Goal: Transaction & Acquisition: Purchase product/service

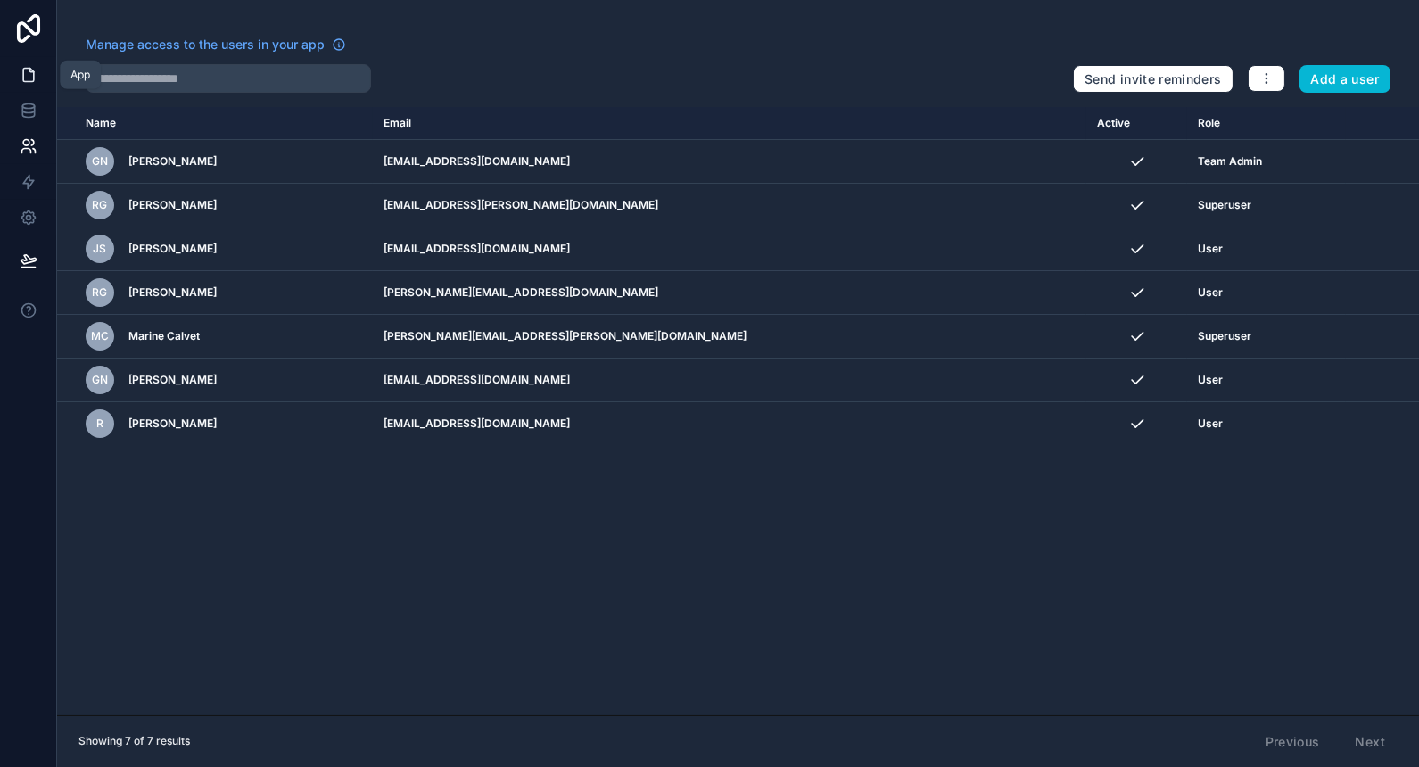
click at [23, 75] on icon at bounding box center [28, 75] width 11 height 13
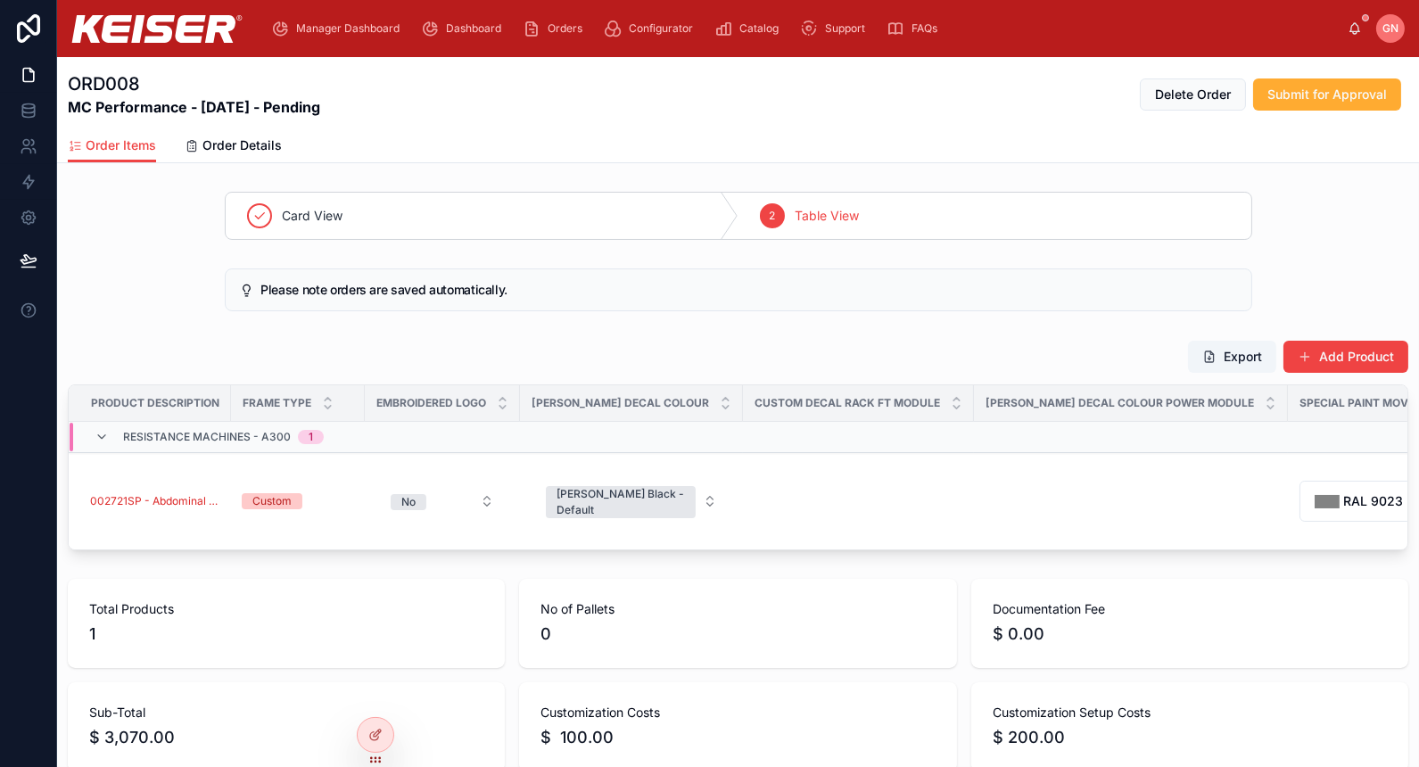
click at [792, 158] on div "Order Items Order Details" at bounding box center [738, 145] width 1340 height 34
click at [525, 29] on icon "scrollable content" at bounding box center [532, 29] width 18 height 18
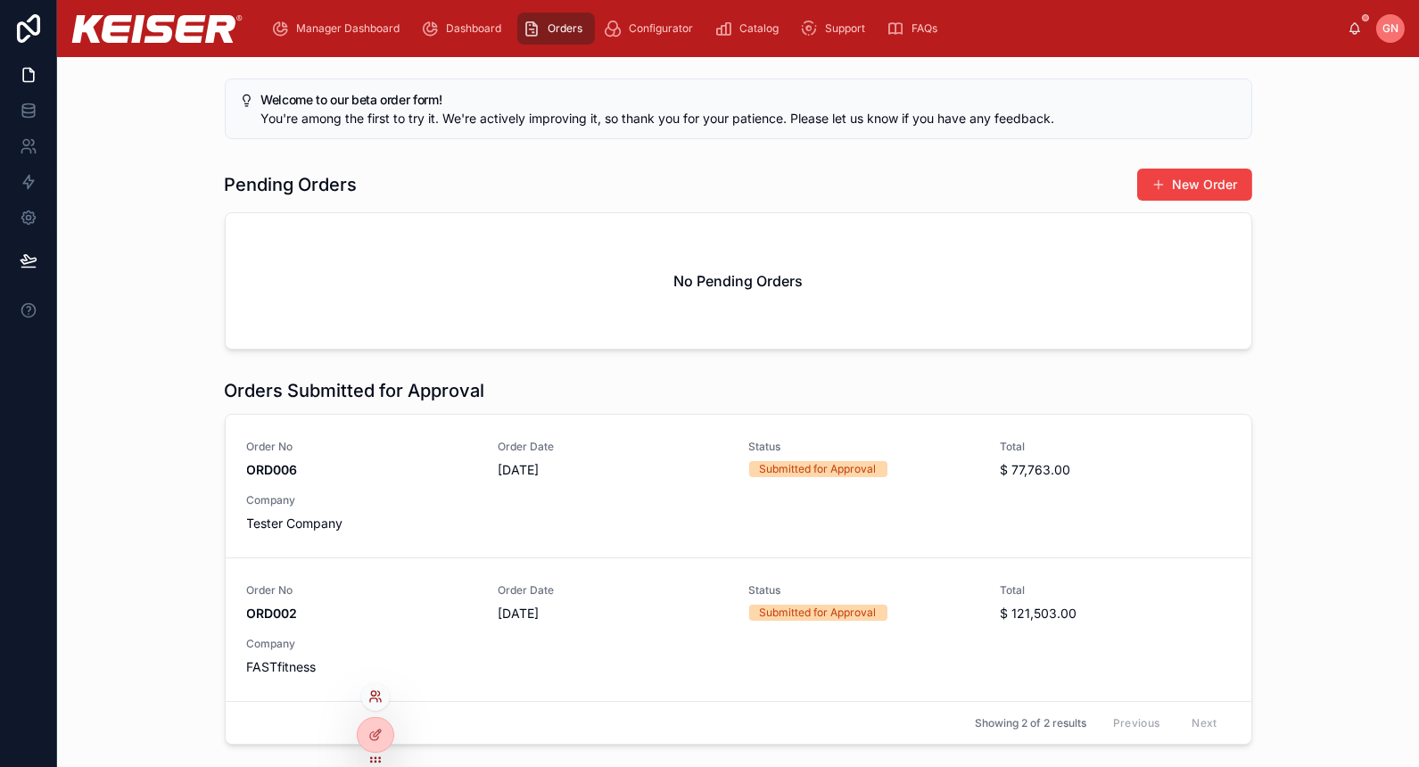
click at [375, 692] on icon at bounding box center [373, 693] width 4 height 4
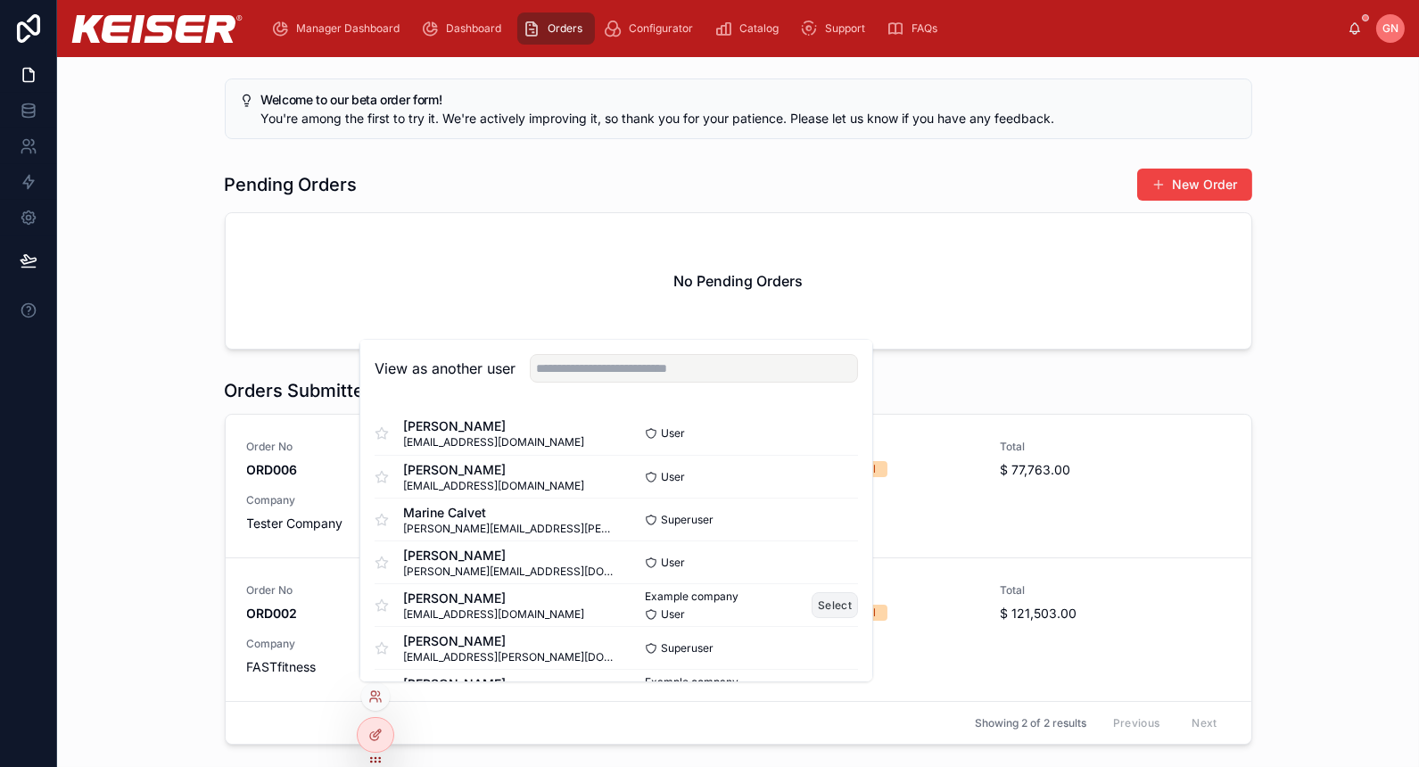
click at [812, 606] on button "Select" at bounding box center [835, 605] width 46 height 26
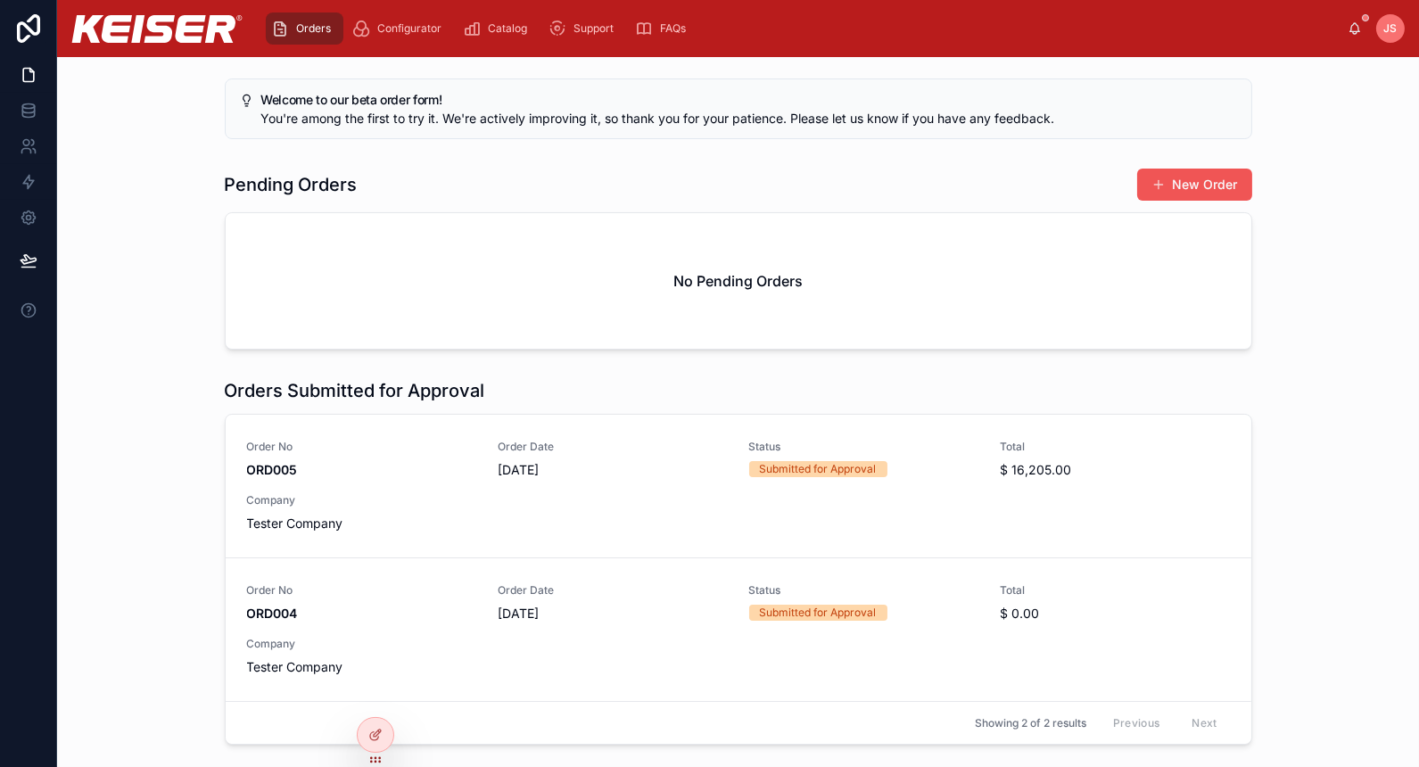
click at [1213, 194] on button "New Order" at bounding box center [1194, 185] width 115 height 32
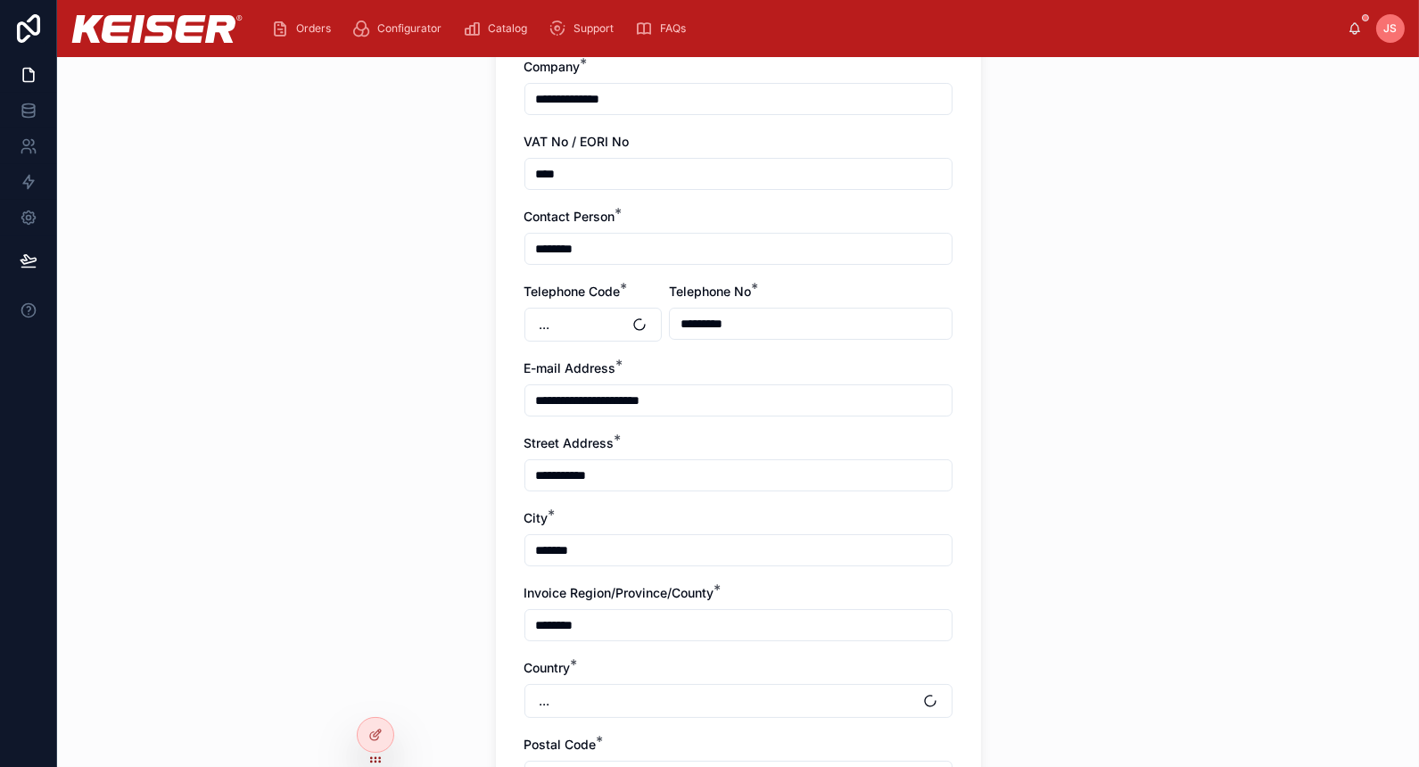
scroll to position [693, 0]
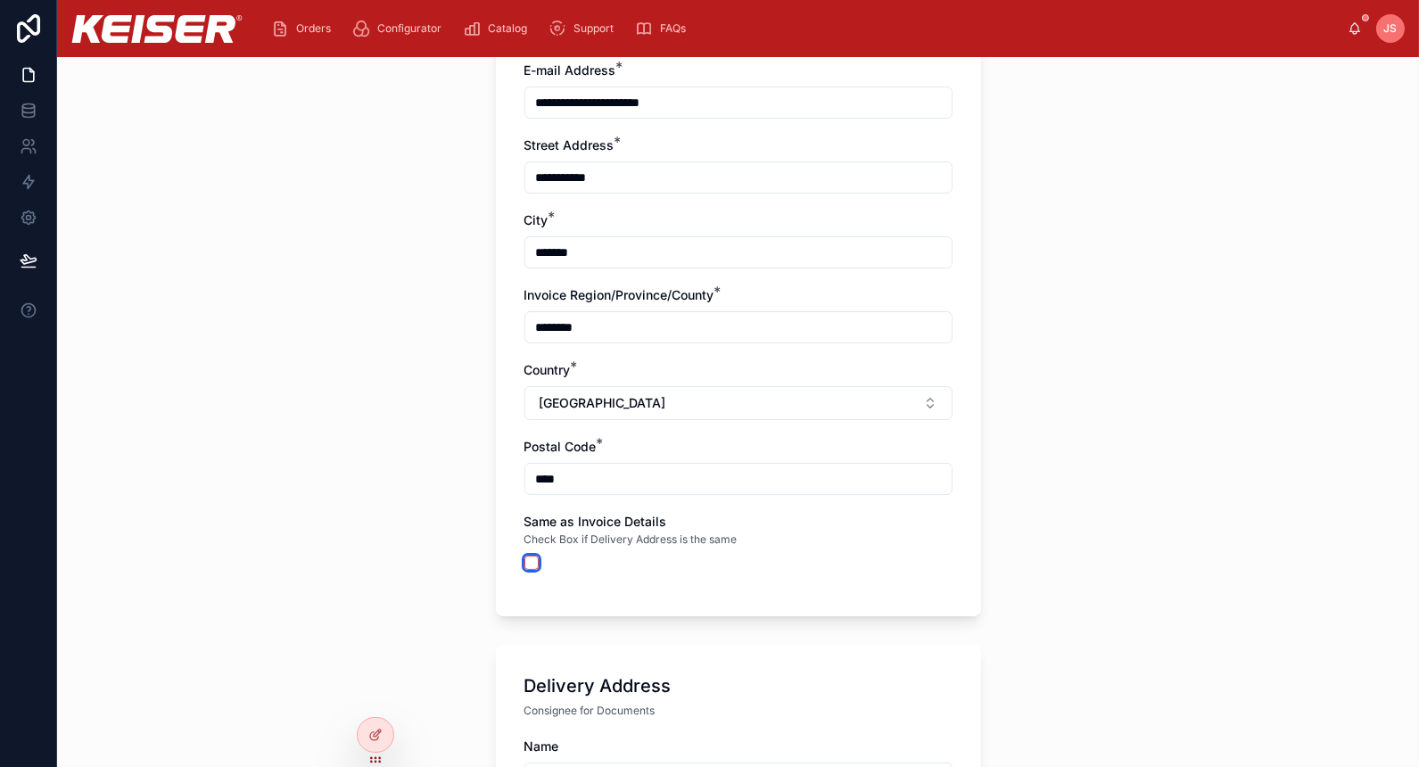
click at [524, 562] on button "button" at bounding box center [531, 563] width 14 height 14
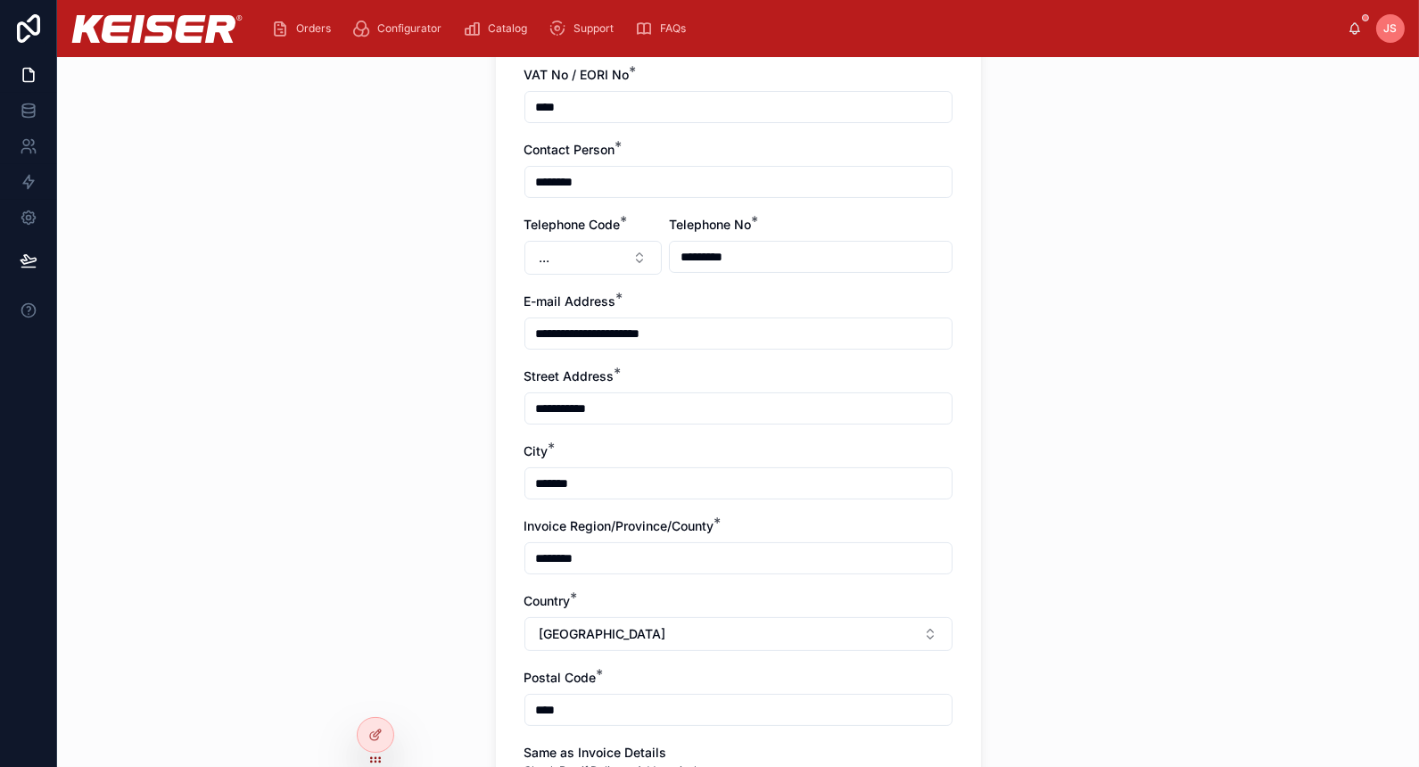
scroll to position [231, 0]
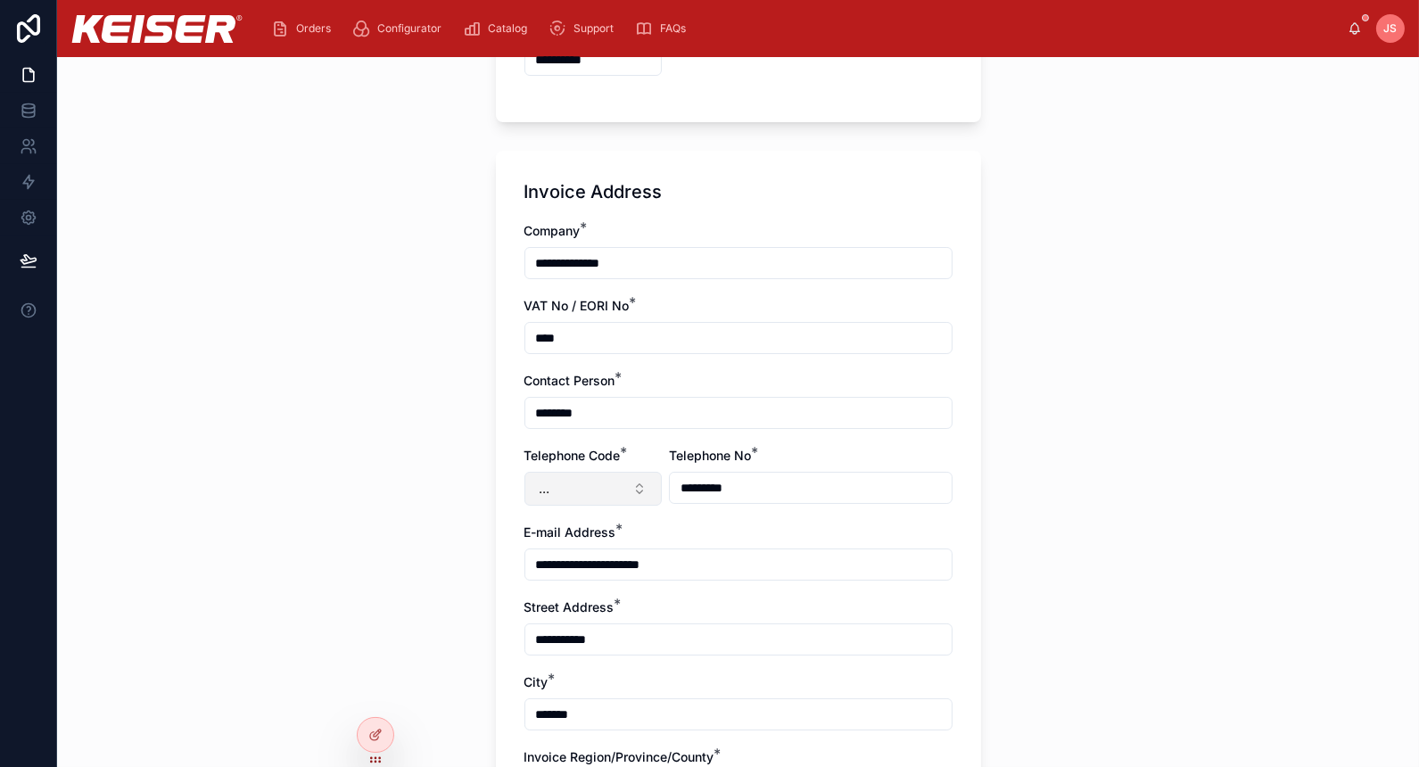
click at [652, 488] on button "..." at bounding box center [593, 489] width 138 height 34
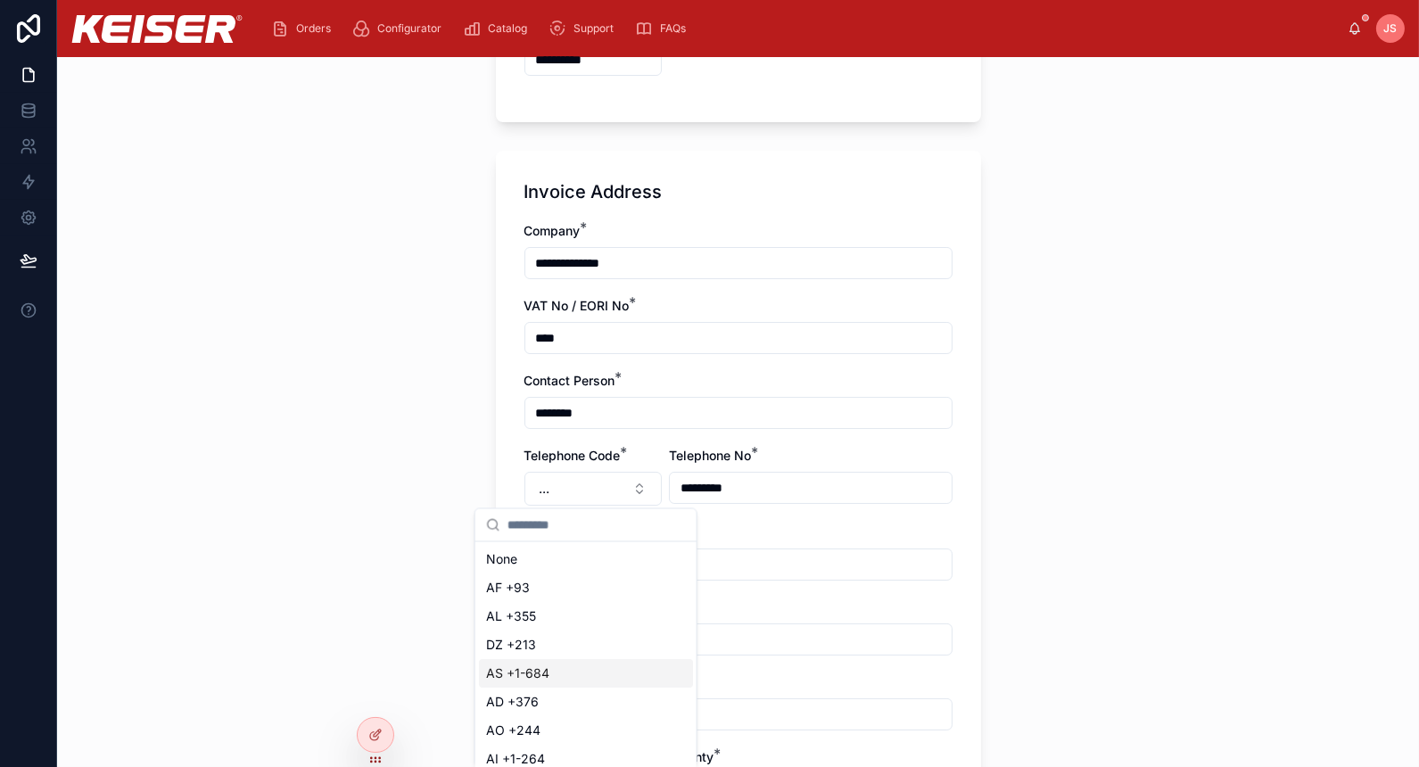
click at [591, 671] on div "AS +1-684" at bounding box center [586, 673] width 214 height 29
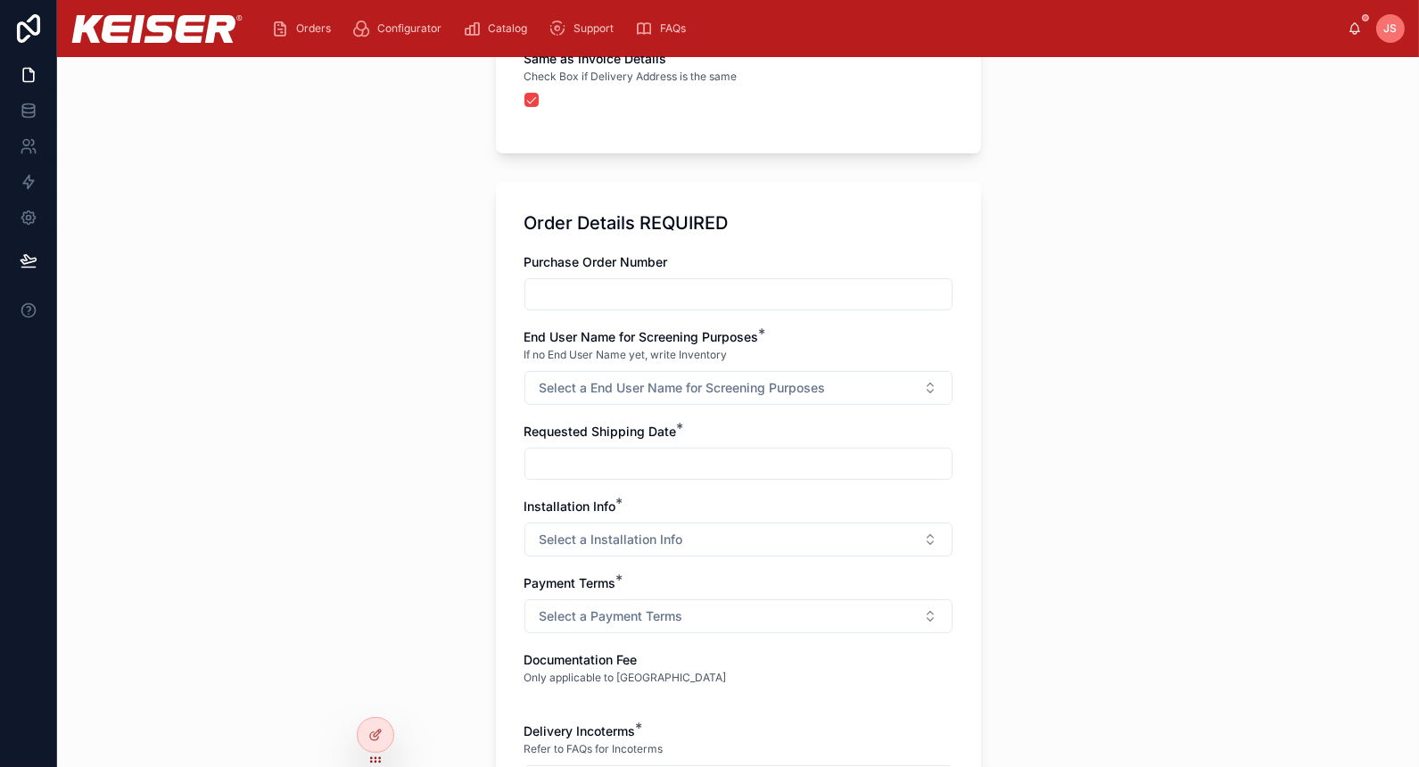
scroll to position [1387, 0]
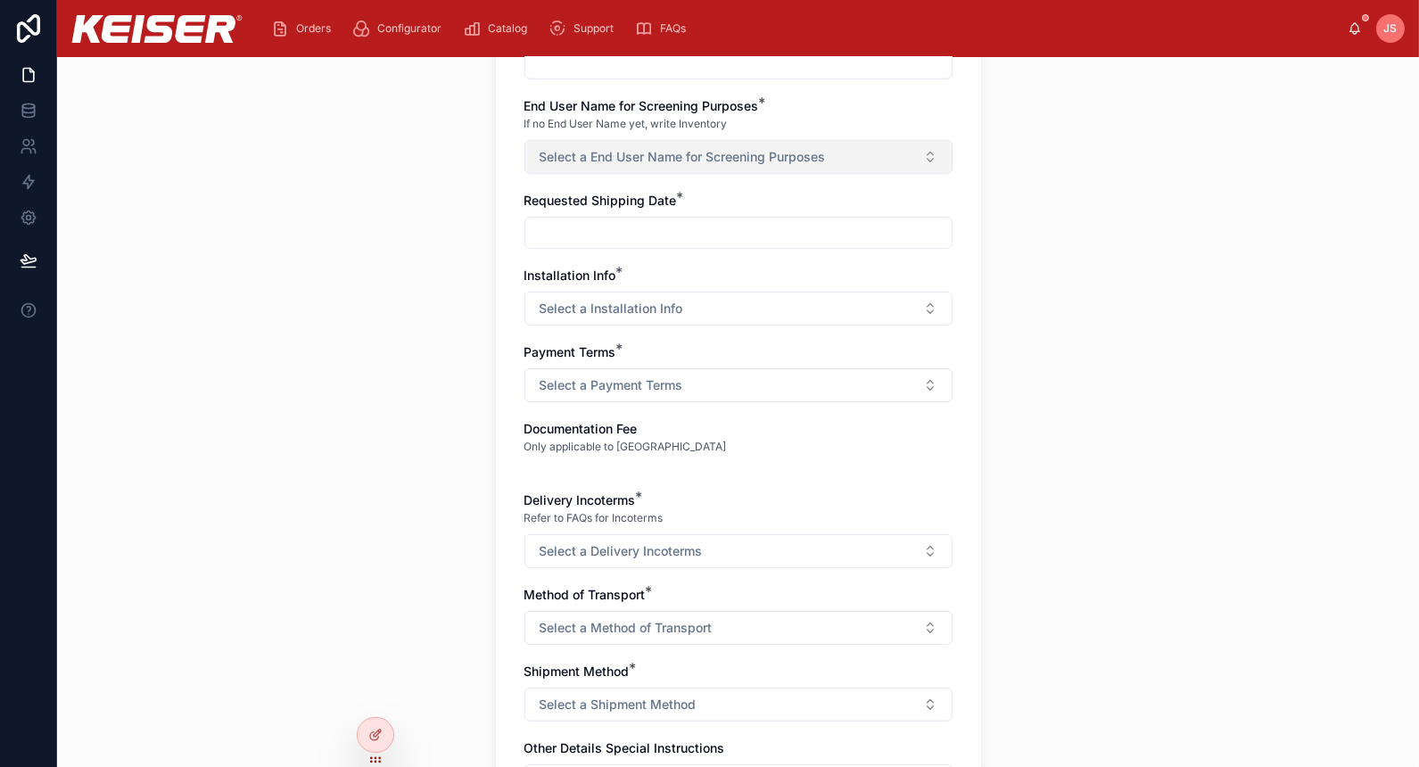
click at [919, 157] on button "Select a End User Name for Screening Purposes" at bounding box center [738, 157] width 428 height 34
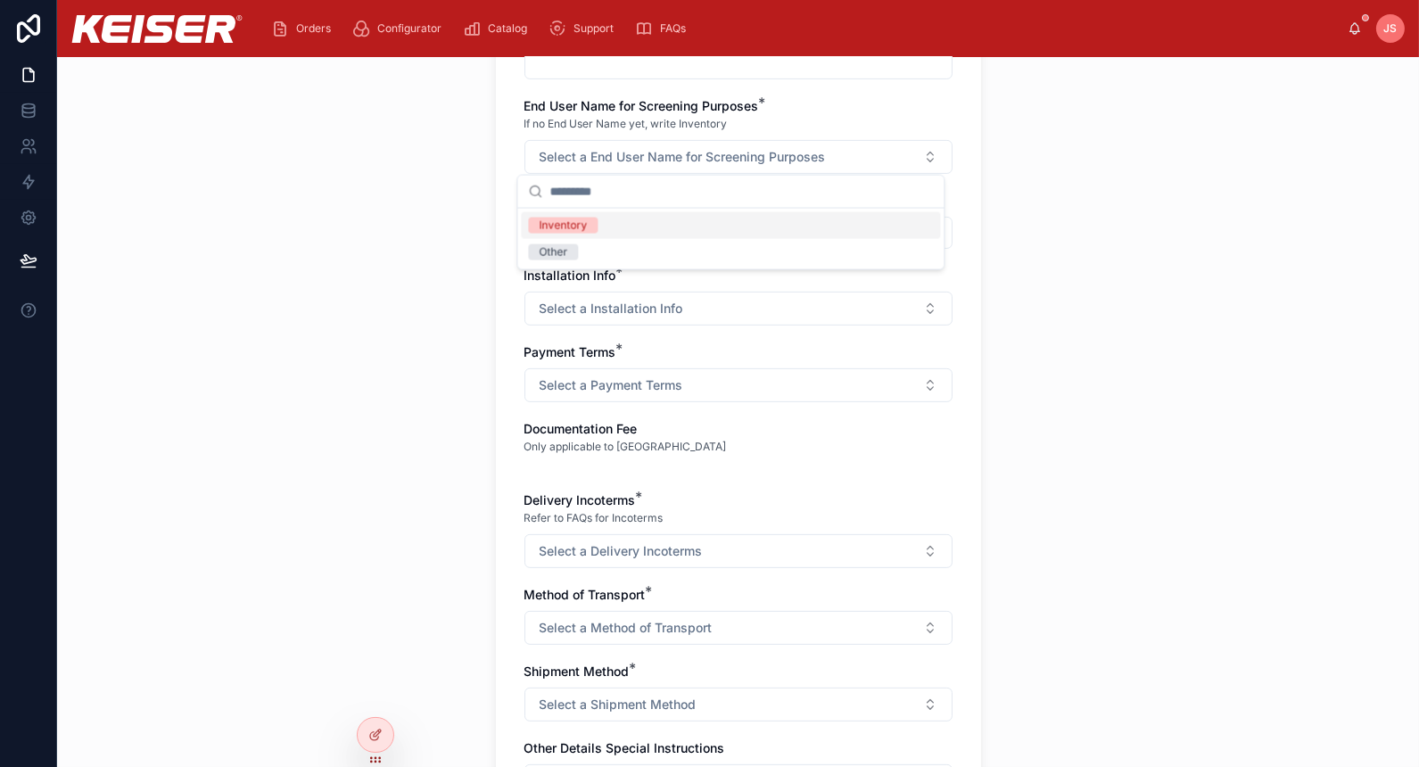
click at [795, 204] on input "text" at bounding box center [740, 192] width 383 height 32
click at [779, 235] on div "Inventory" at bounding box center [730, 225] width 419 height 27
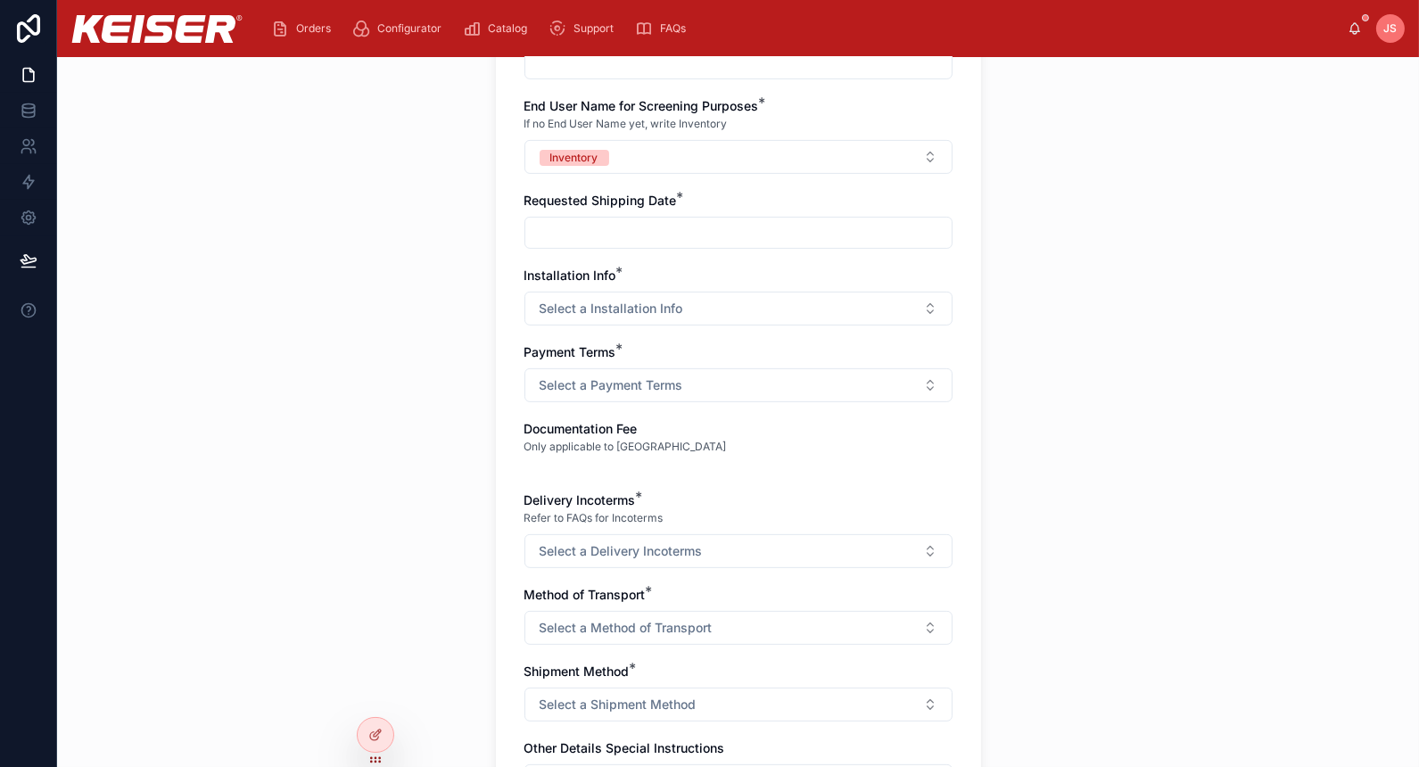
click at [531, 237] on input "text" at bounding box center [738, 232] width 426 height 25
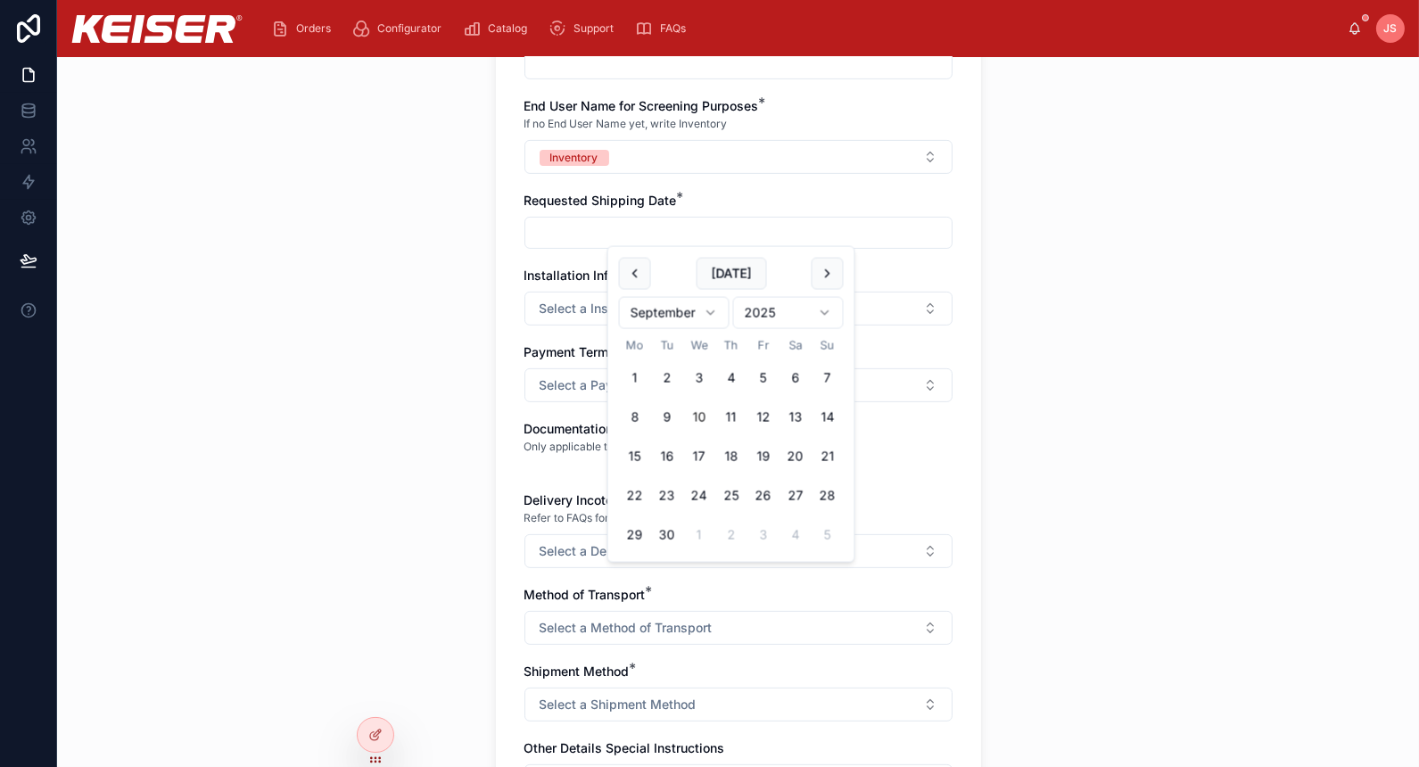
click at [277, 315] on div "**********" at bounding box center [738, 412] width 1362 height 710
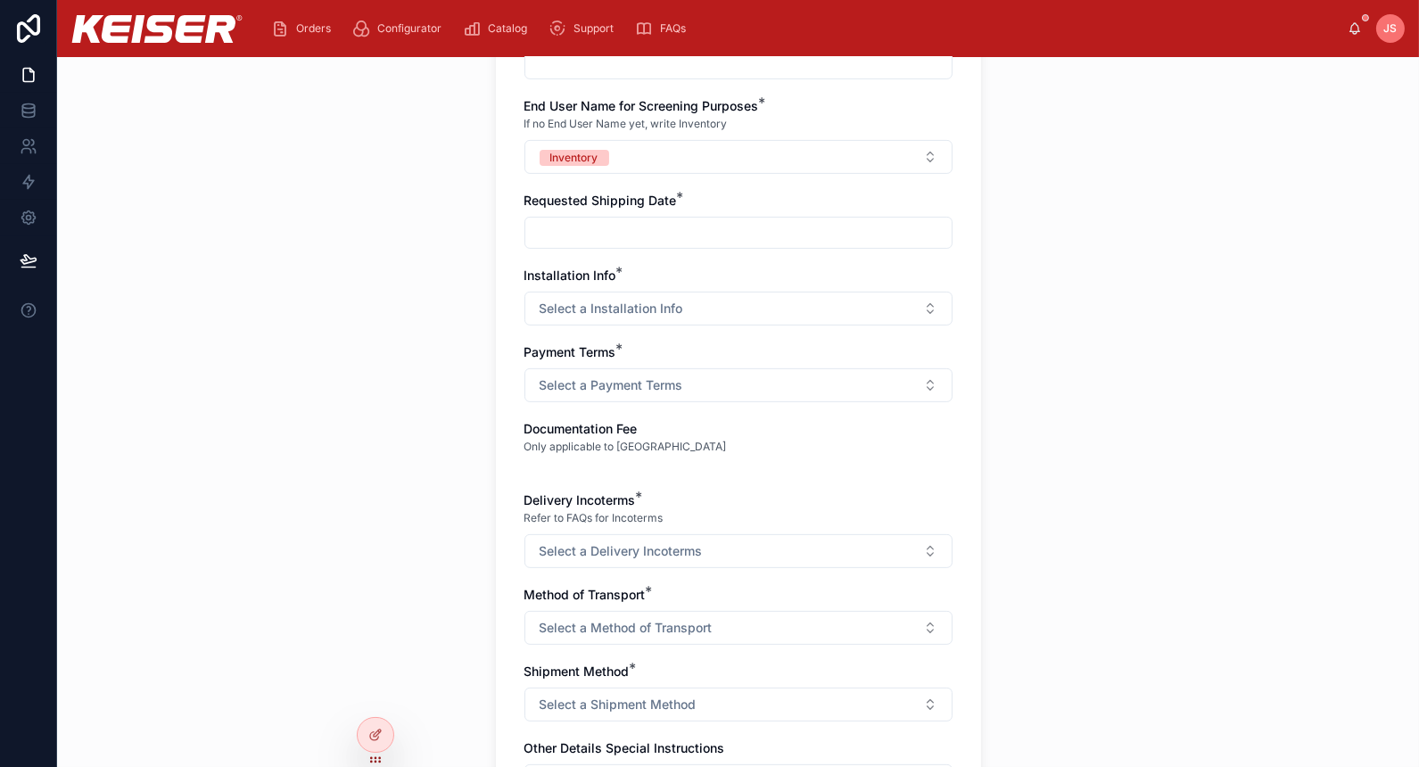
scroll to position [1619, 0]
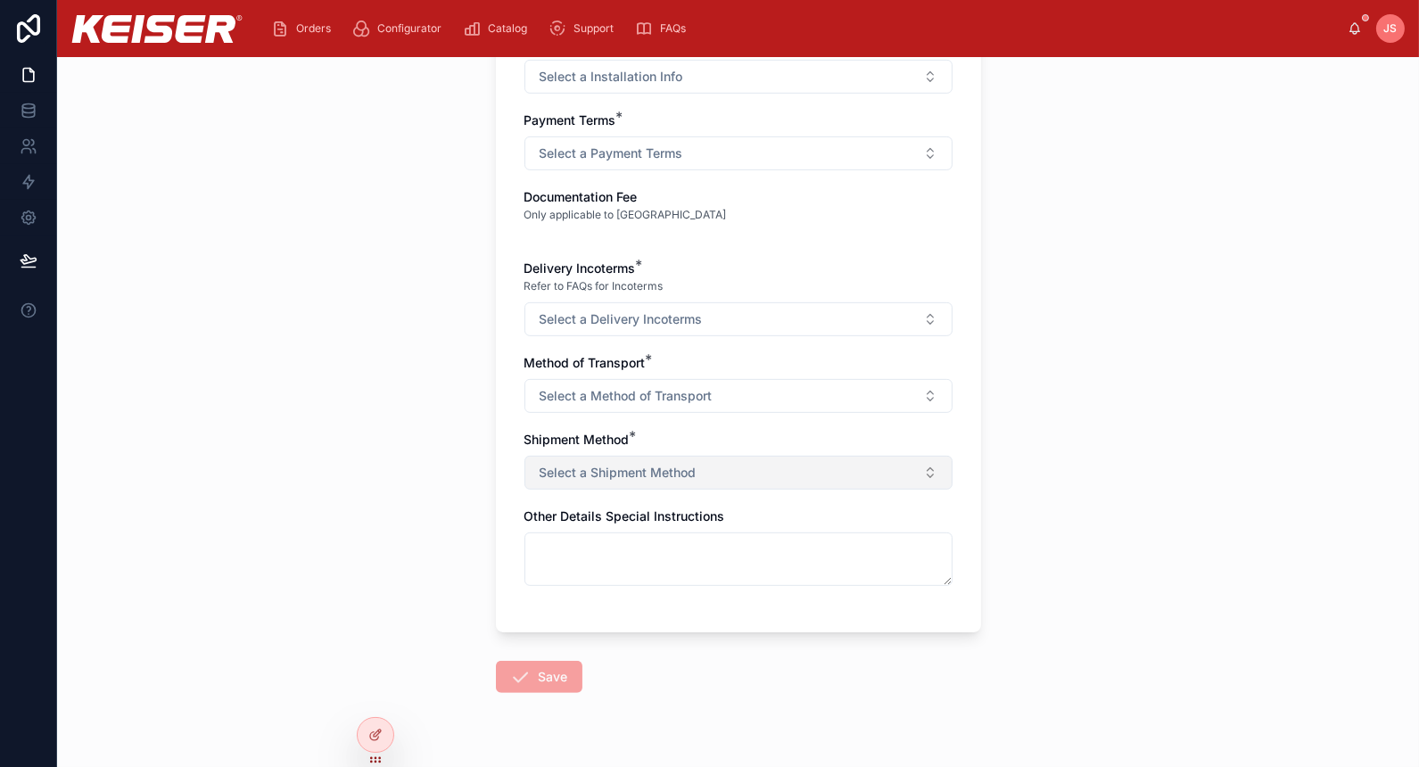
click at [836, 466] on button "Select a Shipment Method" at bounding box center [738, 473] width 428 height 34
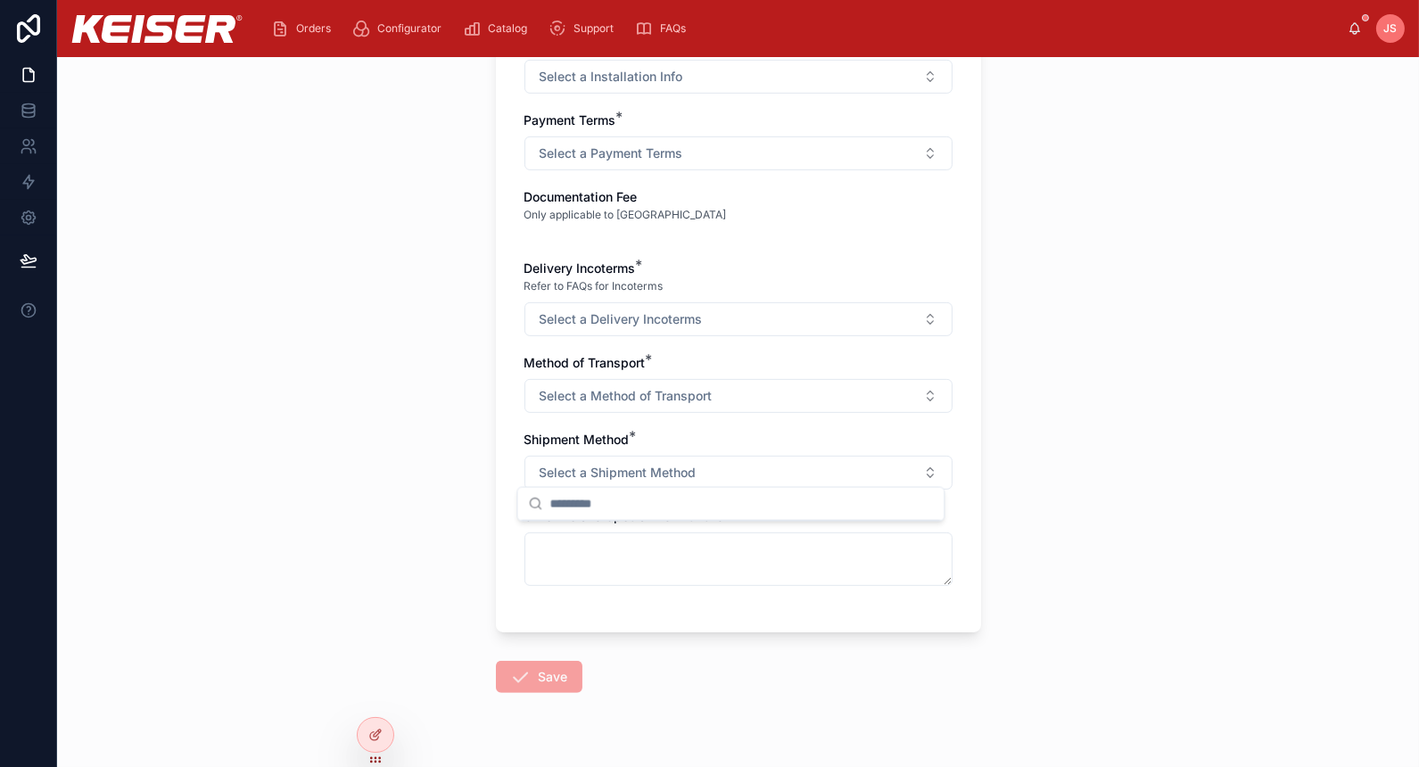
click at [276, 437] on div "**********" at bounding box center [738, 412] width 1362 height 710
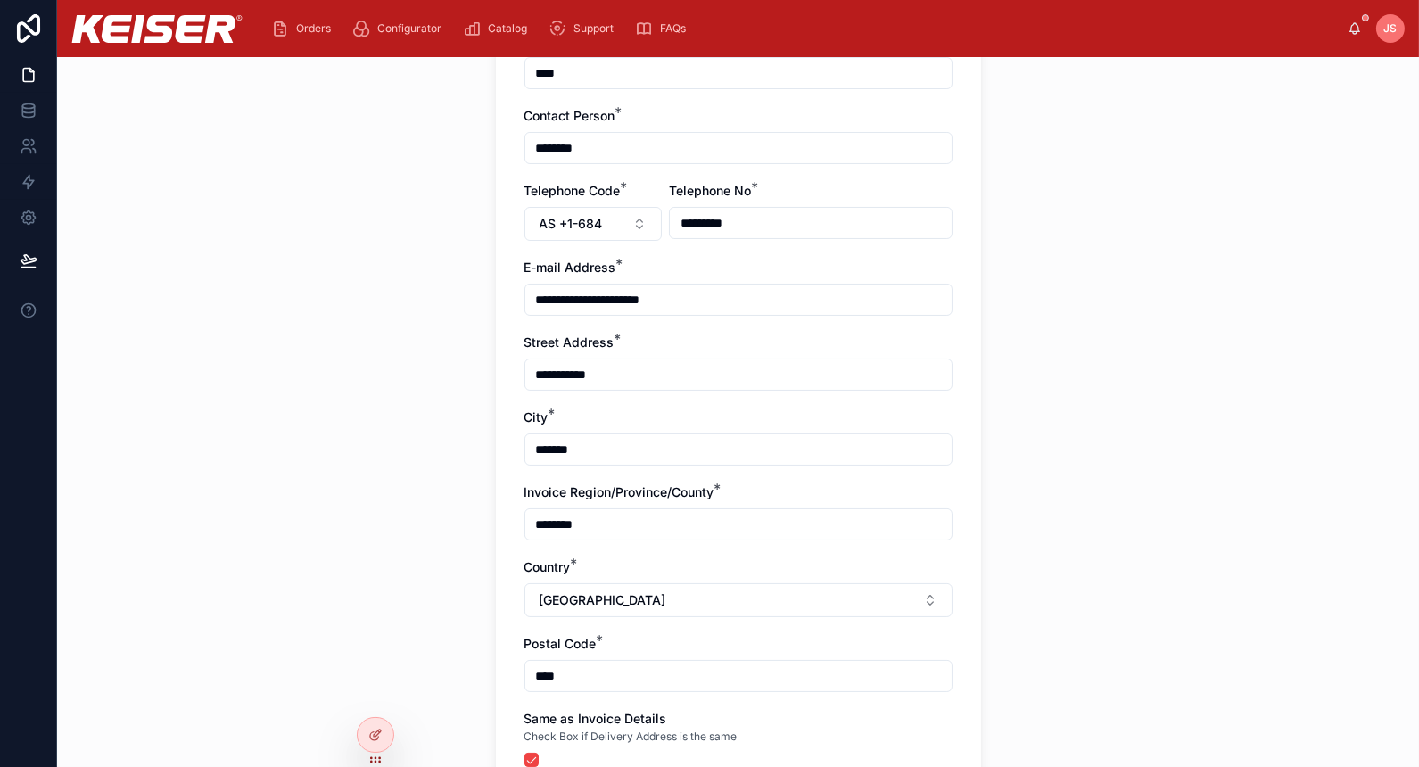
scroll to position [0, 0]
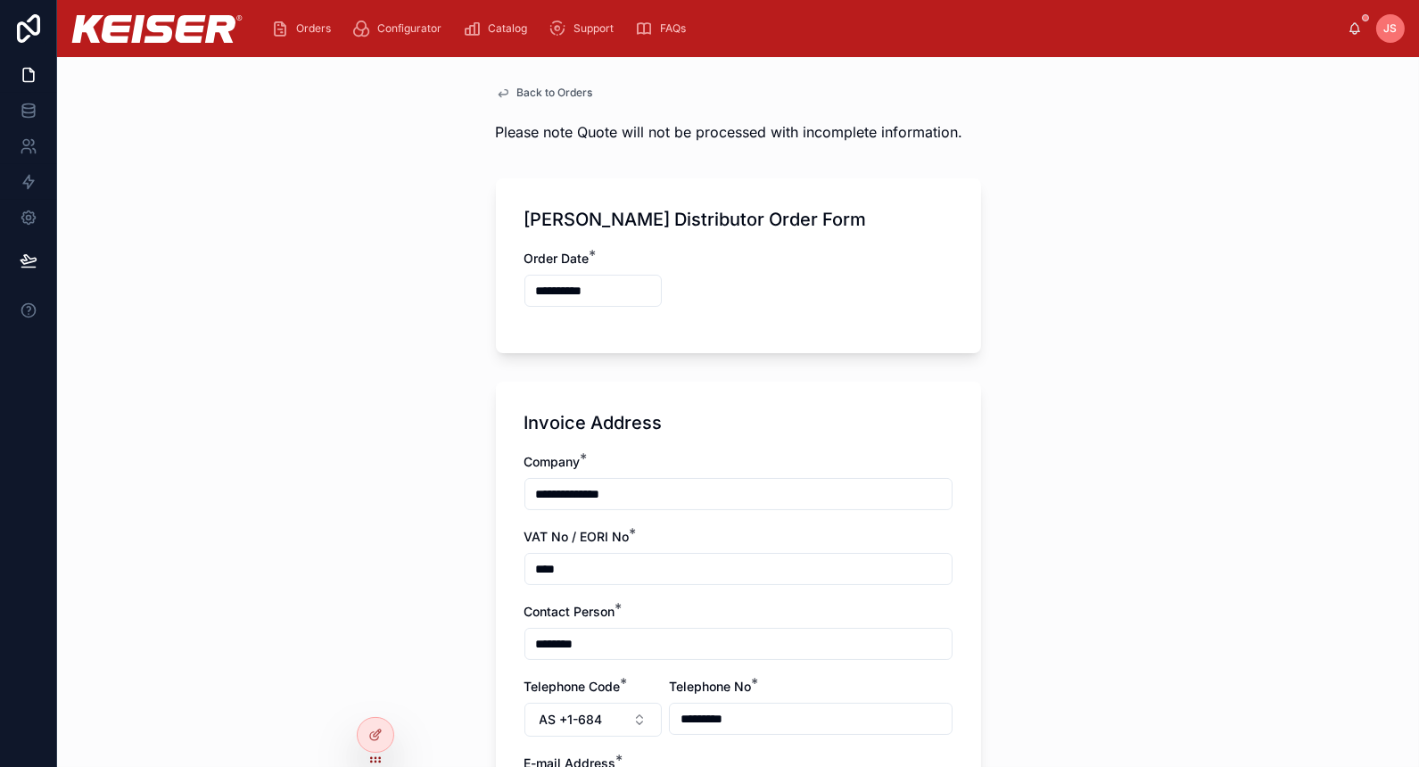
click at [322, 343] on div "**********" at bounding box center [738, 412] width 1362 height 710
click at [6, 151] on link at bounding box center [28, 146] width 56 height 36
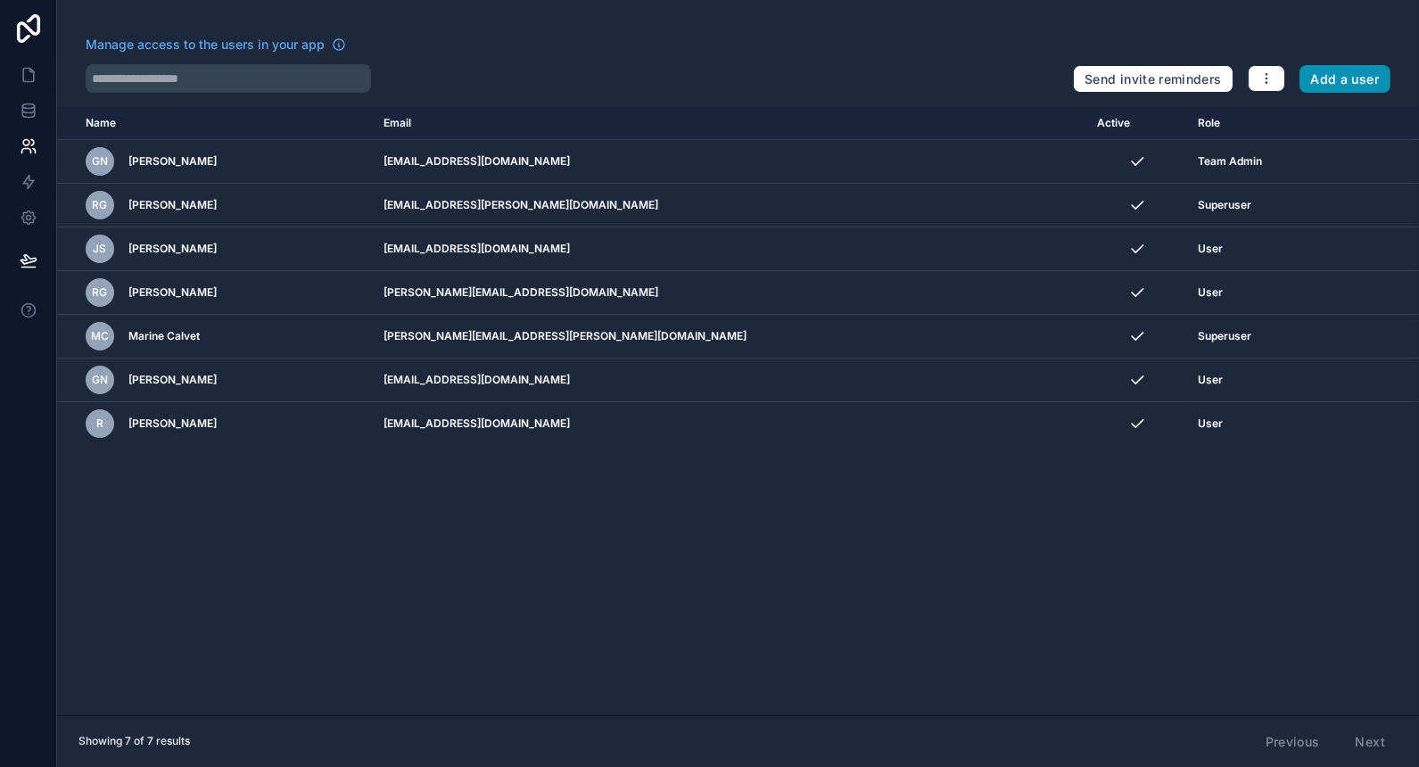
click at [1357, 82] on button "Add a user" at bounding box center [1345, 79] width 92 height 29
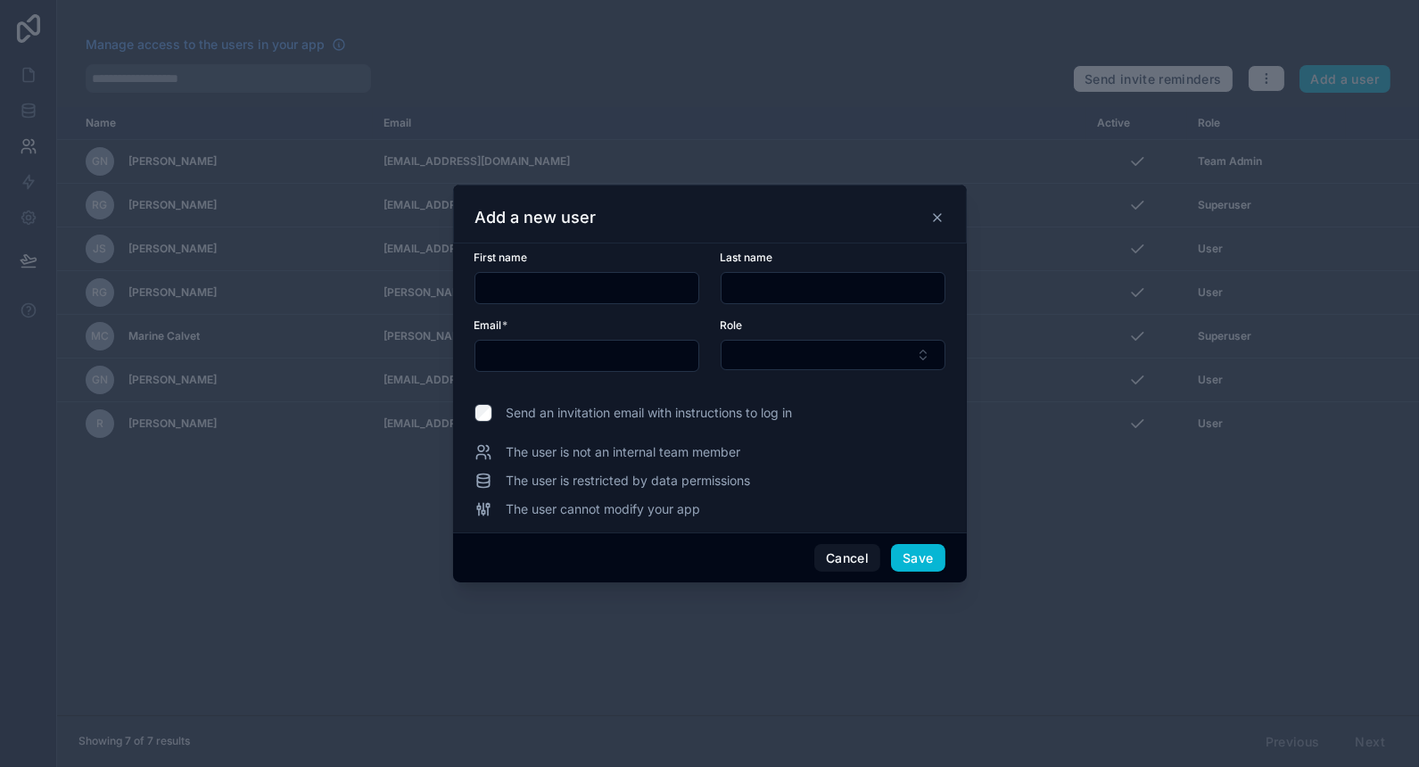
click at [587, 290] on input "text" at bounding box center [586, 288] width 223 height 25
paste input "**********"
click at [510, 278] on input "**********" at bounding box center [586, 288] width 223 height 25
drag, startPoint x: 518, startPoint y: 291, endPoint x: 709, endPoint y: 290, distance: 190.8
click at [709, 290] on form "**********" at bounding box center [709, 322] width 471 height 143
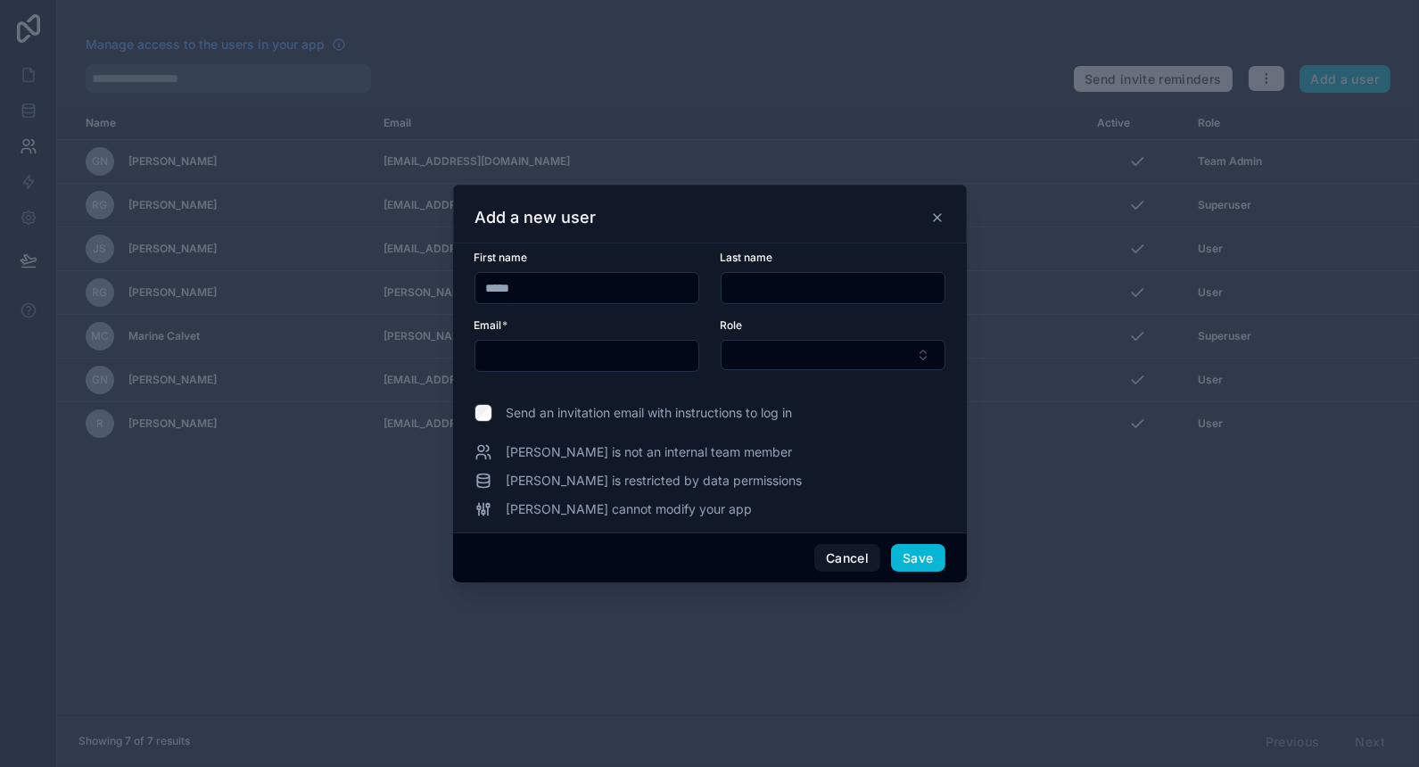
type input "****"
click at [773, 291] on input "text" at bounding box center [832, 288] width 223 height 25
paste input "********"
type input "********"
click at [625, 287] on input "****" at bounding box center [586, 288] width 223 height 25
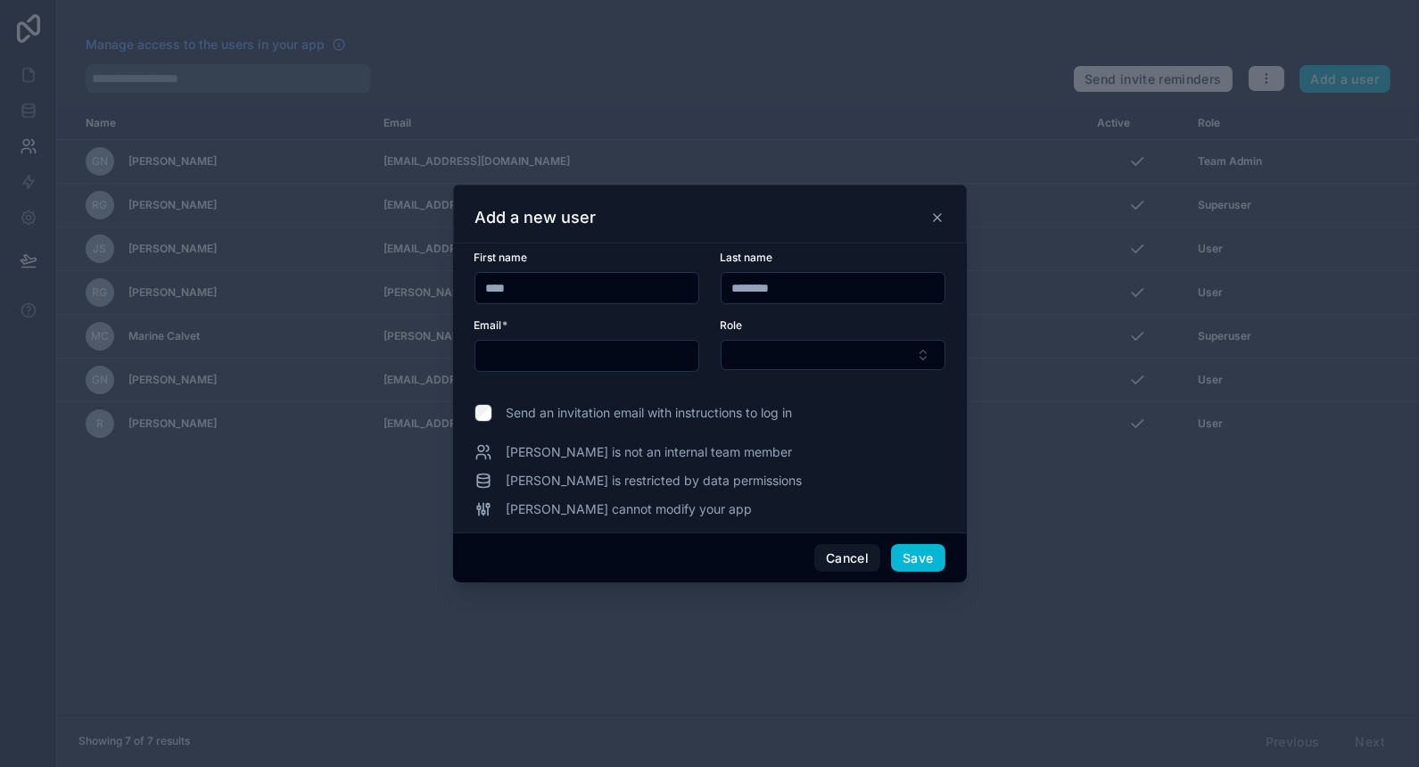
type input "****"
drag, startPoint x: 582, startPoint y: 353, endPoint x: 596, endPoint y: 354, distance: 13.4
click at [582, 353] on input "text" at bounding box center [586, 355] width 223 height 25
paste input "**********"
type input "**********"
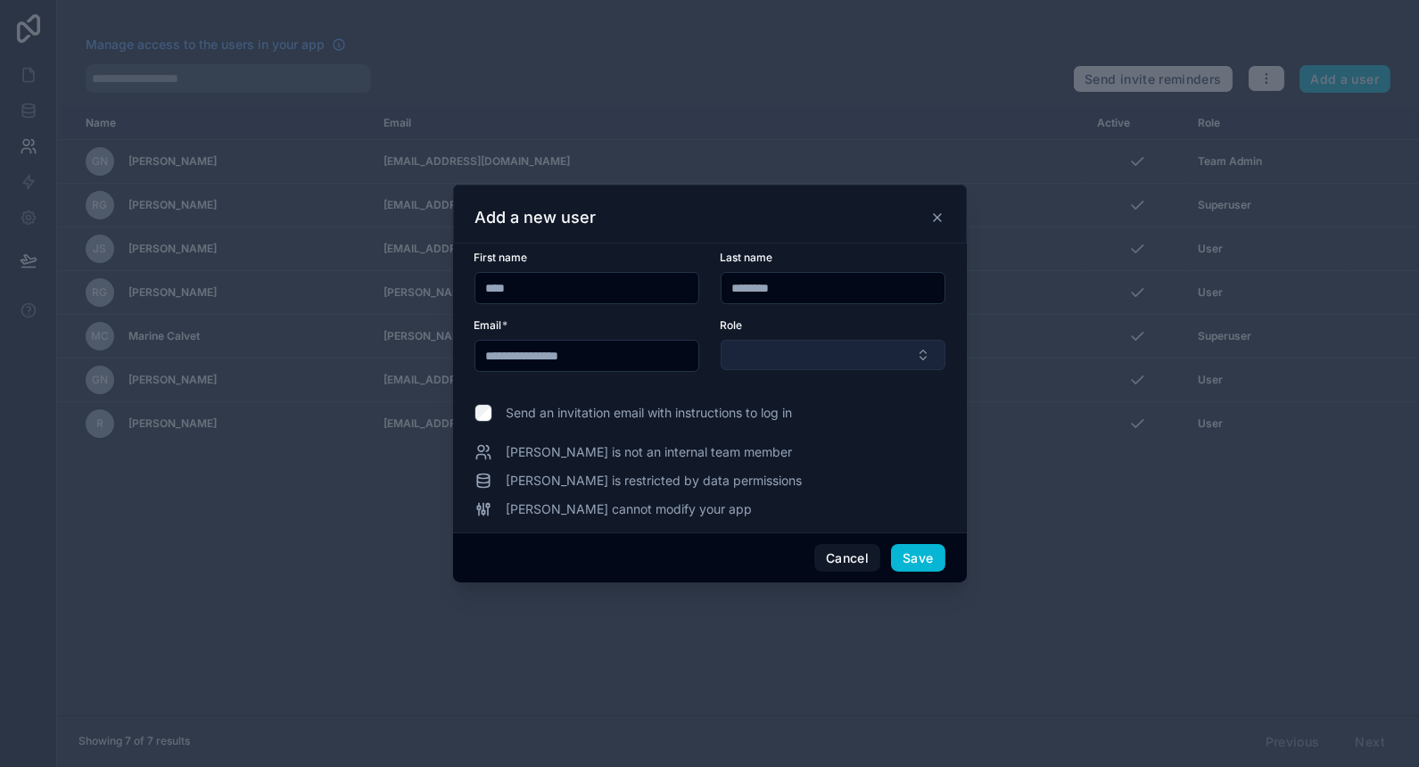
click at [904, 350] on button "Select Button" at bounding box center [833, 355] width 225 height 30
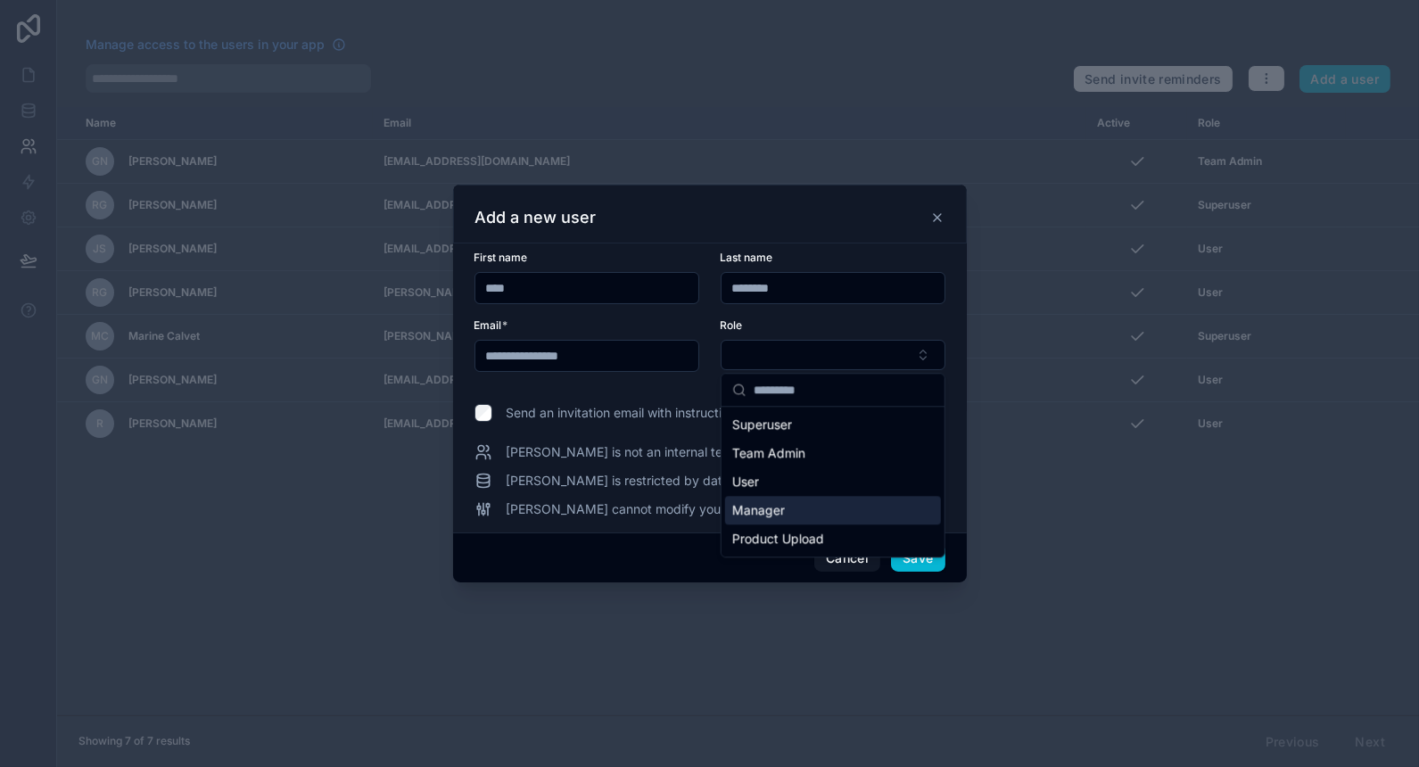
click at [854, 505] on div "Manager" at bounding box center [833, 510] width 216 height 29
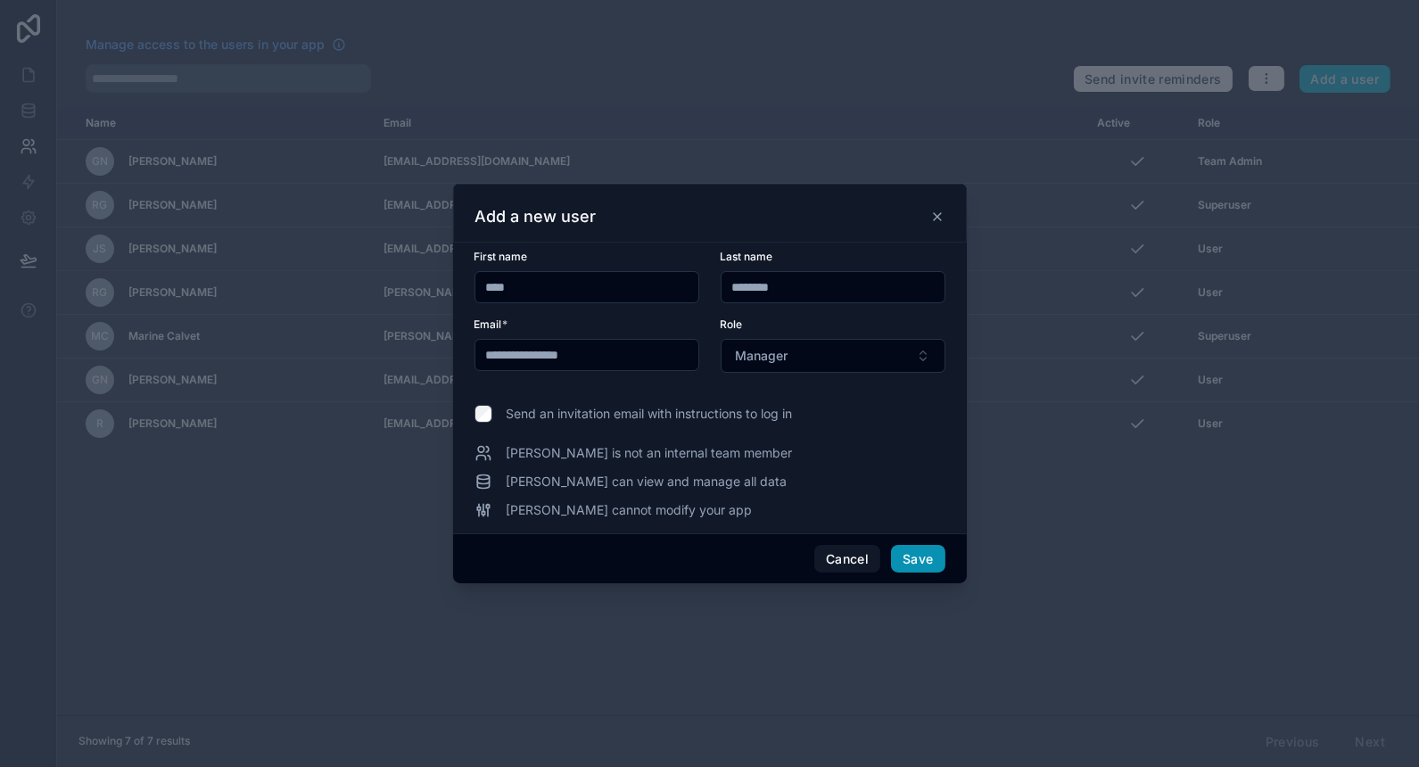
click at [922, 557] on button "Save" at bounding box center [918, 559] width 54 height 29
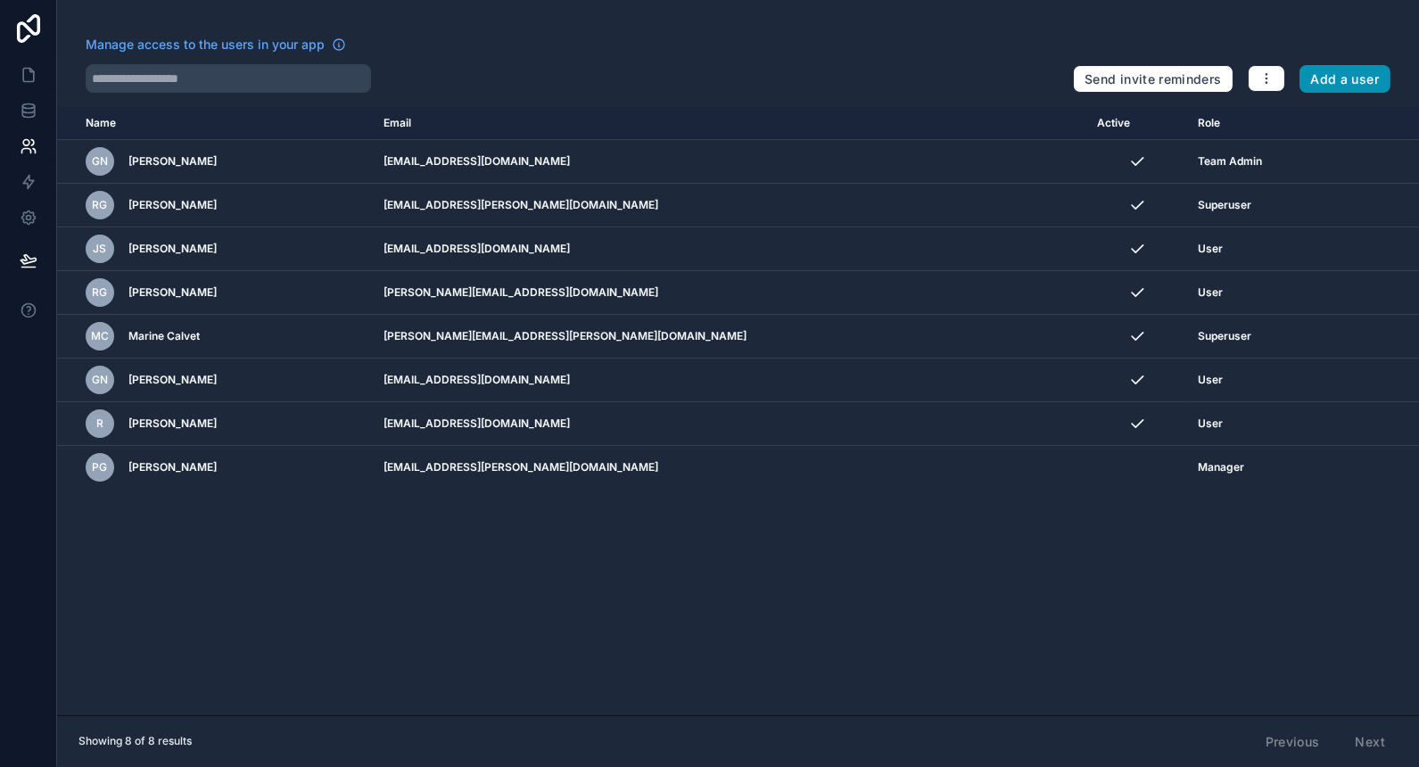
click at [1349, 82] on button "Add a user" at bounding box center [1345, 79] width 92 height 29
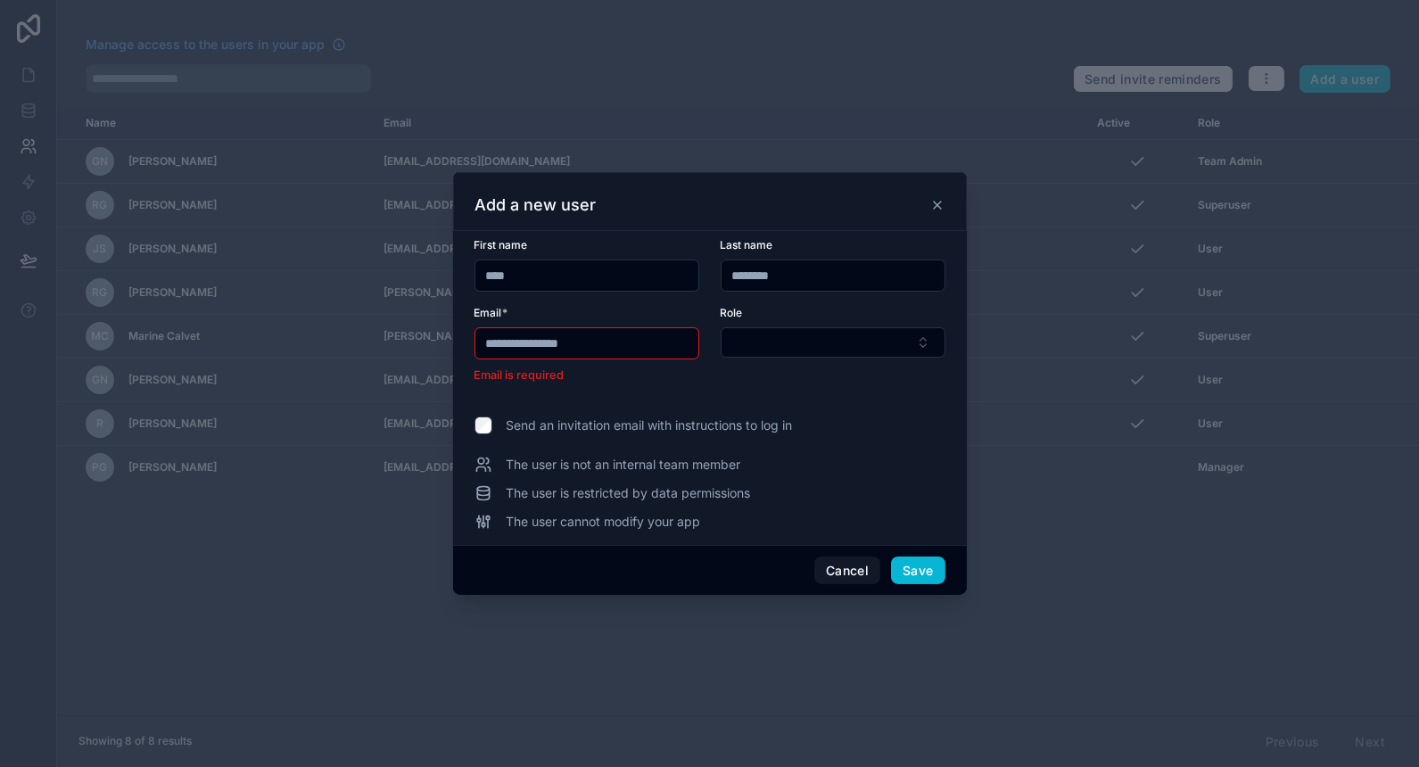
drag, startPoint x: 634, startPoint y: 352, endPoint x: 233, endPoint y: 349, distance: 401.3
click at [233, 349] on div "**********" at bounding box center [709, 383] width 1419 height 767
paste input "*"
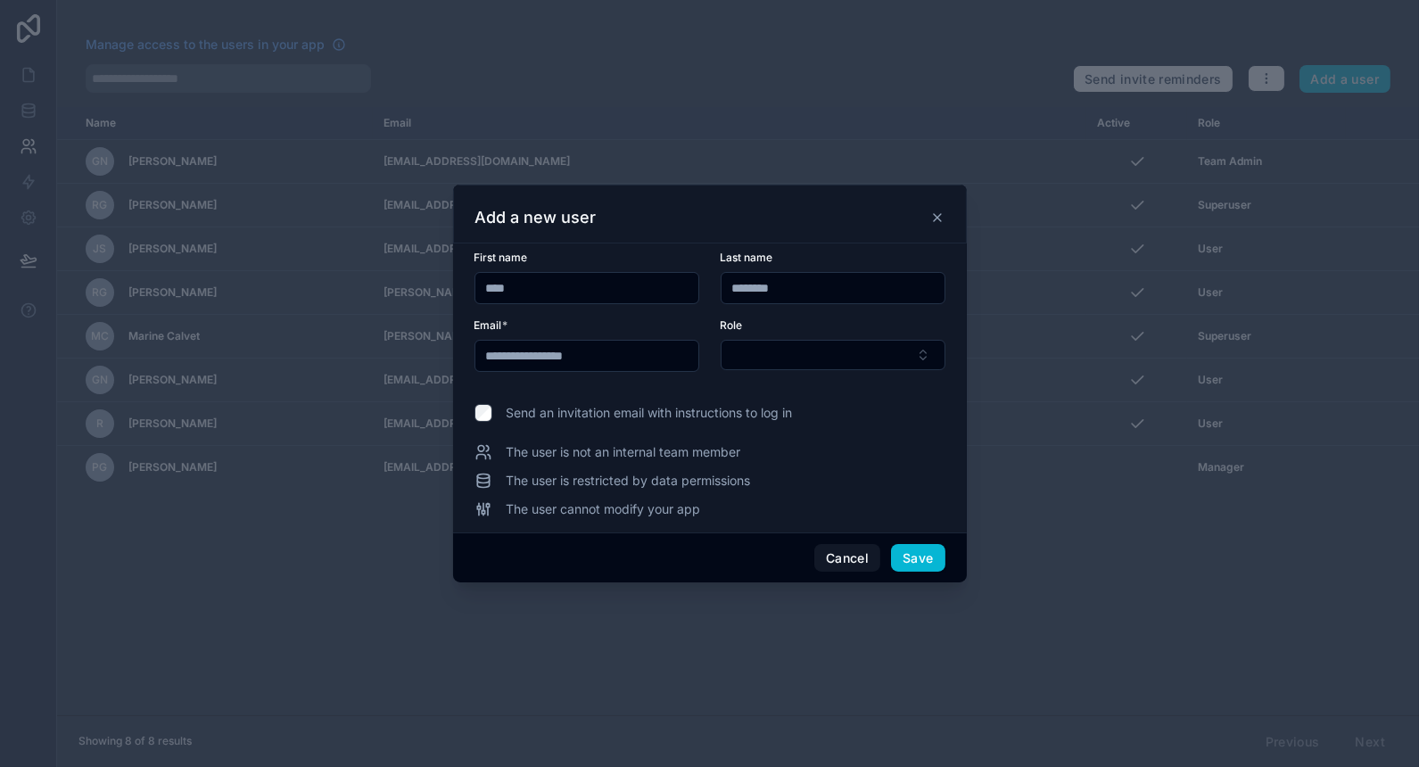
type input "**********"
drag, startPoint x: 567, startPoint y: 296, endPoint x: 381, endPoint y: 295, distance: 186.4
click at [381, 295] on div "**********" at bounding box center [709, 383] width 1419 height 767
paste input "*"
type input "*****"
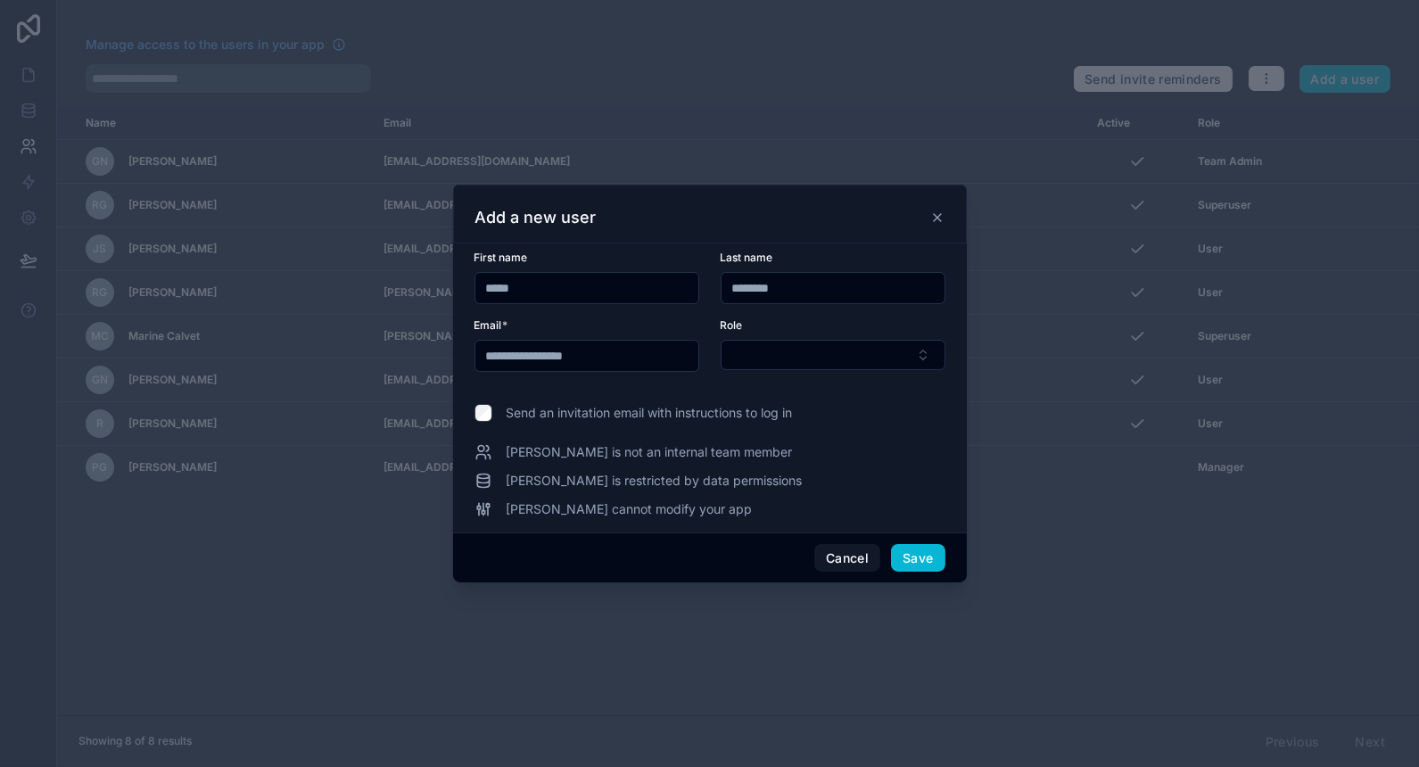
drag, startPoint x: 809, startPoint y: 293, endPoint x: 622, endPoint y: 293, distance: 186.4
click at [622, 293] on form "**********" at bounding box center [709, 322] width 471 height 143
type input "***"
click at [809, 358] on button "Select Button" at bounding box center [833, 355] width 225 height 30
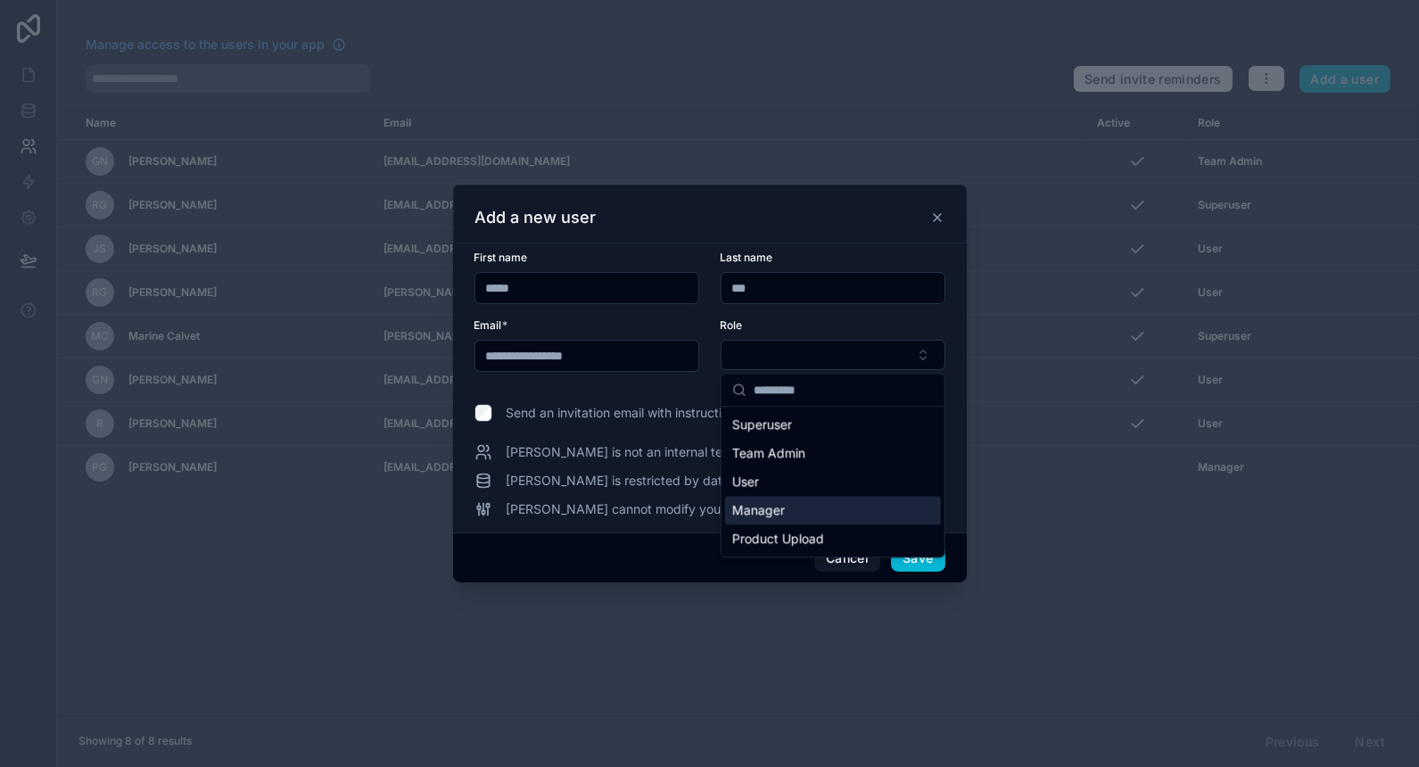
click at [866, 498] on div "Manager" at bounding box center [833, 510] width 216 height 29
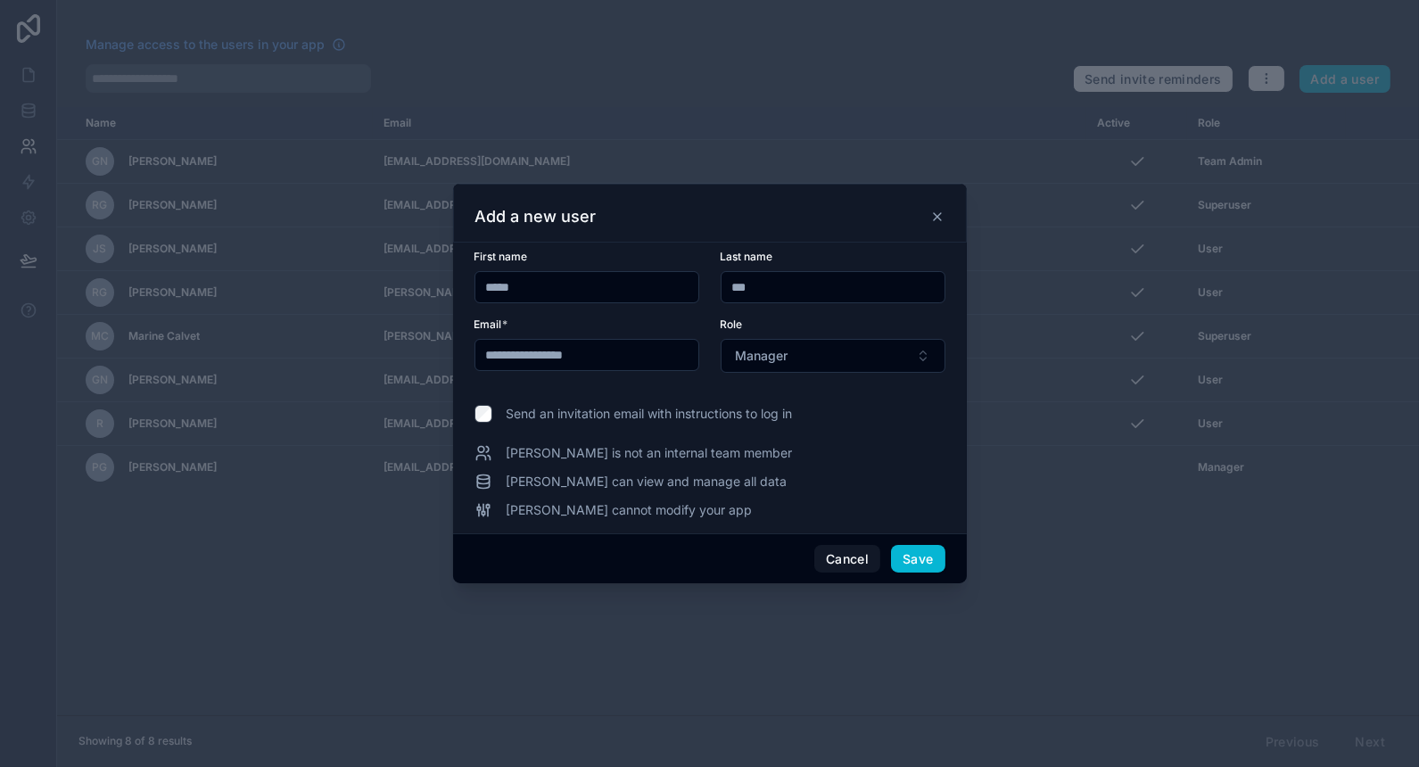
click at [912, 543] on div "Cancel Save" at bounding box center [710, 558] width 514 height 51
click at [647, 424] on div "**********" at bounding box center [709, 384] width 471 height 269
click at [659, 409] on span "Send an invitation email with instructions to log in" at bounding box center [650, 414] width 286 height 18
click at [915, 548] on button "Save" at bounding box center [918, 559] width 54 height 29
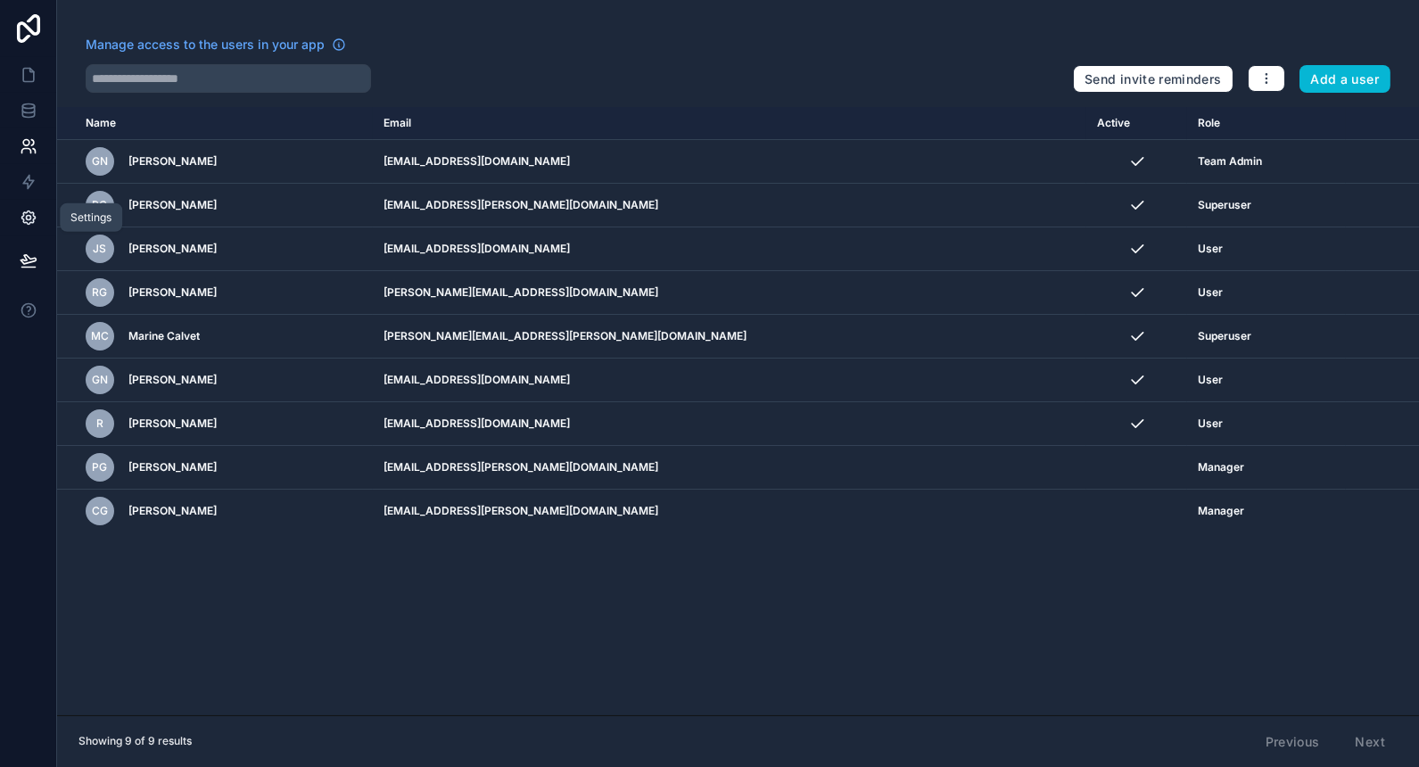
click at [33, 203] on link at bounding box center [28, 218] width 56 height 36
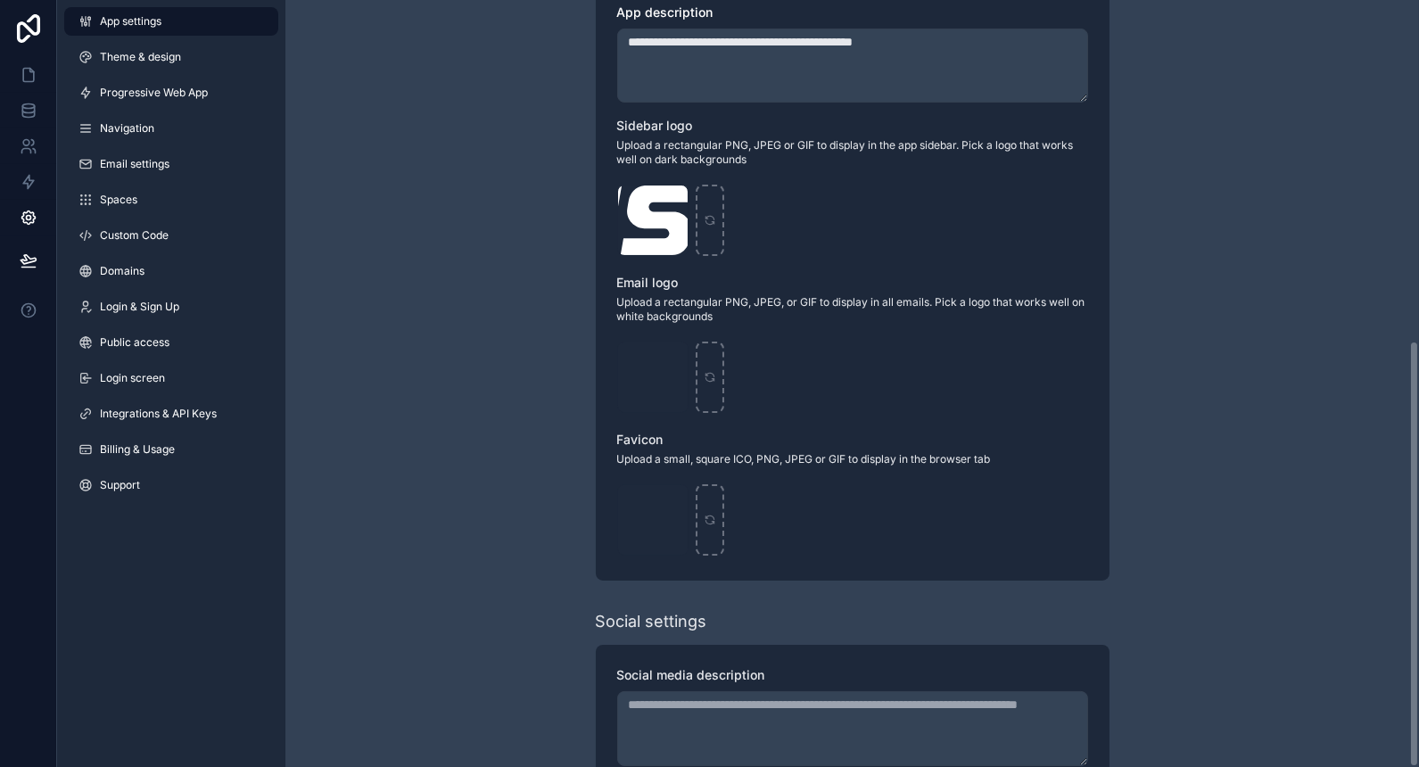
scroll to position [612, 0]
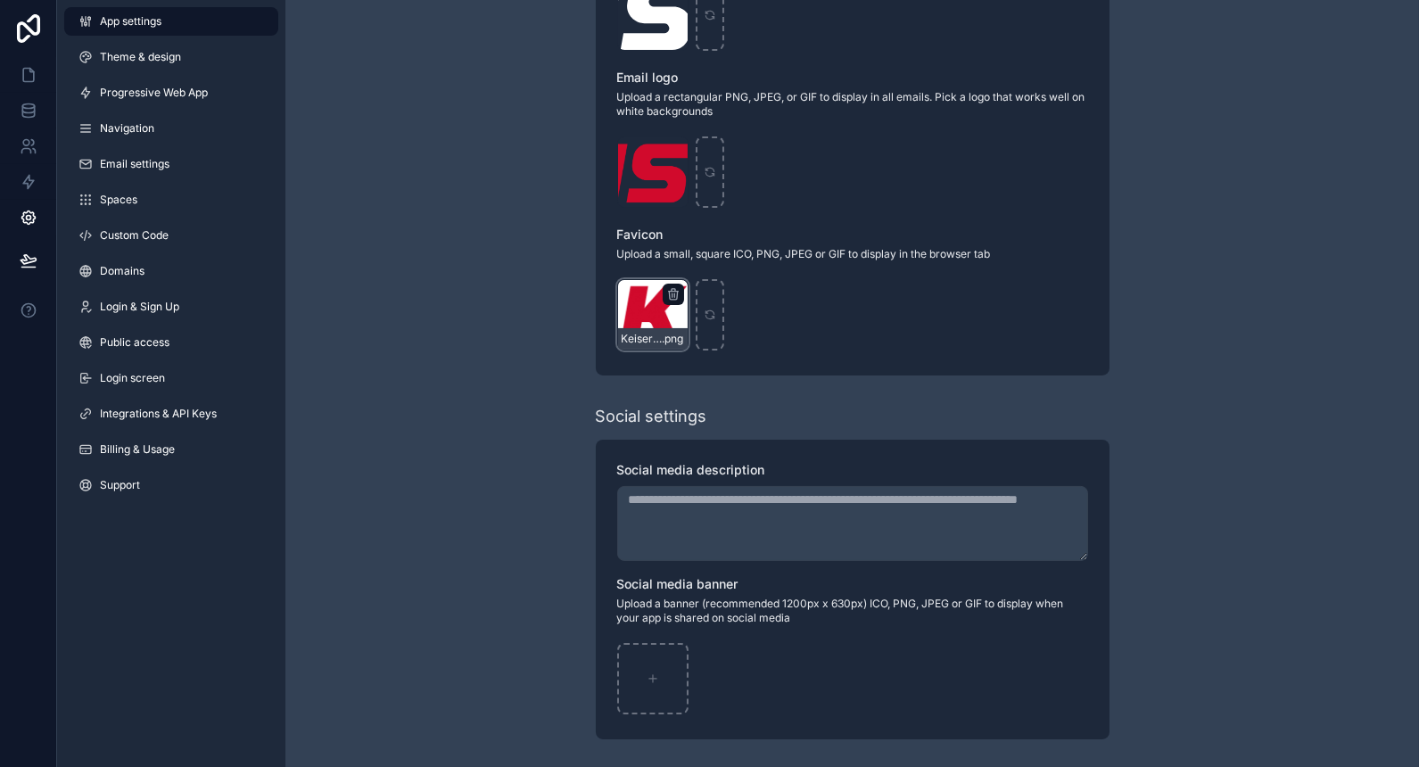
click at [629, 330] on div "Keiser_Favicon-(2) .png" at bounding box center [653, 338] width 70 height 21
click at [644, 318] on div "Keiser_Favicon-(2) .png" at bounding box center [652, 314] width 71 height 71
click at [710, 324] on div "scrollable content" at bounding box center [710, 314] width 29 height 71
click at [24, 66] on icon at bounding box center [29, 75] width 18 height 18
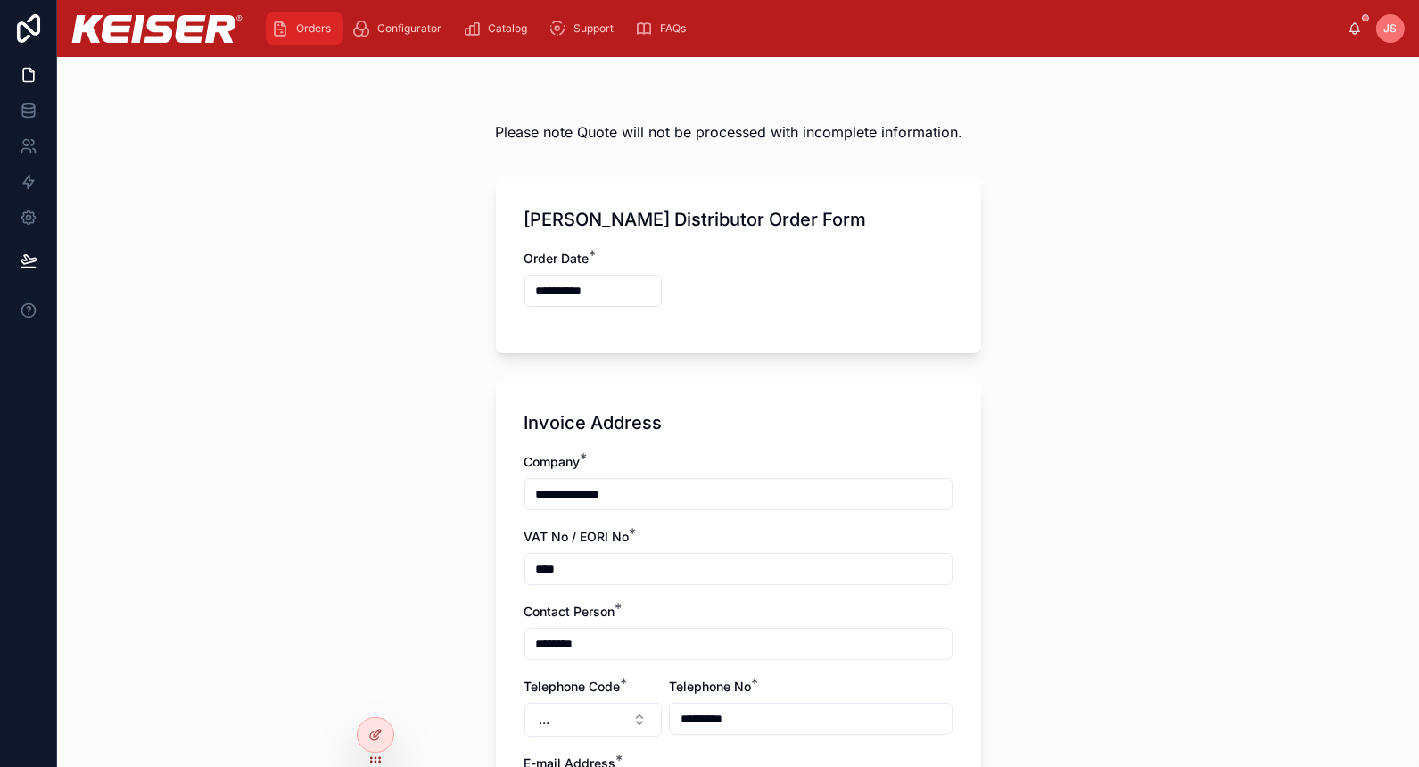
click at [319, 34] on span "Orders" at bounding box center [313, 28] width 35 height 14
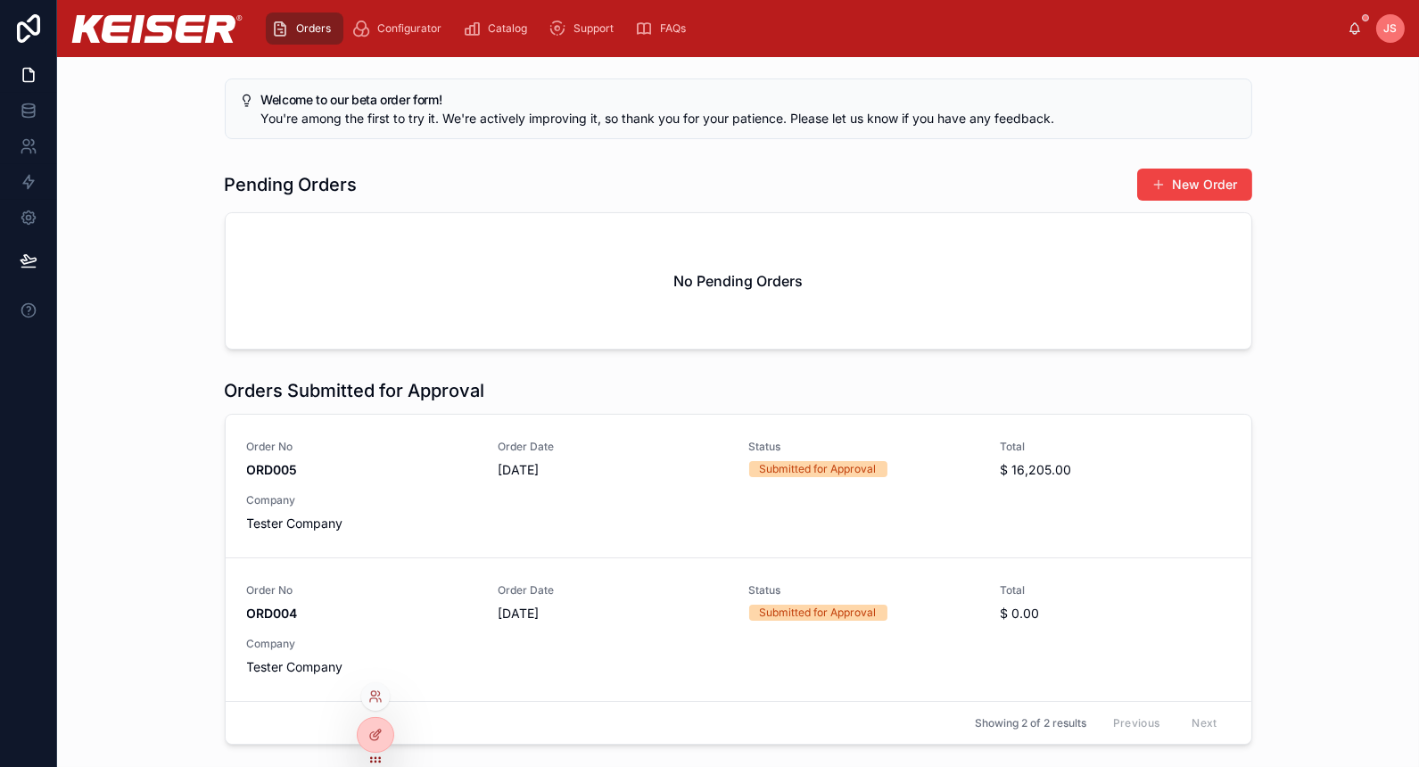
click at [371, 686] on div at bounding box center [375, 696] width 29 height 29
click at [371, 691] on icon at bounding box center [373, 693] width 4 height 4
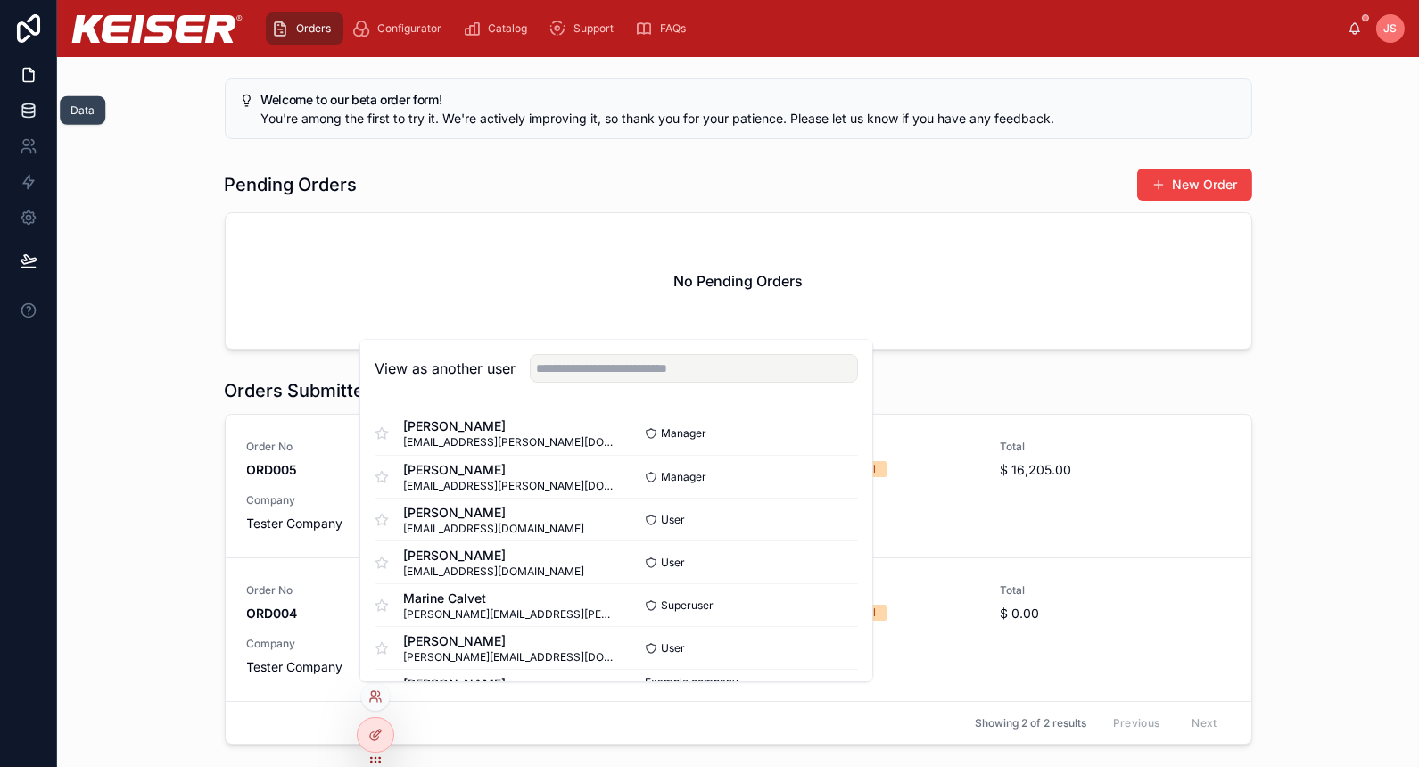
click at [24, 104] on icon at bounding box center [28, 106] width 12 height 4
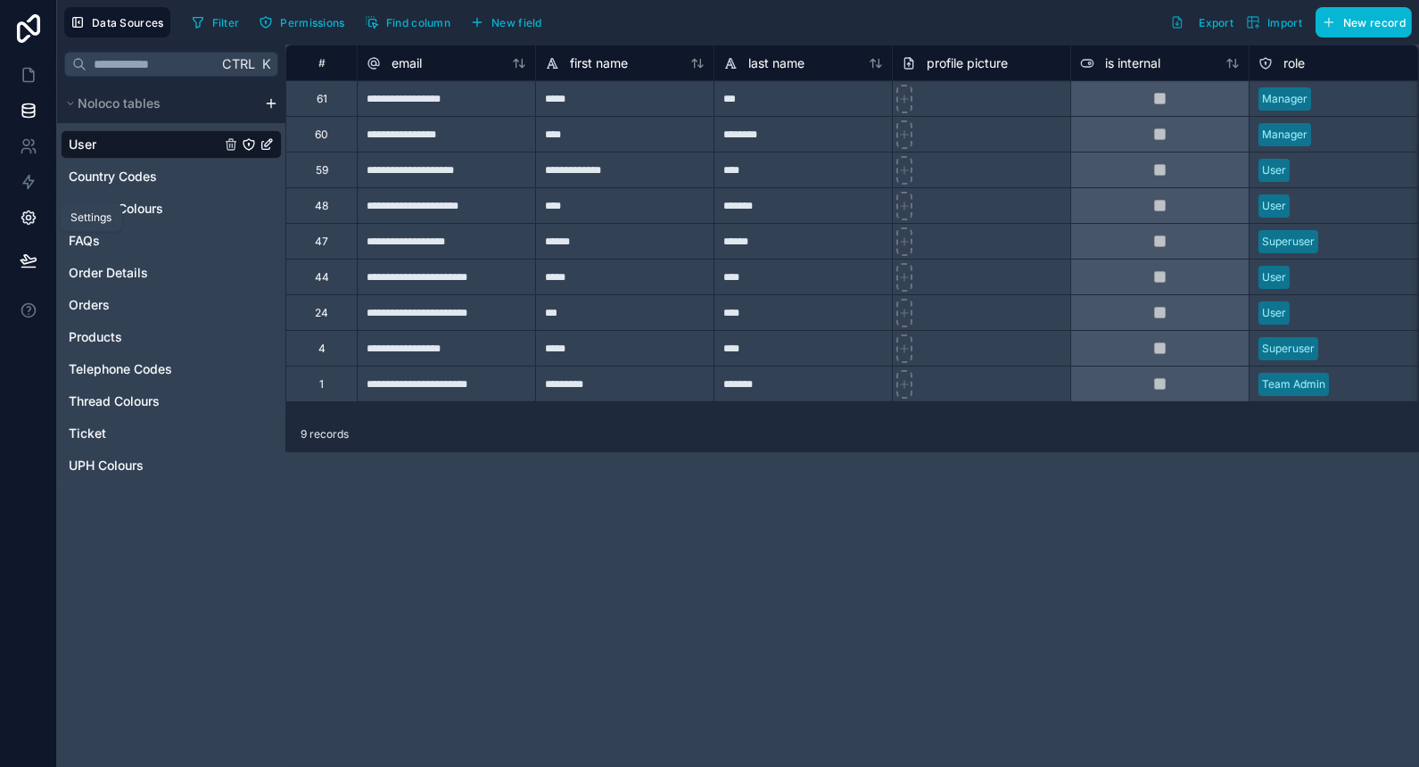
click at [24, 218] on icon at bounding box center [29, 218] width 18 height 18
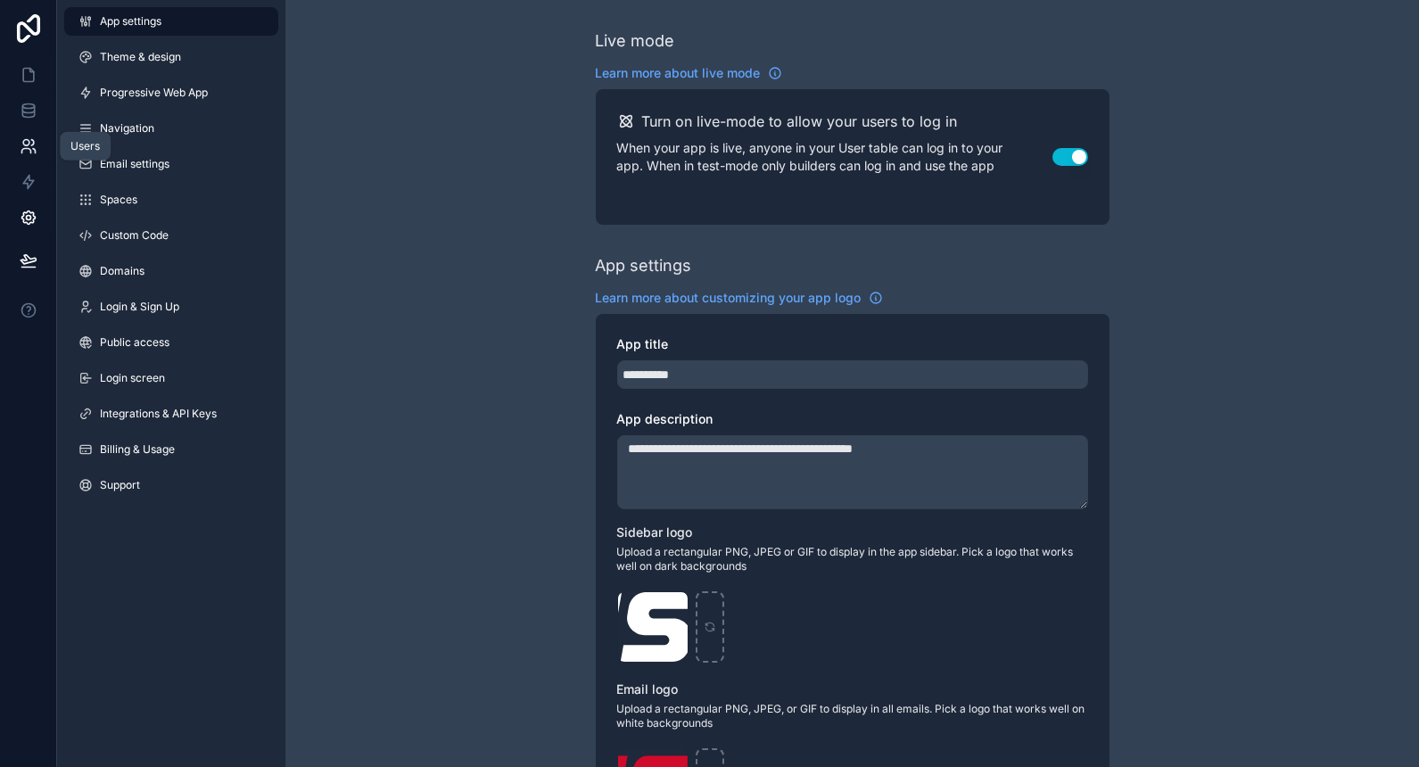
click at [23, 144] on icon at bounding box center [26, 143] width 6 height 6
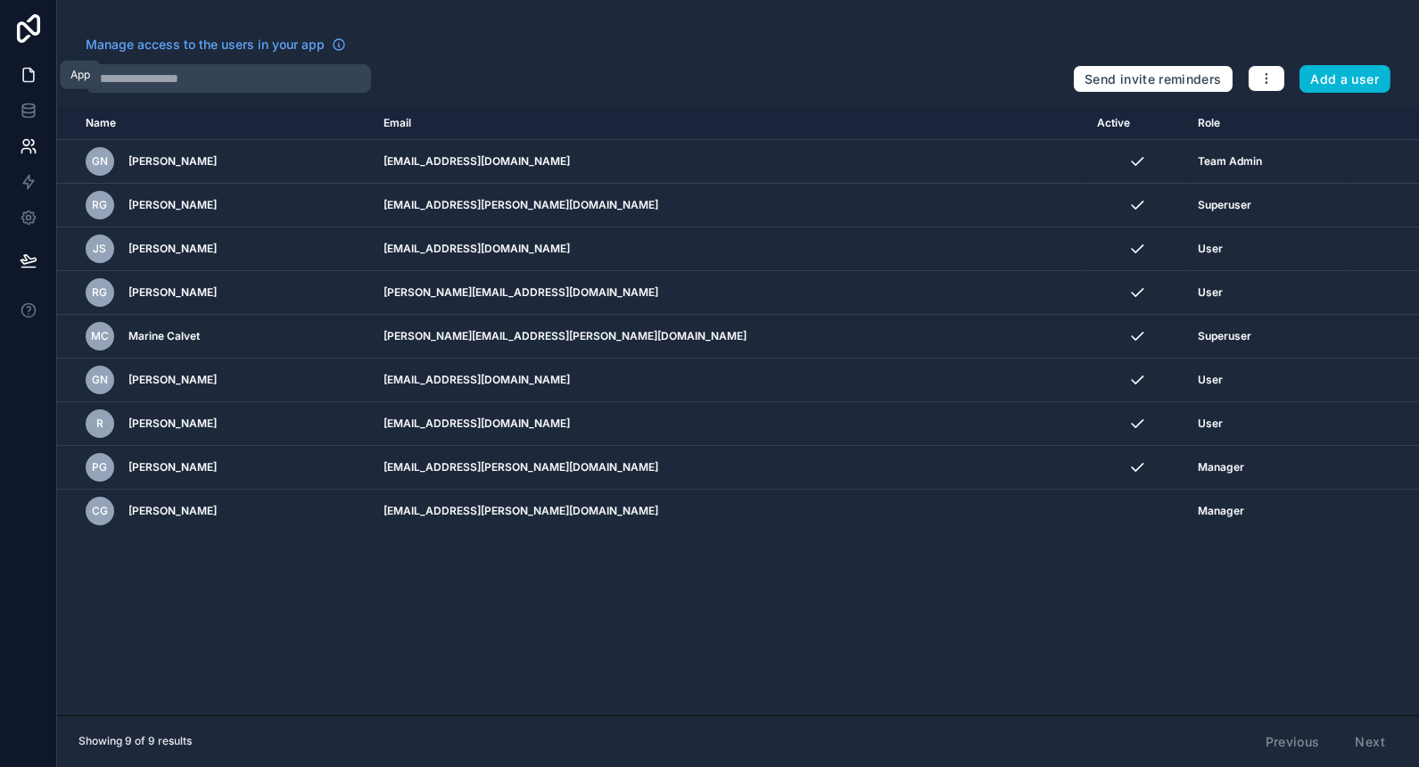
click at [31, 83] on icon at bounding box center [29, 75] width 18 height 18
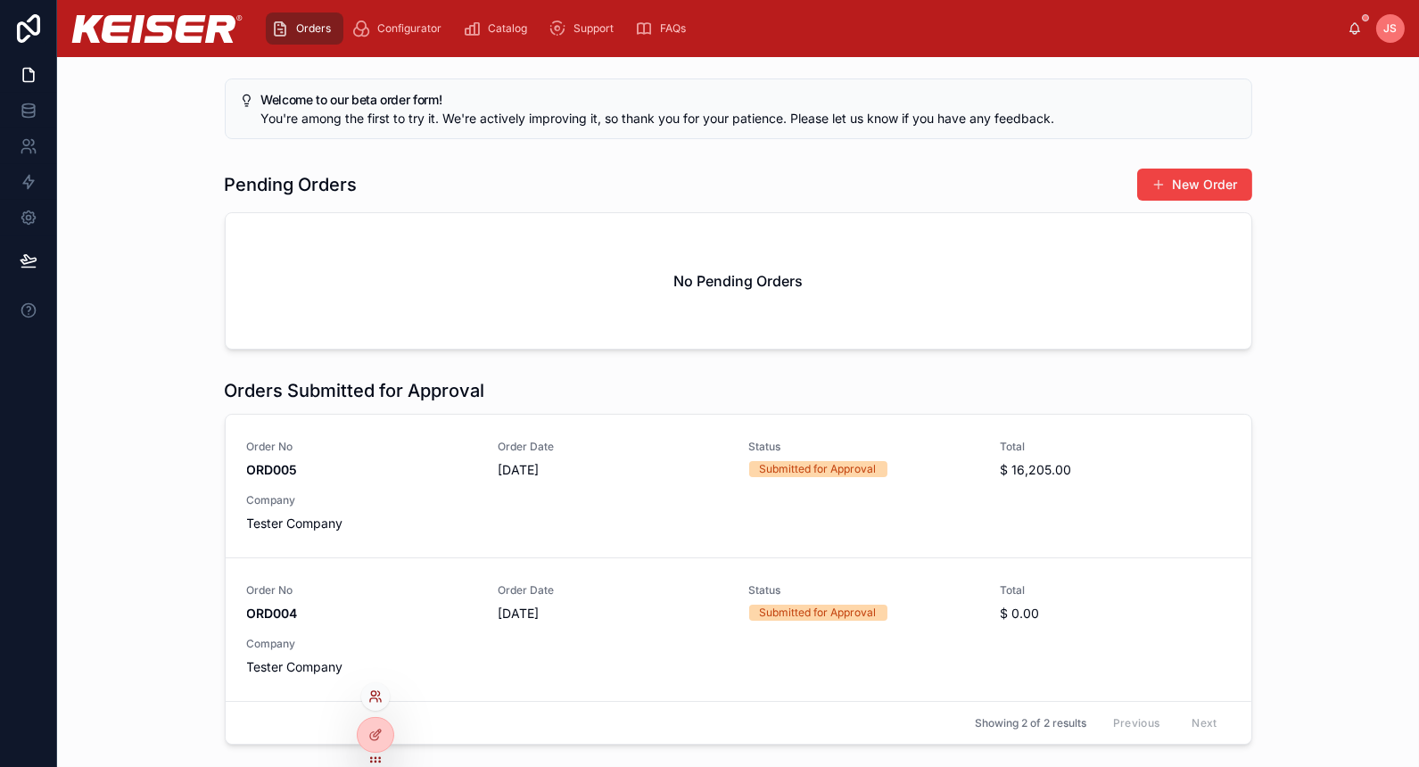
click at [379, 697] on icon at bounding box center [375, 696] width 14 height 14
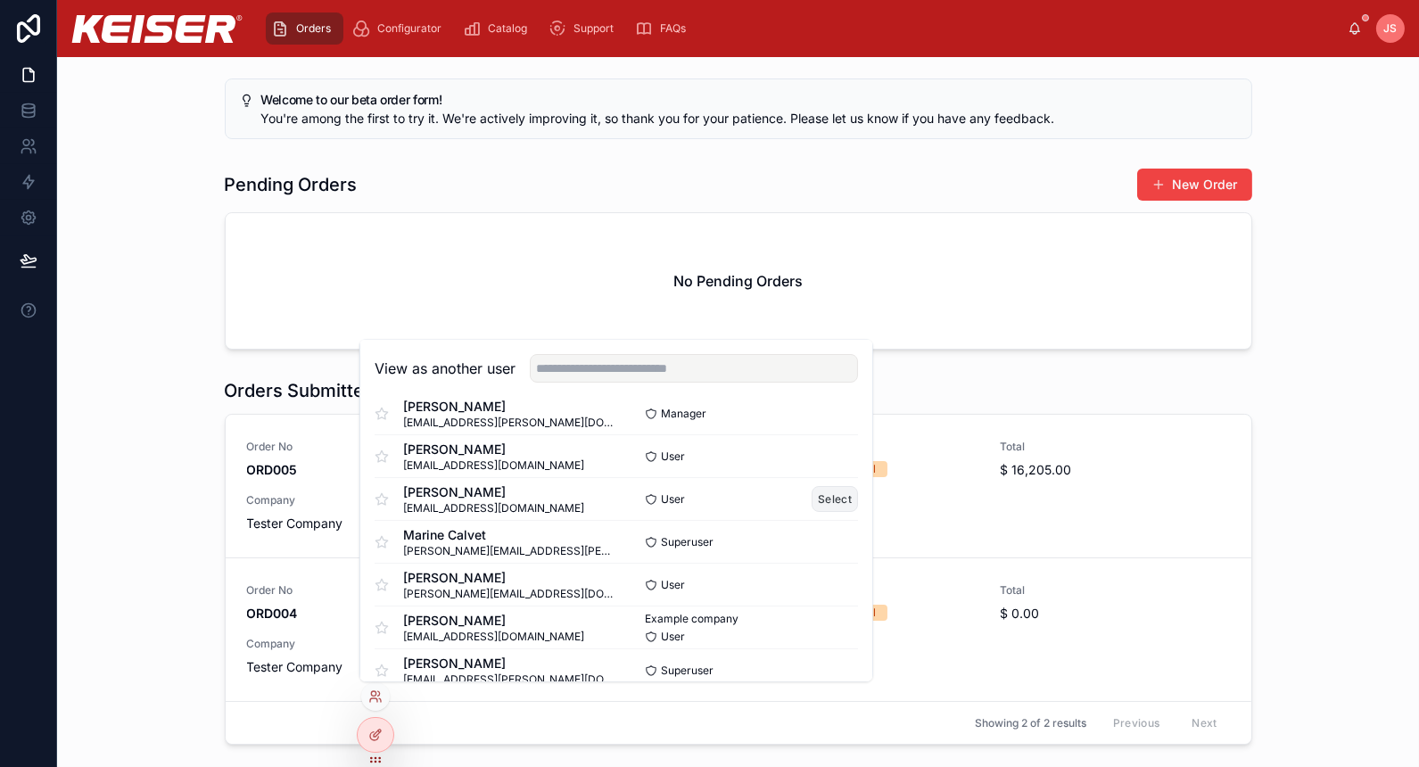
scroll to position [129, 0]
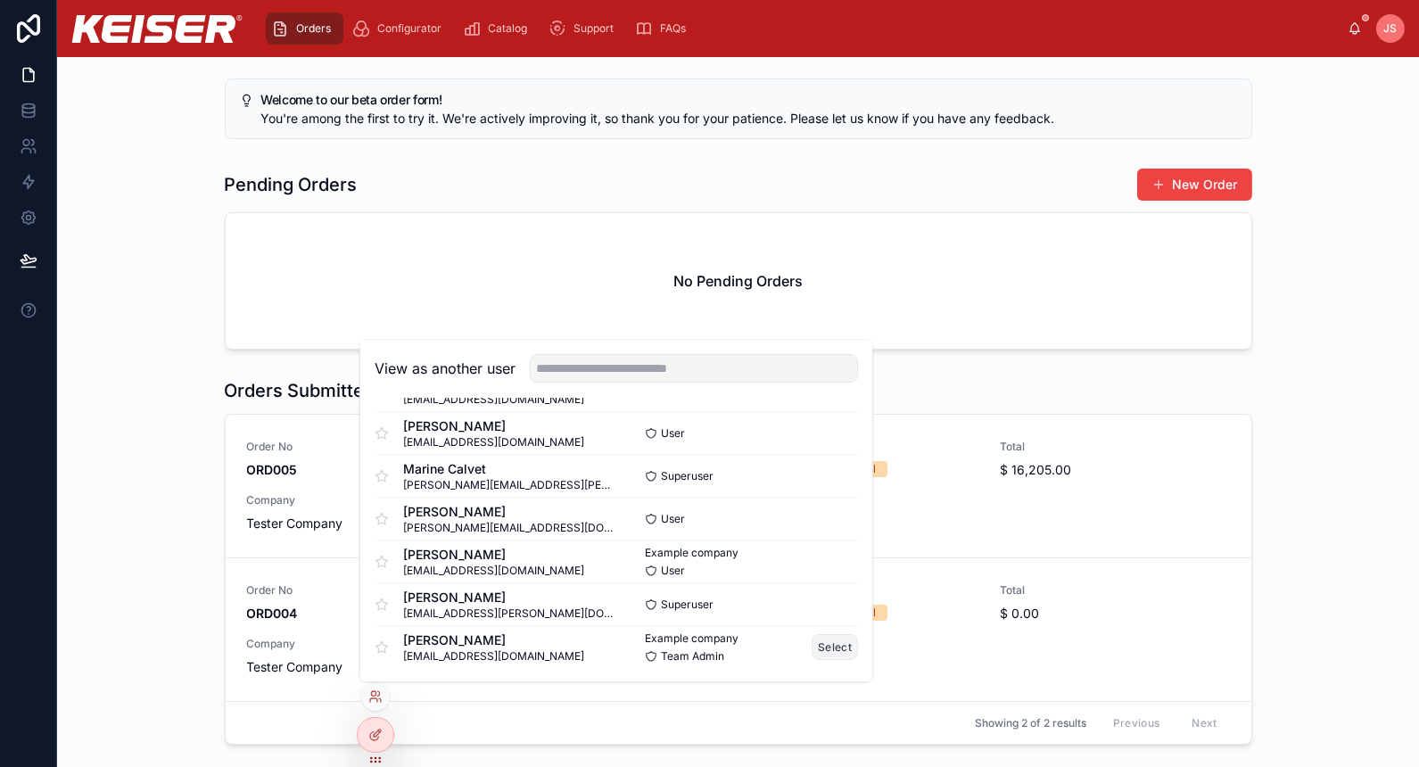
click at [812, 650] on button "Select" at bounding box center [835, 647] width 46 height 26
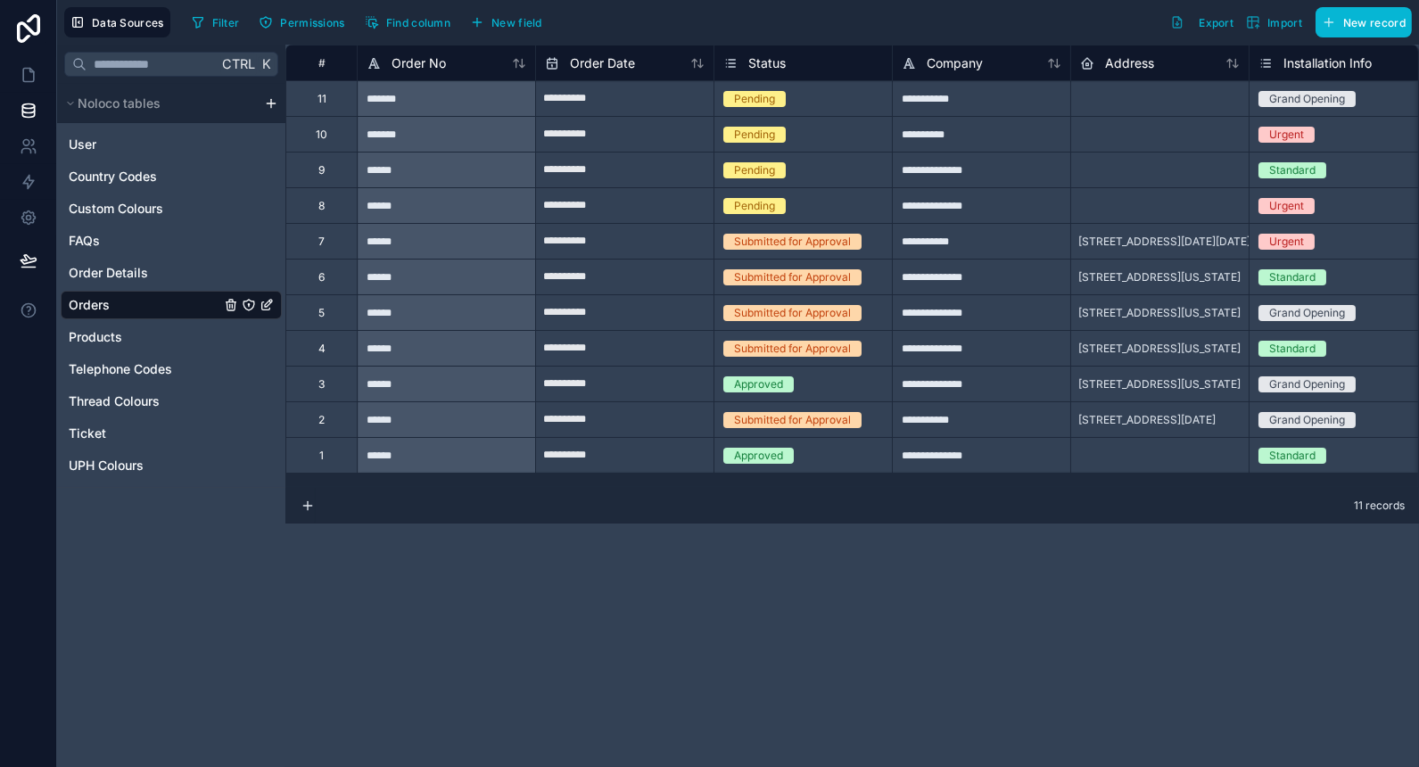
click at [710, 608] on div "**********" at bounding box center [851, 406] width 1133 height 722
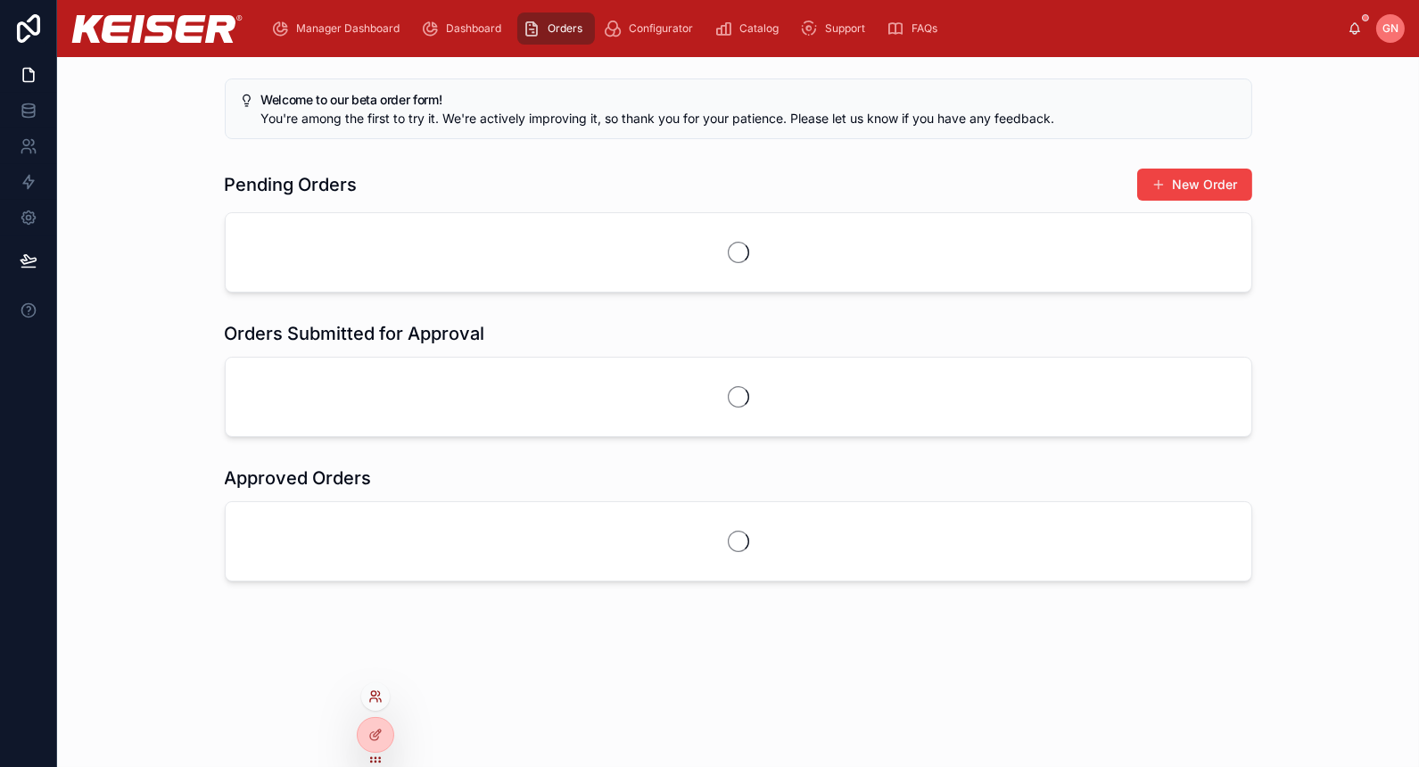
click at [376, 692] on icon at bounding box center [375, 696] width 14 height 14
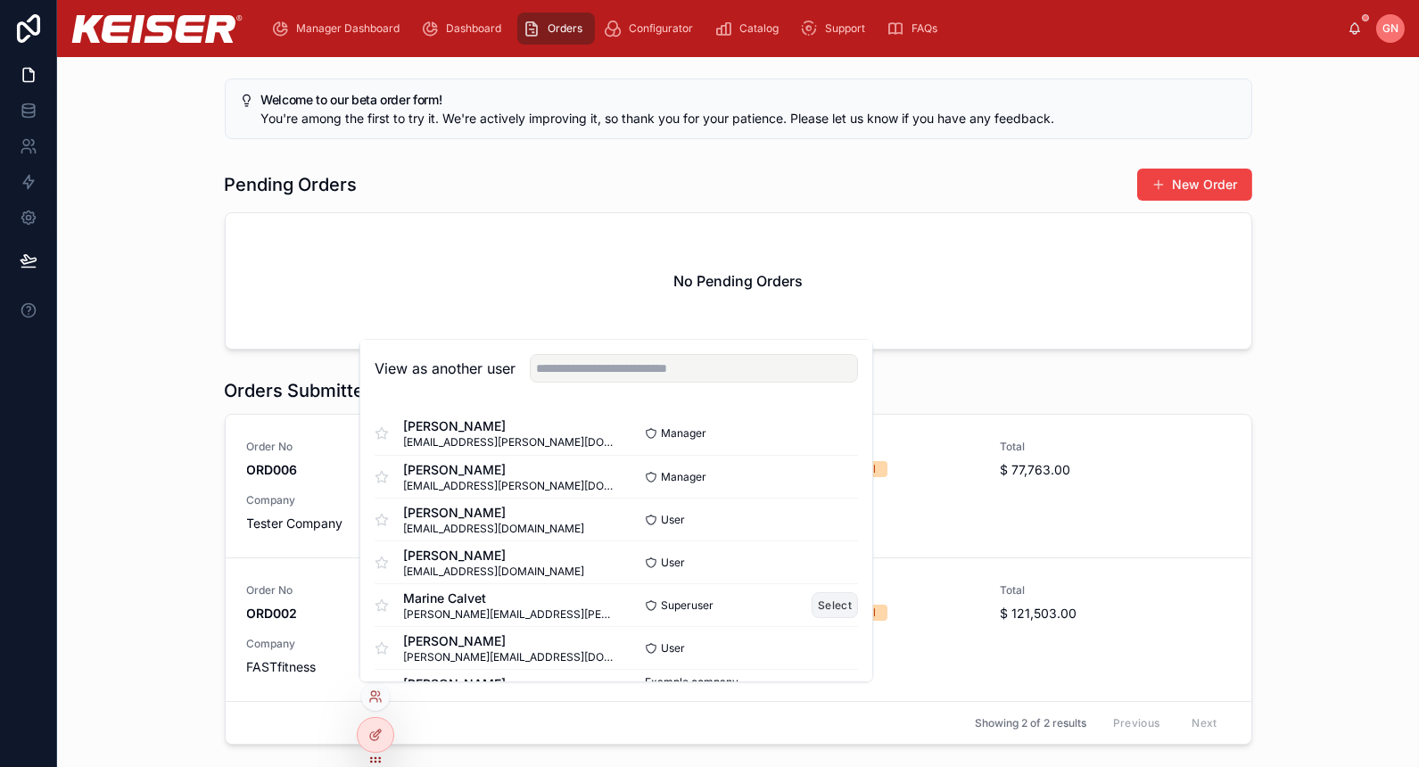
click at [836, 610] on button "Select" at bounding box center [835, 605] width 46 height 26
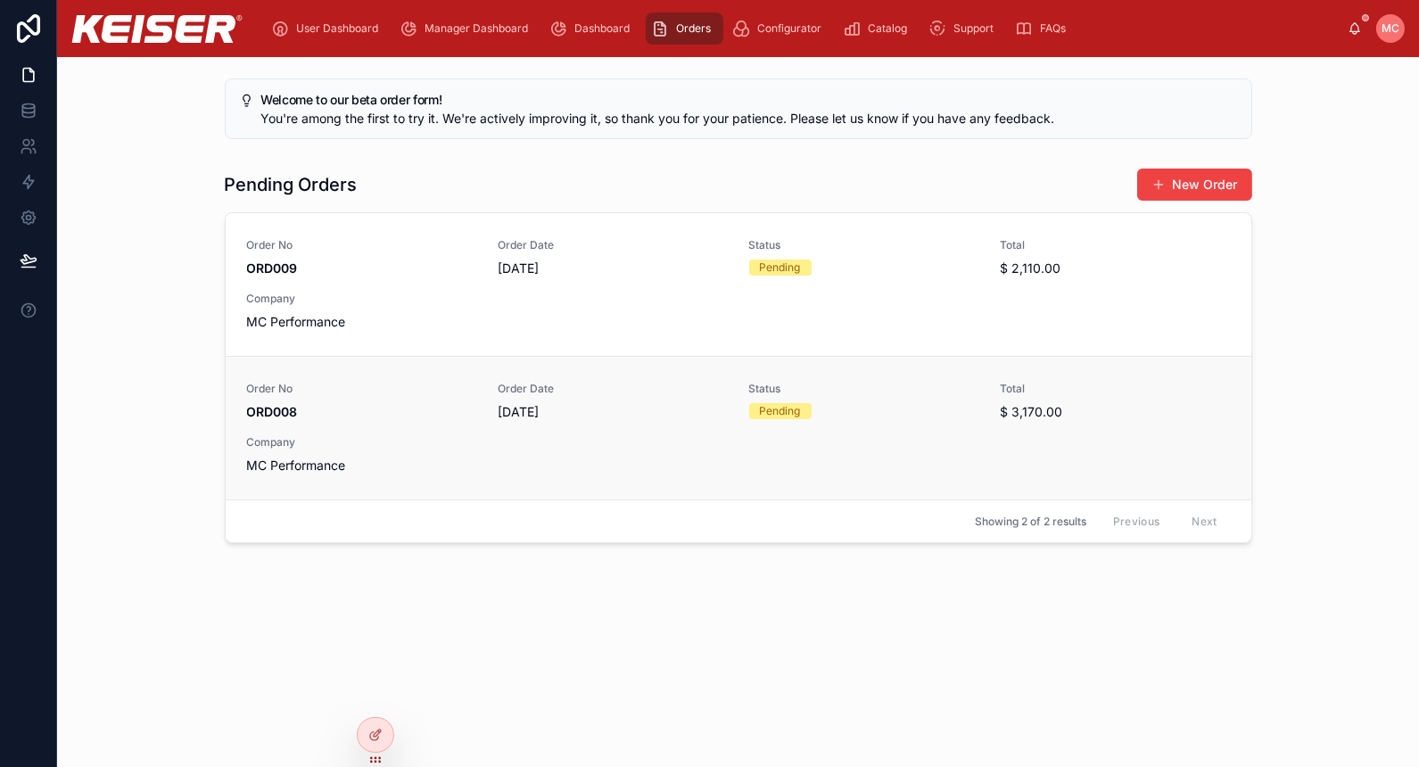
click at [689, 421] on div "Order No ORD008 Order Date [DATE] Status Pending Total $ 3,170.00 Company MC Pe…" at bounding box center [738, 428] width 983 height 93
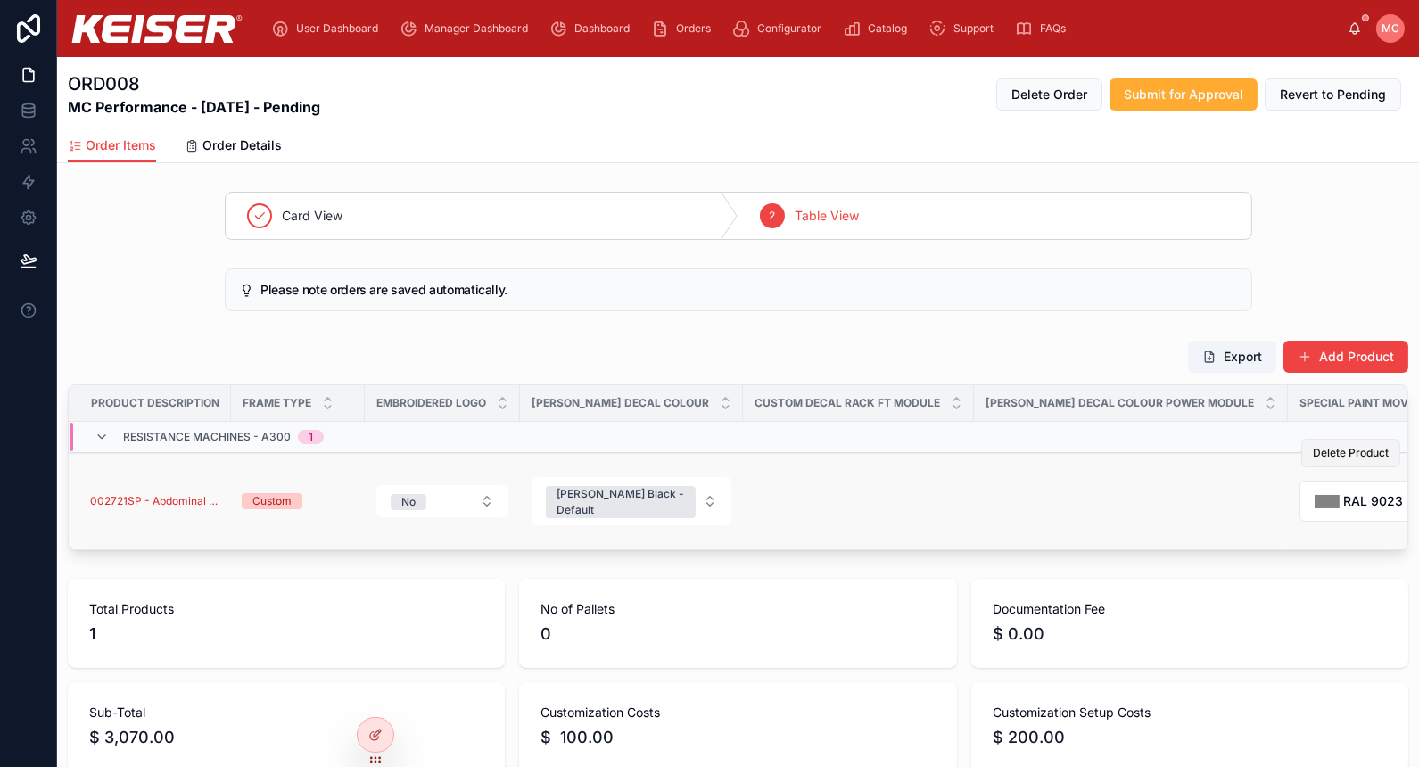
click at [1313, 449] on span "Delete Product" at bounding box center [1351, 453] width 76 height 14
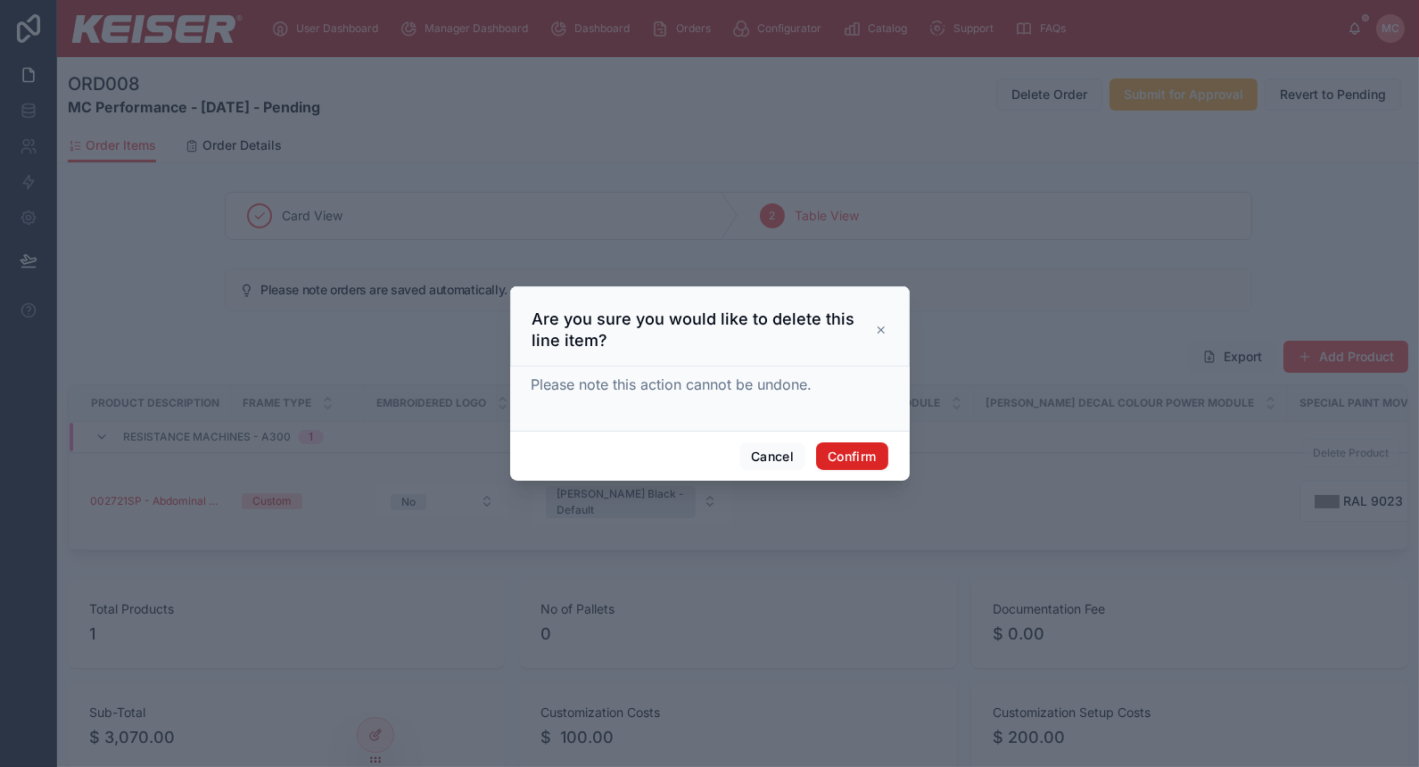
click at [834, 445] on button "Confirm" at bounding box center [851, 456] width 71 height 29
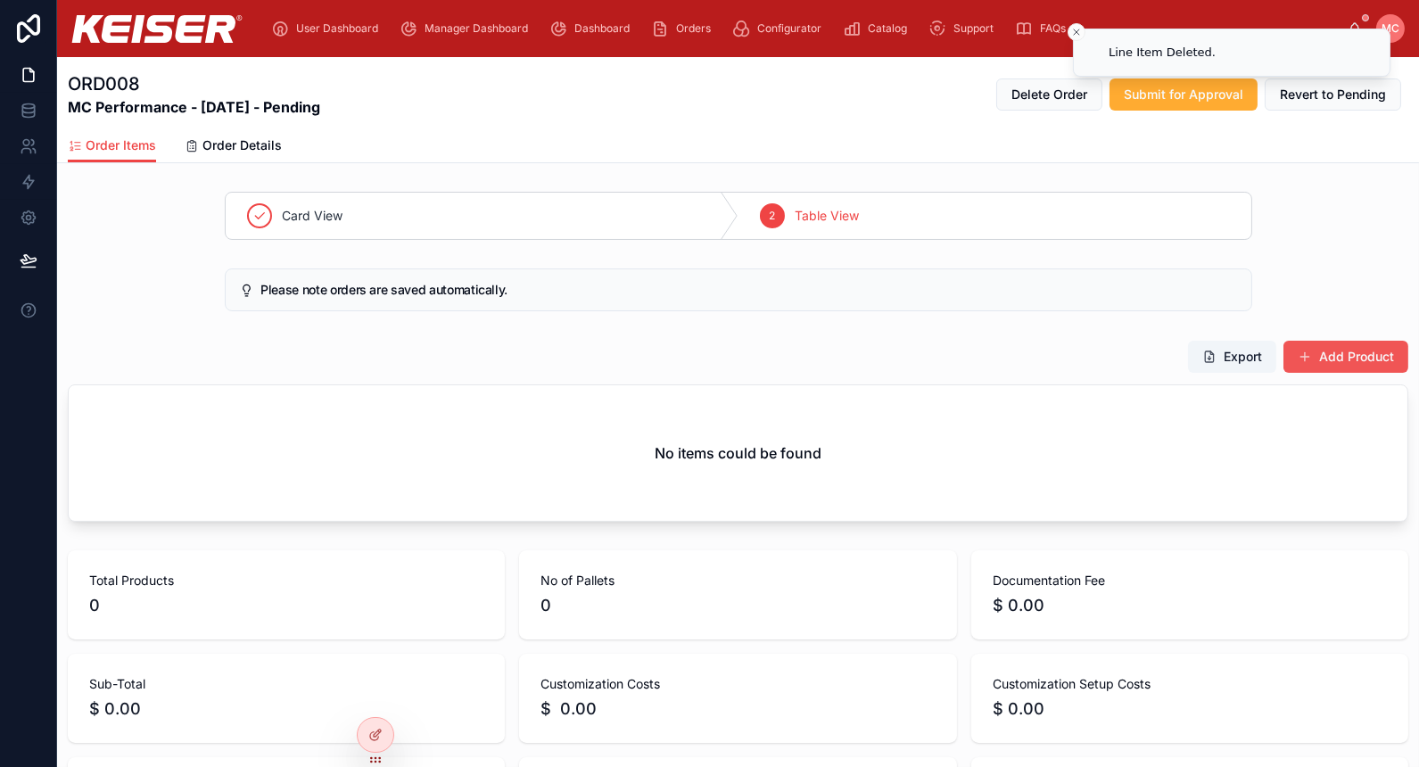
click at [1361, 356] on button "Add Product" at bounding box center [1345, 357] width 125 height 32
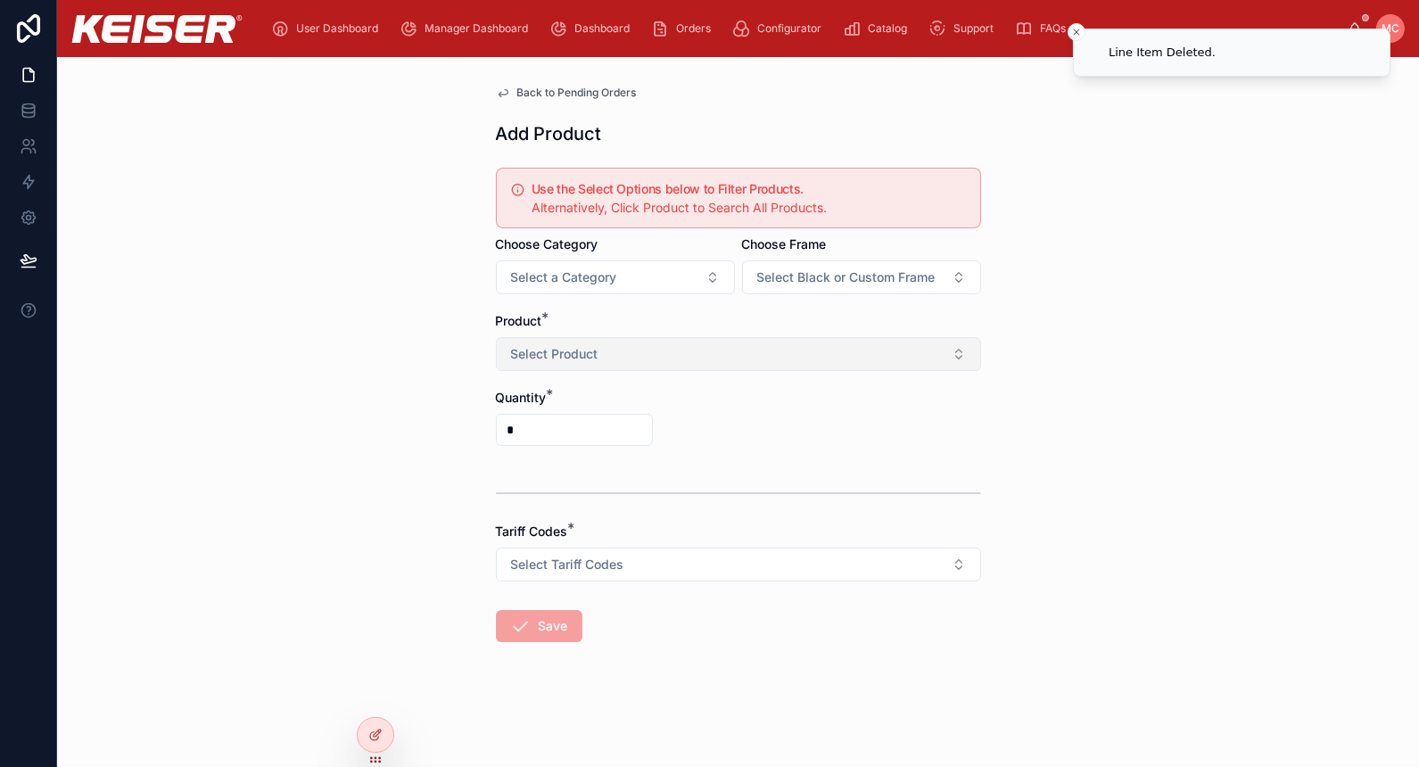
click at [636, 345] on button "Select Product" at bounding box center [738, 354] width 485 height 34
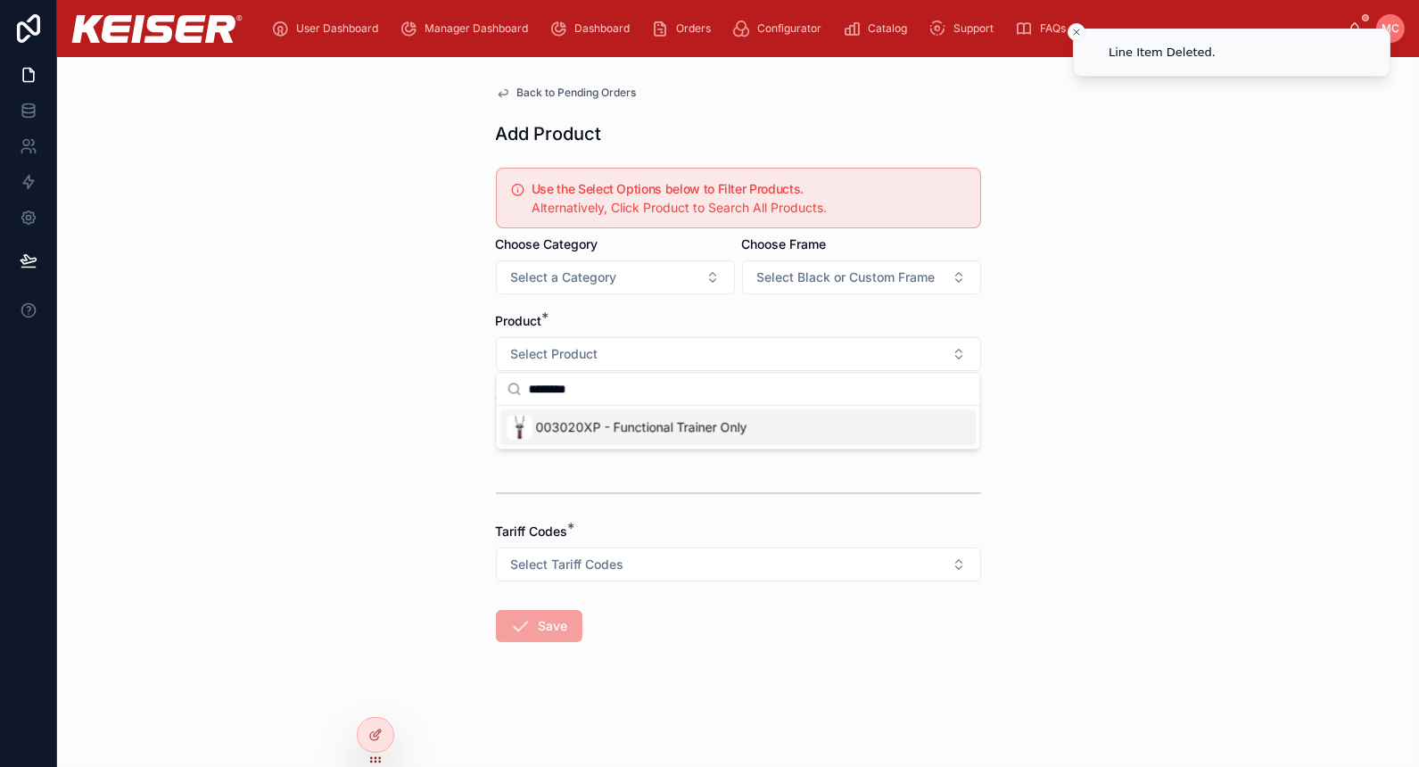
type input "********"
click at [721, 410] on div "003020XP - Functional Trainer Only" at bounding box center [738, 427] width 476 height 36
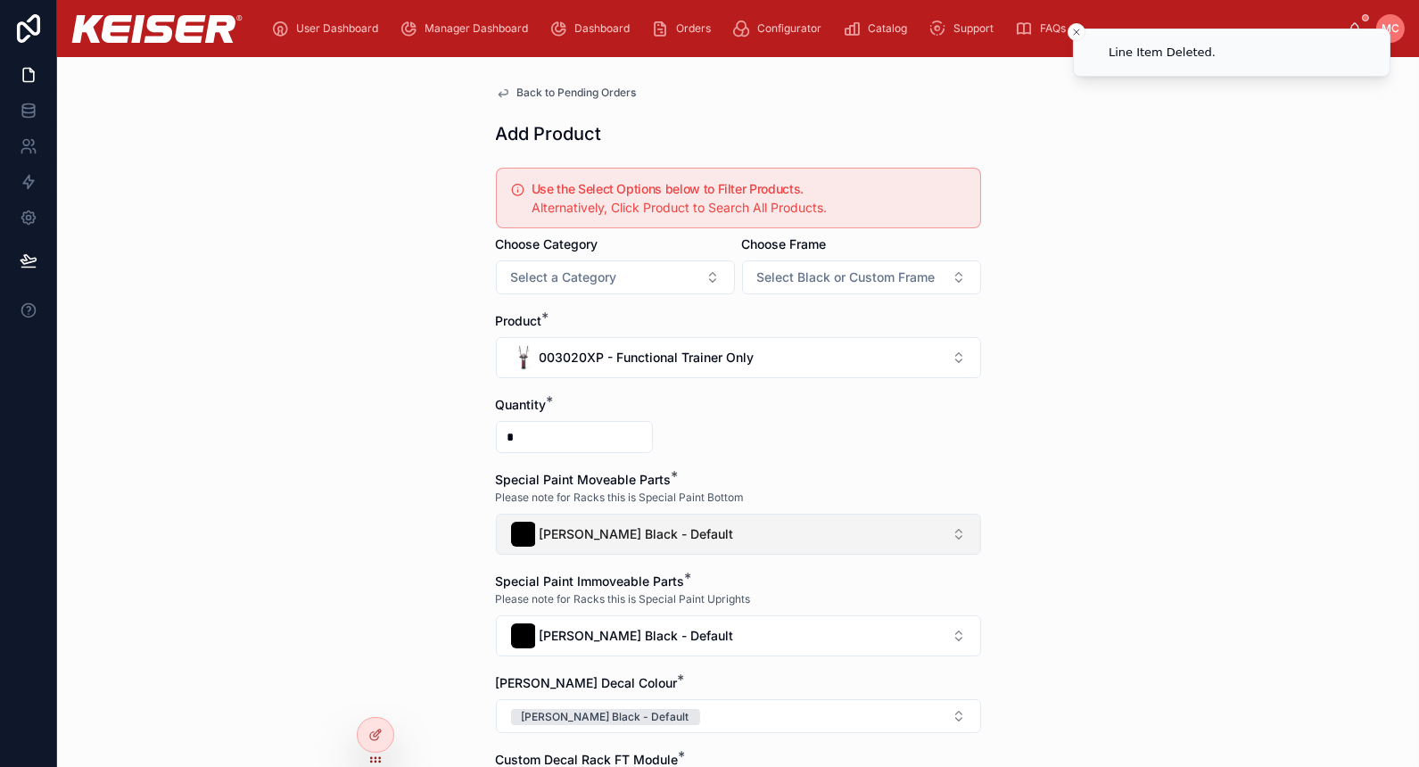
click at [671, 528] on button "[PERSON_NAME] Black - Default" at bounding box center [738, 534] width 485 height 41
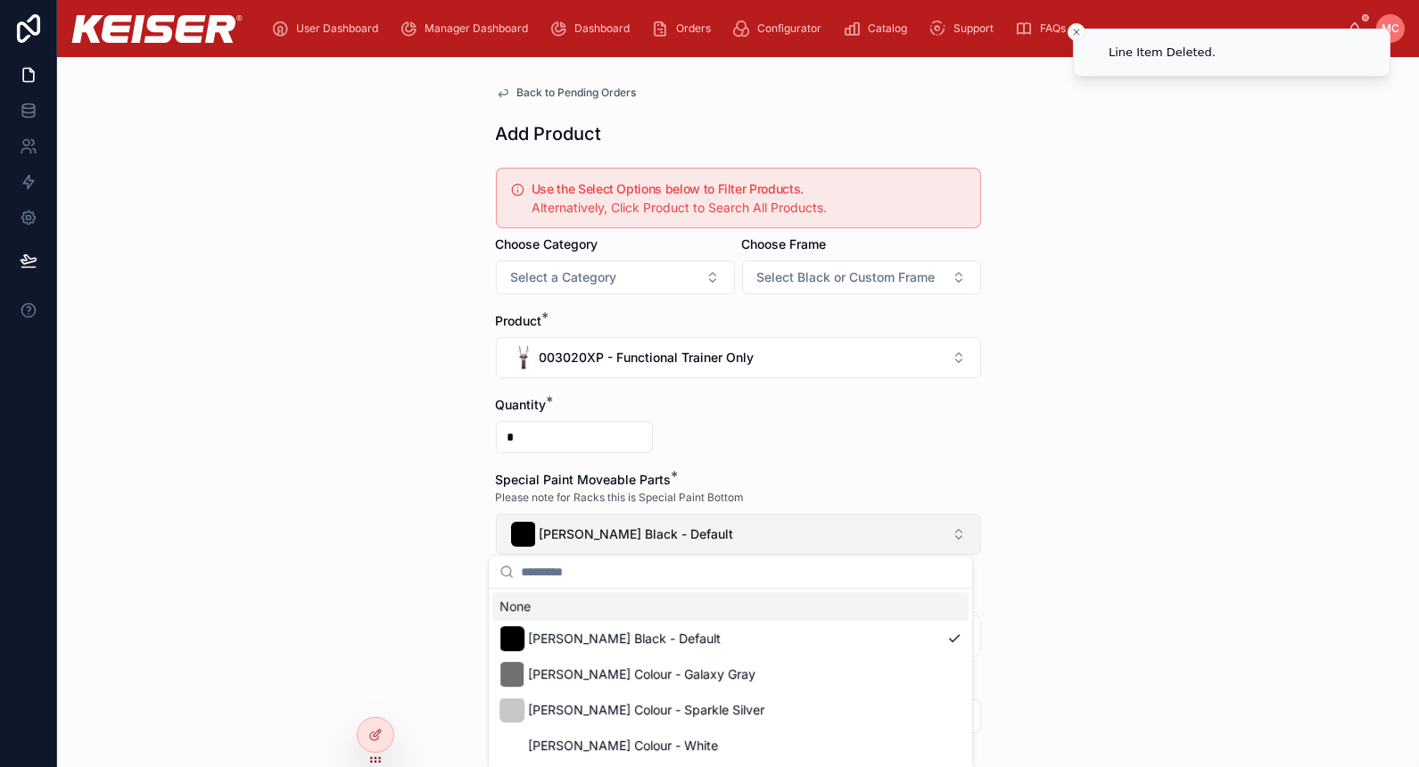
click at [671, 528] on button "[PERSON_NAME] Black - Default" at bounding box center [738, 534] width 485 height 41
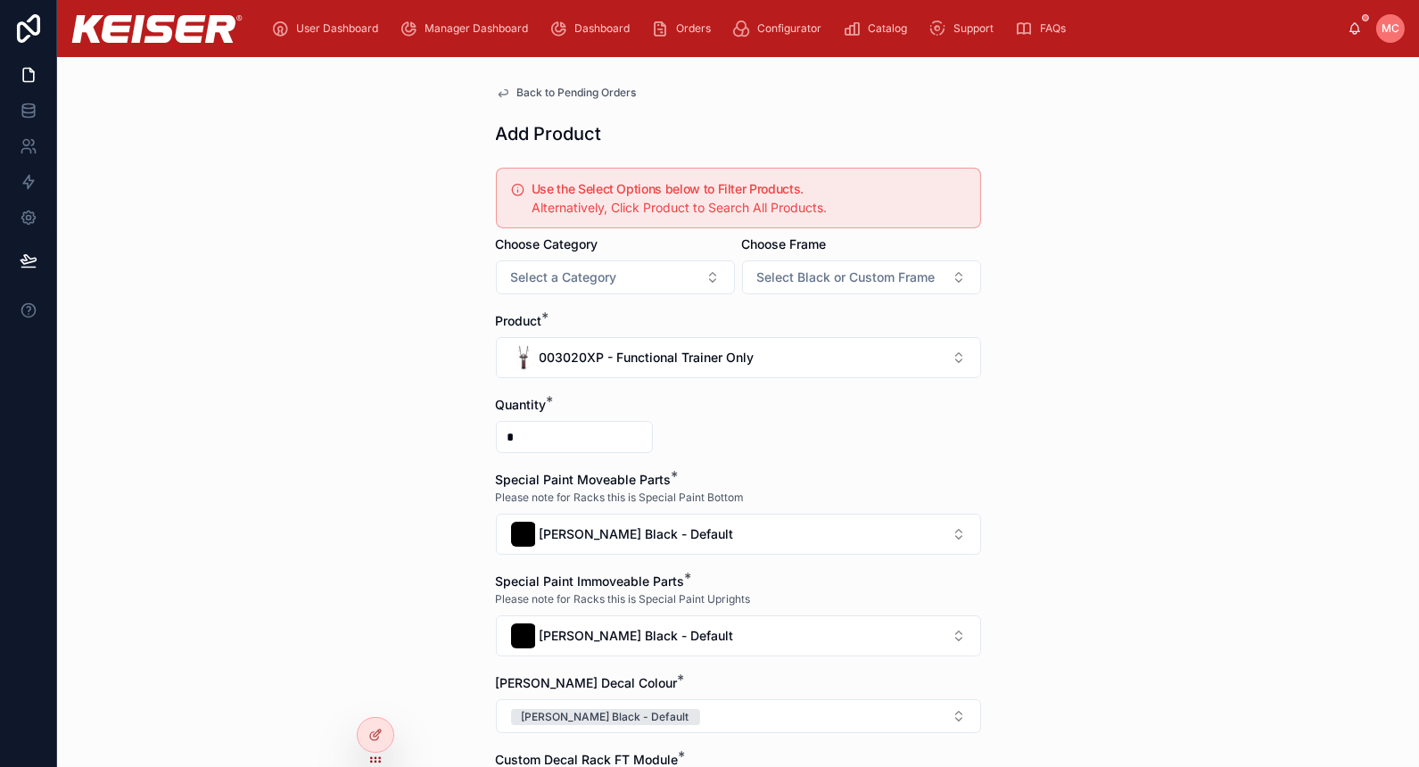
click at [1307, 433] on div "Back to Pending Orders Add Product Use the Select Options below to Filter Produ…" at bounding box center [738, 412] width 1362 height 710
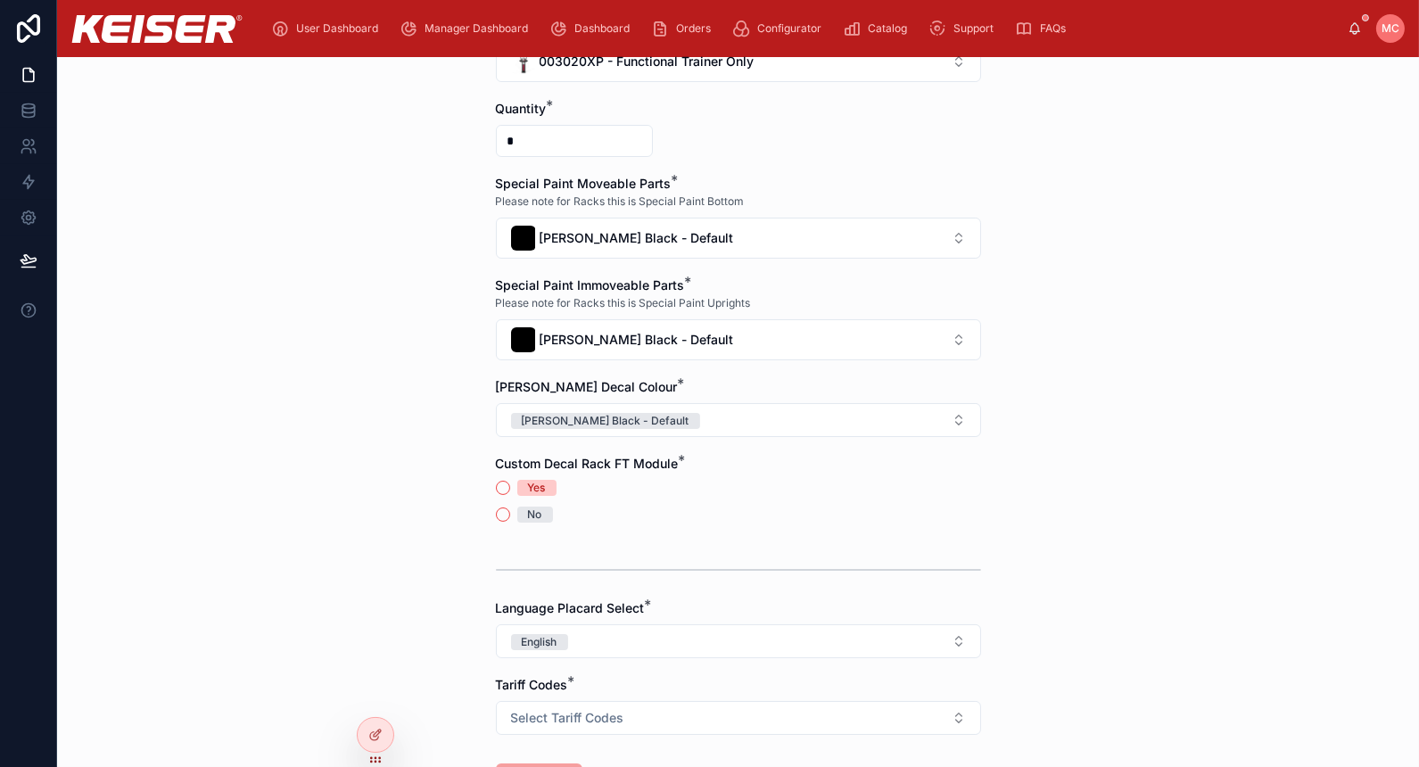
scroll to position [432, 0]
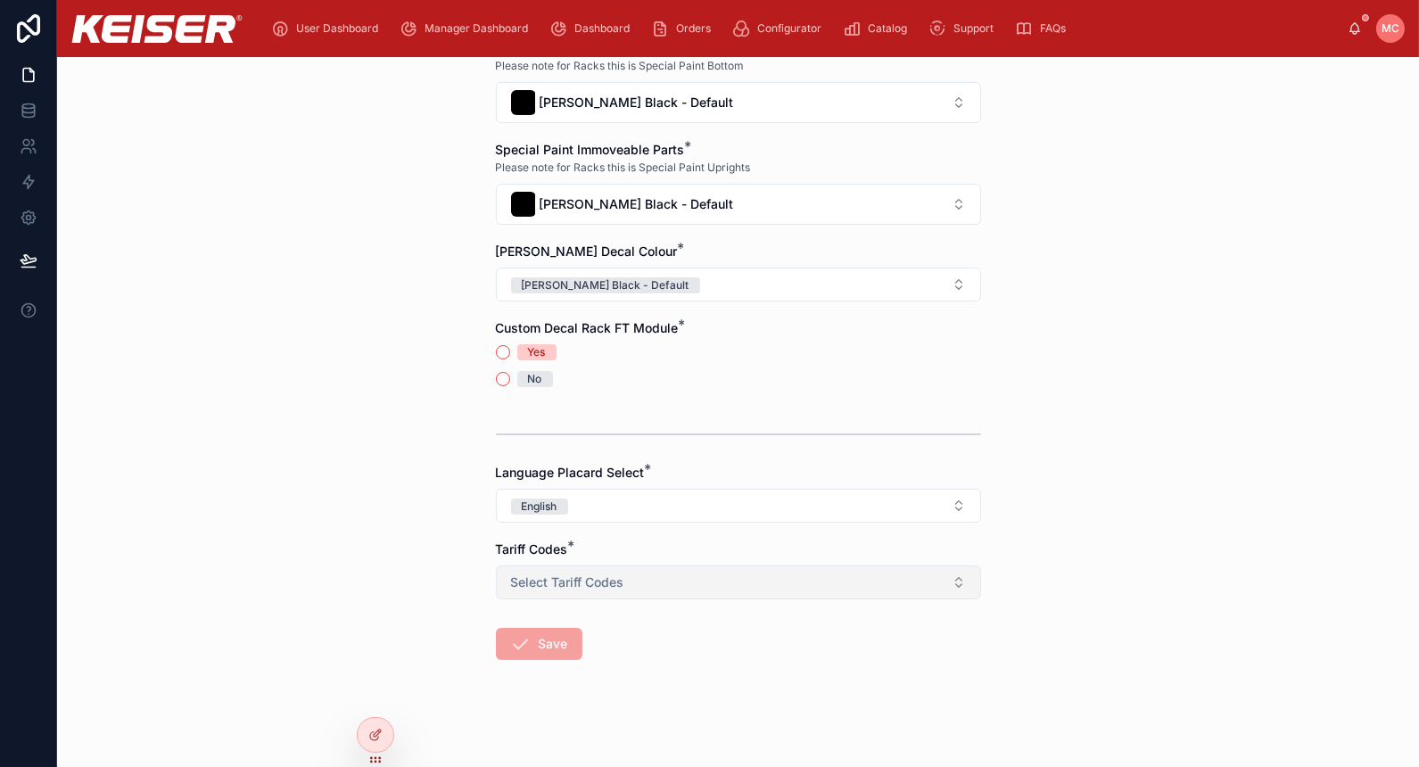
click at [556, 565] on button "Select Tariff Codes" at bounding box center [738, 582] width 485 height 34
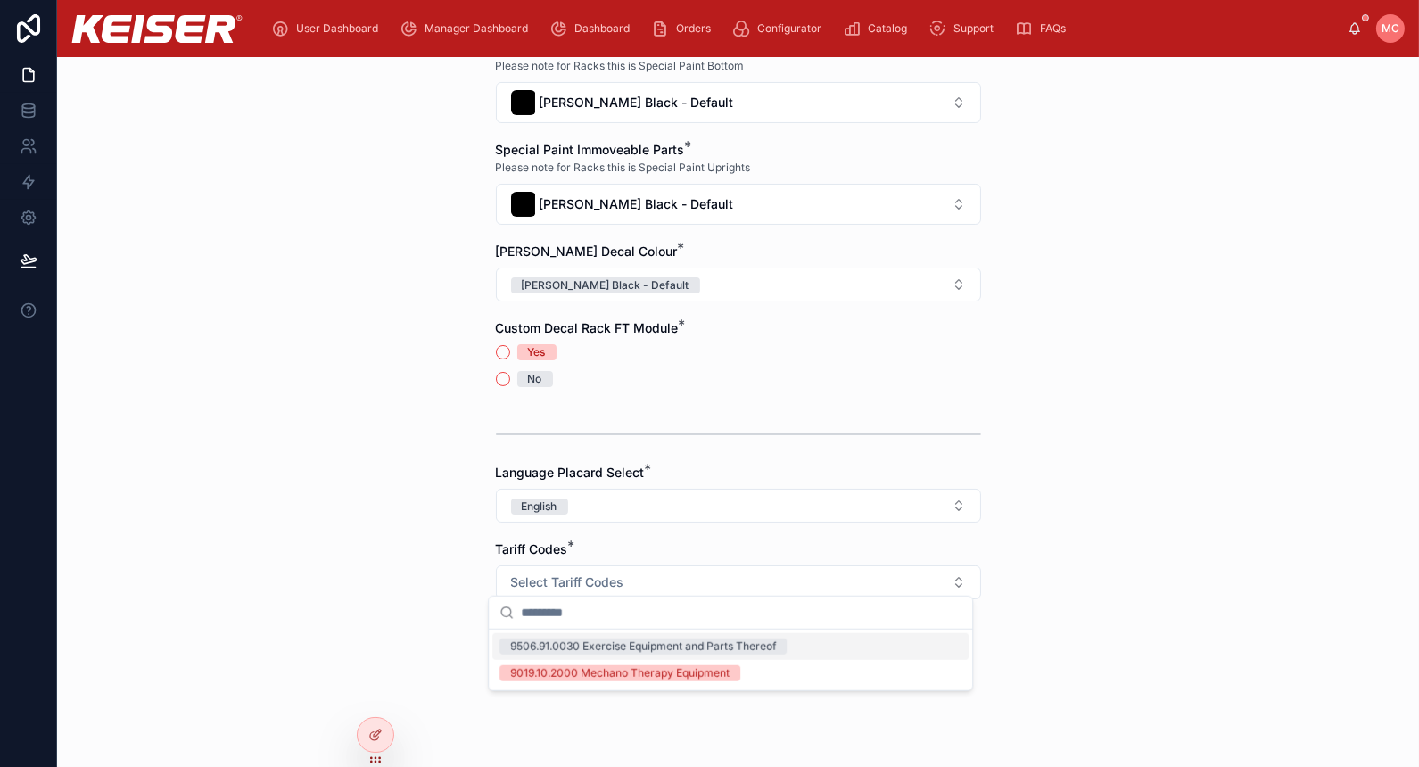
click at [558, 654] on div "9506.91.0030 Exercise Equipment and Parts Thereof" at bounding box center [730, 646] width 476 height 27
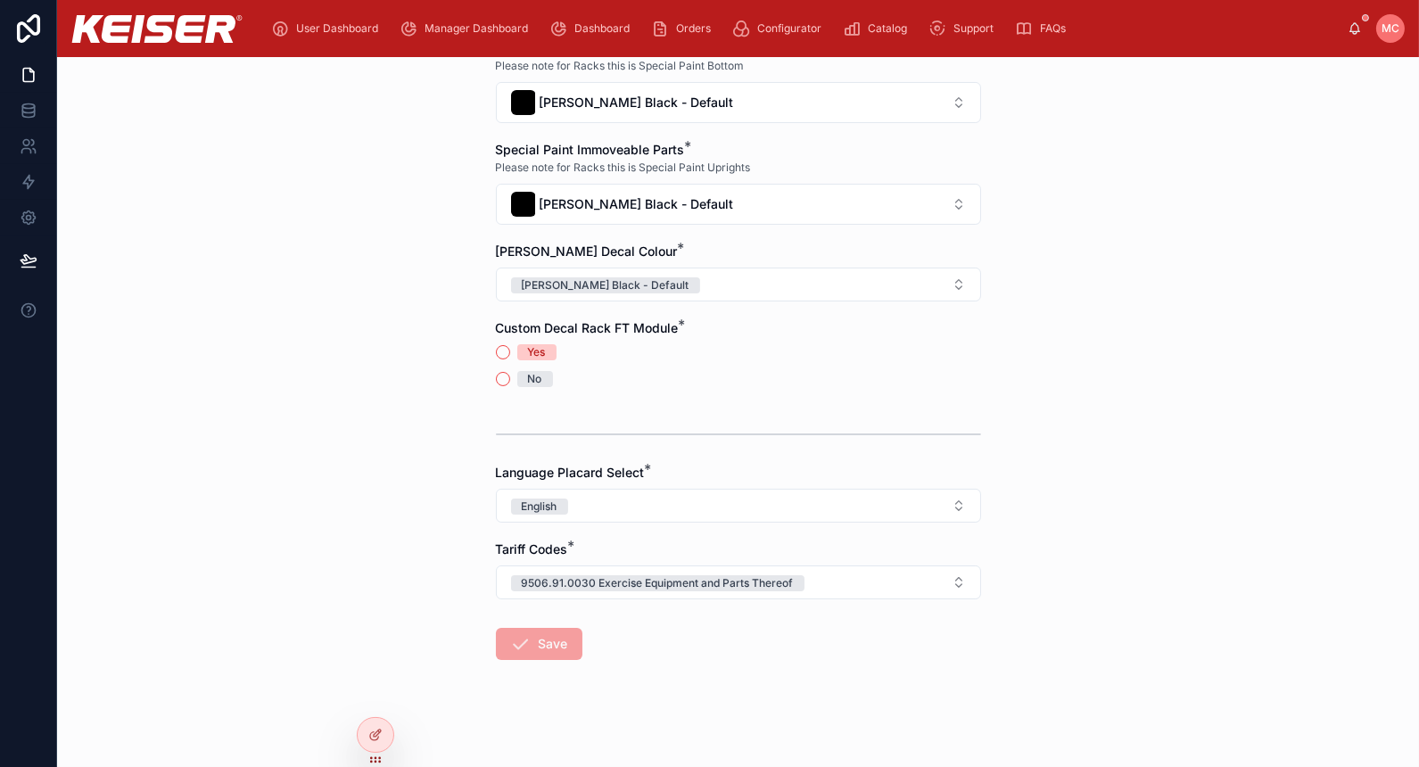
click at [548, 649] on div "Save" at bounding box center [539, 644] width 87 height 32
click at [569, 639] on span "Save" at bounding box center [539, 648] width 87 height 18
click at [500, 372] on button "No" at bounding box center [503, 379] width 14 height 14
click at [546, 639] on button "Save" at bounding box center [539, 644] width 87 height 32
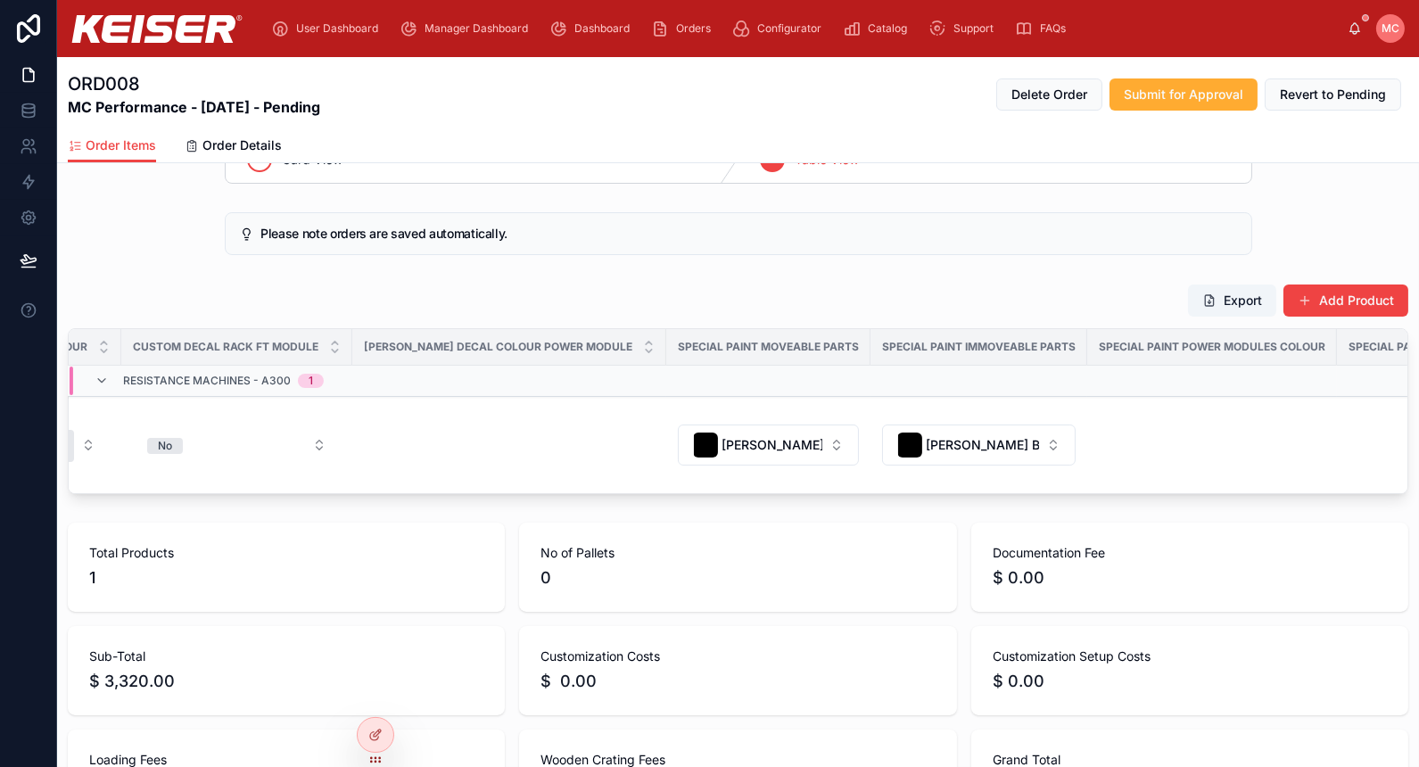
scroll to position [38, 0]
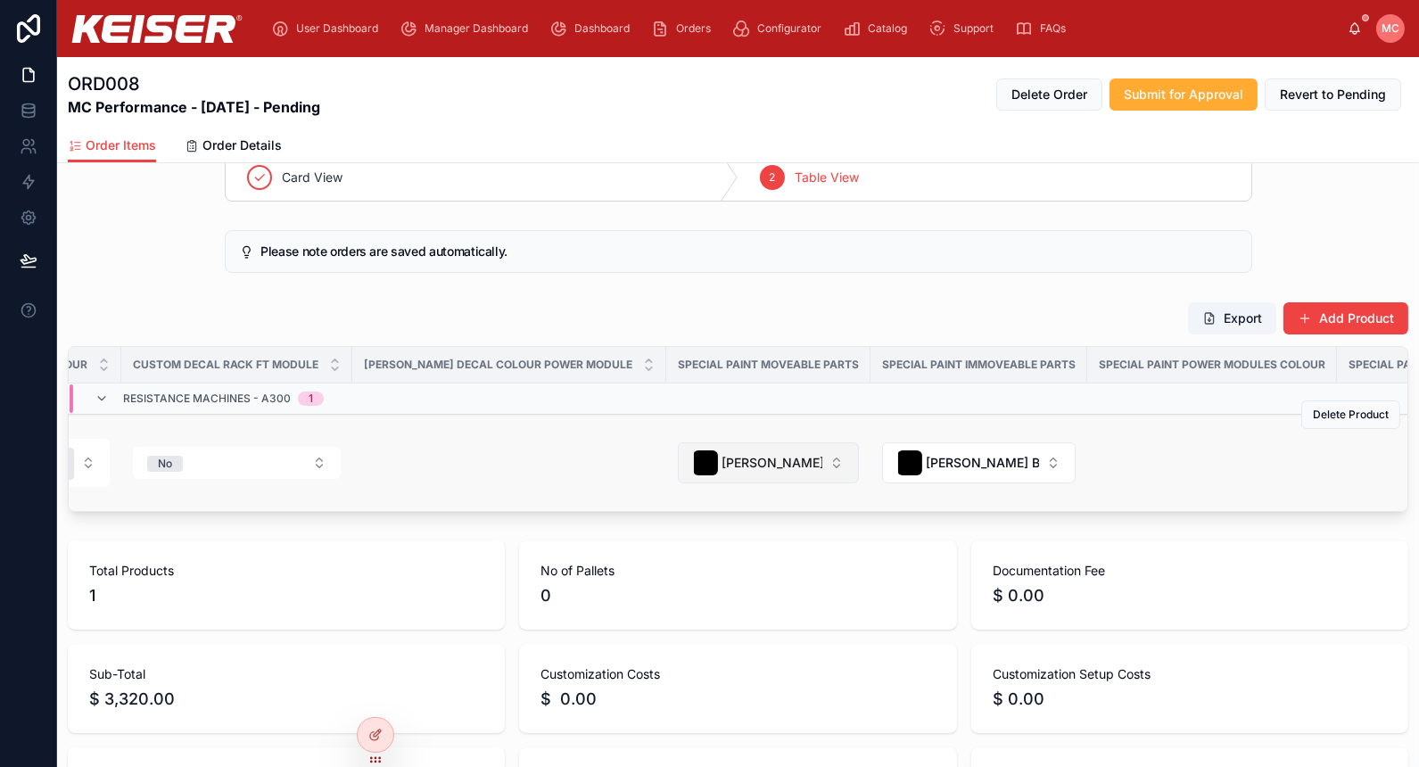
click at [721, 470] on span "[PERSON_NAME] Black - Default" at bounding box center [771, 463] width 101 height 18
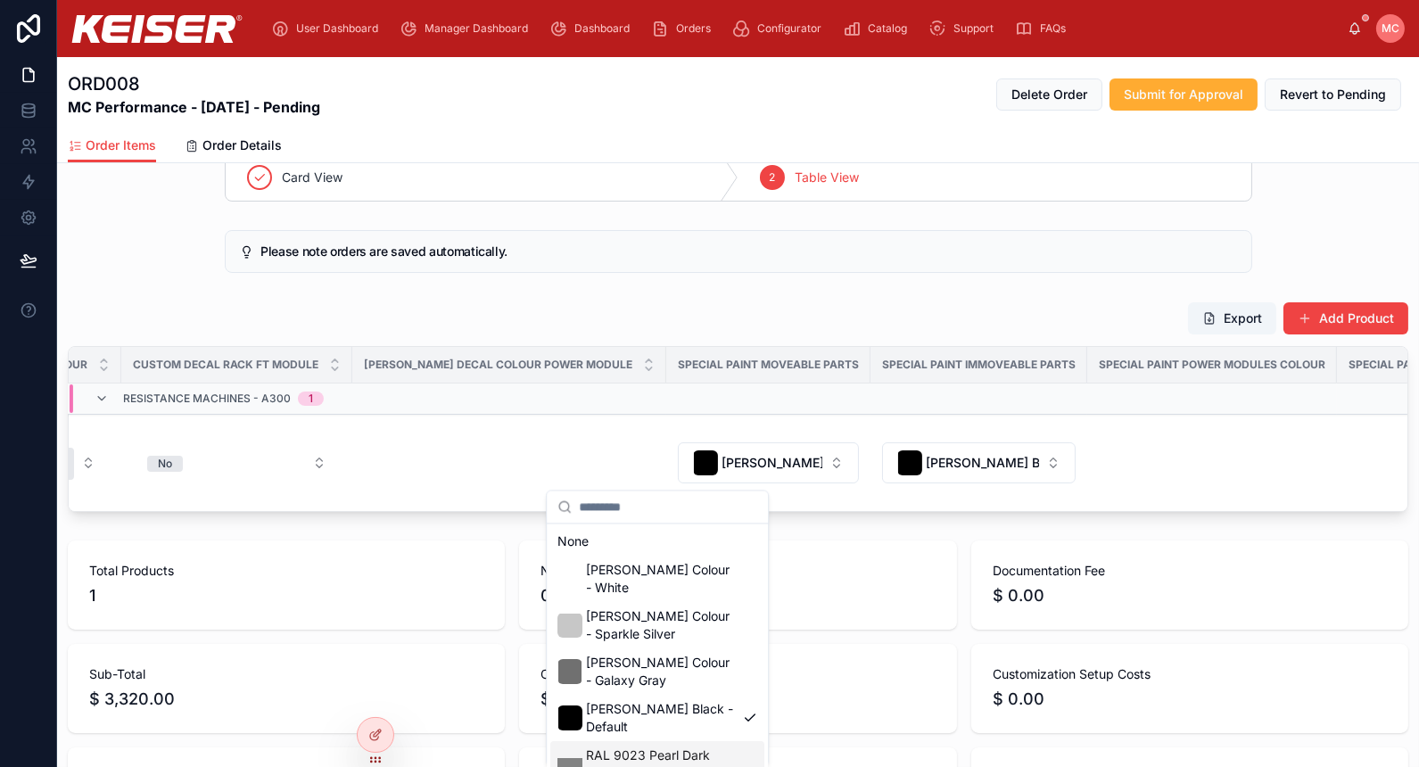
click at [665, 746] on span "RAL 9023 Pearl Dark Grey" at bounding box center [661, 764] width 150 height 36
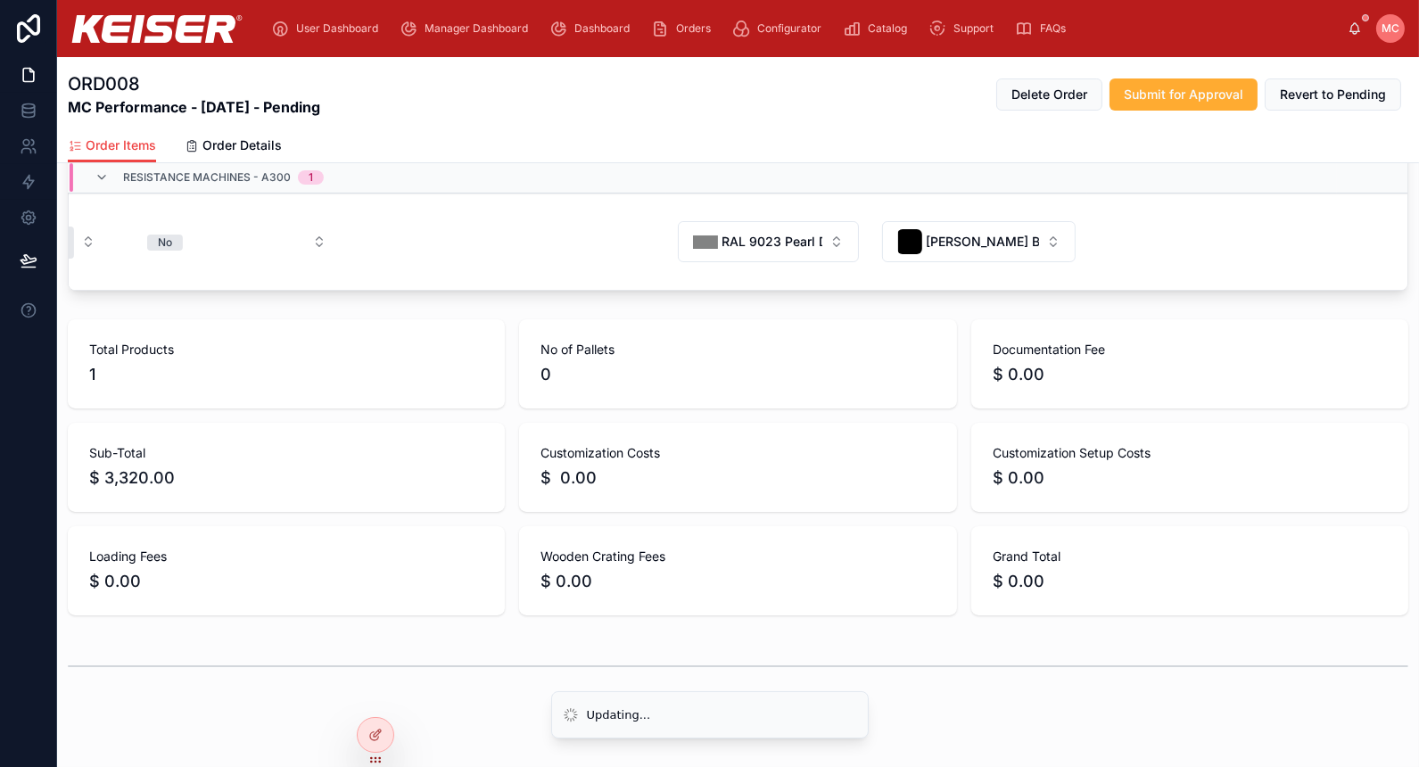
scroll to position [270, 0]
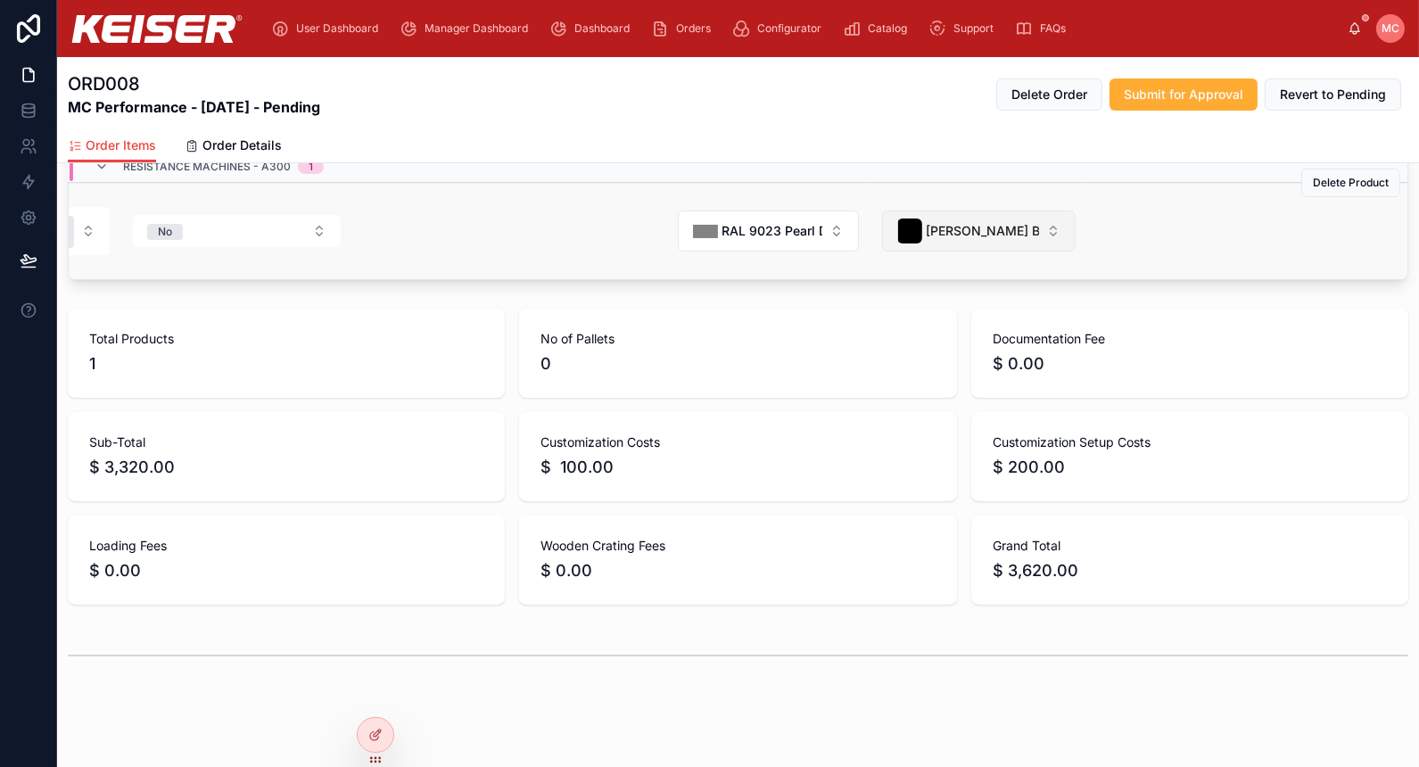
click at [926, 240] on span "[PERSON_NAME] Black - Default" at bounding box center [982, 231] width 113 height 18
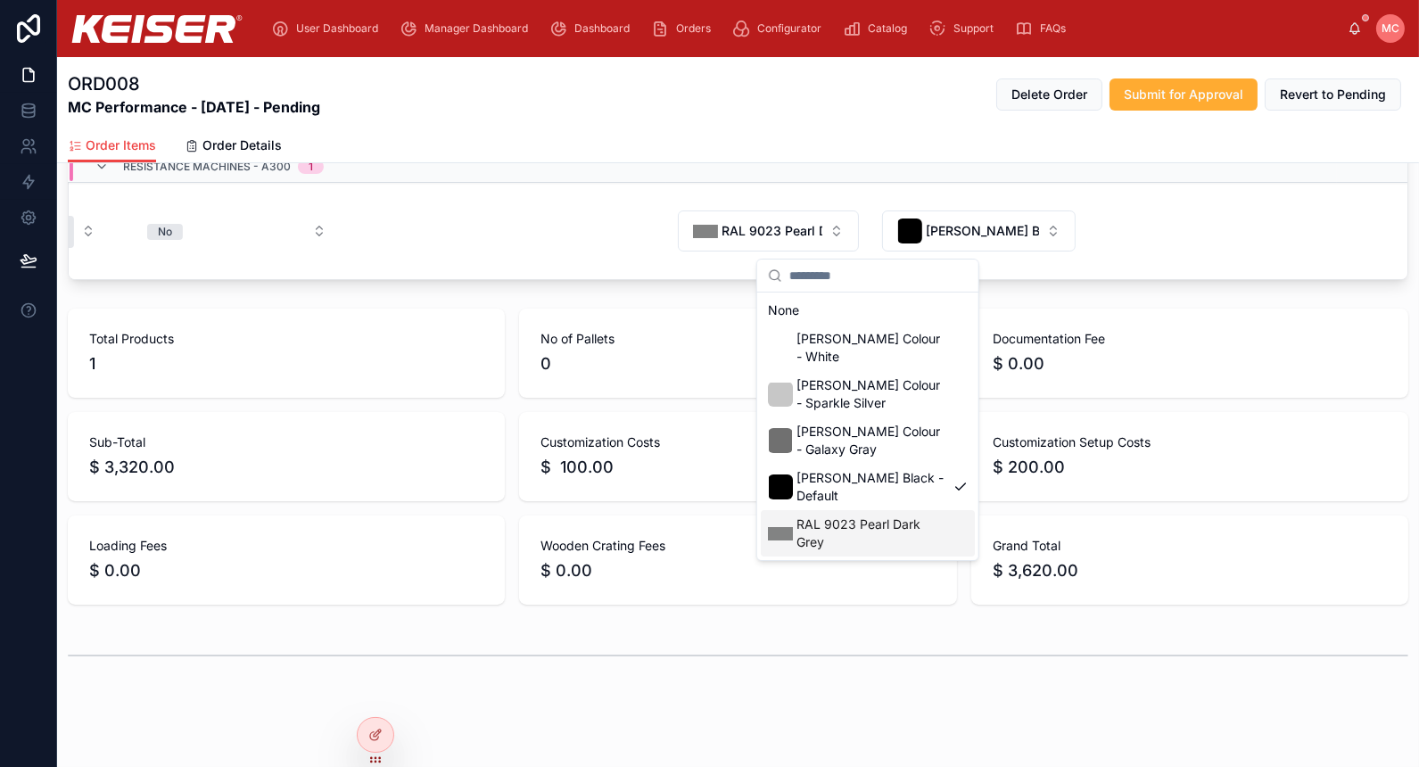
click at [860, 524] on span "RAL 9023 Pearl Dark Grey" at bounding box center [871, 533] width 150 height 36
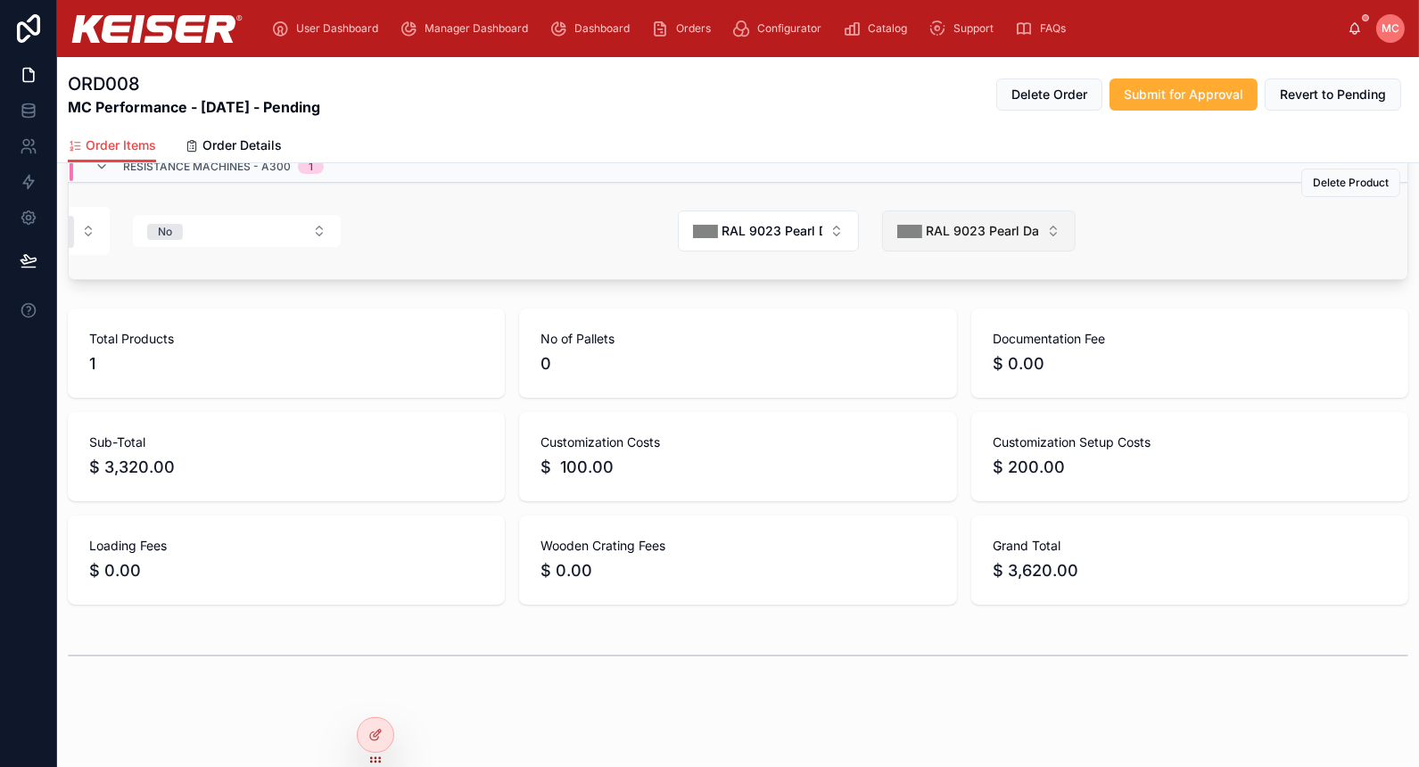
click at [915, 243] on div "RAL 9023 Pearl Dark Grey" at bounding box center [968, 230] width 142 height 25
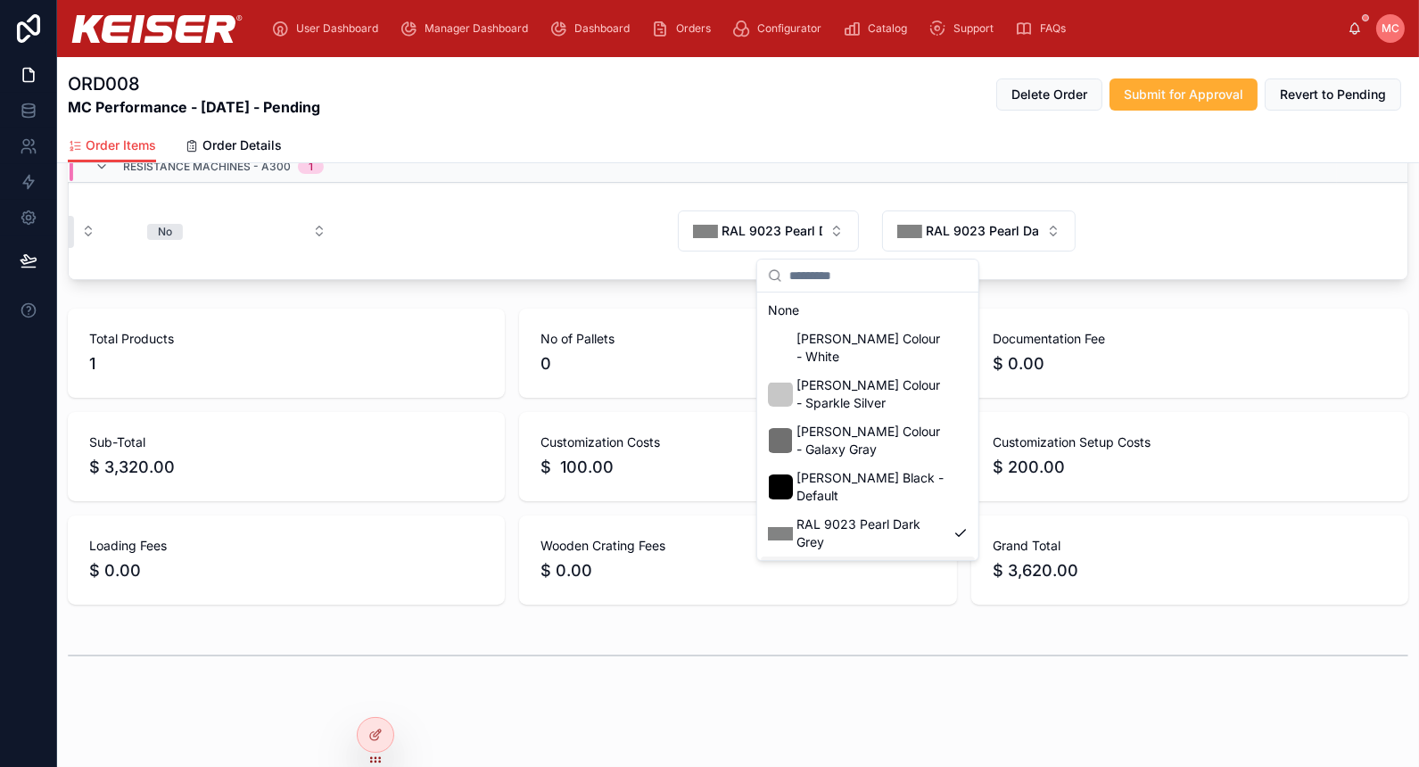
click at [885, 562] on span "RAL 9022 Pearl Light Grey" at bounding box center [871, 580] width 150 height 36
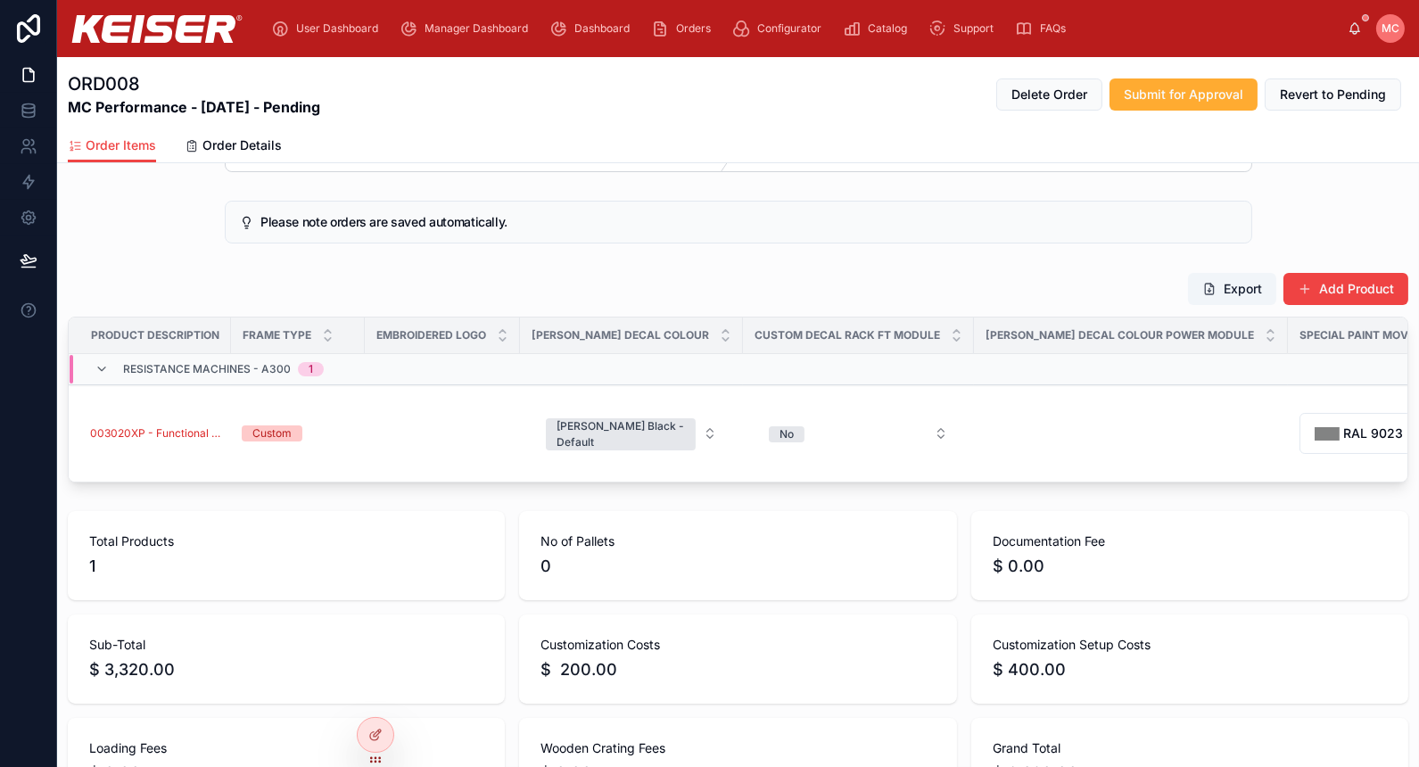
scroll to position [38, 0]
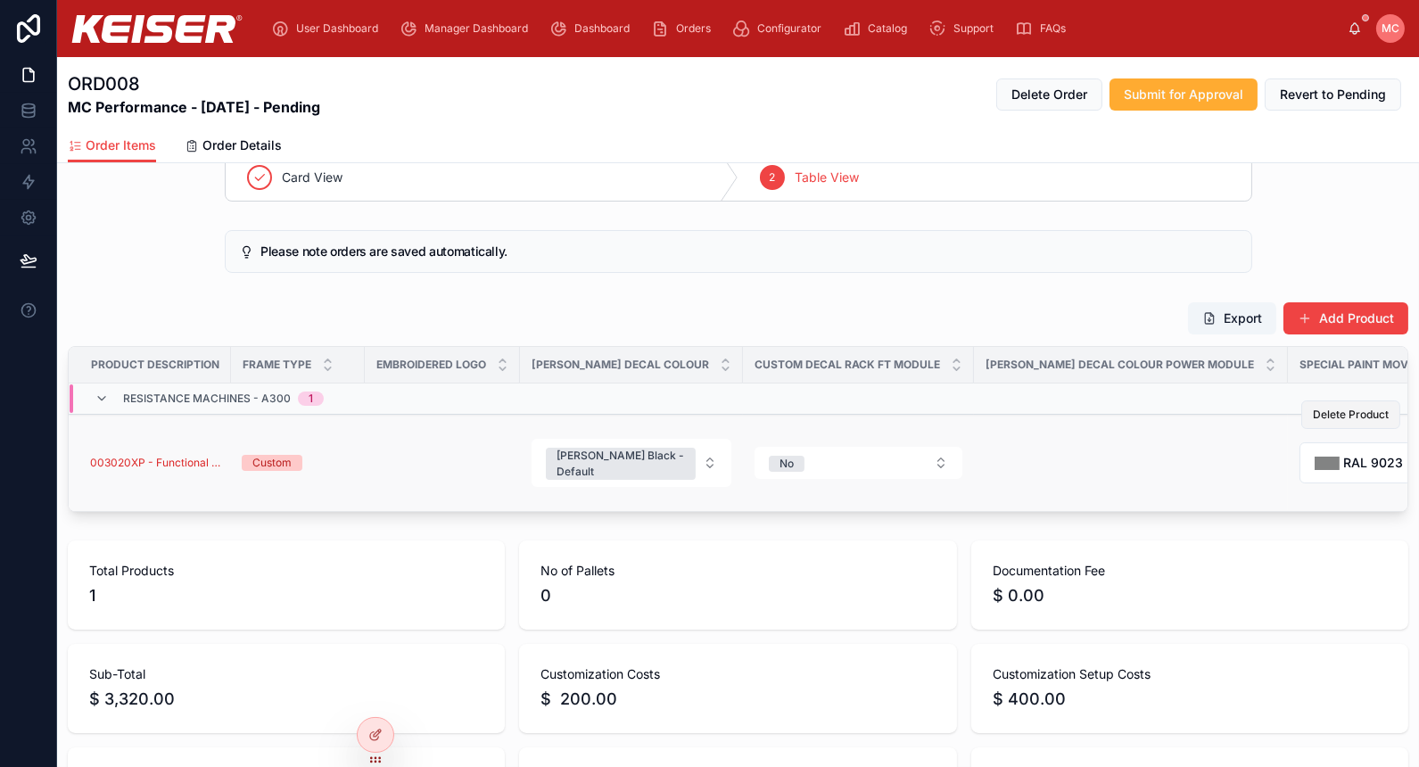
click at [1317, 413] on span "Delete Product" at bounding box center [1351, 415] width 76 height 14
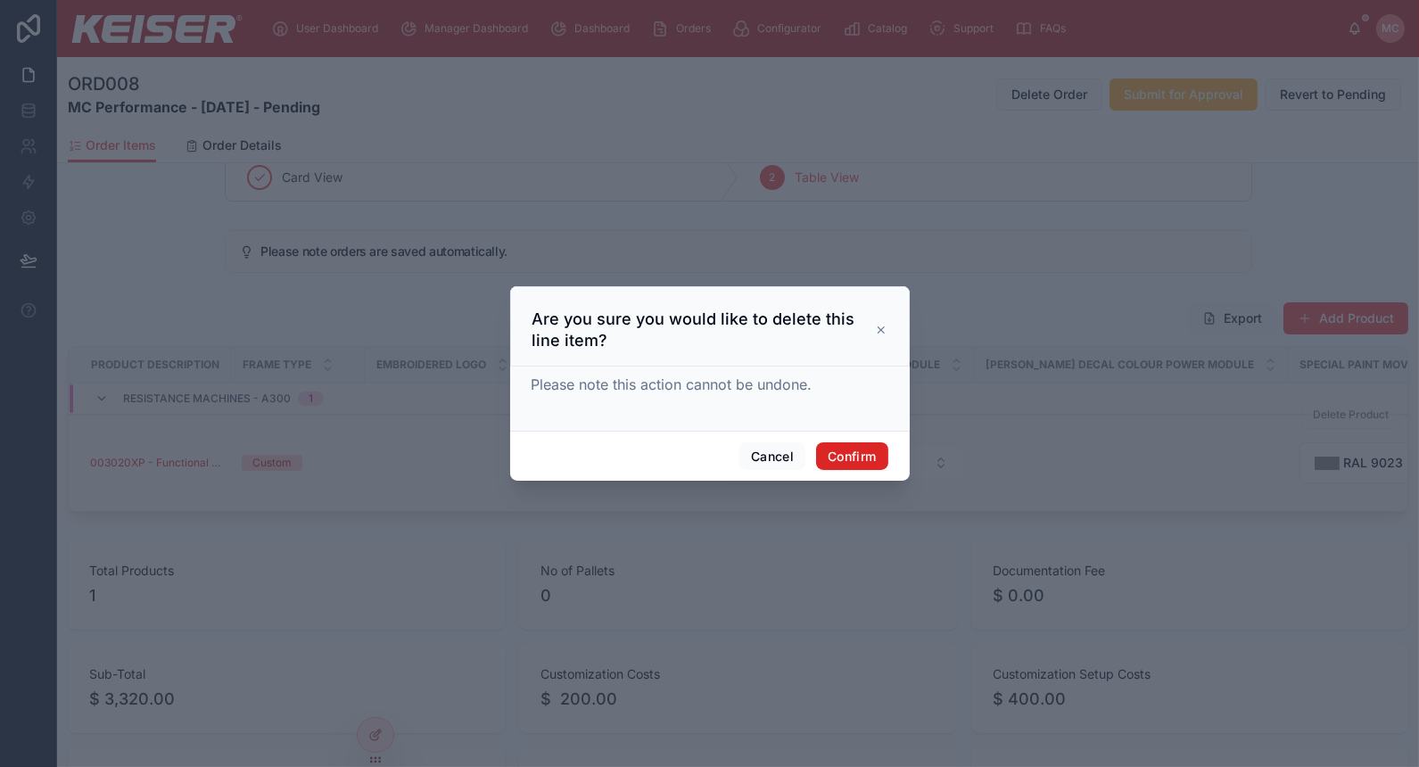
click at [853, 452] on button "Confirm" at bounding box center [851, 456] width 71 height 29
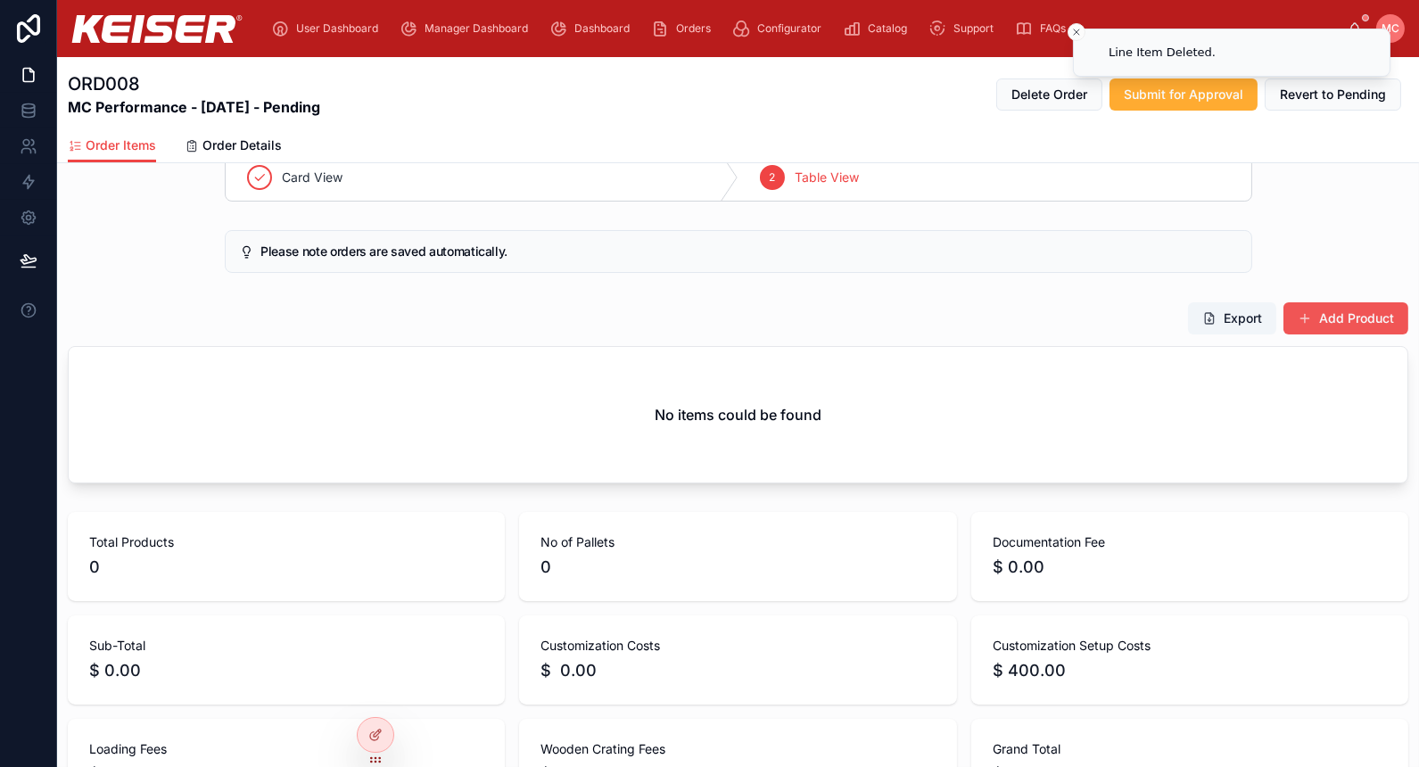
click at [1331, 309] on button "Add Product" at bounding box center [1345, 318] width 125 height 32
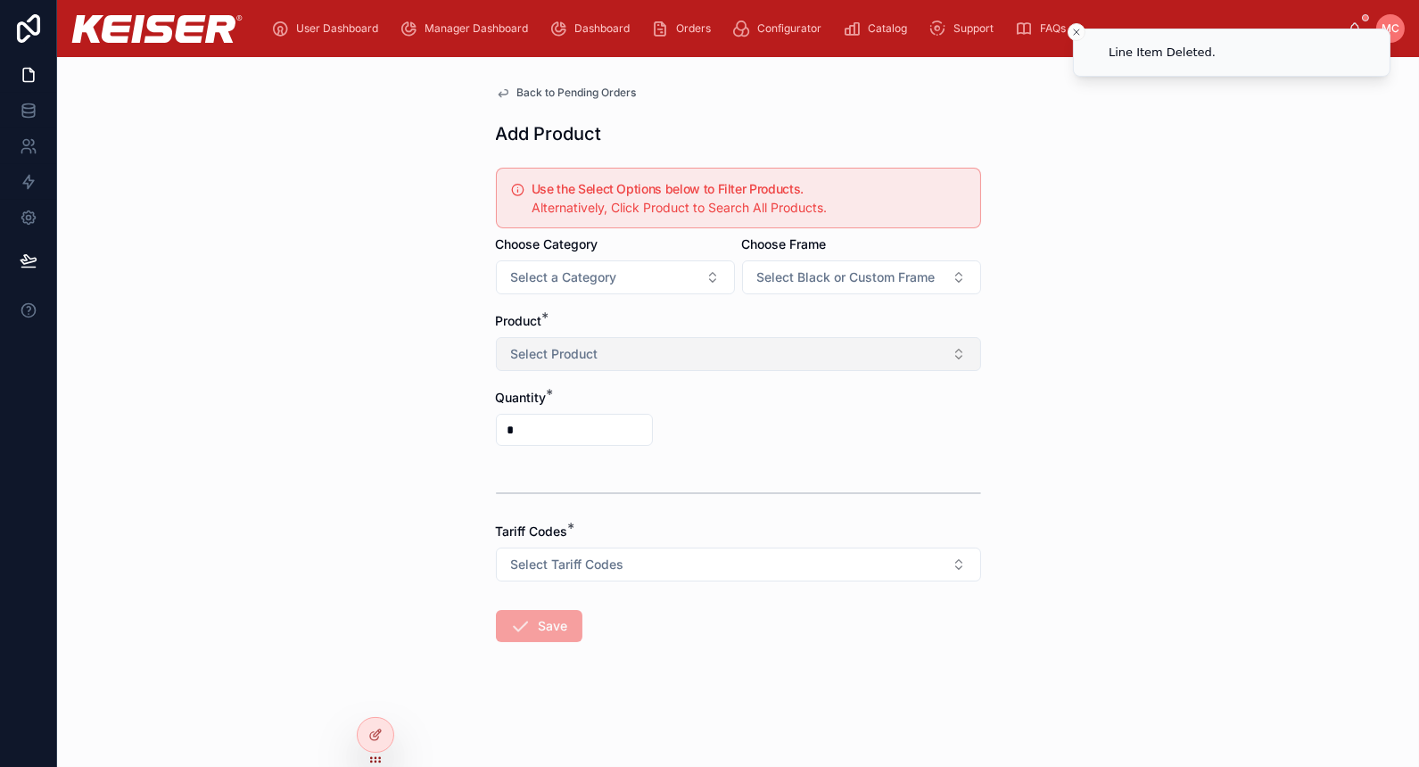
click at [621, 337] on button "Select Product" at bounding box center [738, 354] width 485 height 34
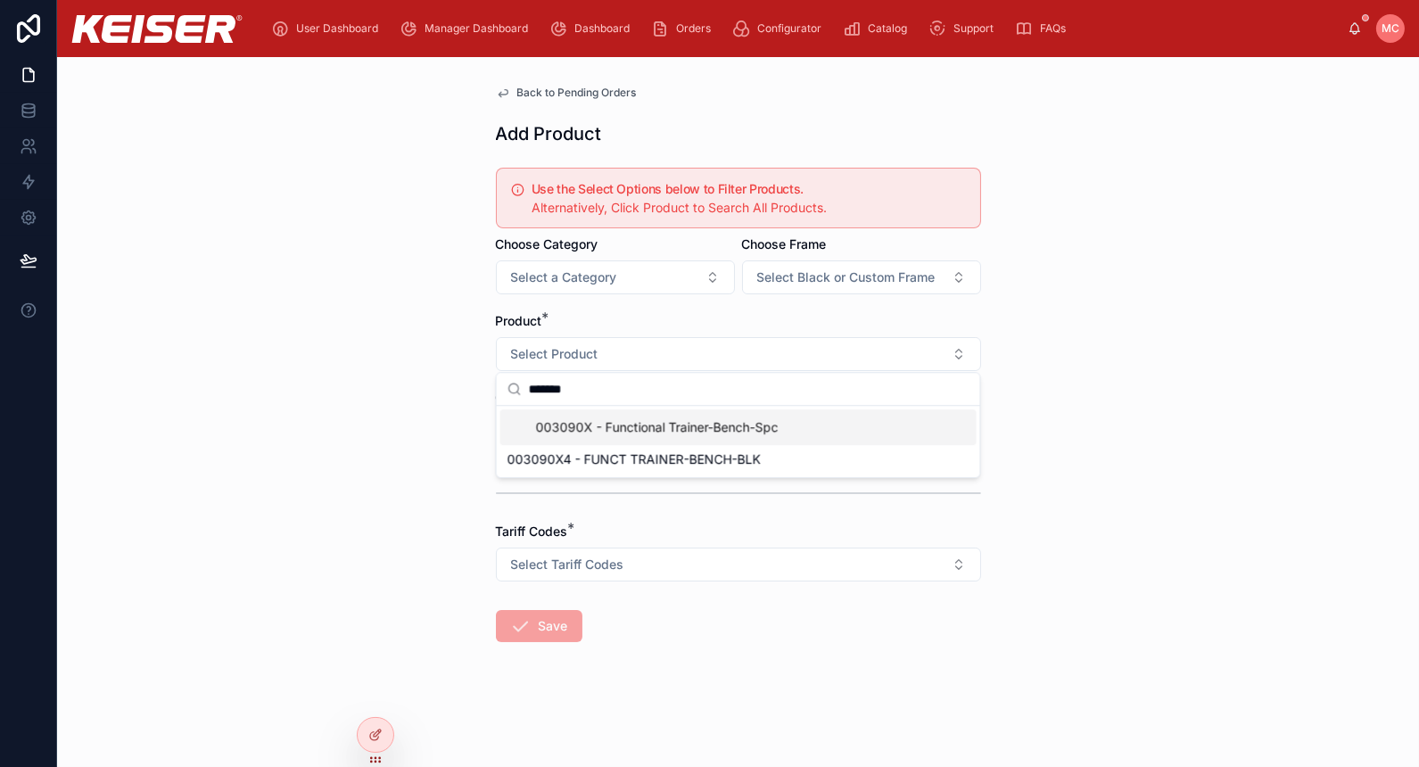
type input "*******"
click at [611, 438] on div "003090X - Functional Trainer-Bench-Spc" at bounding box center [642, 427] width 271 height 25
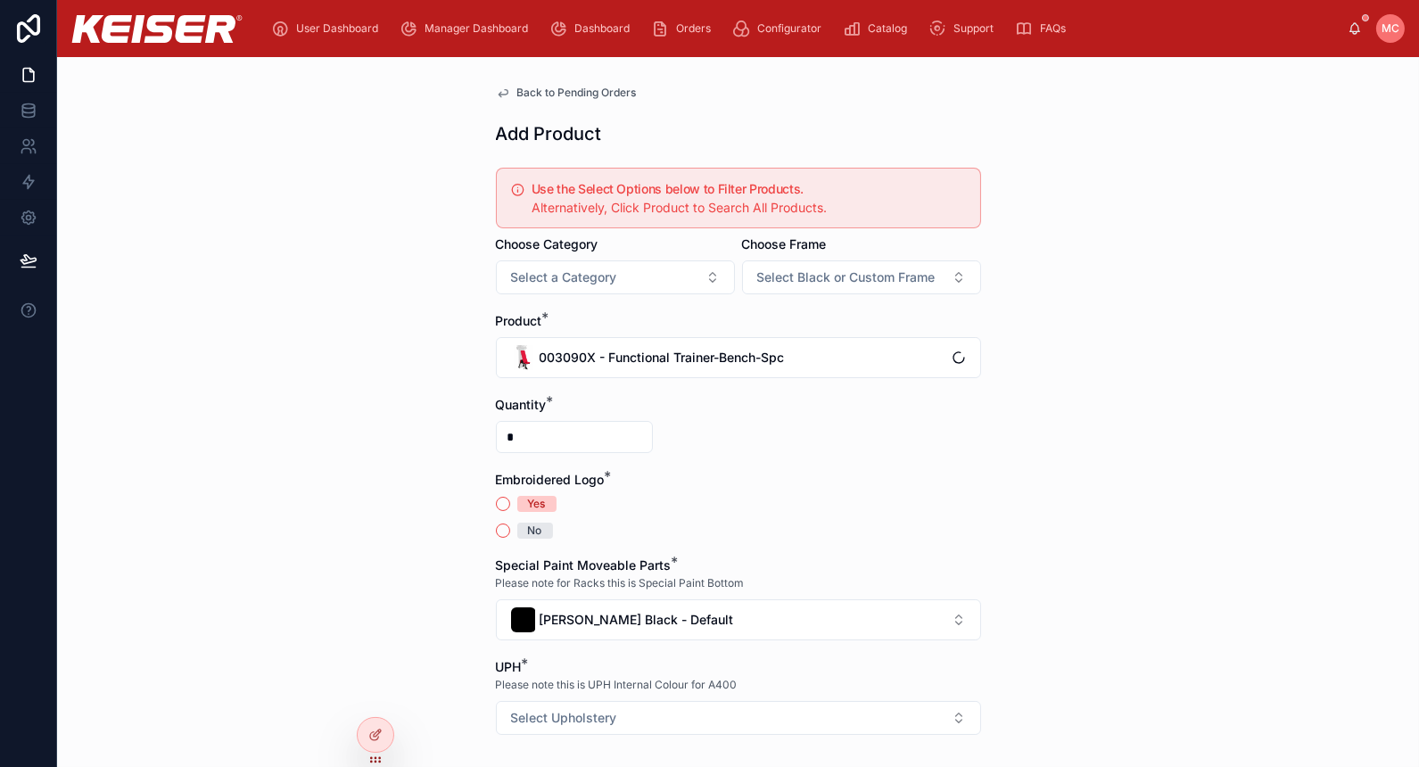
click at [496, 526] on div "No" at bounding box center [738, 531] width 485 height 16
click at [496, 526] on button "No" at bounding box center [503, 530] width 14 height 14
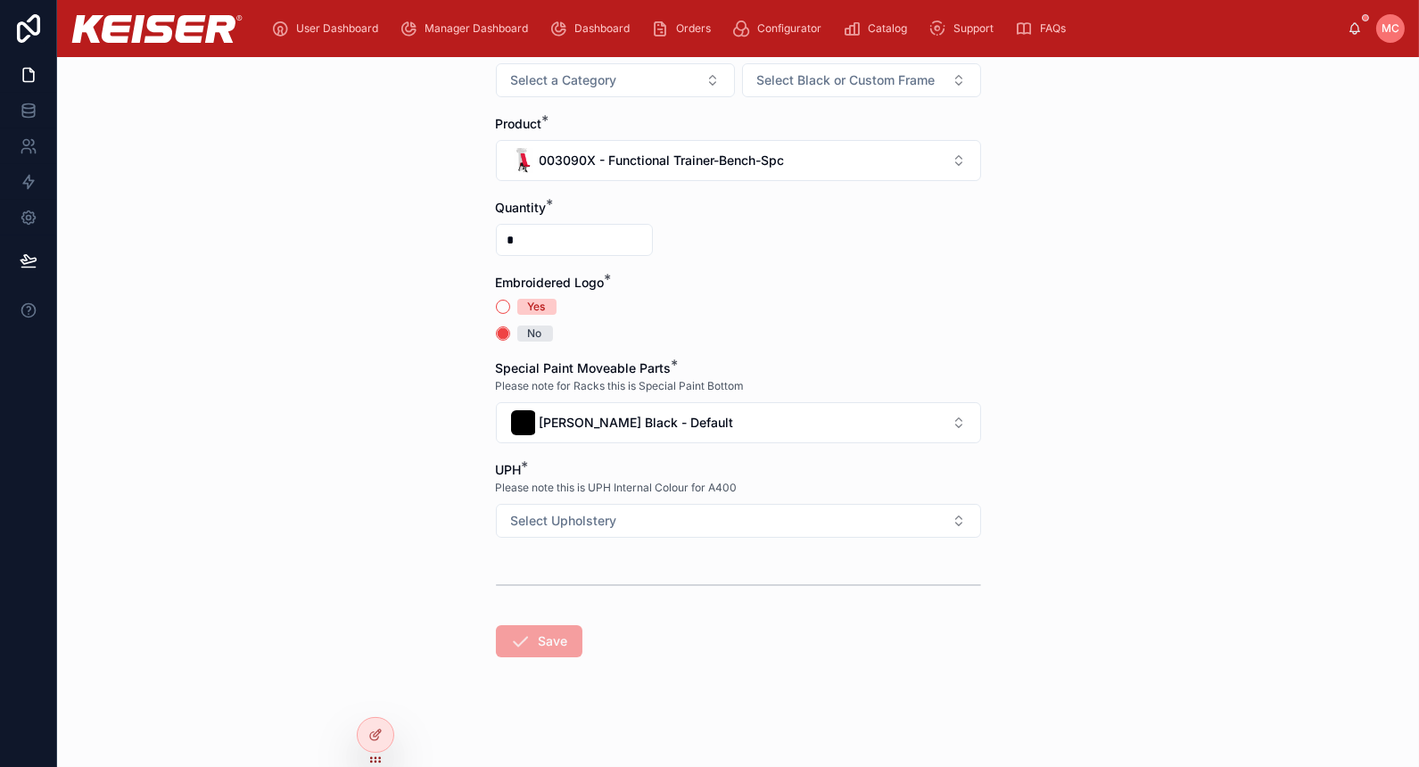
click at [700, 499] on div "UPH * Please note this is UPH Internal Colour for A400 Select Upholstery" at bounding box center [738, 499] width 485 height 77
click at [707, 514] on button "Select Upholstery" at bounding box center [738, 521] width 485 height 34
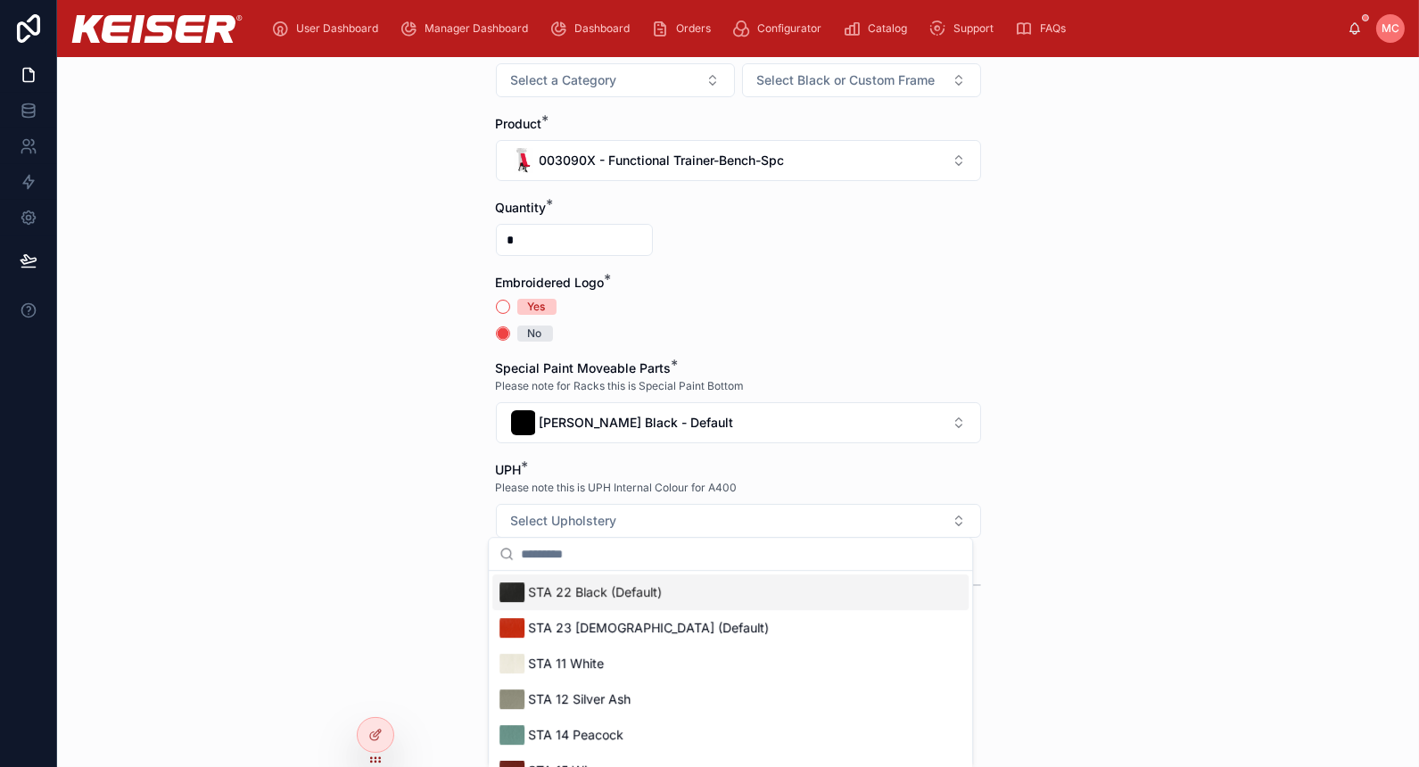
click at [672, 579] on div "STA 22 Black (Default)" at bounding box center [730, 592] width 476 height 36
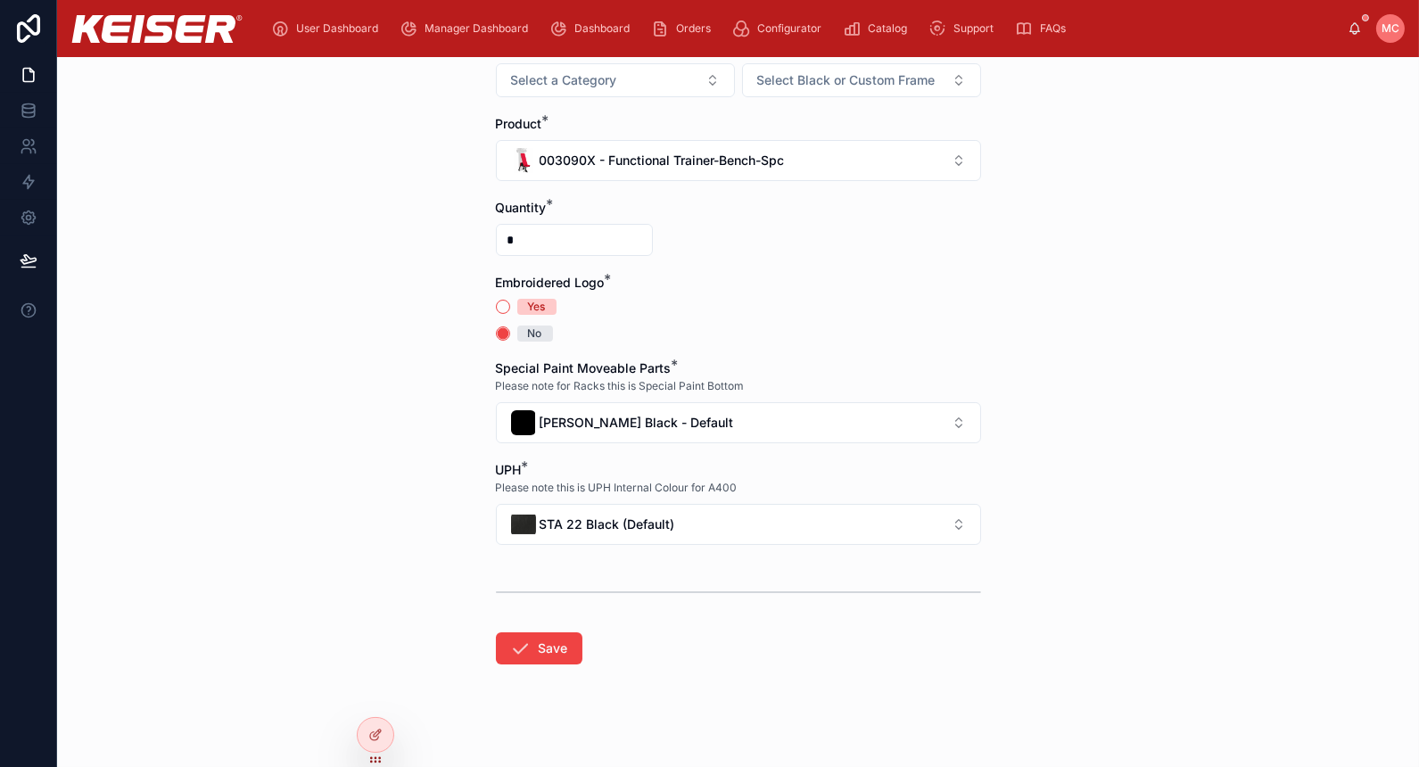
click at [540, 668] on form "Use the Select Options below to Filter Products. Alternatively, Click Product t…" at bounding box center [738, 370] width 485 height 815
click at [540, 652] on button "Save" at bounding box center [539, 648] width 87 height 32
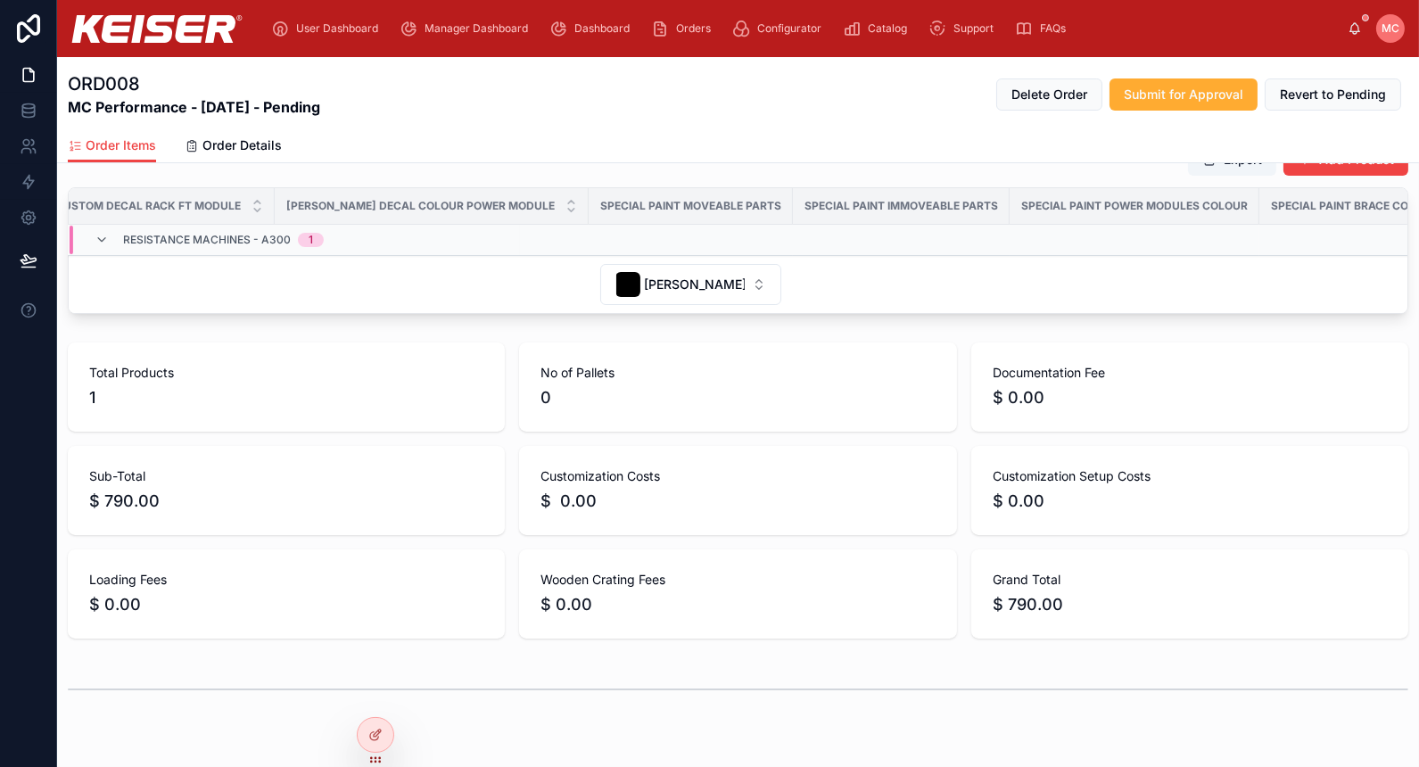
scroll to position [0, 752]
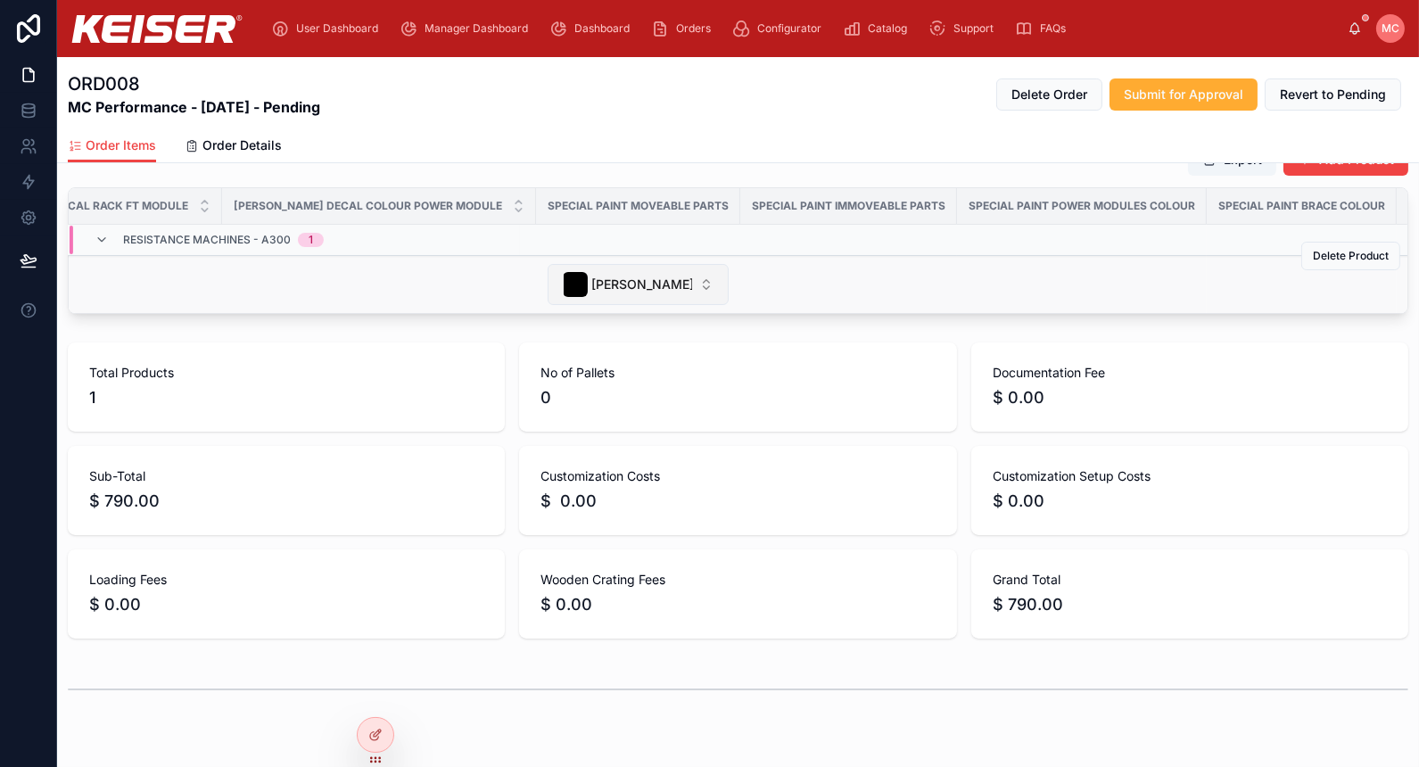
click at [591, 276] on span "[PERSON_NAME] Black - Default" at bounding box center [641, 285] width 101 height 18
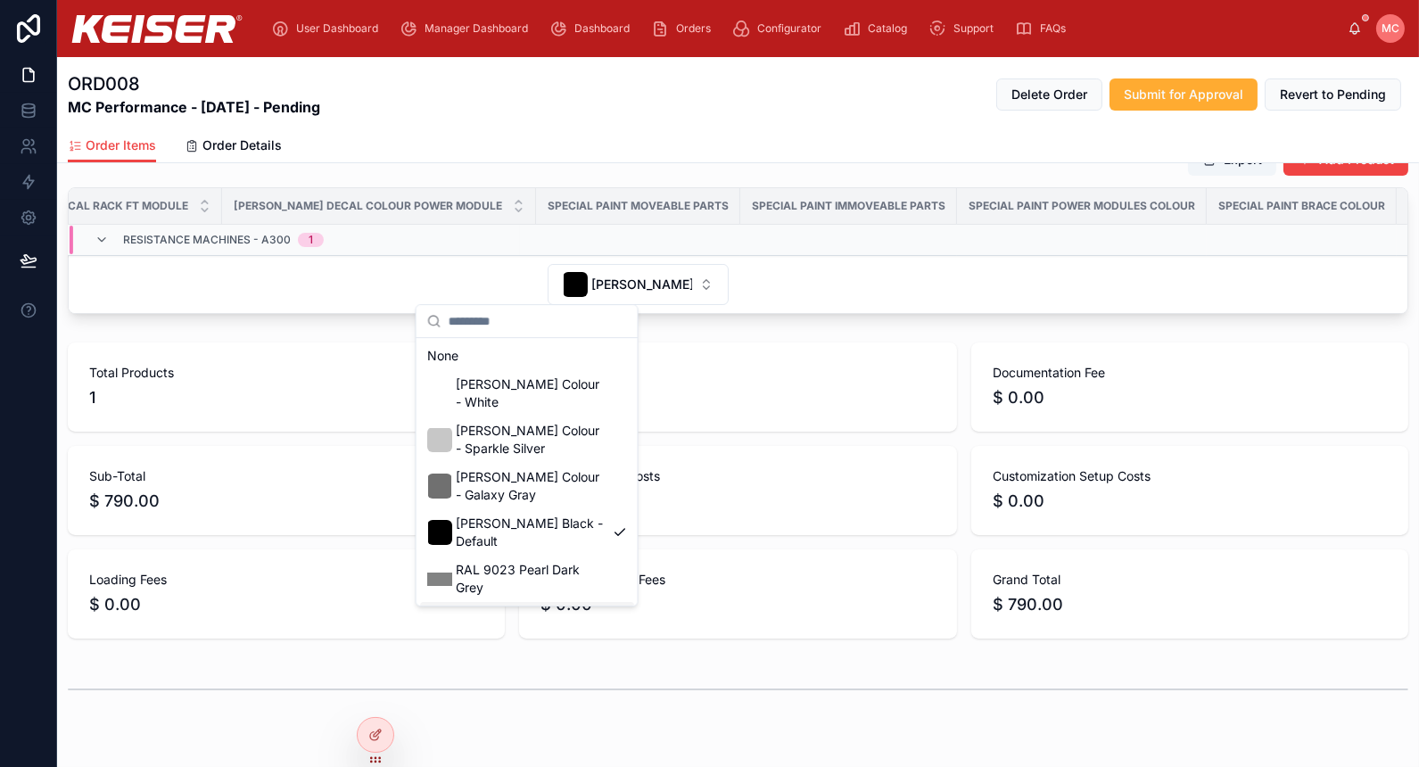
click at [554, 606] on span "$ 0.00" at bounding box center [737, 604] width 394 height 25
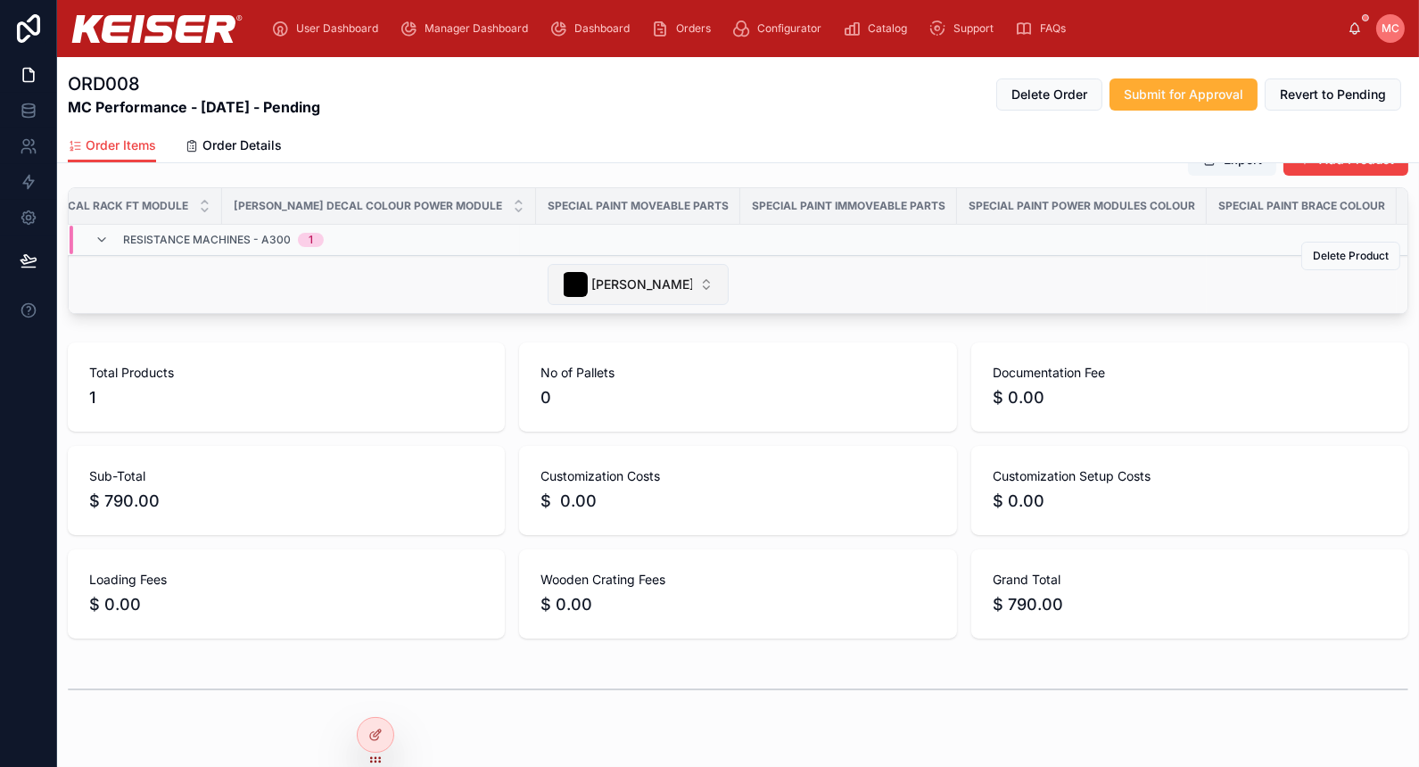
click at [563, 272] on div "[PERSON_NAME] Black - Default" at bounding box center [627, 284] width 129 height 25
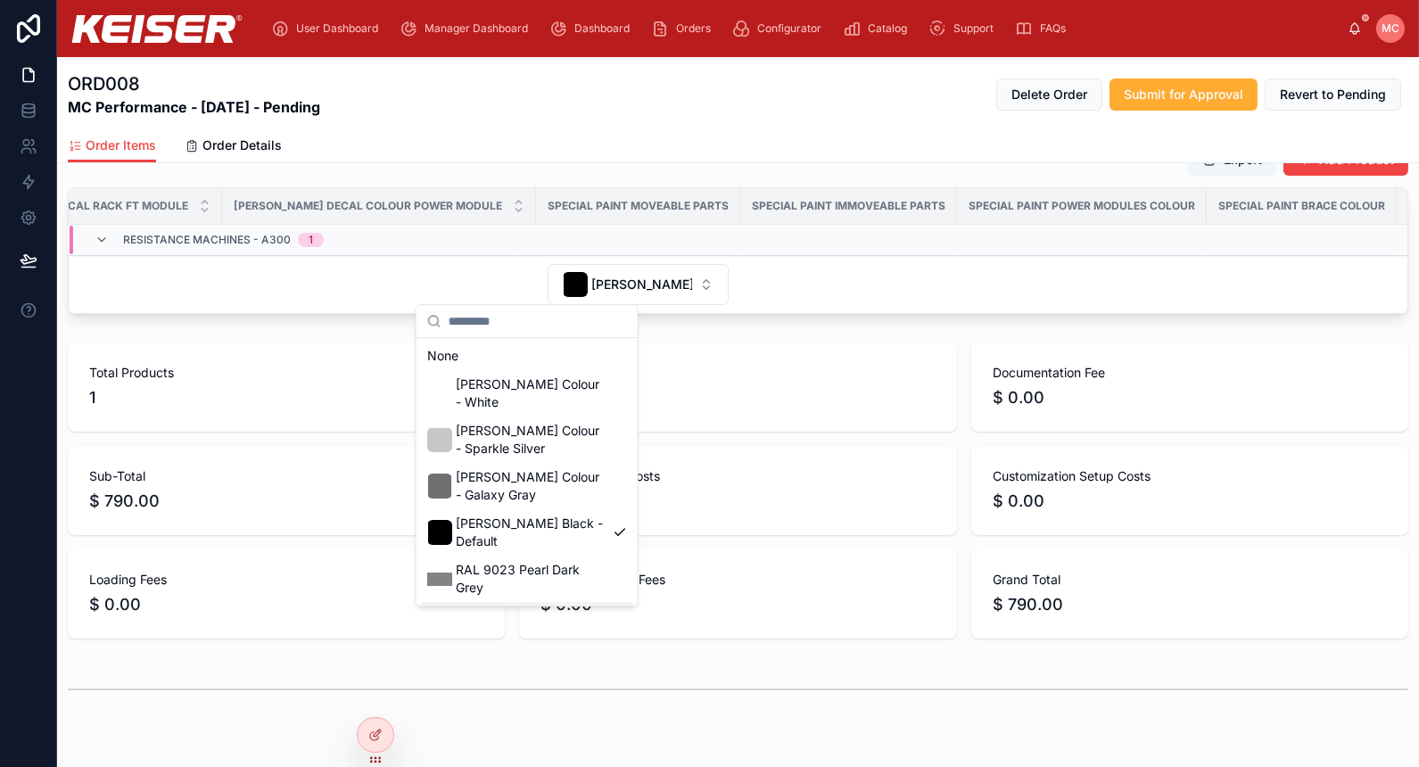
click at [524, 602] on div "RAL 9022 Pearl Light Grey" at bounding box center [527, 625] width 214 height 46
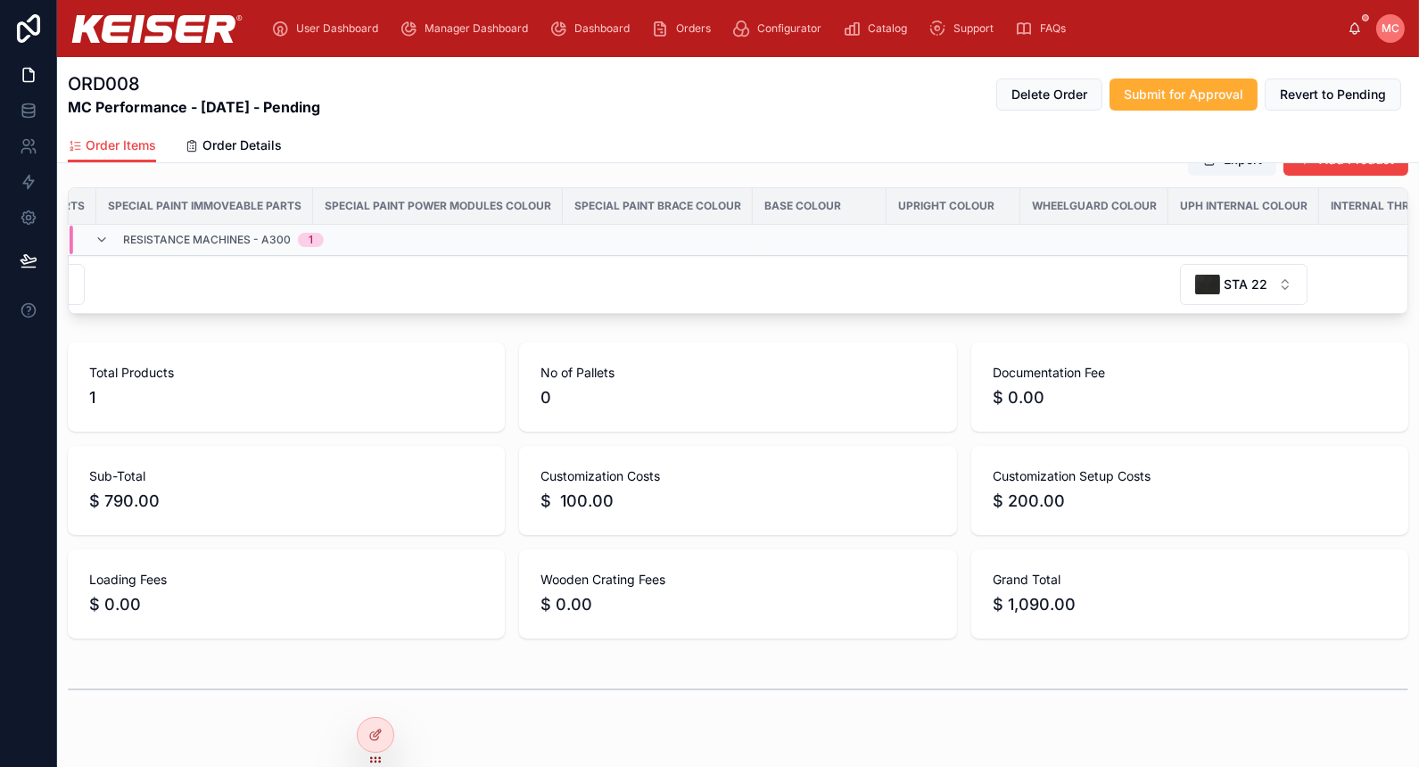
scroll to position [0, 0]
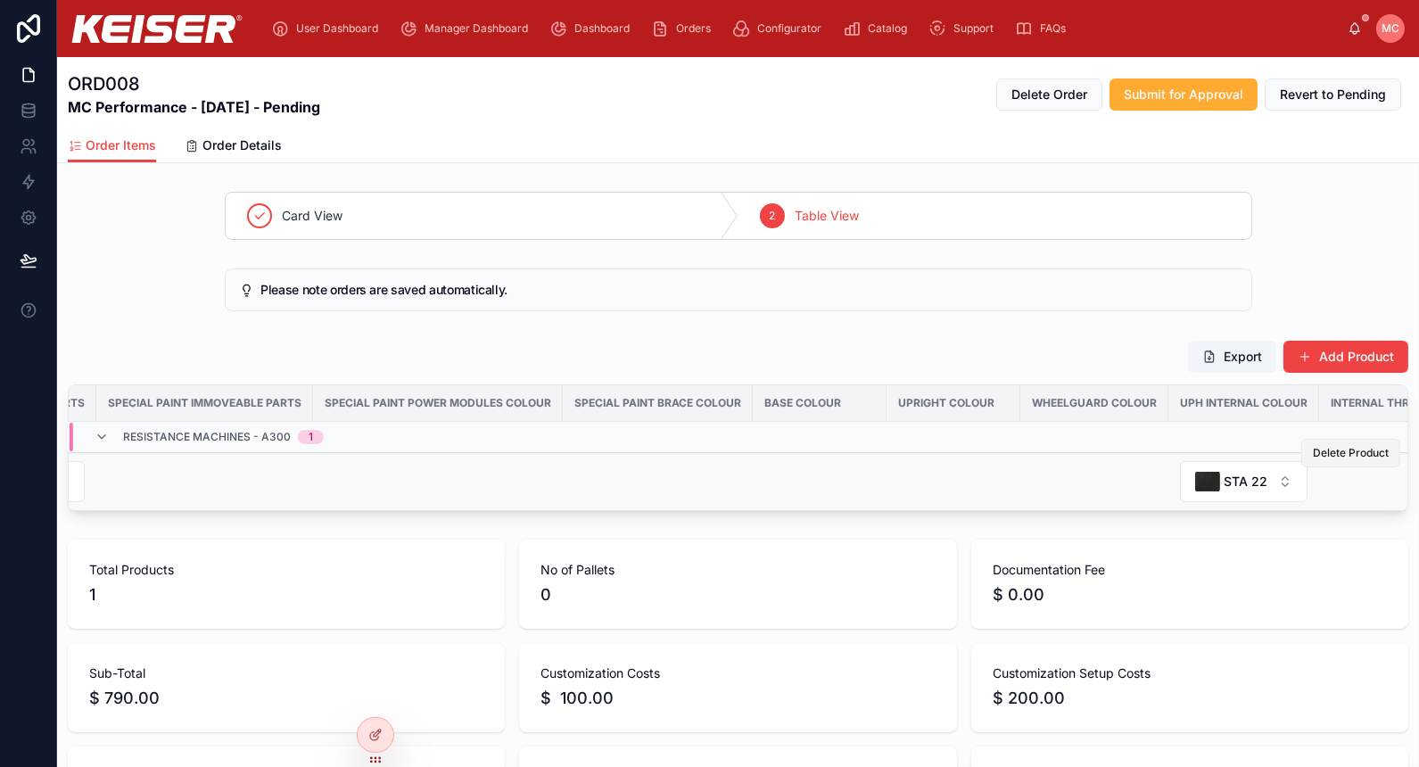
click at [1314, 453] on span "Delete Product" at bounding box center [1351, 453] width 76 height 14
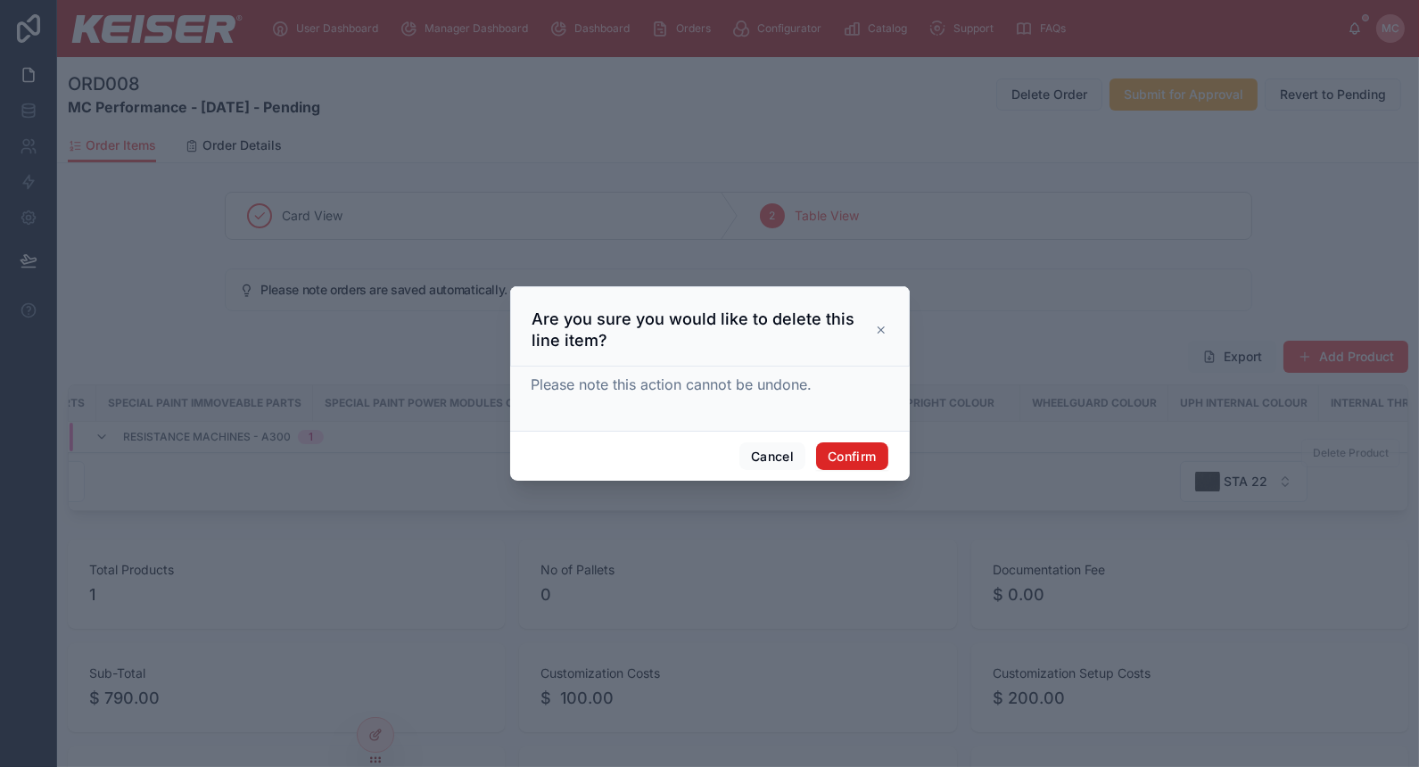
click at [871, 449] on button "Confirm" at bounding box center [851, 456] width 71 height 29
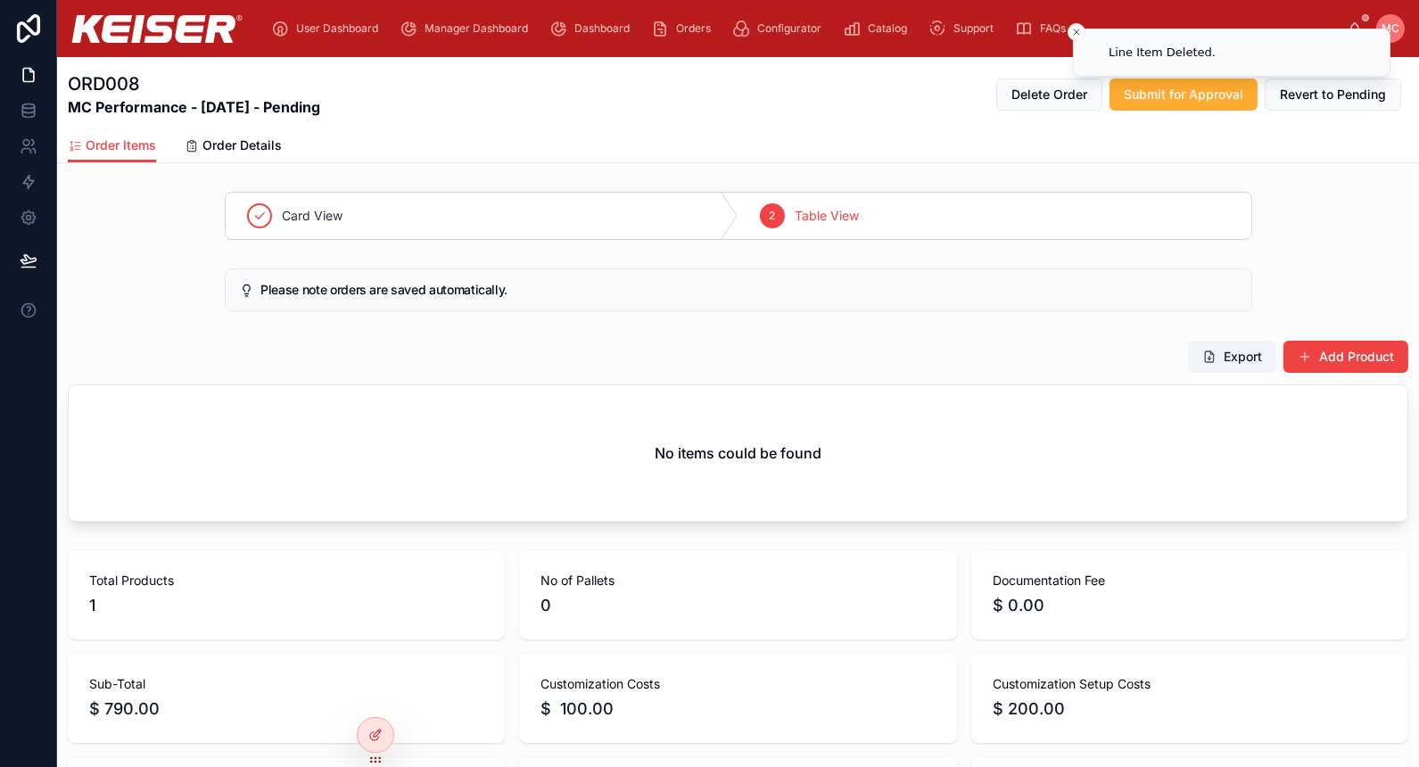
click at [1362, 362] on button "Add Product" at bounding box center [1345, 357] width 125 height 32
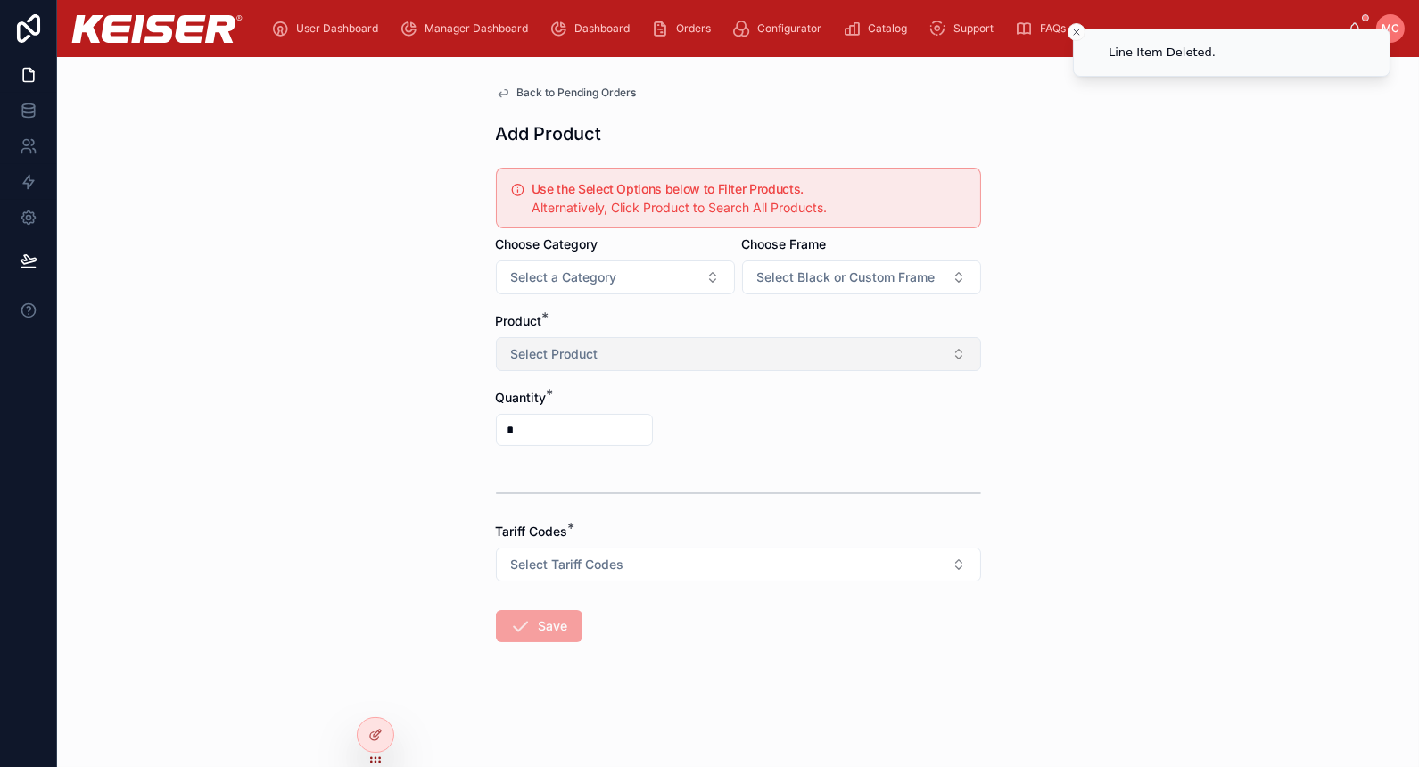
click at [687, 350] on button "Select Product" at bounding box center [738, 354] width 485 height 34
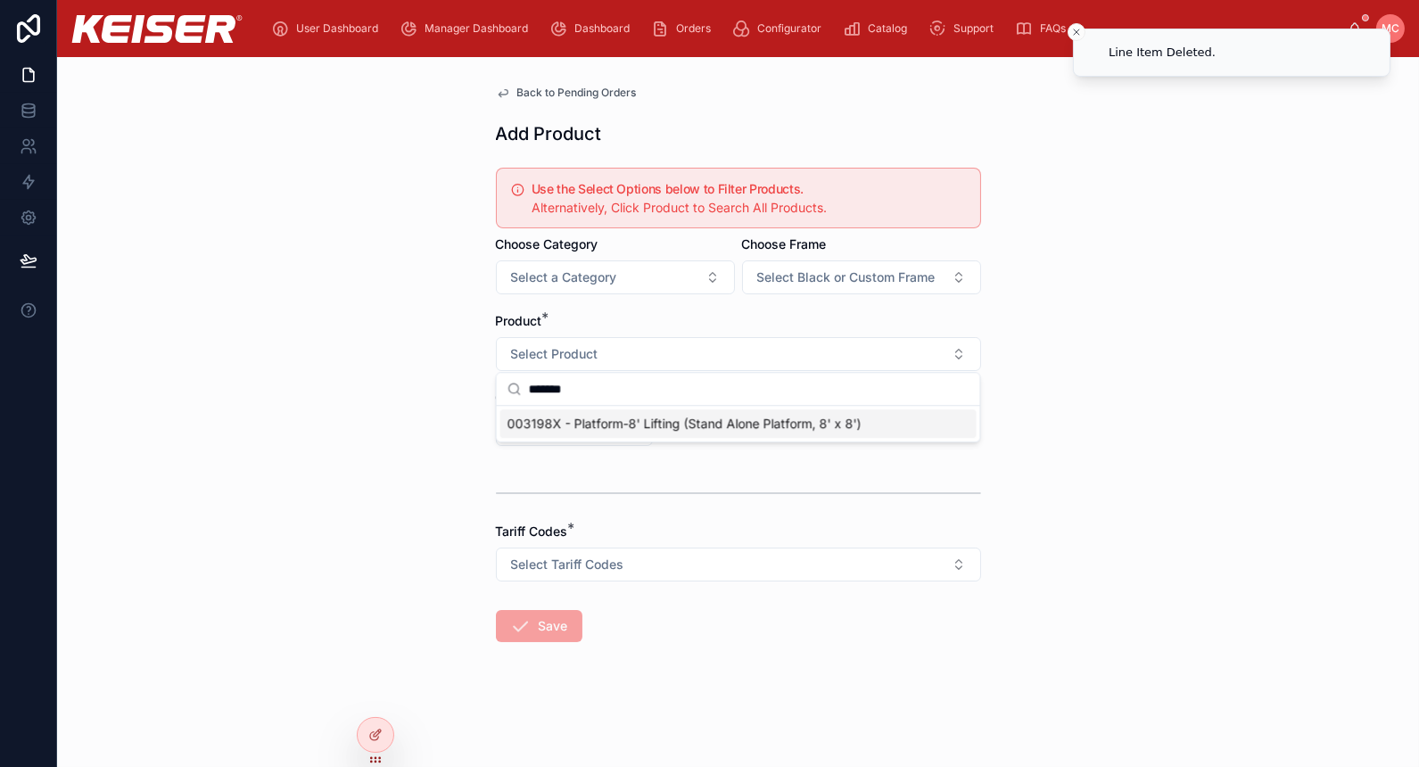
type input "*******"
click at [692, 428] on span "003198X - Platform-8' Lifting (Stand Alone Platform, 8' x 8')" at bounding box center [684, 424] width 354 height 18
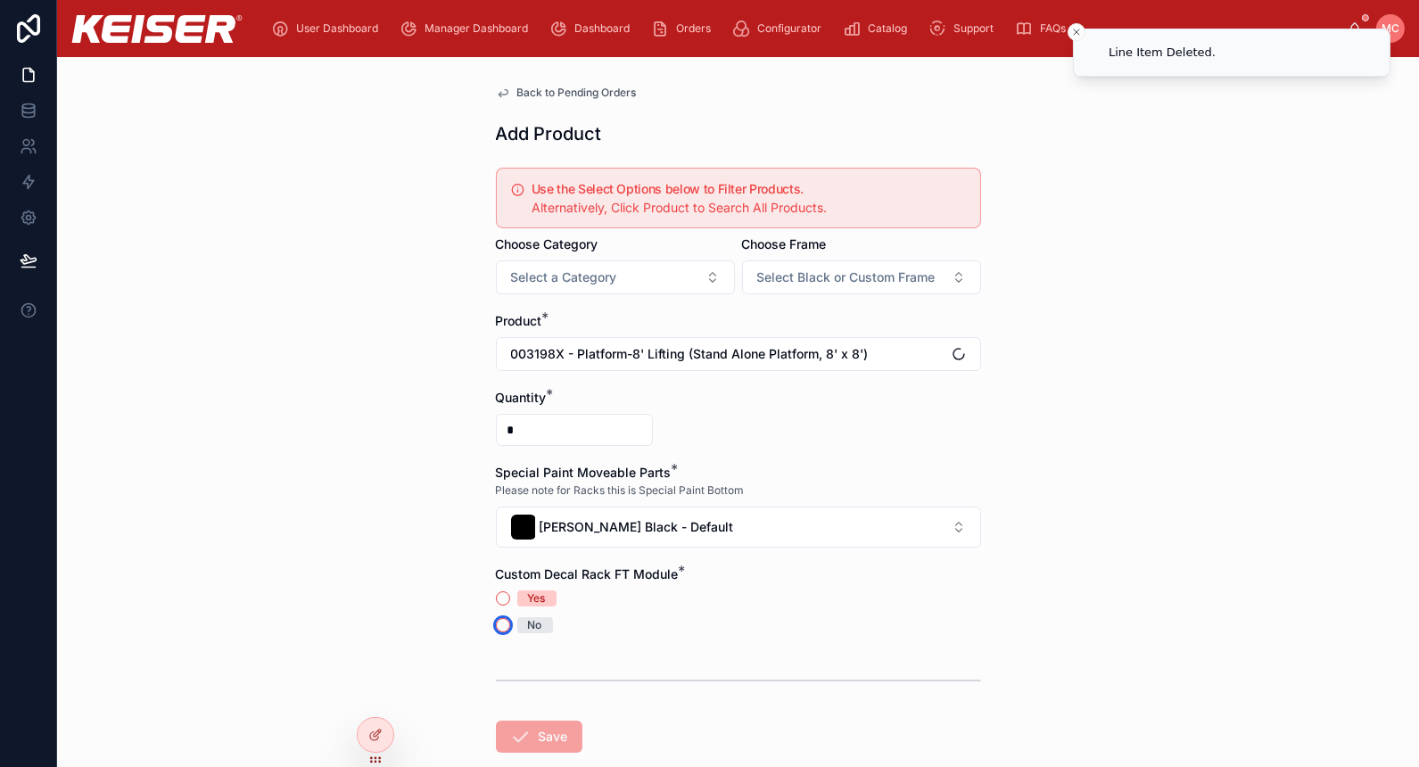
click at [496, 619] on button "No" at bounding box center [503, 625] width 14 height 14
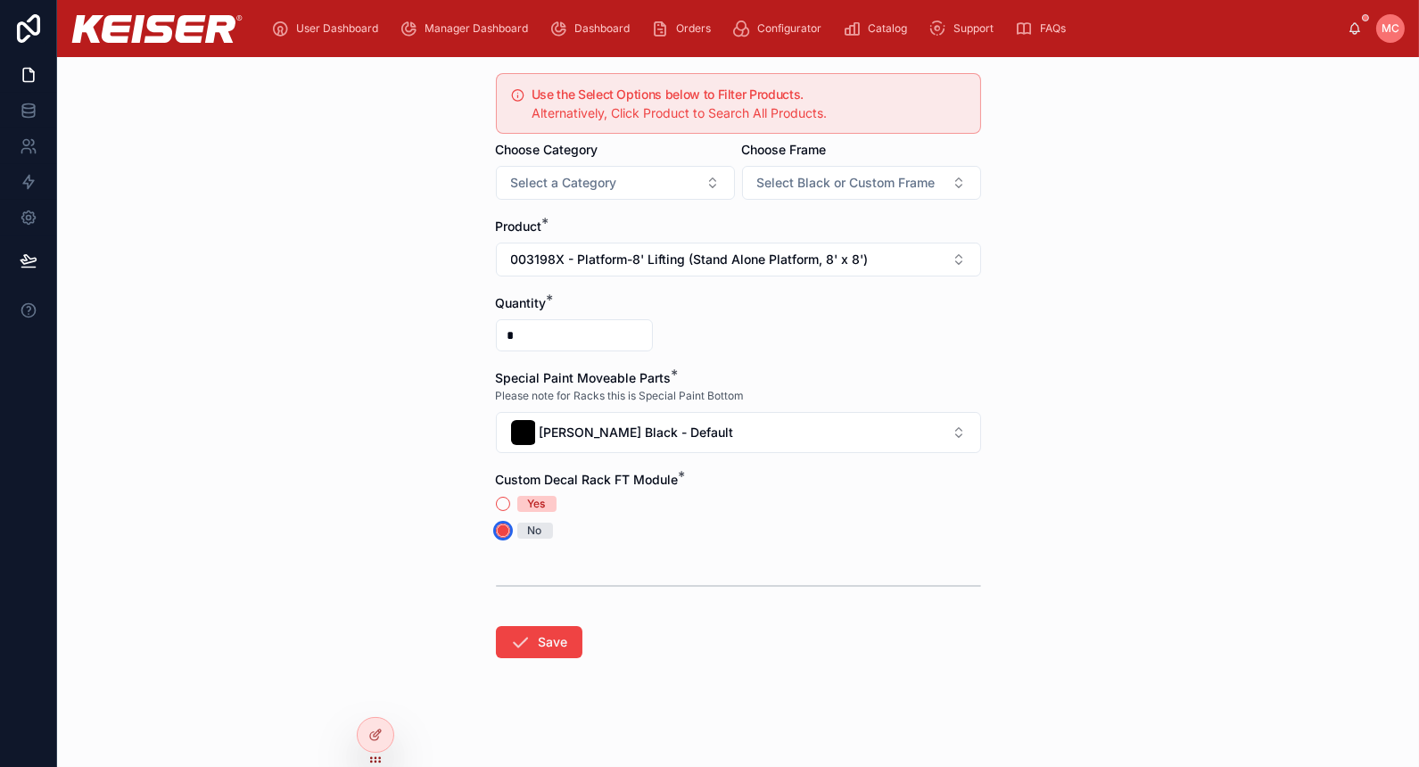
scroll to position [95, 0]
click at [747, 431] on button "[PERSON_NAME] Black - Default" at bounding box center [738, 431] width 485 height 41
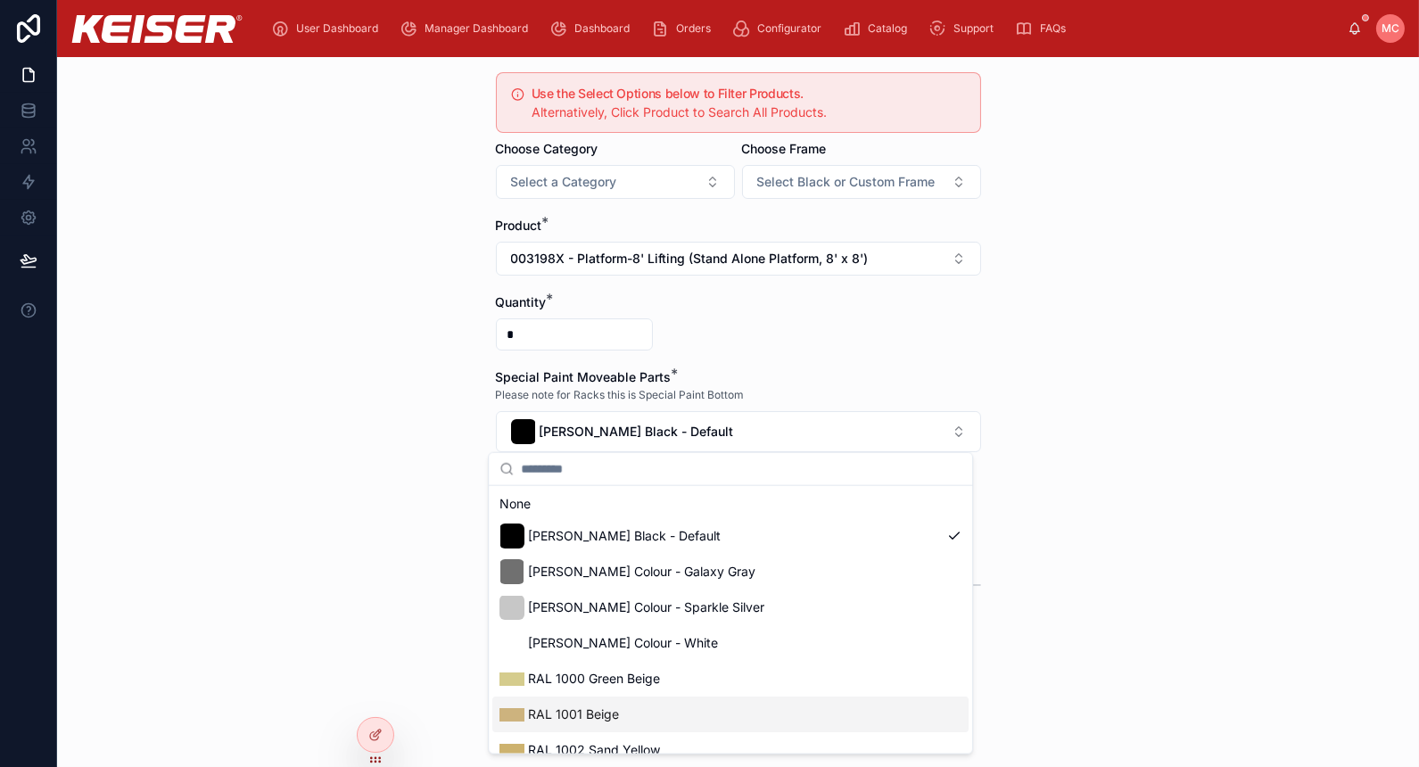
click at [672, 699] on div "RAL 1001 Beige" at bounding box center [730, 714] width 476 height 36
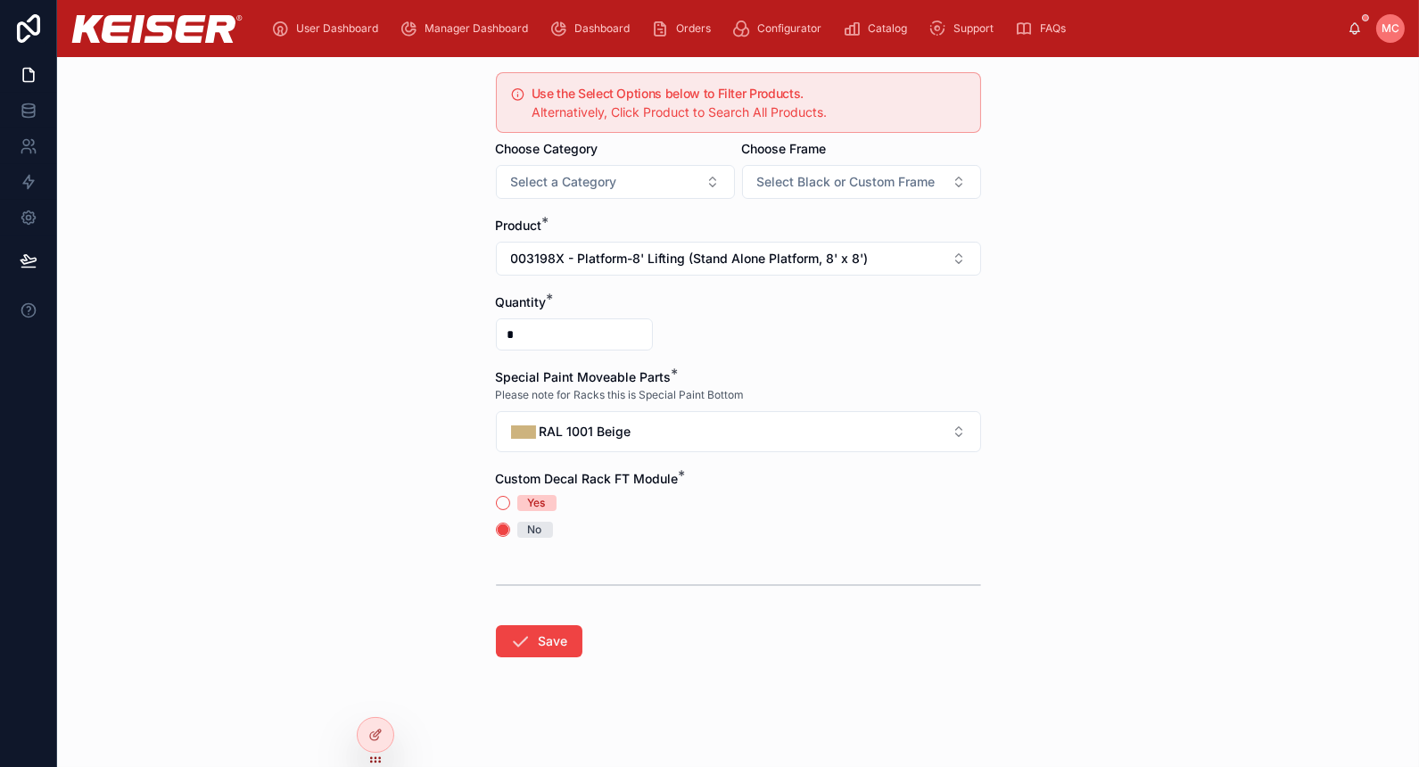
click at [542, 640] on button "Save" at bounding box center [539, 641] width 87 height 32
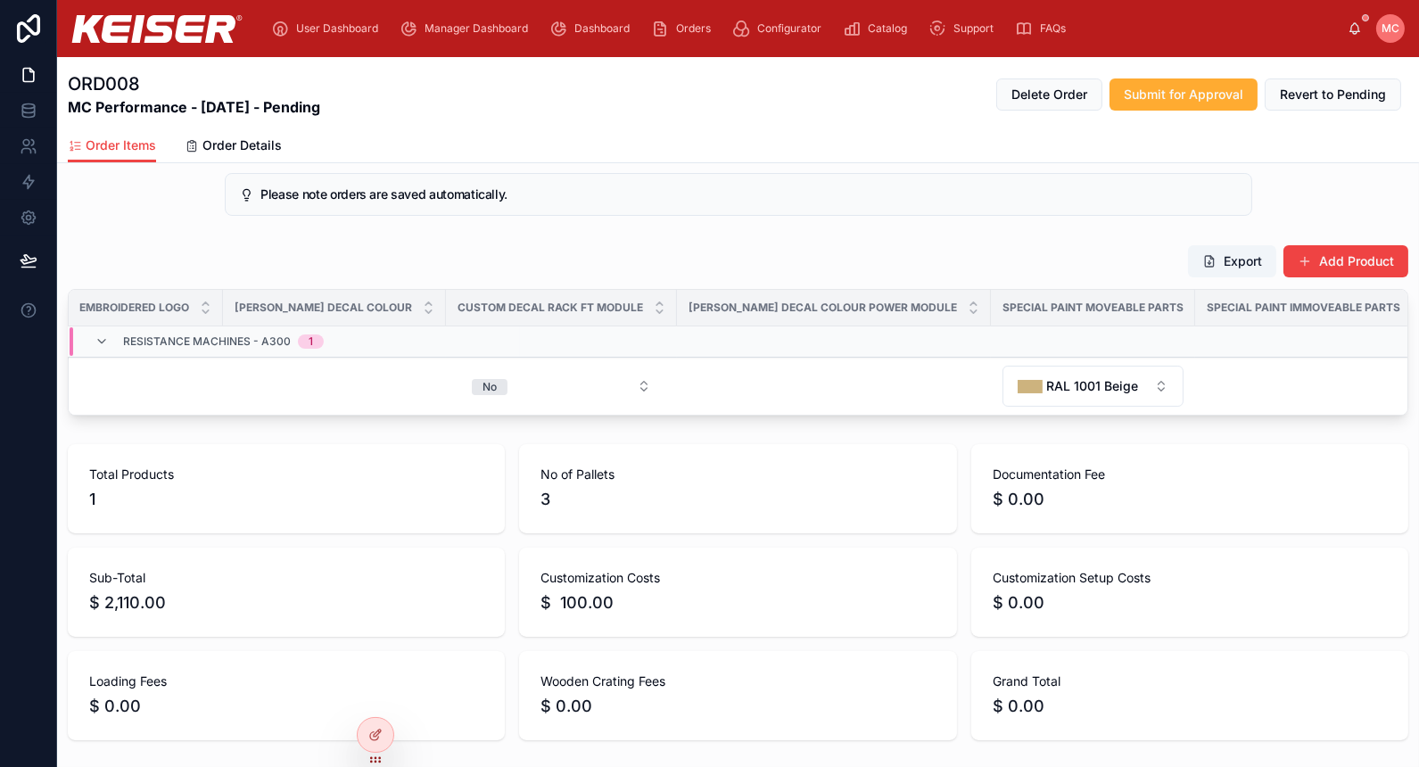
scroll to position [0, 566]
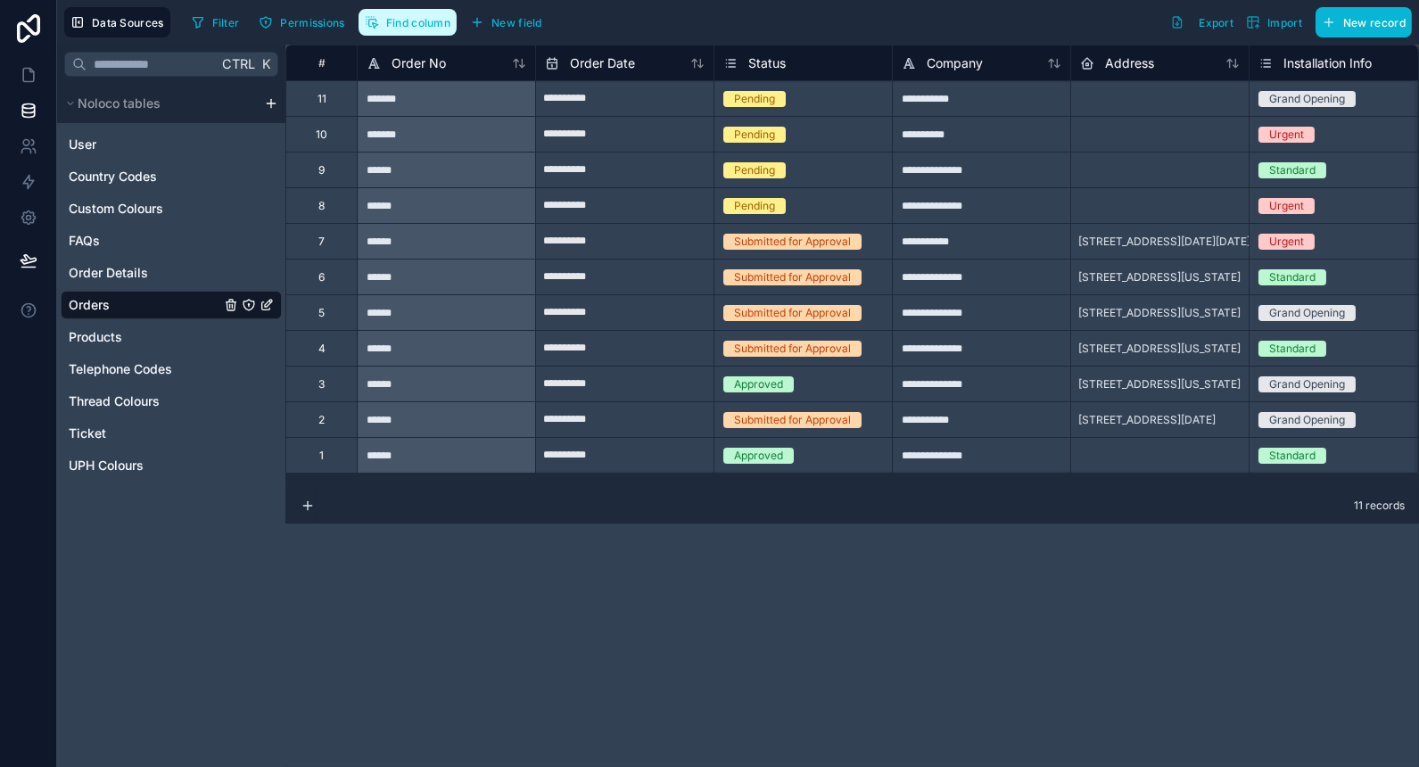
click at [368, 24] on icon "button" at bounding box center [372, 22] width 14 height 14
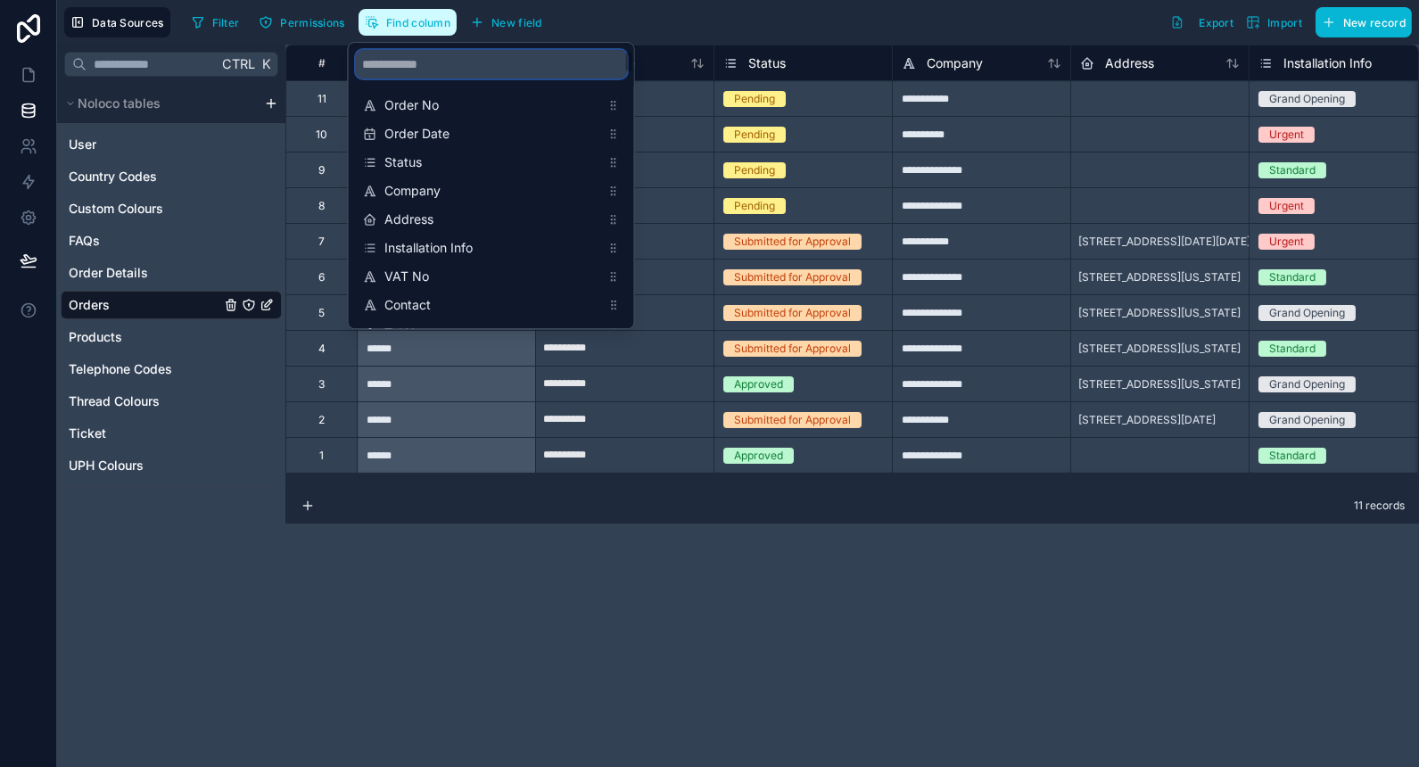
click at [415, 63] on input "scrollable content" at bounding box center [491, 64] width 271 height 29
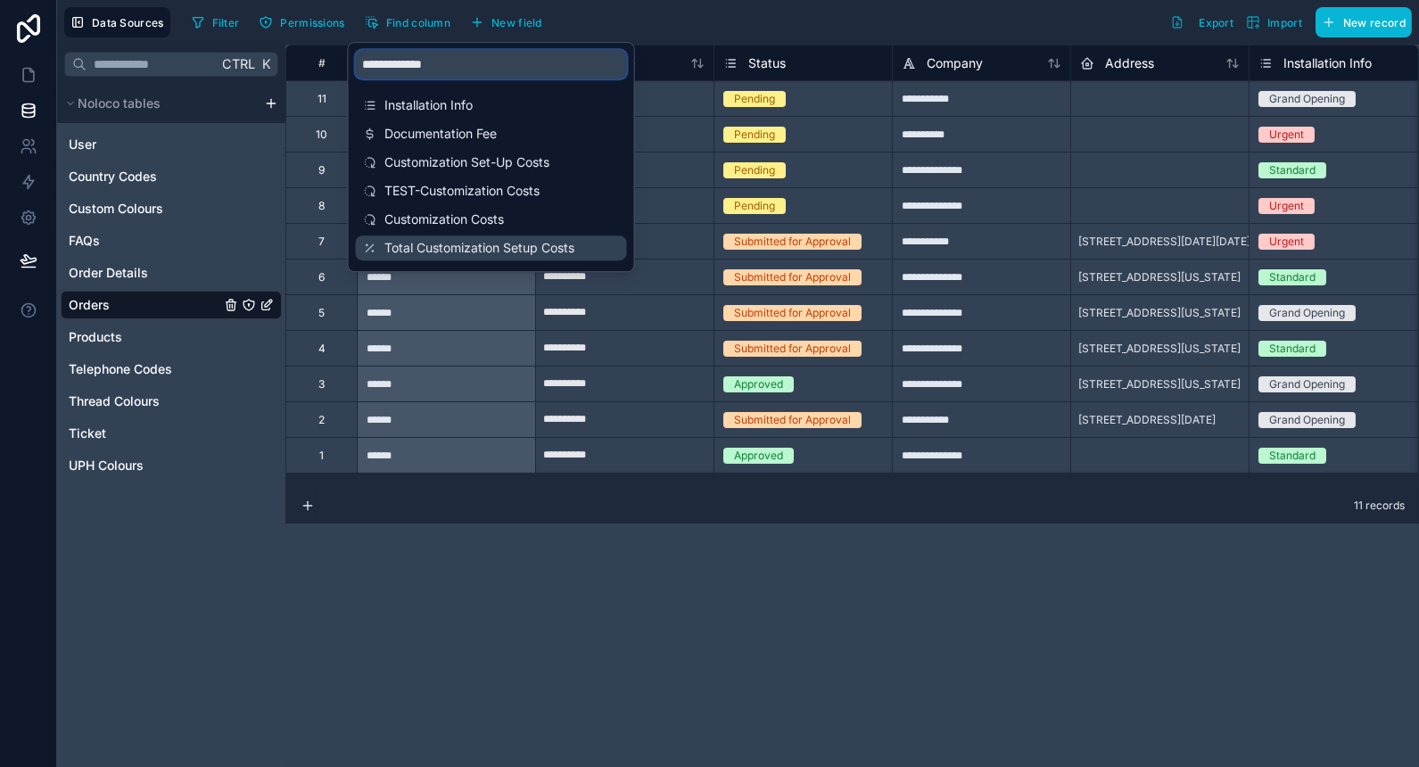
type input "**********"
click at [432, 242] on span "Total Customization Setup Costs" at bounding box center [492, 248] width 216 height 18
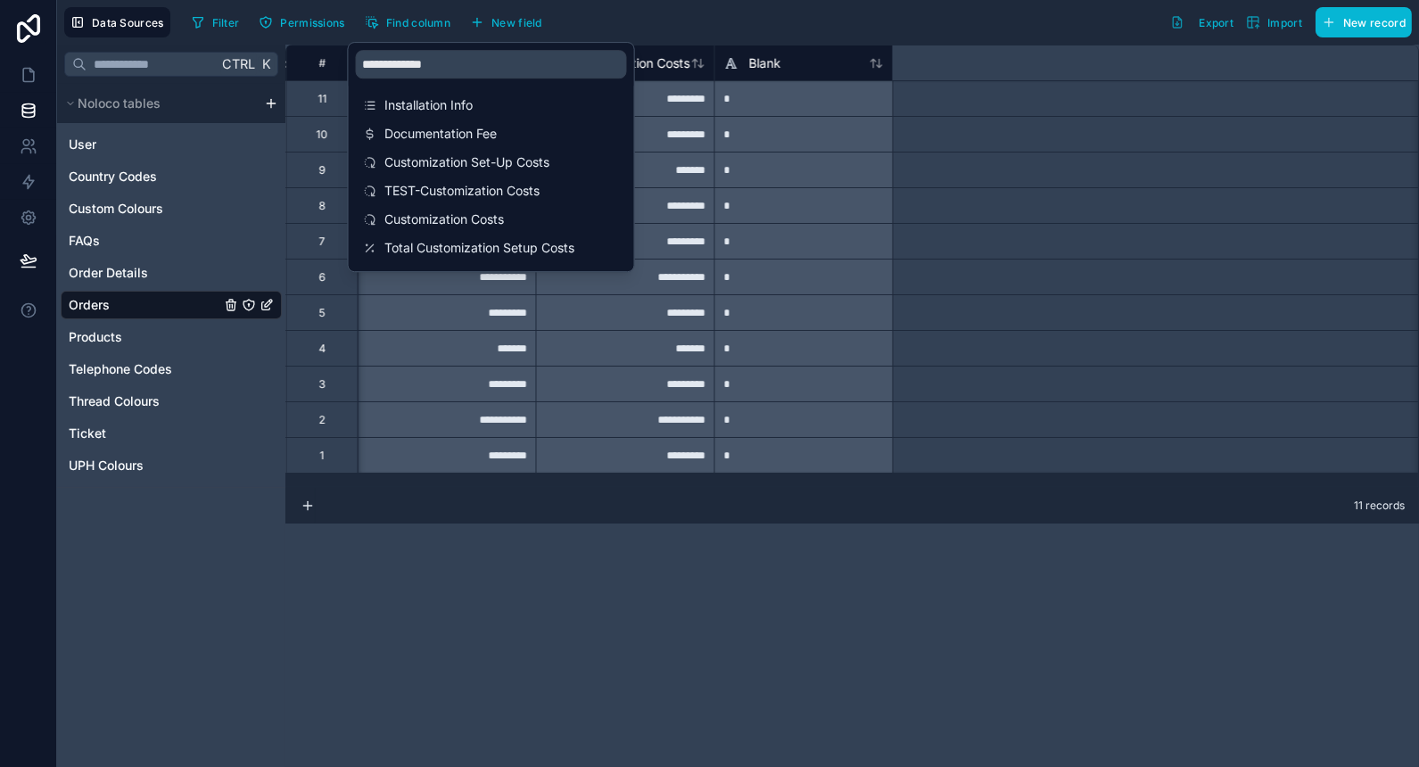
scroll to position [0, 8026]
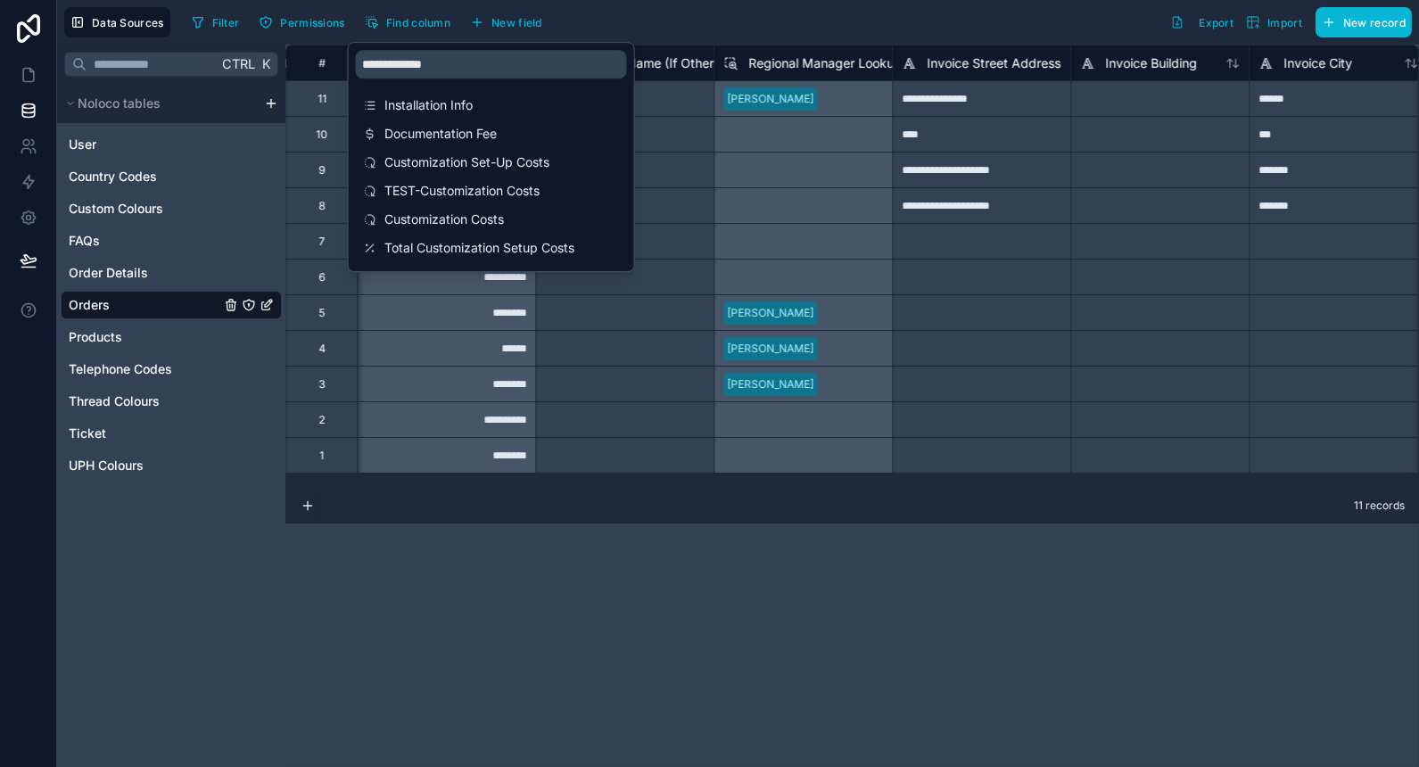
click at [540, 571] on div "**********" at bounding box center [851, 406] width 1133 height 722
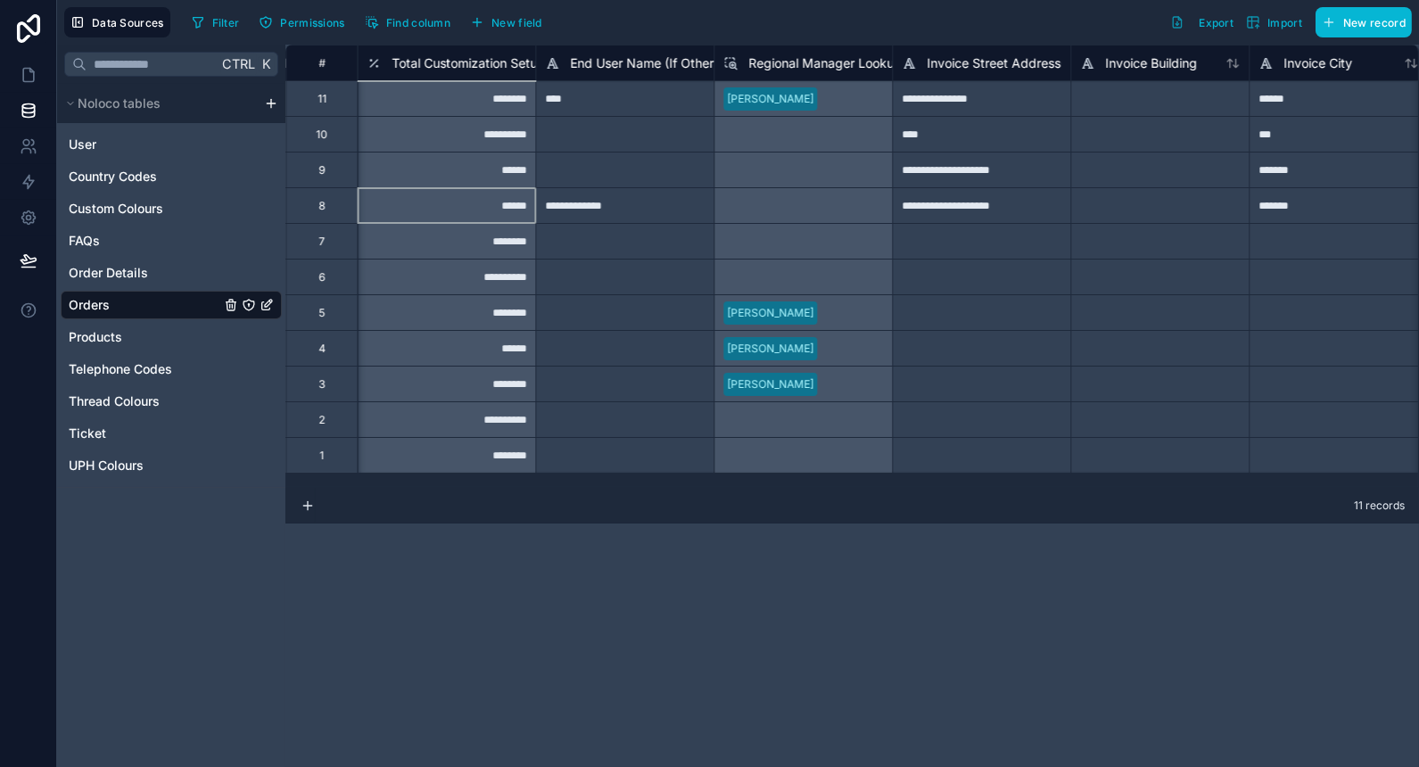
click at [457, 194] on div "******" at bounding box center [446, 205] width 178 height 36
click at [433, 9] on button "Find column" at bounding box center [407, 22] width 98 height 27
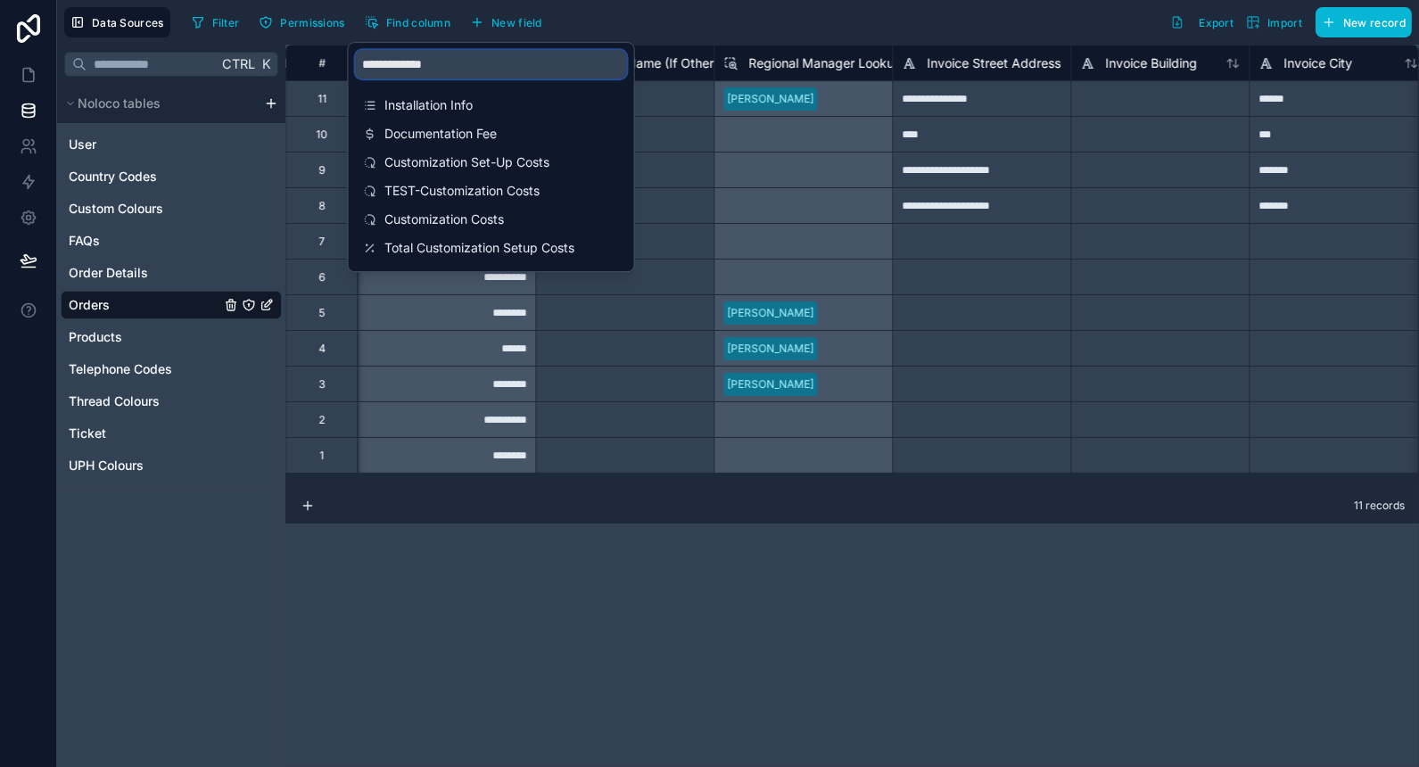
click at [423, 68] on input "**********" at bounding box center [491, 64] width 271 height 29
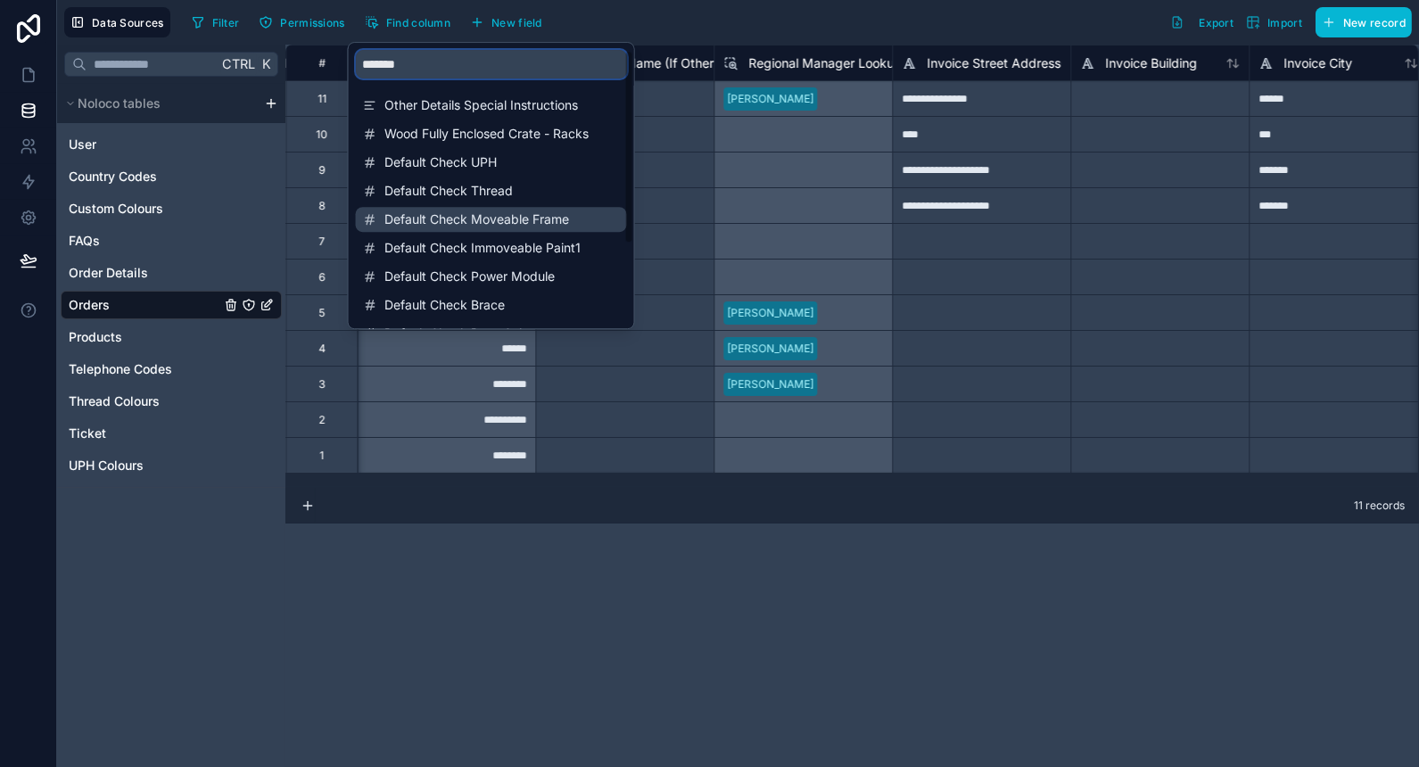
type input "*******"
click at [511, 230] on div "Default Check Moveable Frame" at bounding box center [491, 219] width 271 height 25
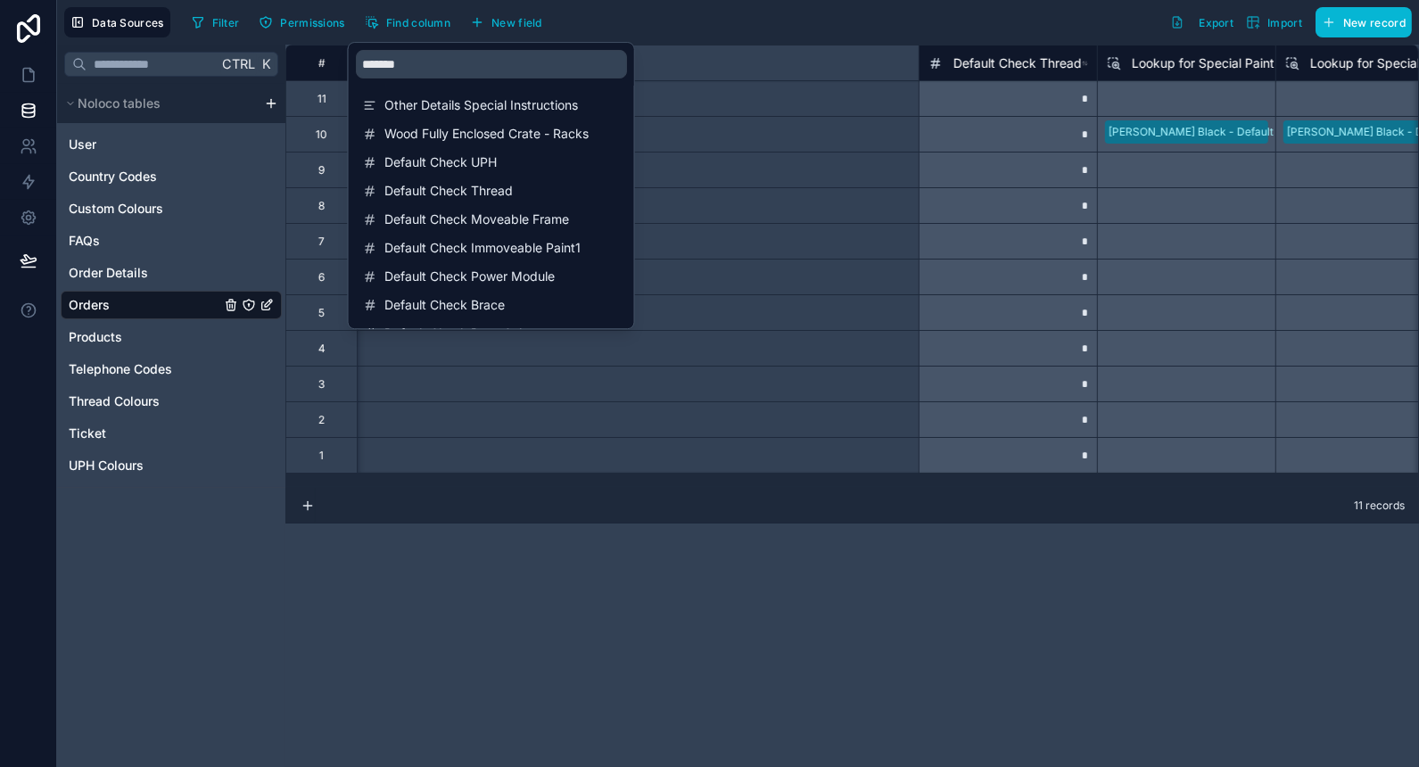
scroll to position [0, 16587]
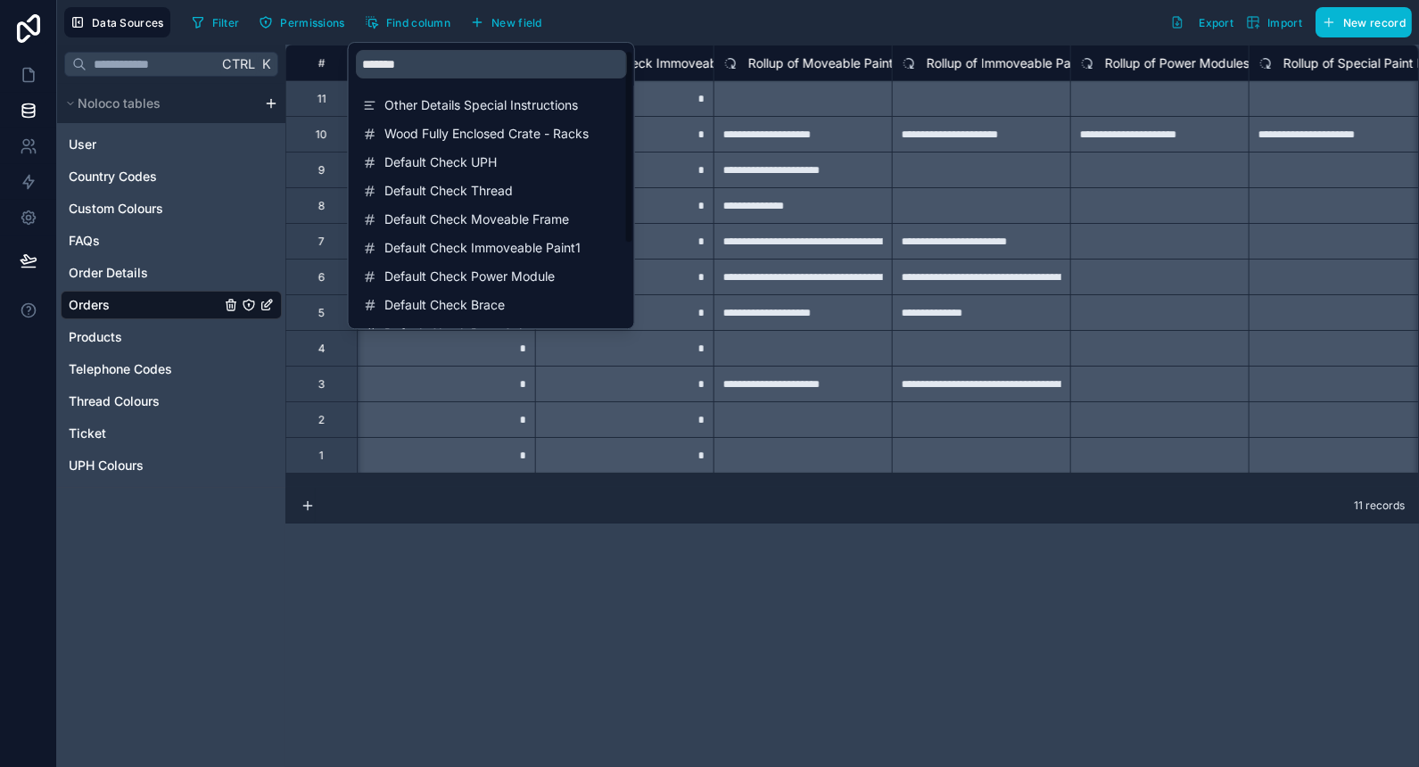
click at [564, 589] on div "**********" at bounding box center [851, 406] width 1133 height 722
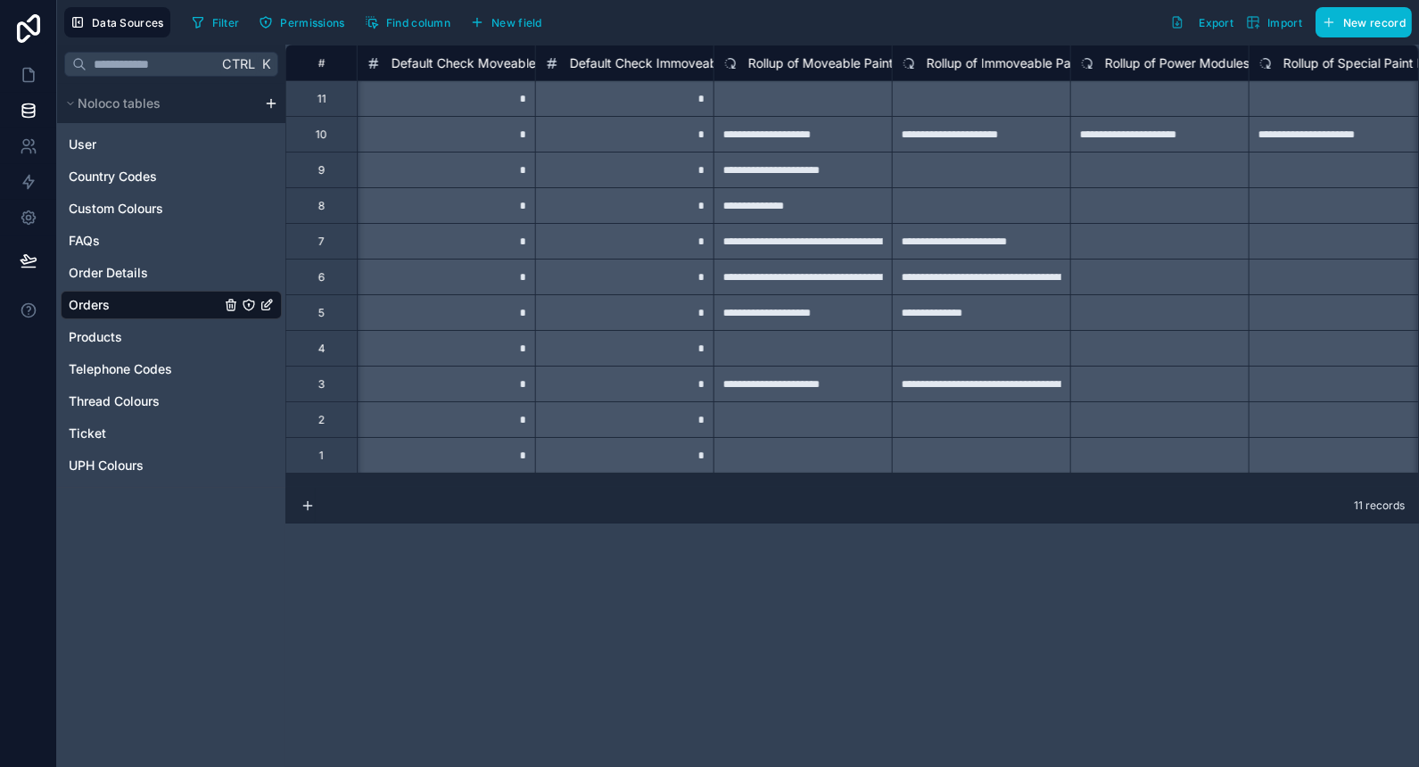
click at [474, 223] on div "*" at bounding box center [446, 241] width 178 height 36
click at [637, 195] on div "*" at bounding box center [624, 205] width 178 height 36
click at [447, 198] on div "*" at bounding box center [446, 205] width 178 height 36
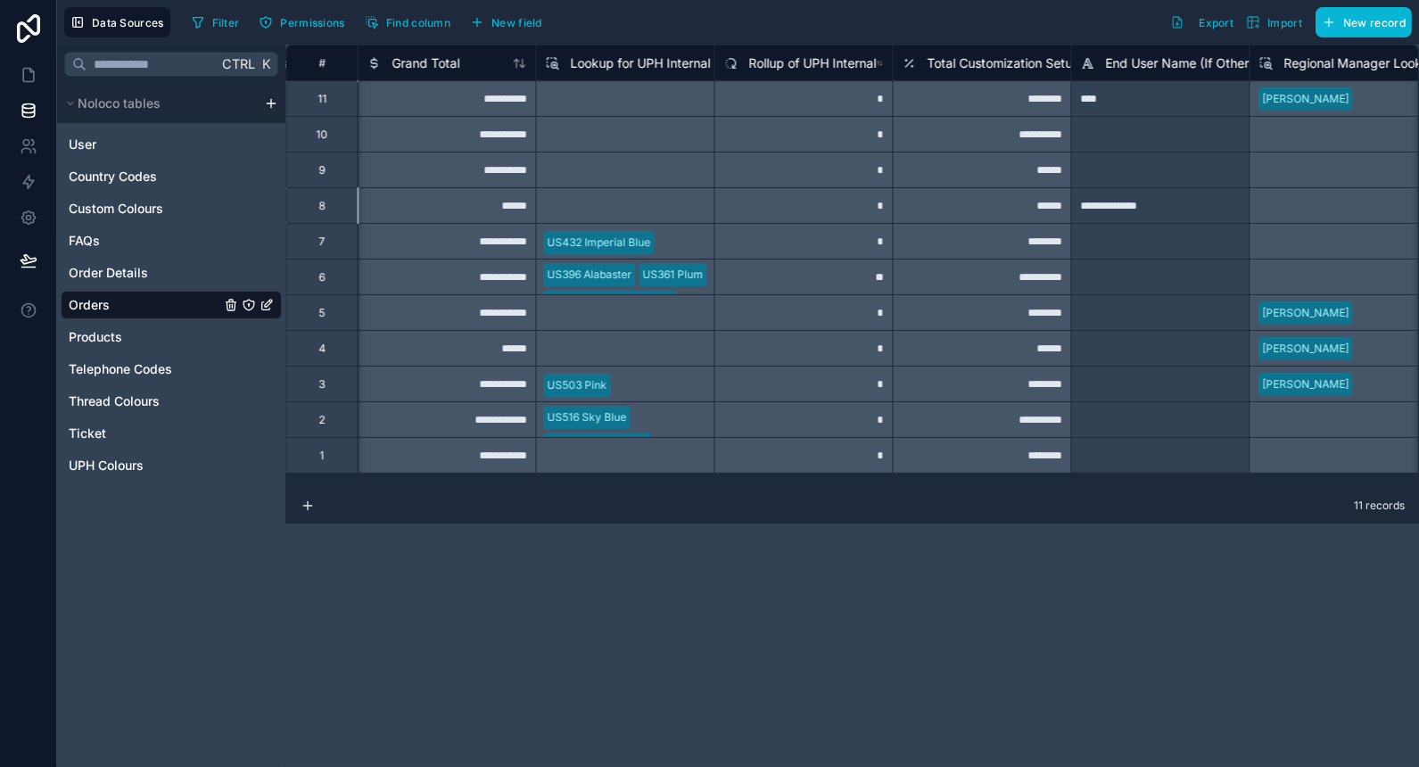
scroll to position [0, 7313]
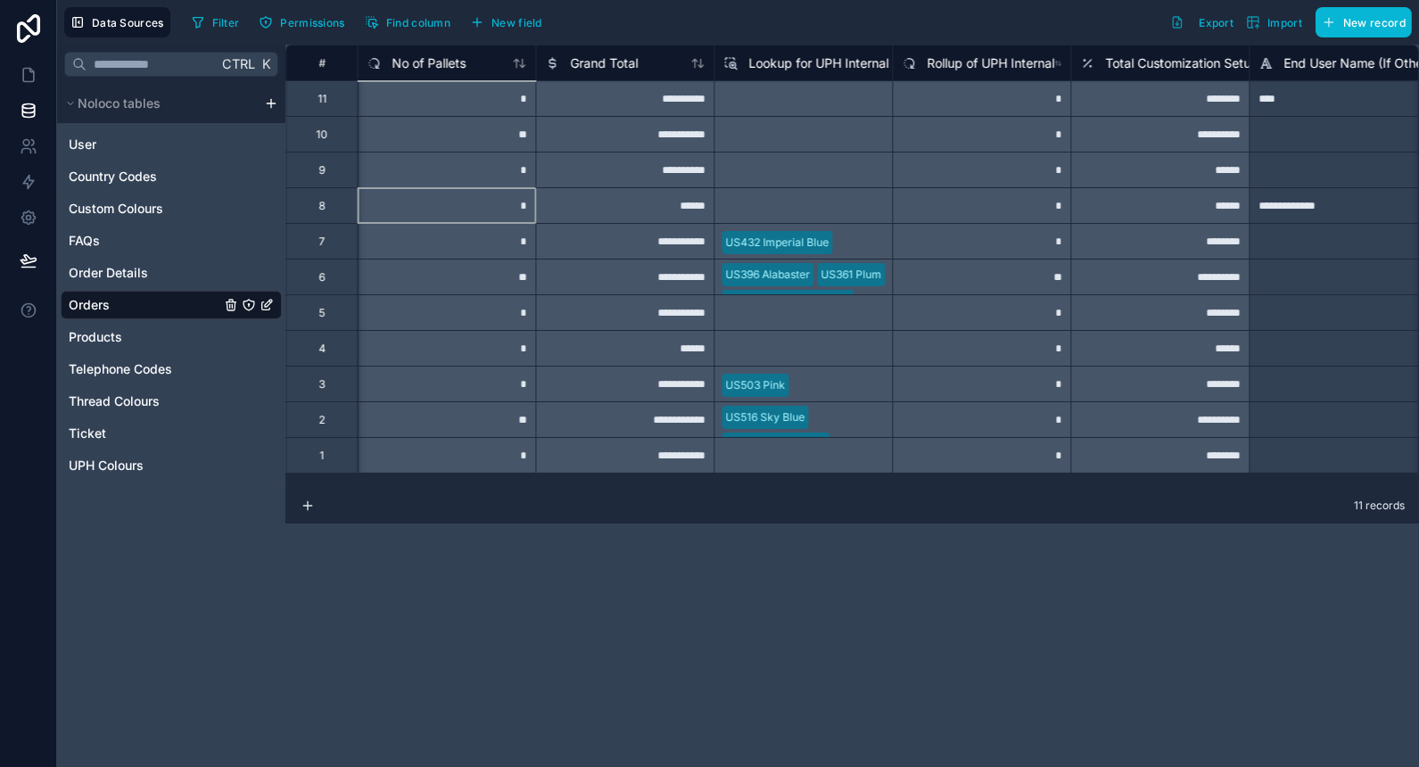
click at [614, 211] on div "******" at bounding box center [624, 205] width 178 height 36
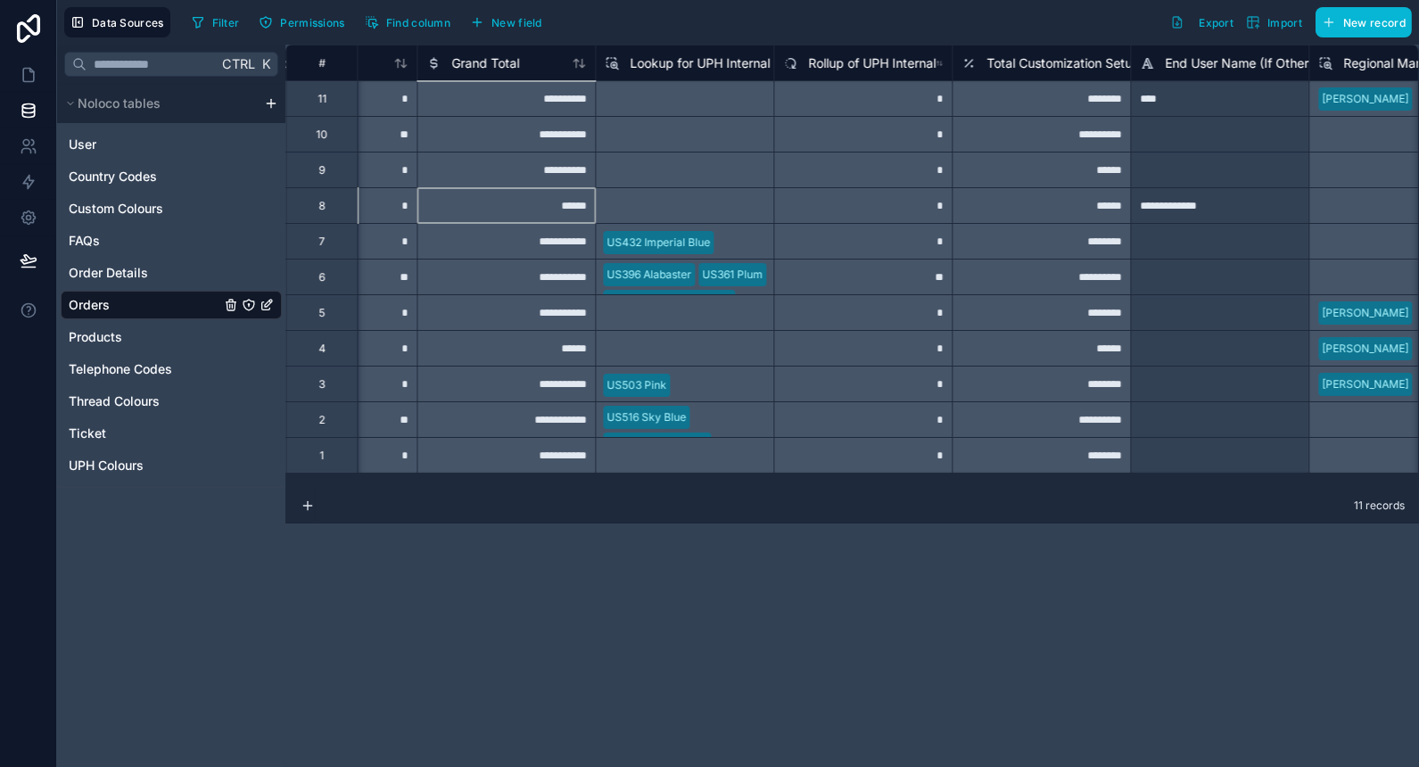
scroll to position [0, 7432]
click at [1034, 57] on span "Total Customization Setup Costs" at bounding box center [1080, 63] width 190 height 18
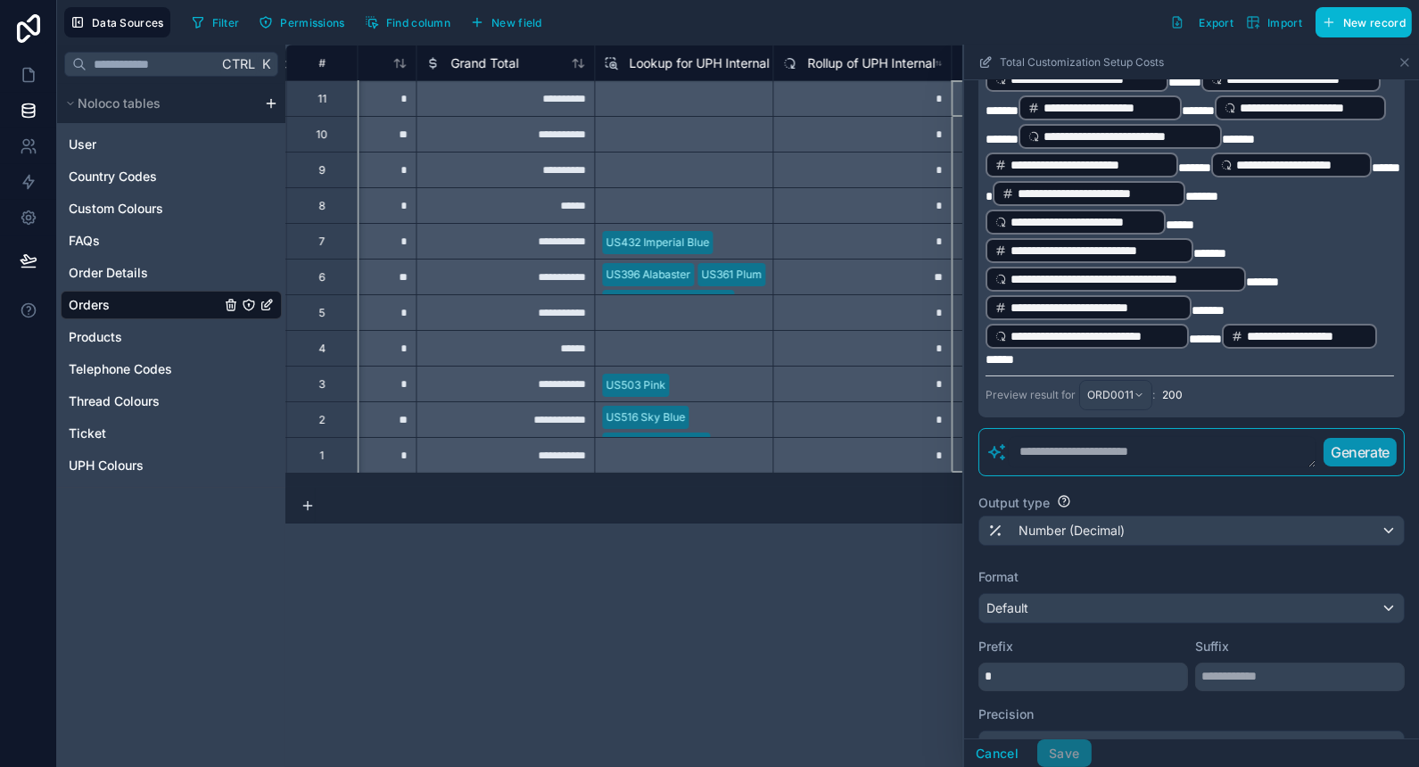
scroll to position [886, 0]
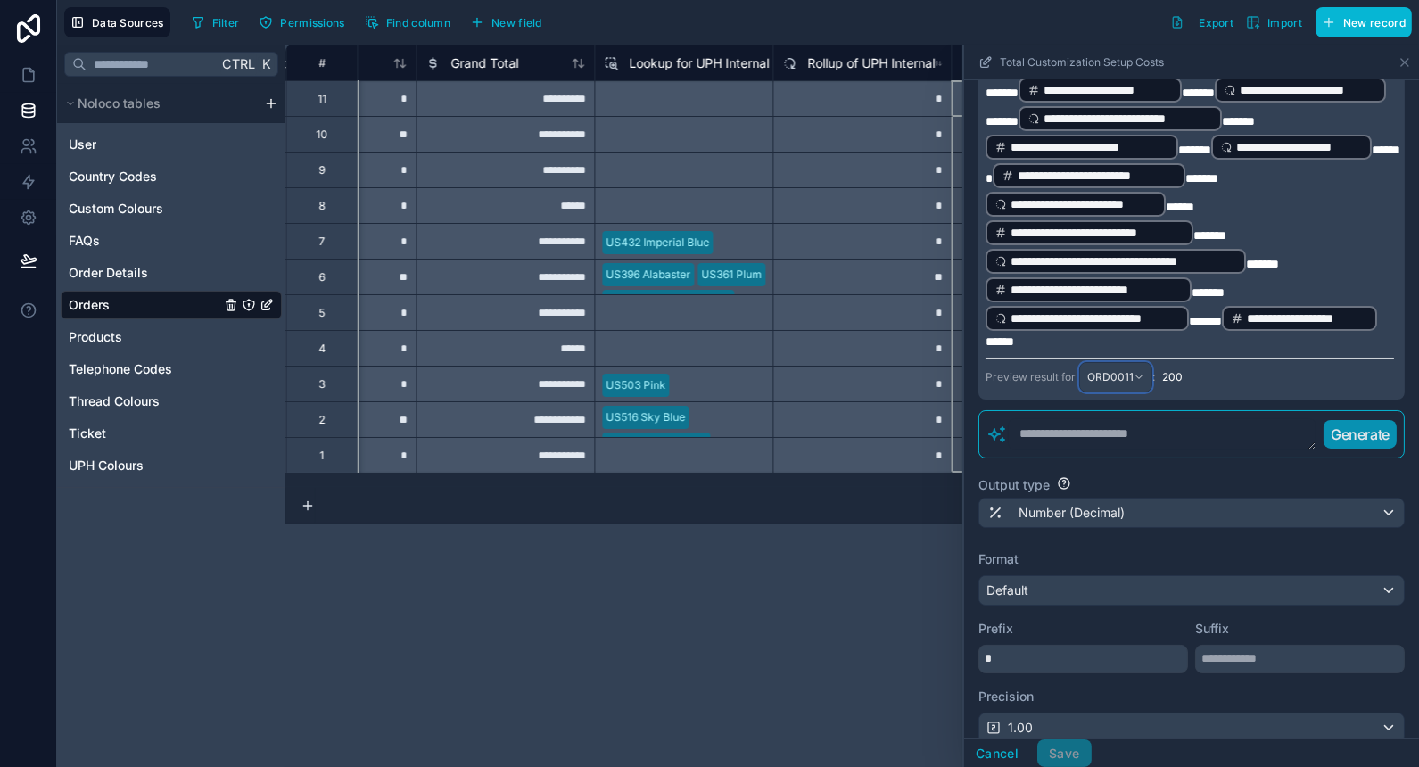
click at [1125, 384] on span "ORD0011" at bounding box center [1110, 377] width 46 height 14
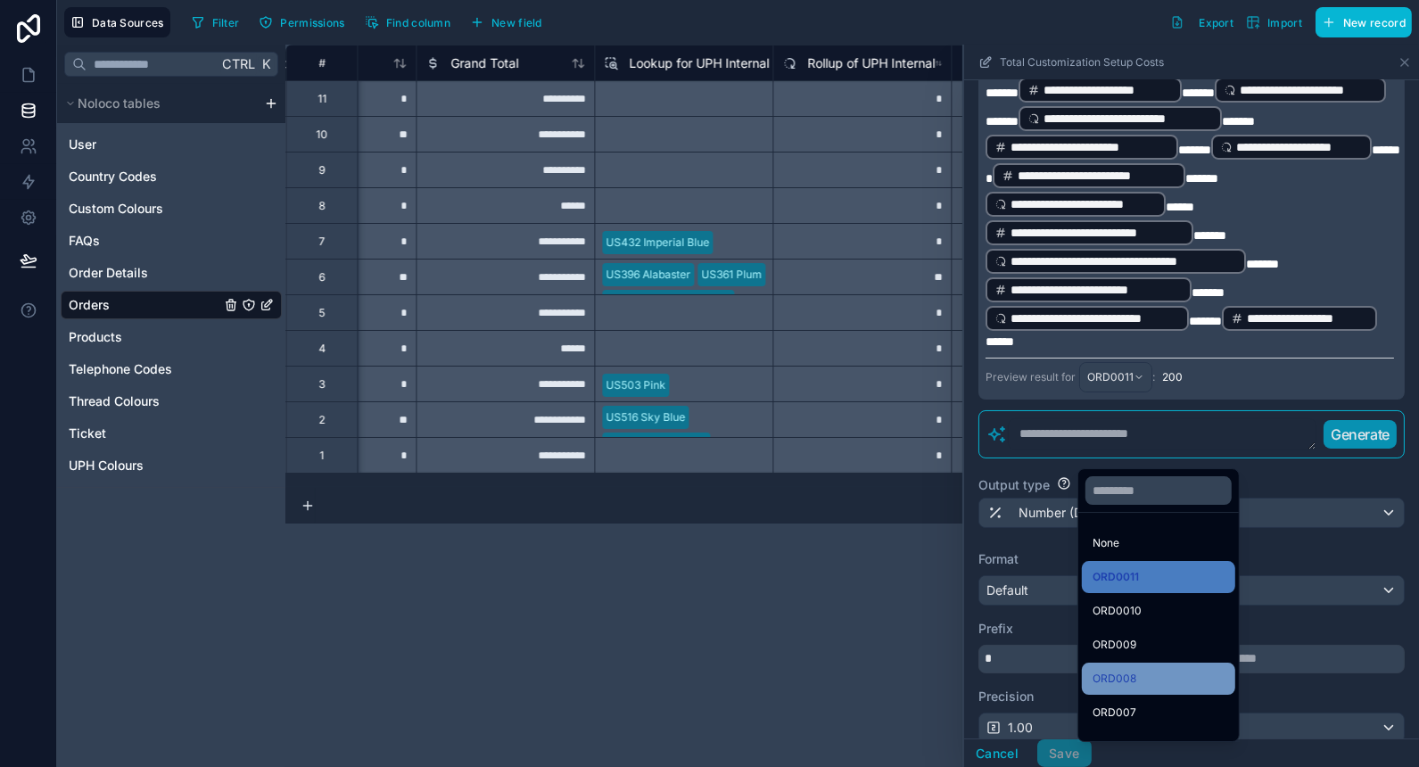
click at [1122, 677] on span "ORD008" at bounding box center [1114, 678] width 44 height 21
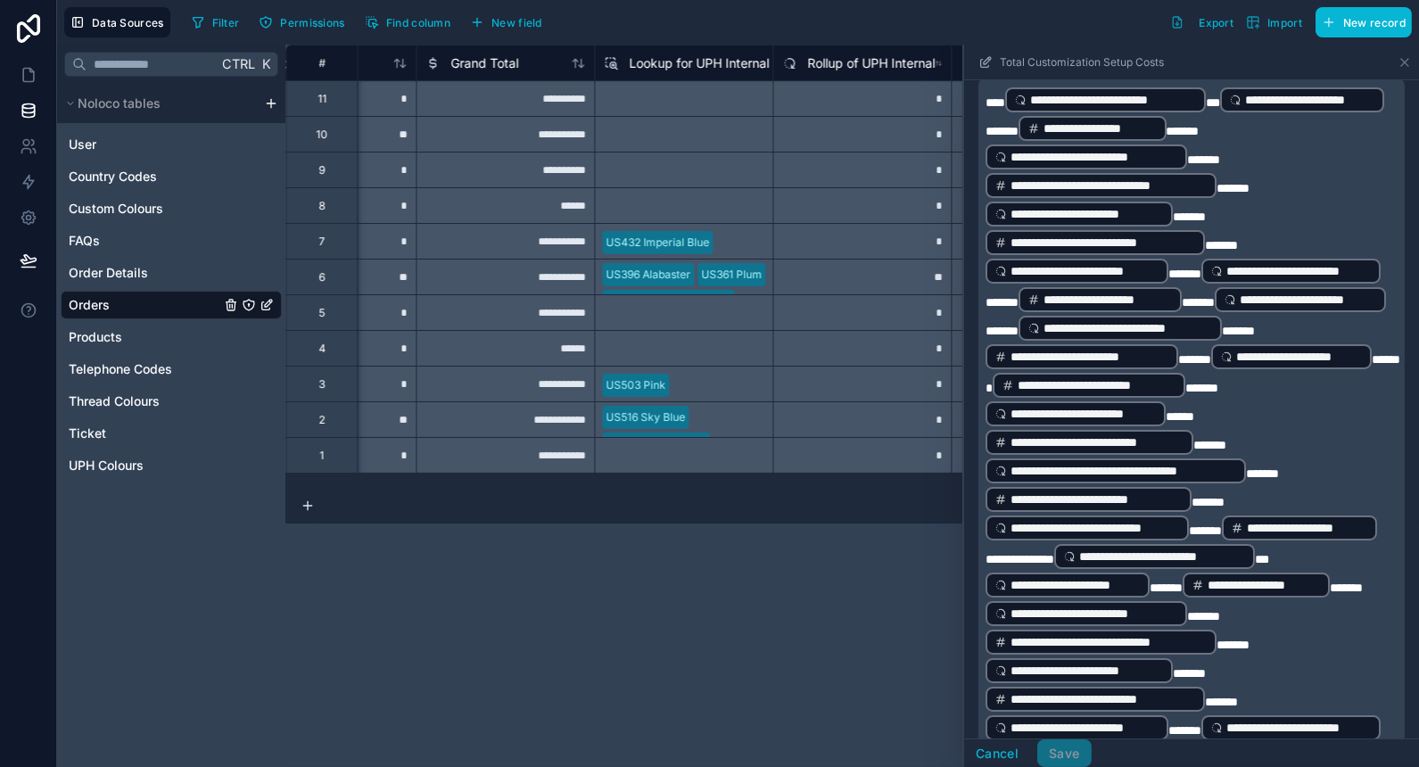
scroll to position [0, 0]
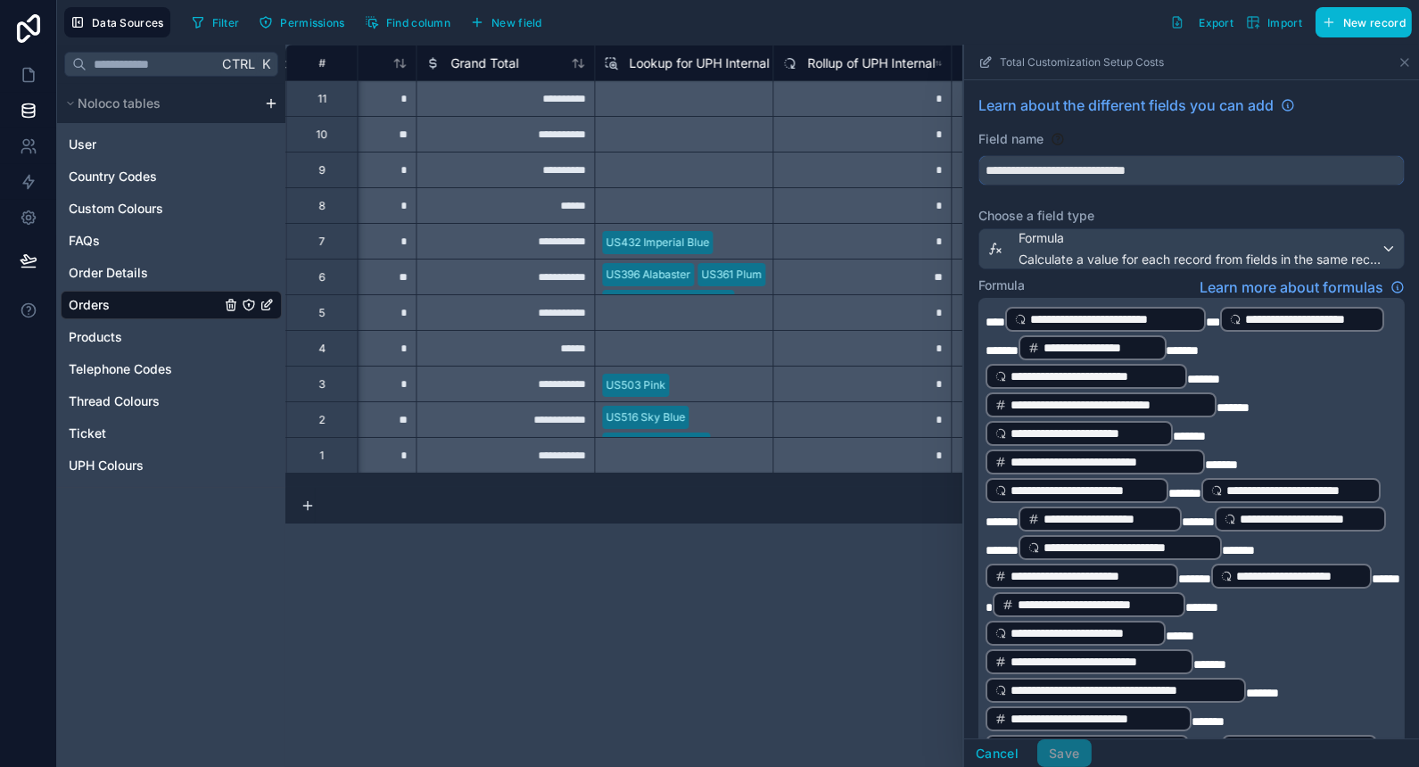
click at [1193, 169] on input "**********" at bounding box center [1191, 170] width 424 height 29
type input "**********"
click at [1082, 742] on button "Save" at bounding box center [1064, 753] width 54 height 29
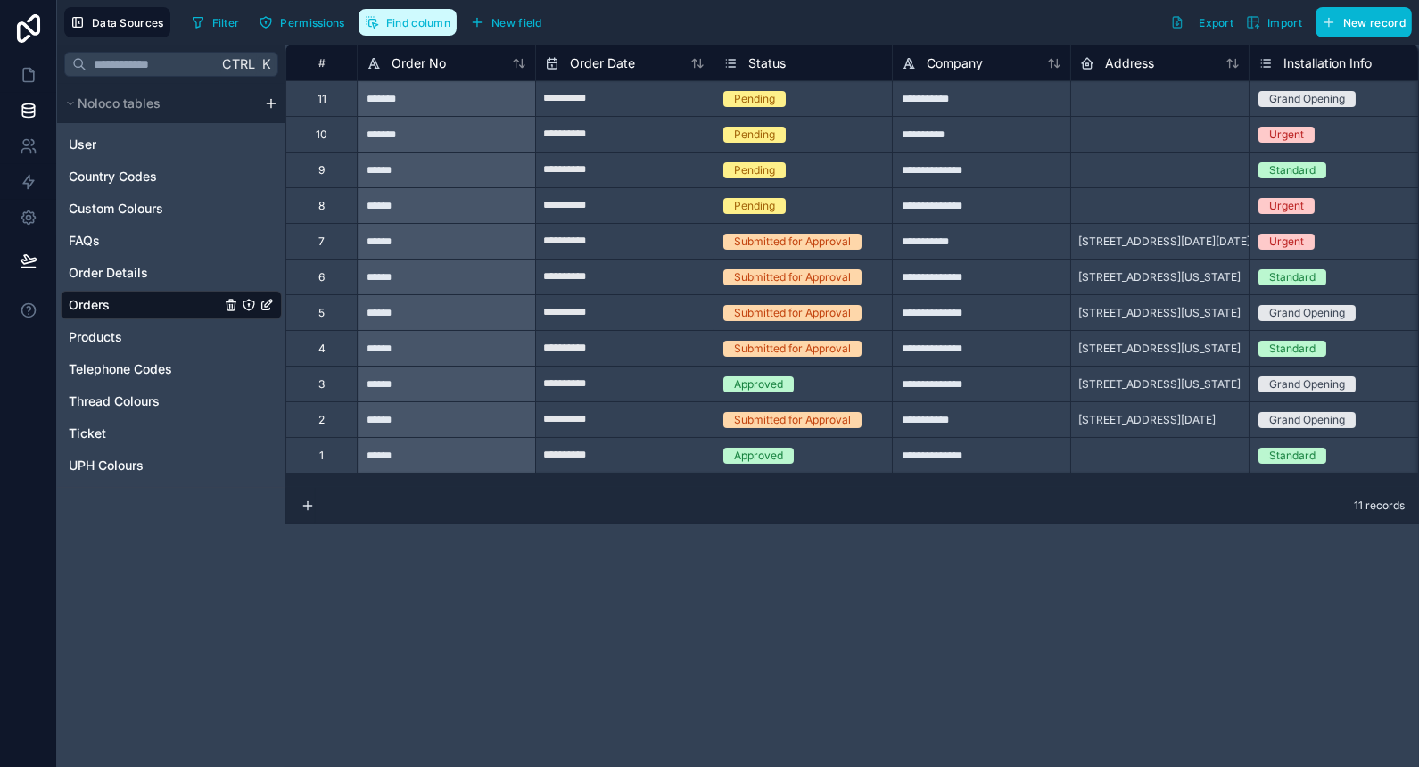
click at [433, 27] on span "Find column" at bounding box center [418, 22] width 64 height 13
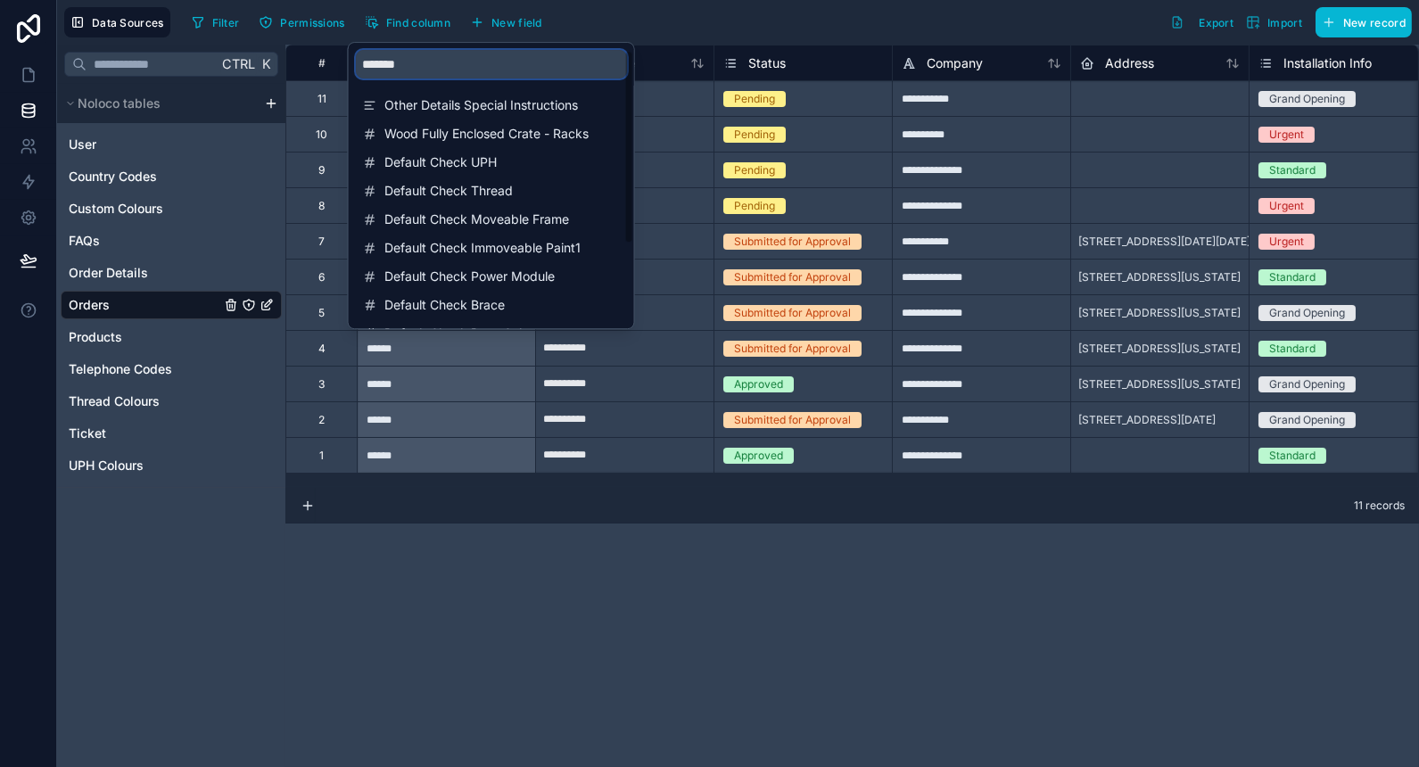
click at [445, 62] on input "*******" at bounding box center [491, 64] width 271 height 29
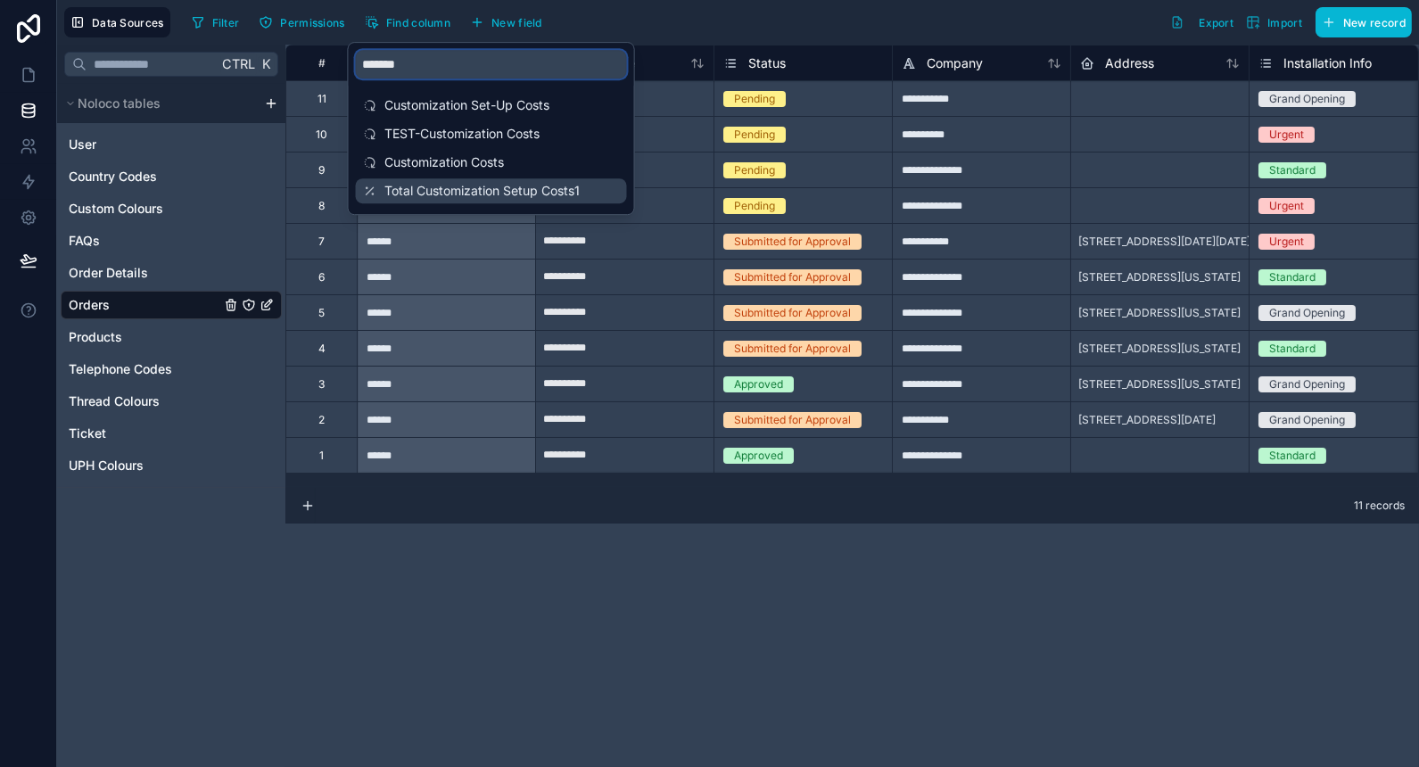
type input "*******"
click at [502, 180] on div "Total Customization Setup Costs1" at bounding box center [491, 190] width 271 height 25
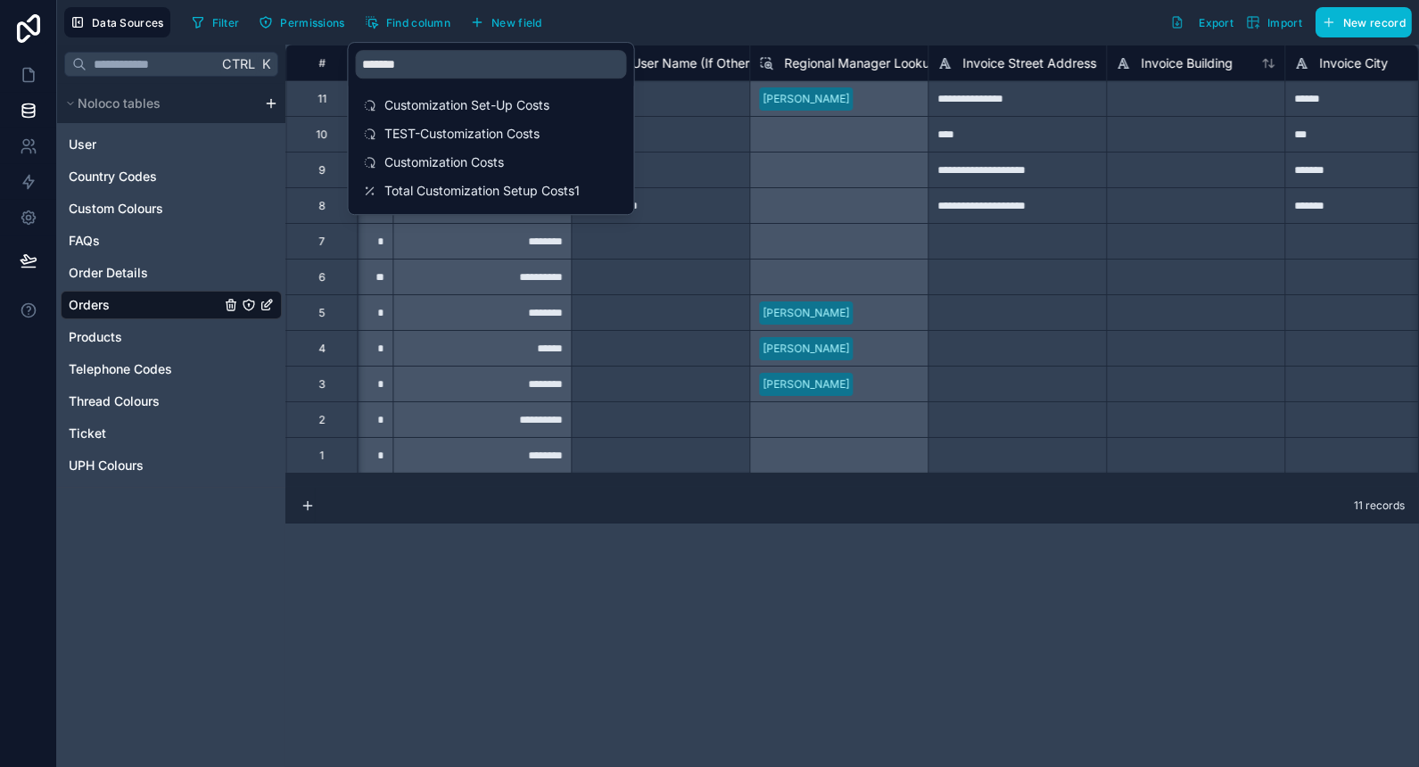
scroll to position [0, 8026]
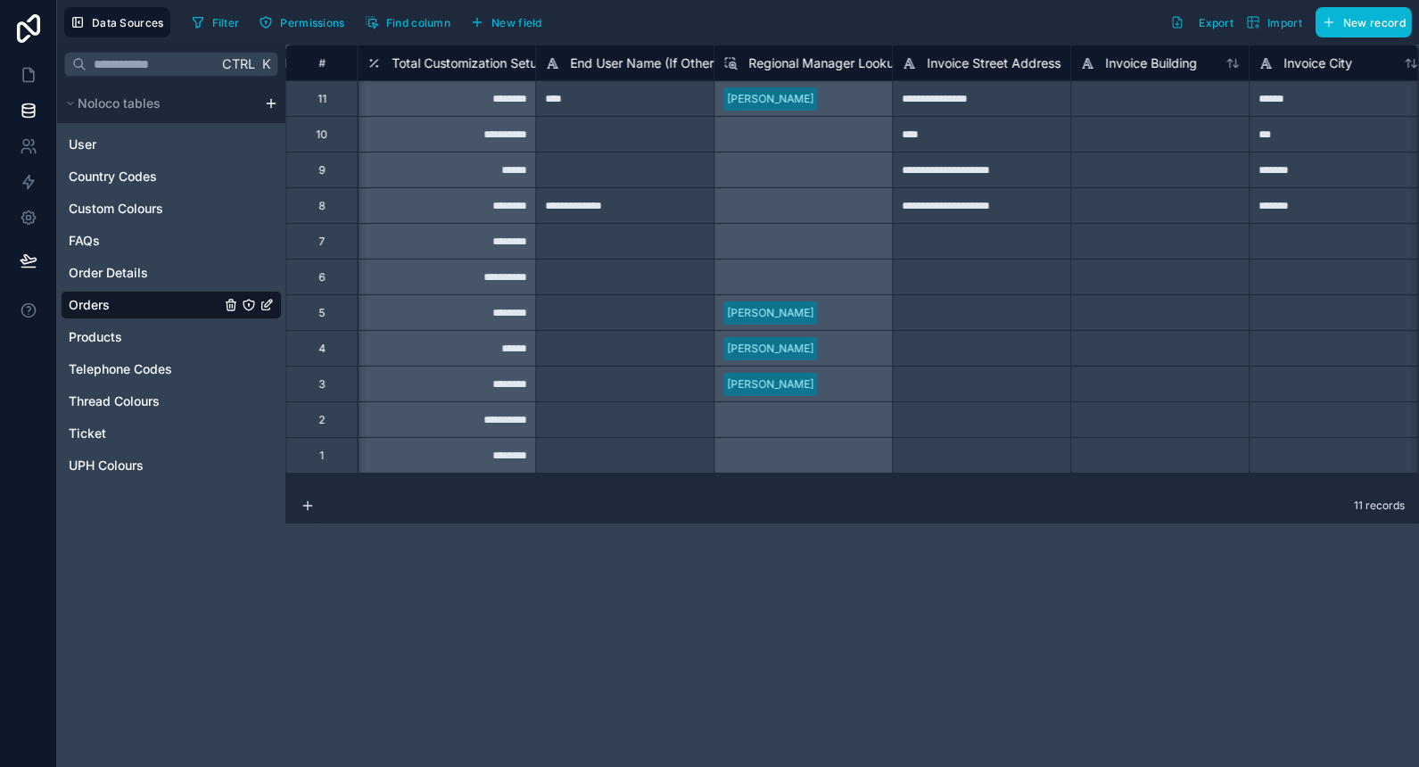
click at [787, 673] on div "**********" at bounding box center [851, 406] width 1133 height 722
click at [448, 175] on div "******" at bounding box center [446, 170] width 178 height 36
click at [473, 206] on div "********" at bounding box center [446, 205] width 178 height 36
click at [484, 60] on span "Total Customization Setup Costs1" at bounding box center [488, 63] width 195 height 18
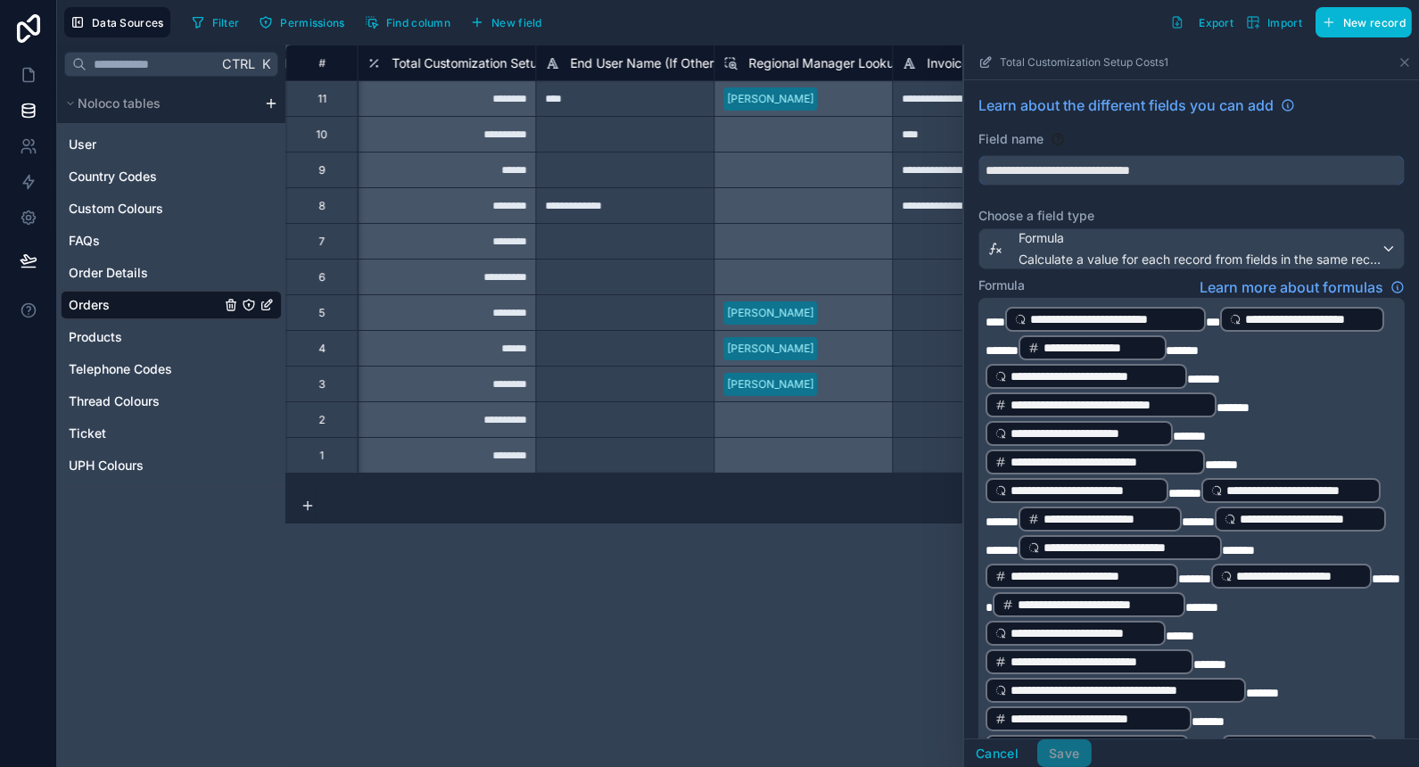
click at [1208, 161] on input "**********" at bounding box center [1191, 170] width 424 height 29
type input "**********"
click at [1055, 757] on button "Save" at bounding box center [1064, 753] width 54 height 29
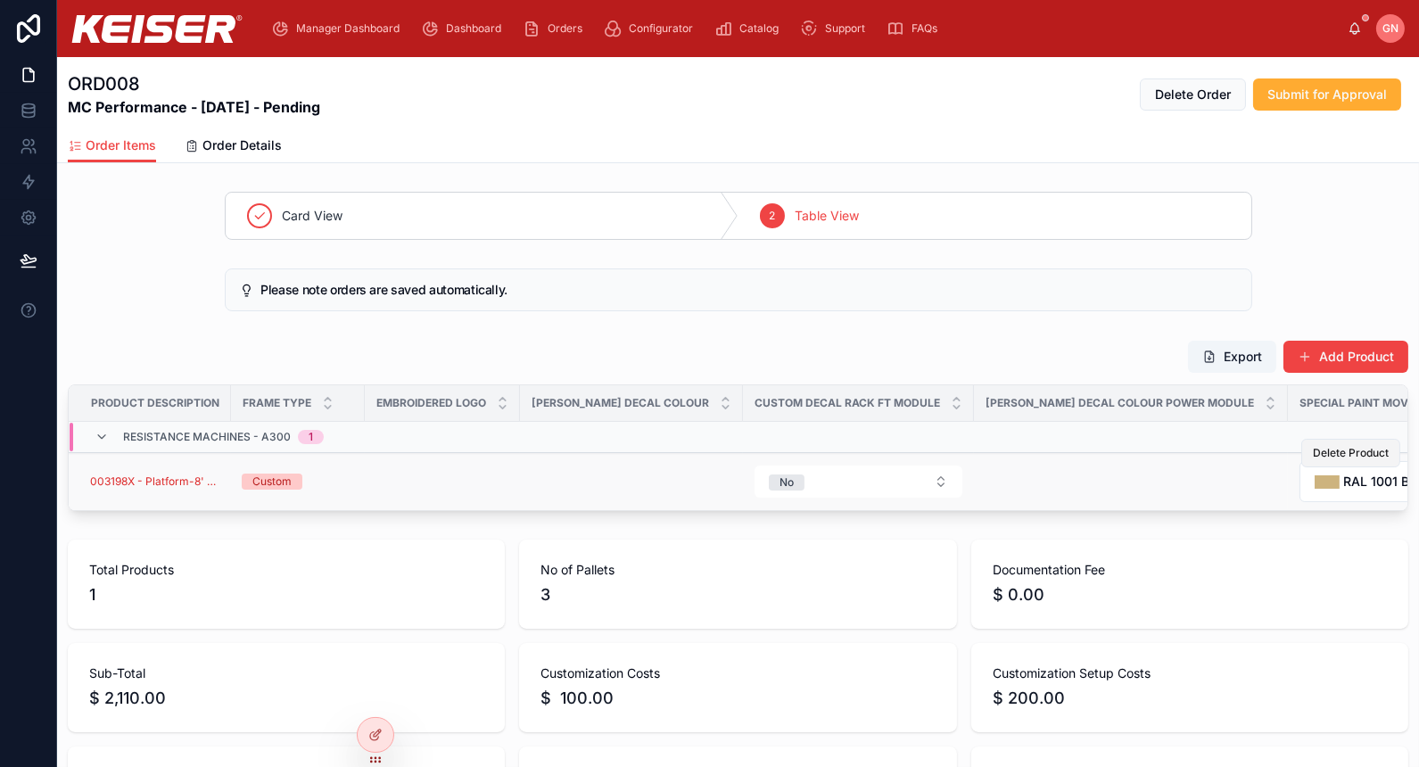
click at [1340, 441] on button "Delete Product" at bounding box center [1350, 453] width 99 height 29
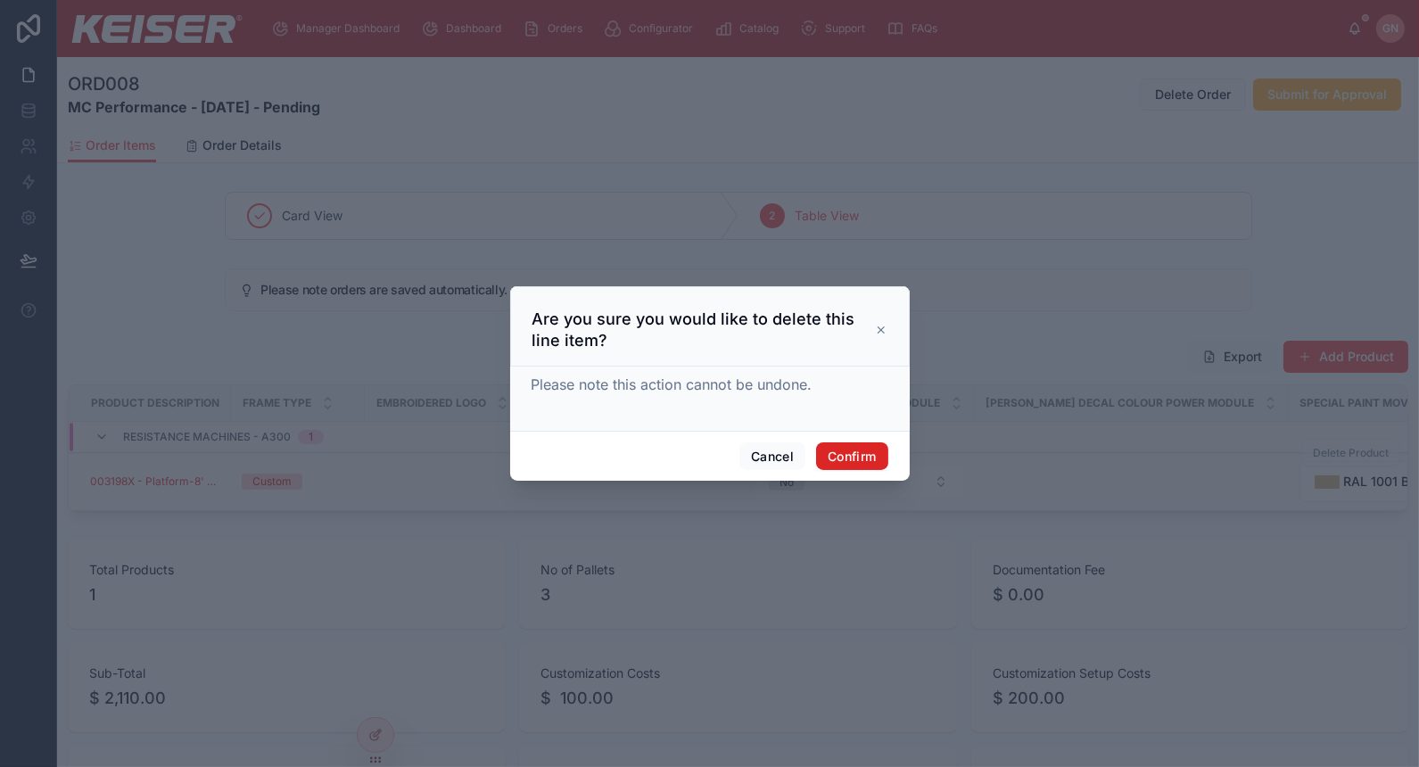
click at [869, 451] on button "Confirm" at bounding box center [851, 456] width 71 height 29
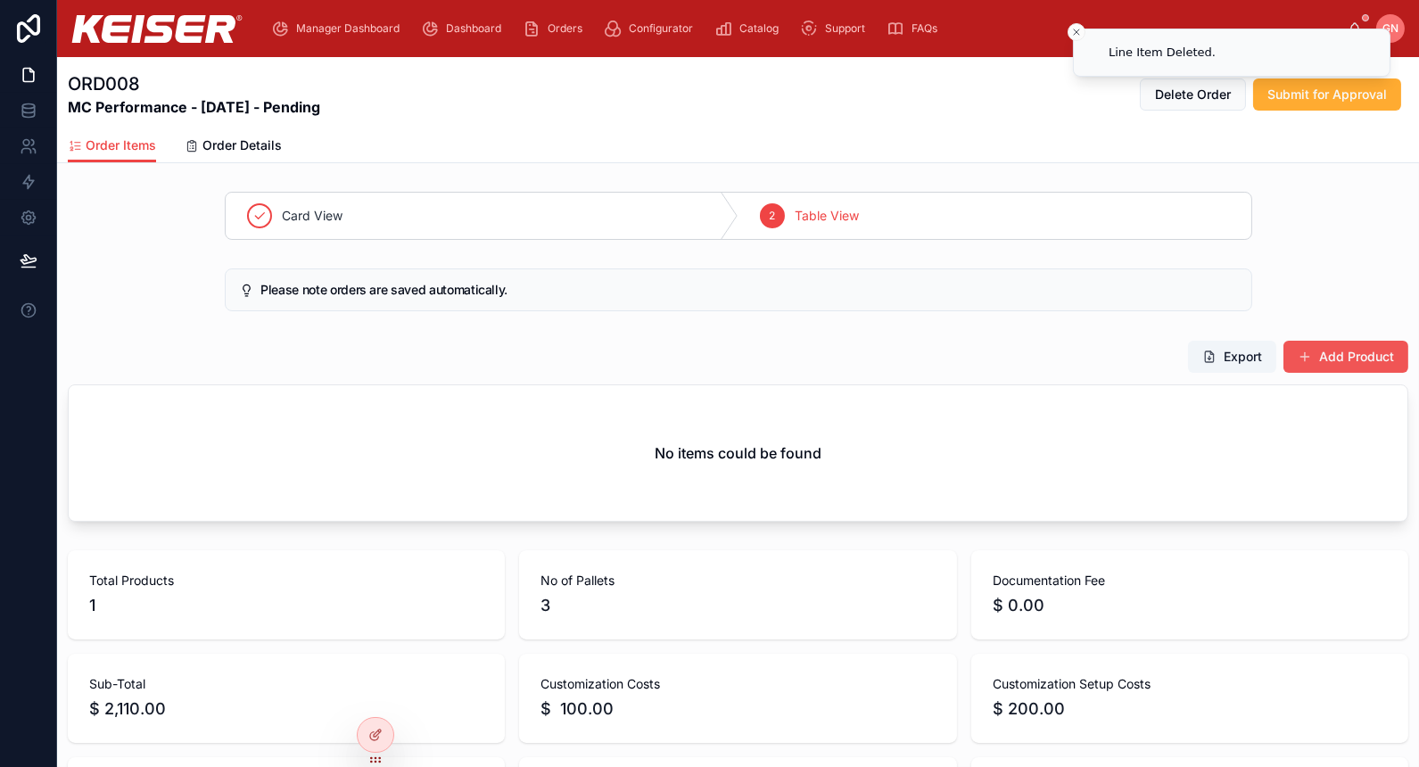
click at [1356, 363] on button "Add Product" at bounding box center [1345, 357] width 125 height 32
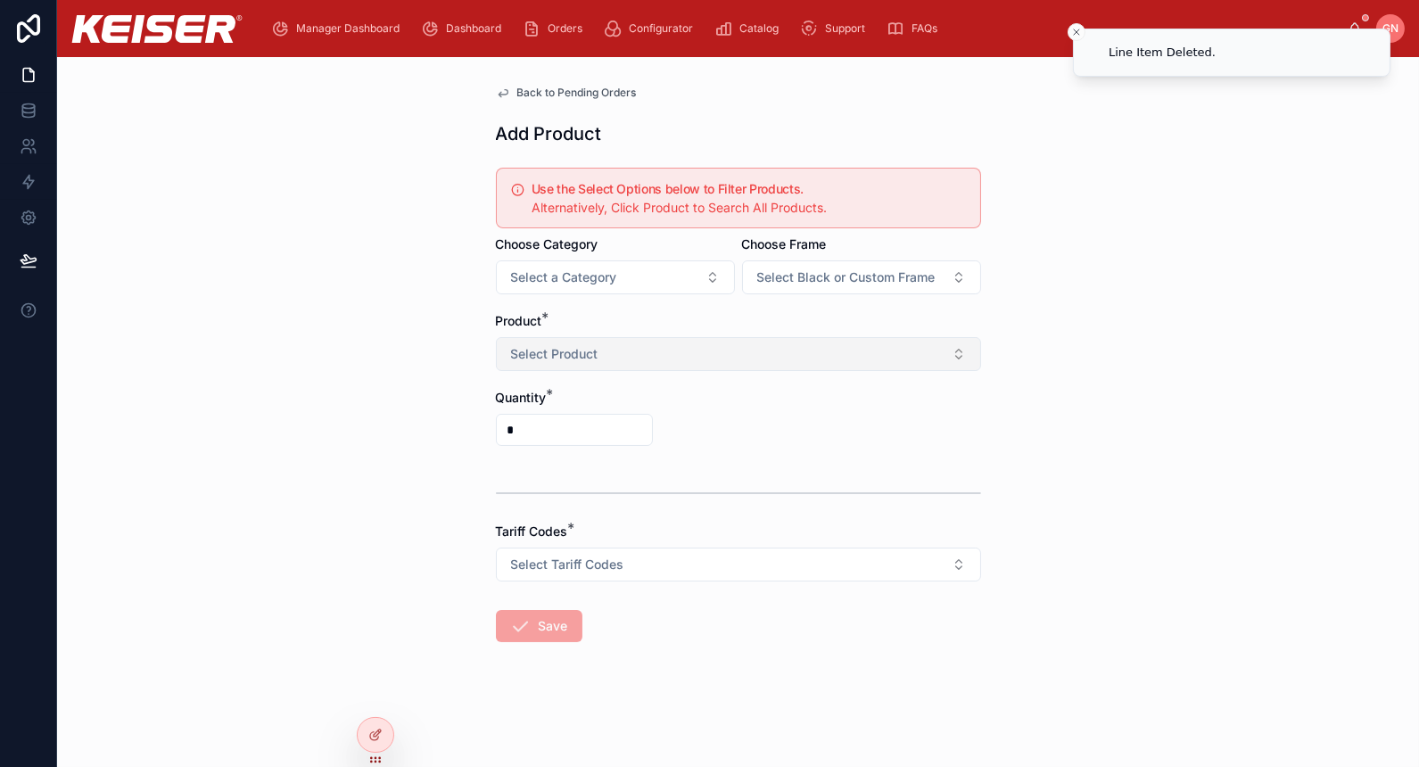
click at [682, 346] on button "Select Product" at bounding box center [738, 354] width 485 height 34
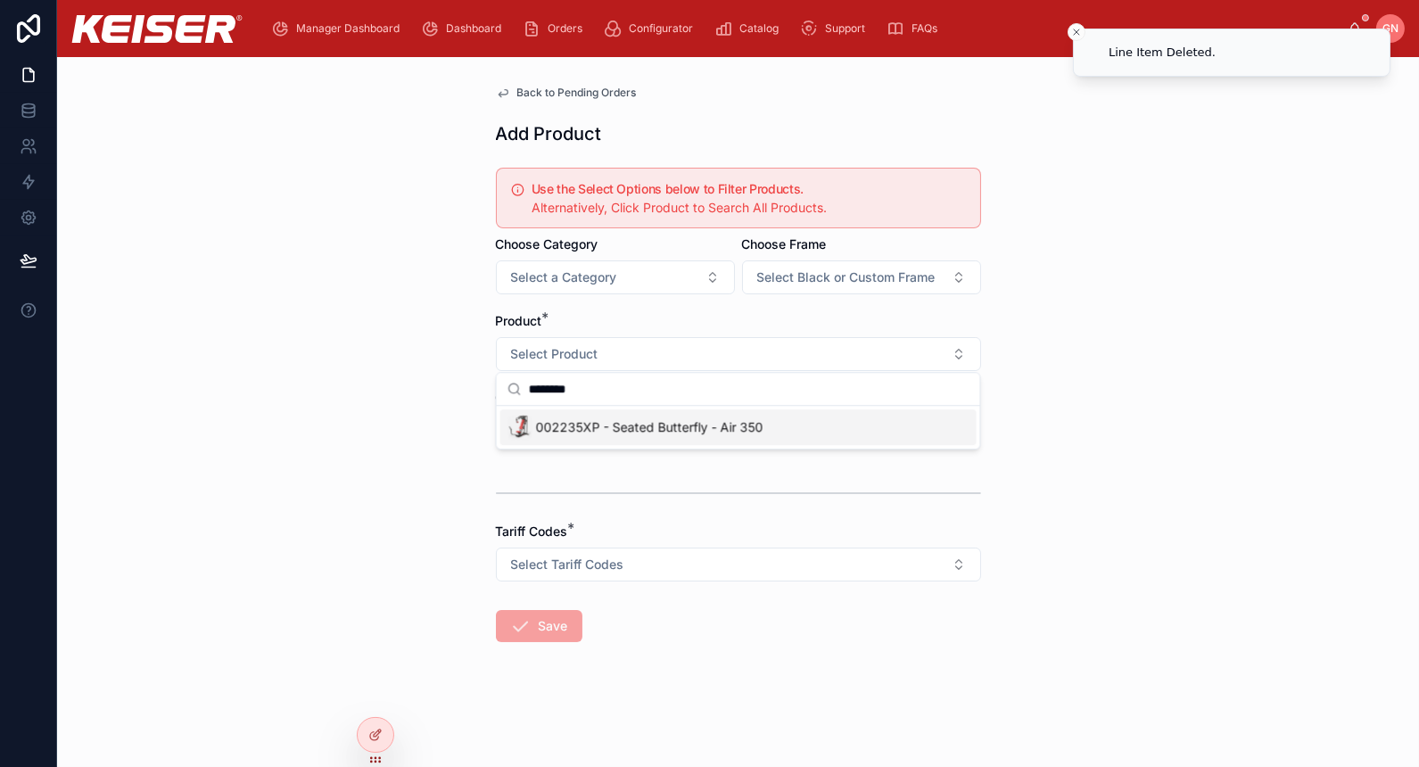
type input "********"
click at [595, 421] on span "002235XP - Seated Butterfly - Air 350" at bounding box center [649, 427] width 227 height 18
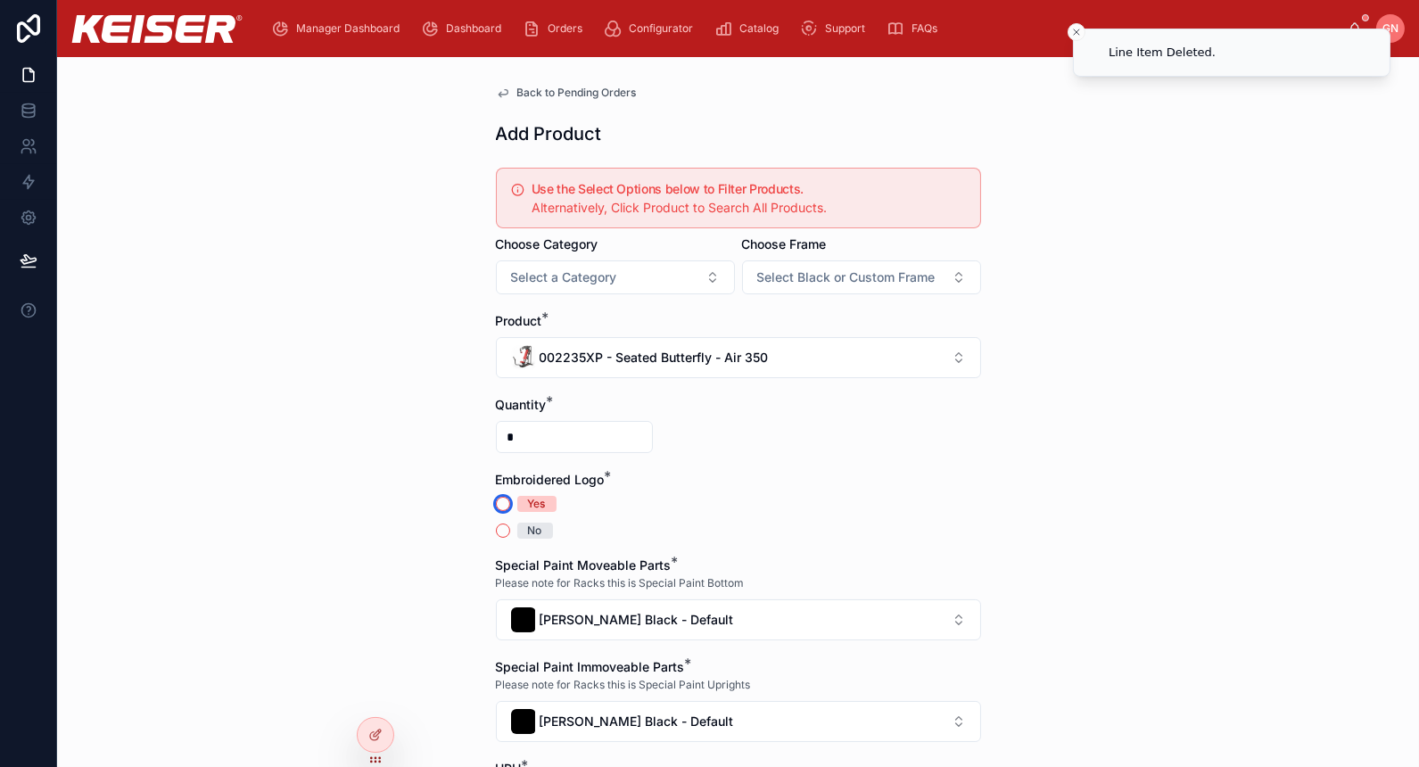
click at [496, 499] on button "Yes" at bounding box center [503, 504] width 14 height 14
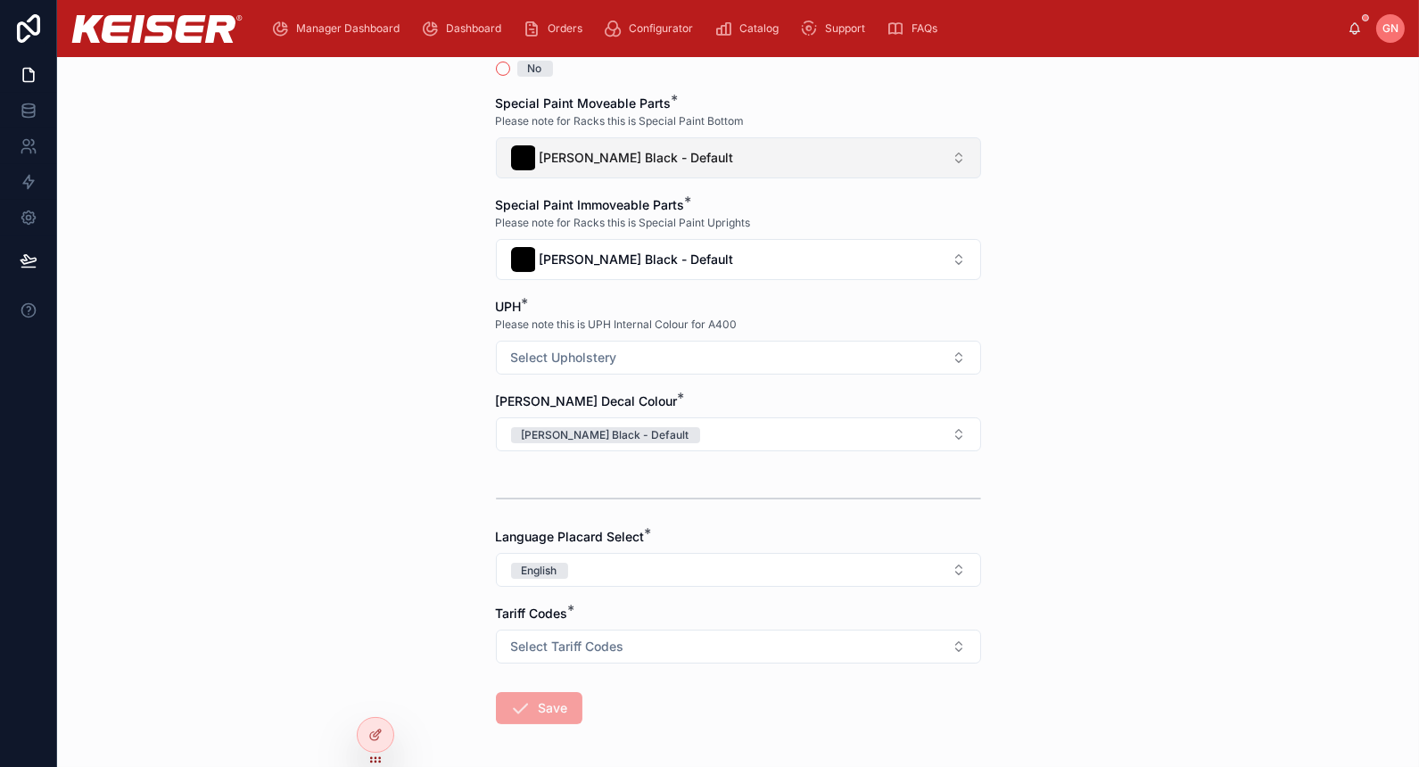
click at [733, 140] on button "[PERSON_NAME] Black - Default" at bounding box center [738, 157] width 485 height 41
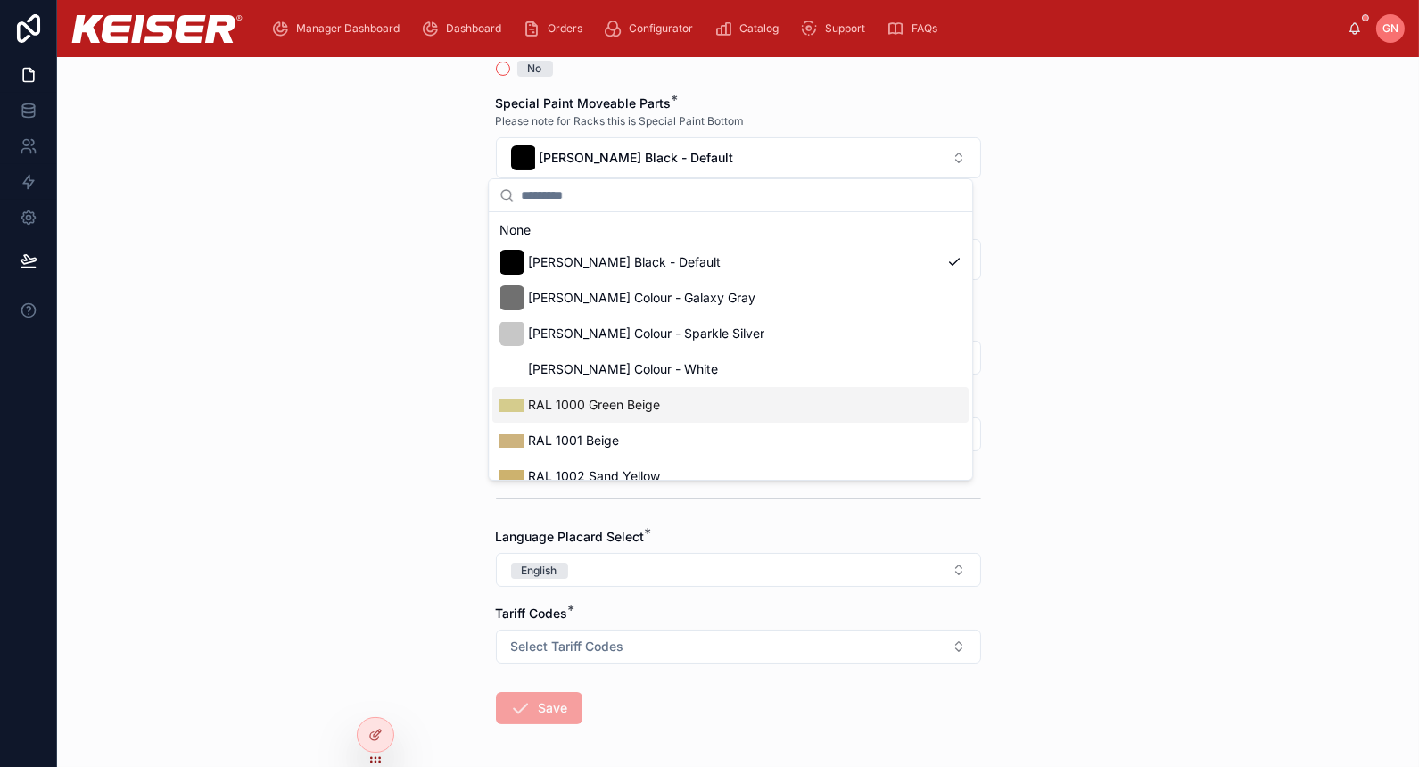
click at [660, 417] on div "RAL 1000 Green Beige" at bounding box center [730, 405] width 476 height 36
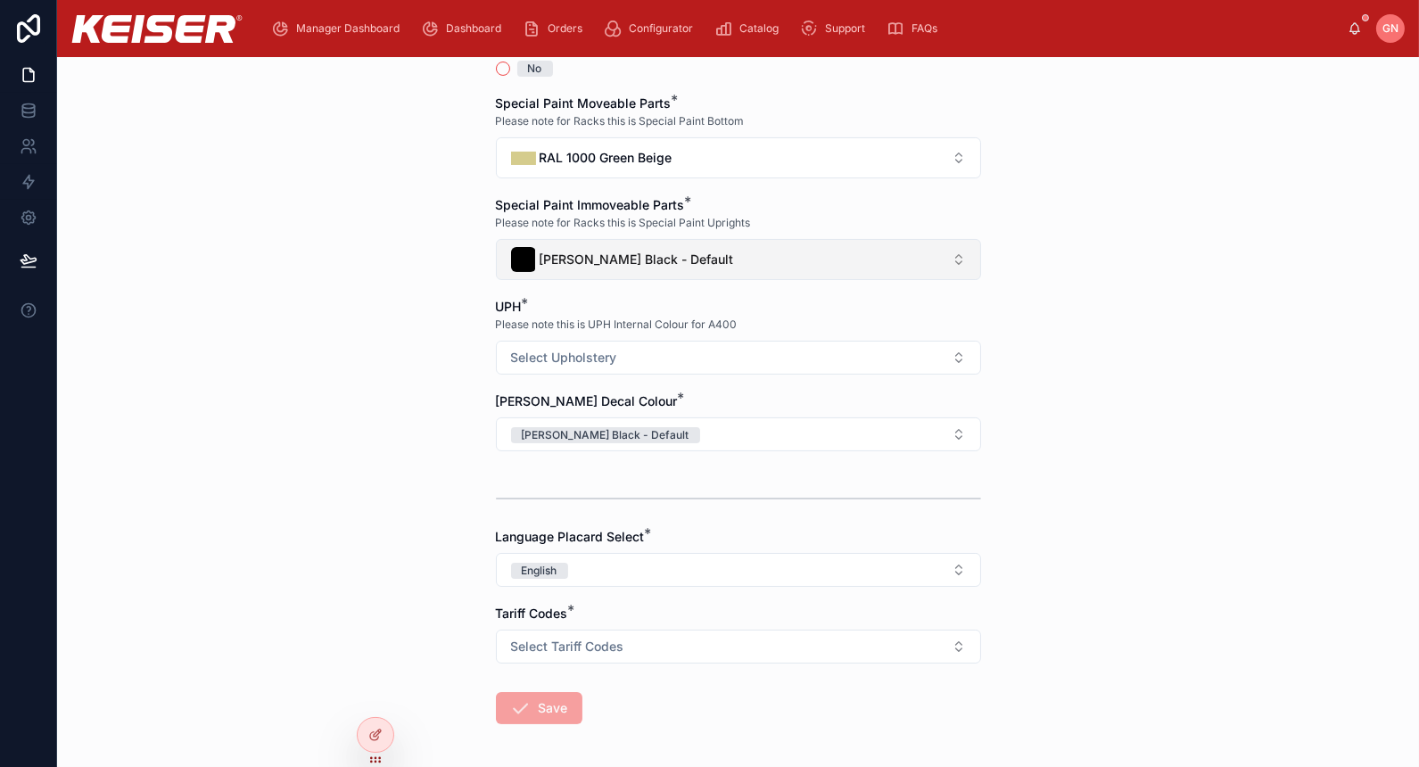
click at [639, 253] on span "[PERSON_NAME] Black - Default" at bounding box center [637, 260] width 194 height 18
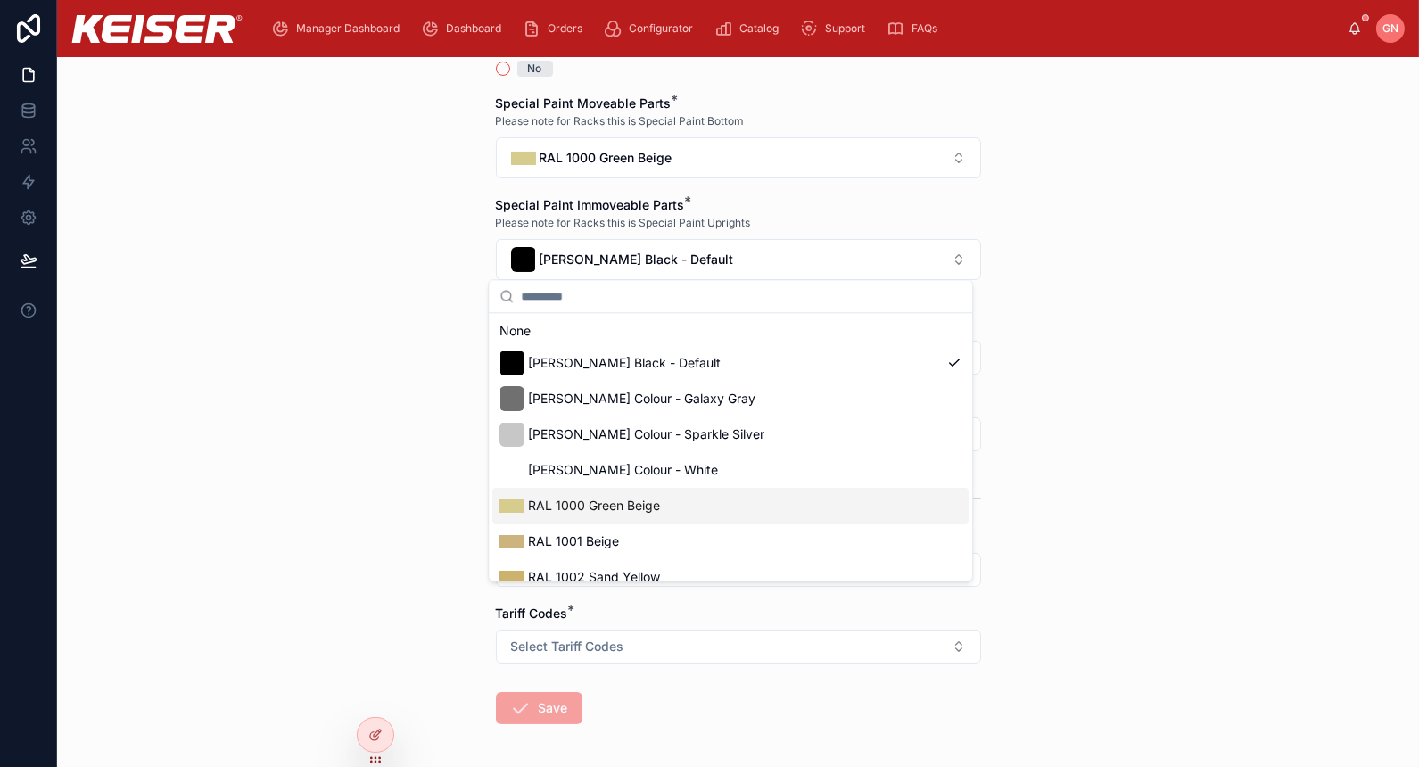
click at [693, 499] on div "RAL 1000 Green Beige" at bounding box center [730, 506] width 476 height 36
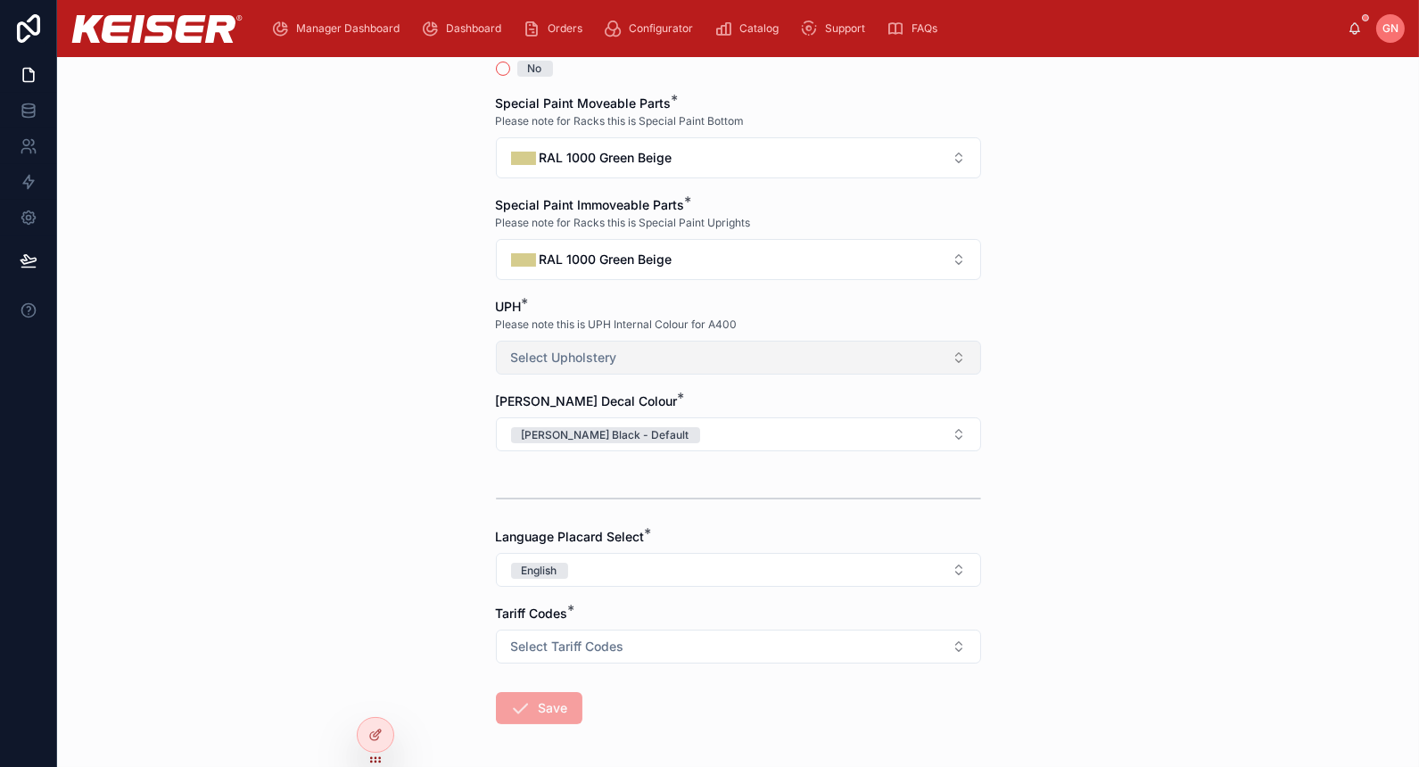
click at [658, 358] on button "Select Upholstery" at bounding box center [738, 358] width 485 height 34
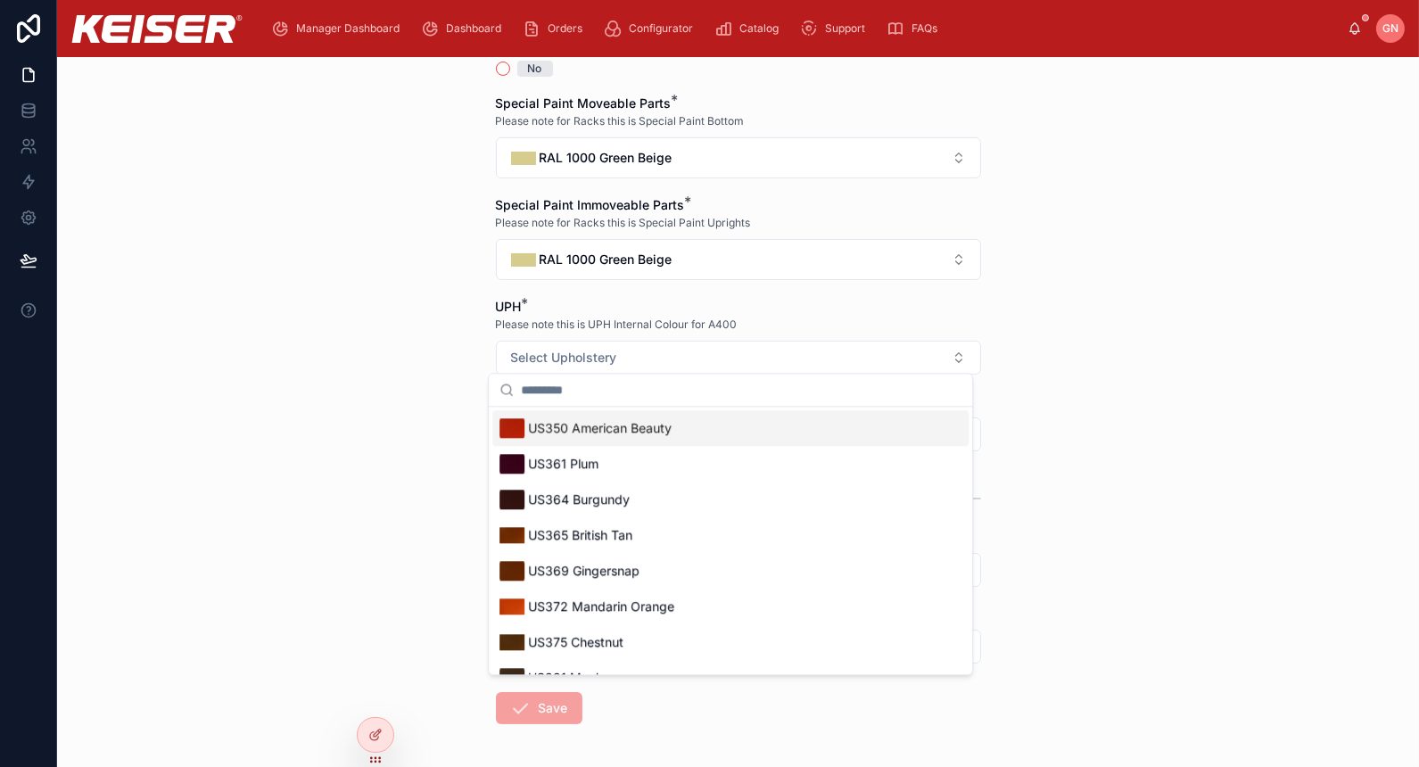
click at [738, 418] on div "US350 American Beauty" at bounding box center [730, 428] width 476 height 36
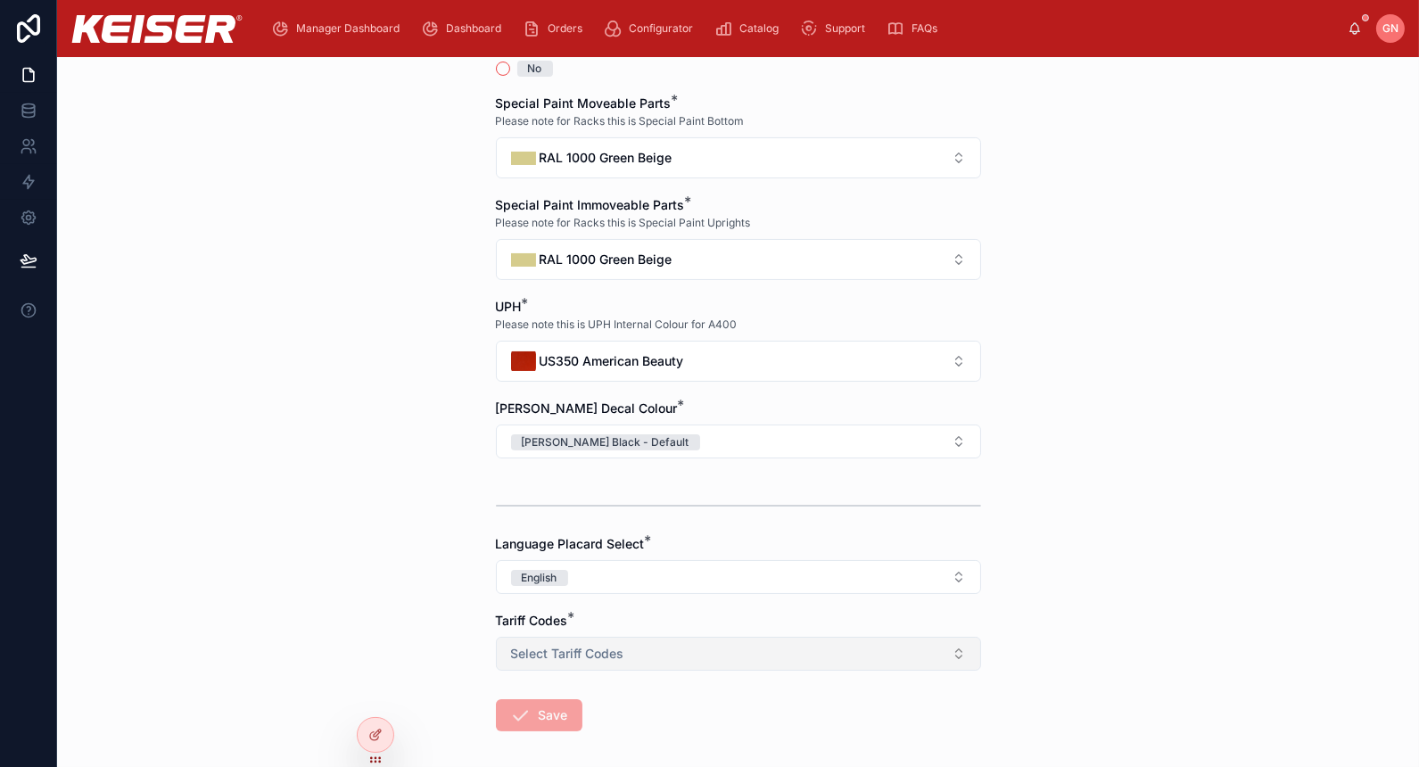
click at [576, 656] on button "Select Tariff Codes" at bounding box center [738, 654] width 485 height 34
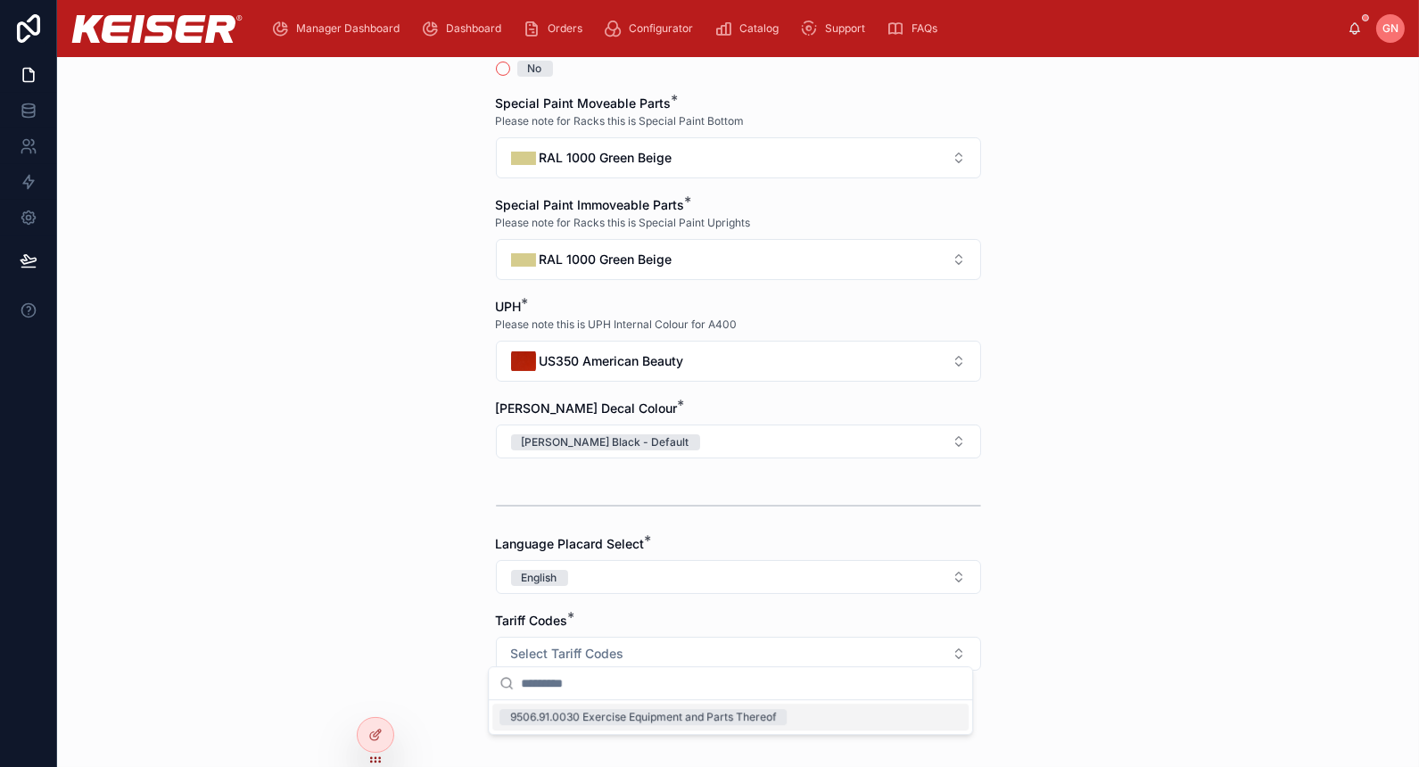
click at [603, 698] on input "text" at bounding box center [741, 683] width 441 height 32
click at [603, 722] on div "9506.91.0030 Exercise Equipment and Parts Thereof" at bounding box center [643, 717] width 266 height 16
click at [520, 707] on icon at bounding box center [520, 715] width 21 height 21
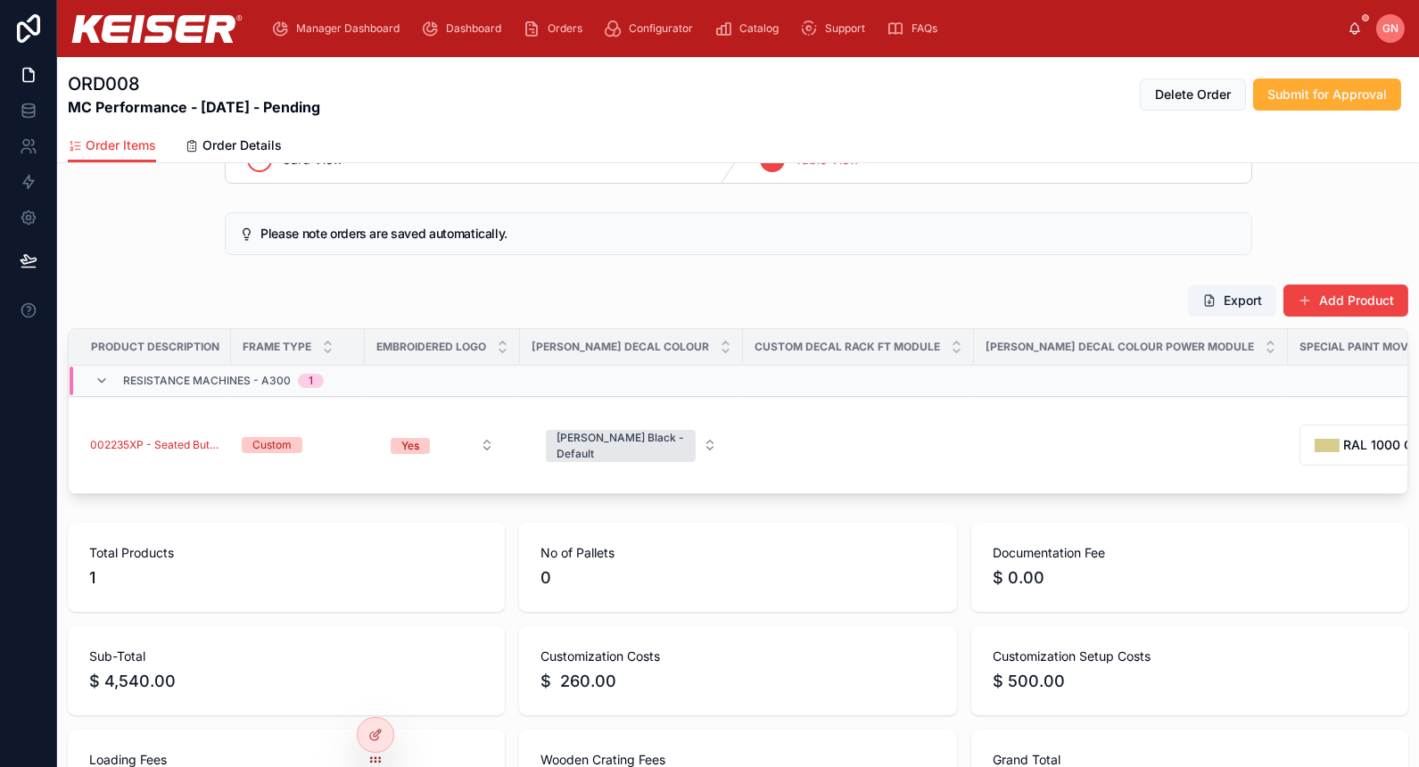
scroll to position [39, 0]
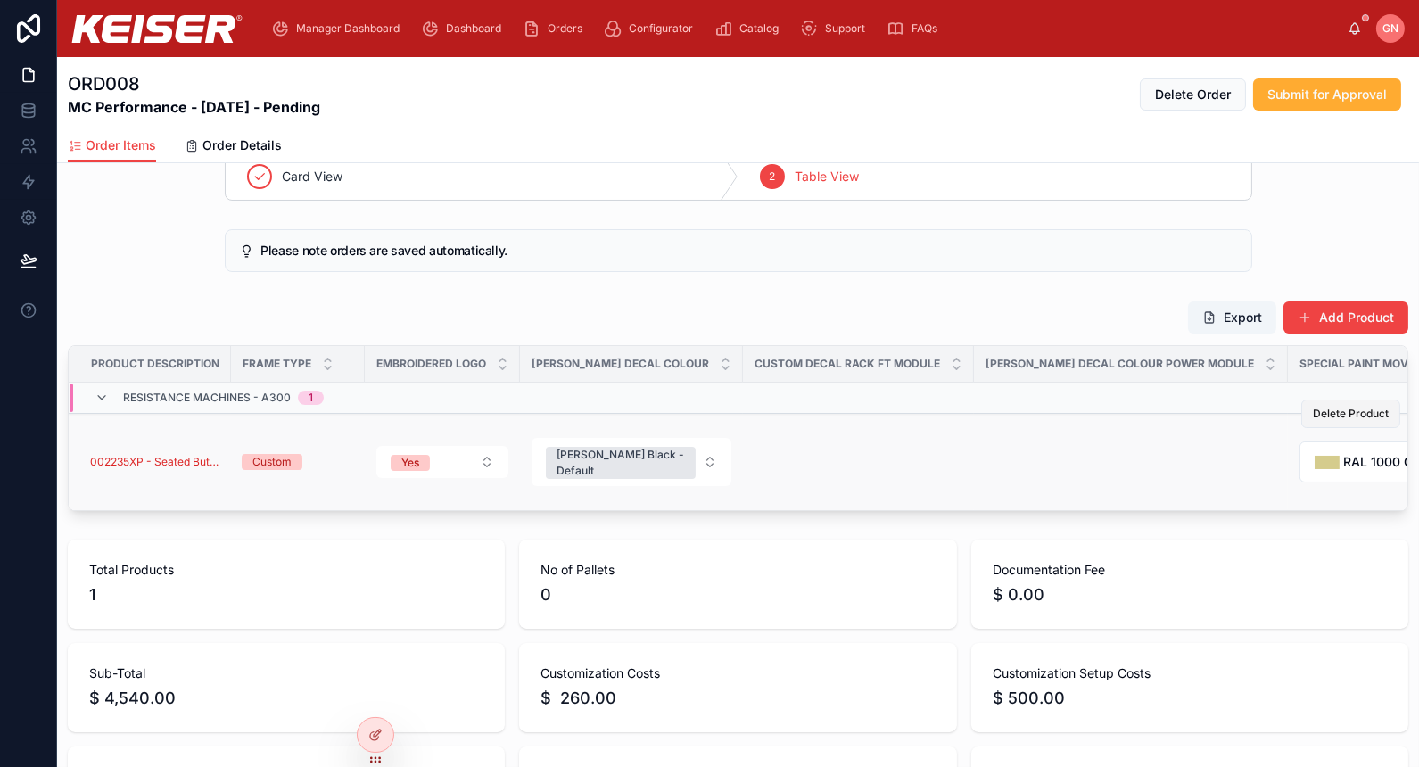
click at [1356, 416] on span "Delete Product" at bounding box center [1351, 414] width 76 height 14
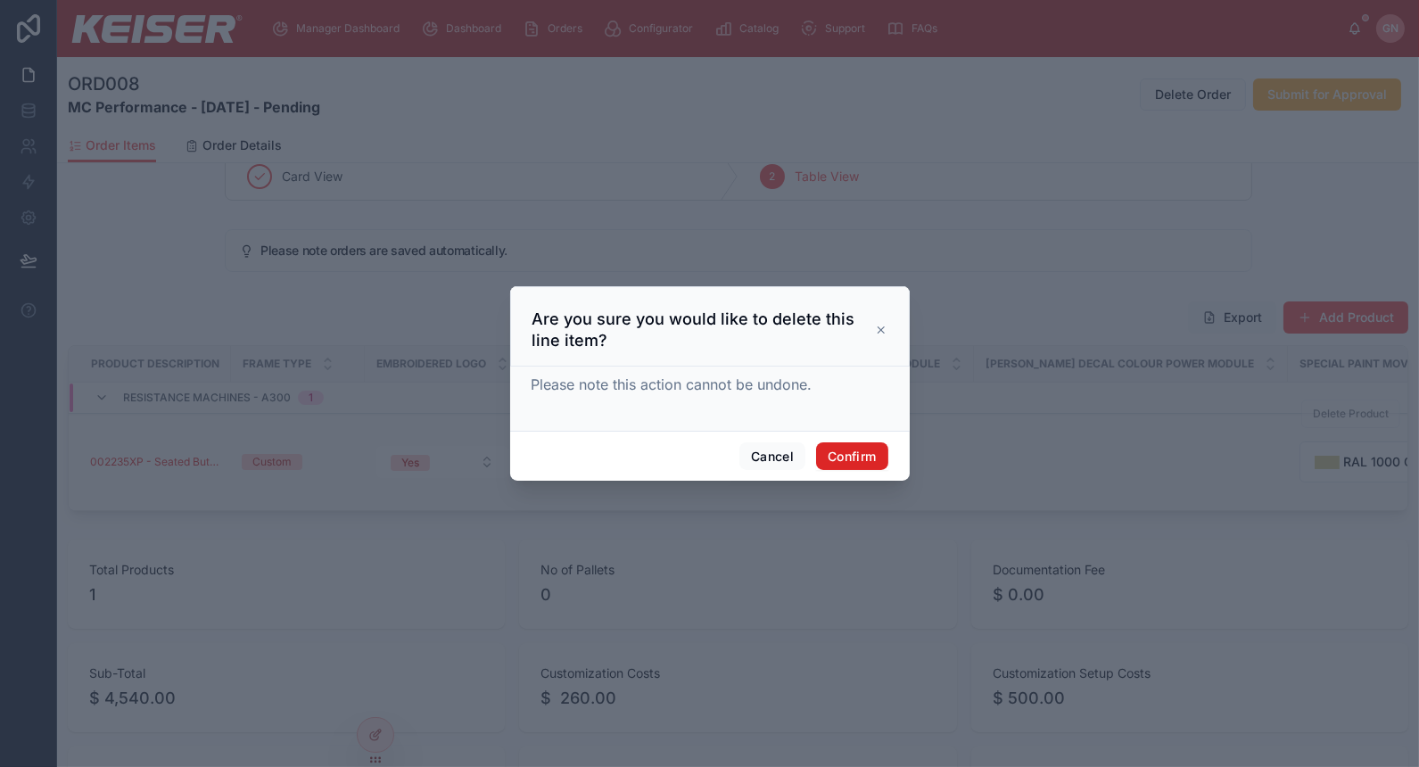
click at [868, 452] on button "Confirm" at bounding box center [851, 456] width 71 height 29
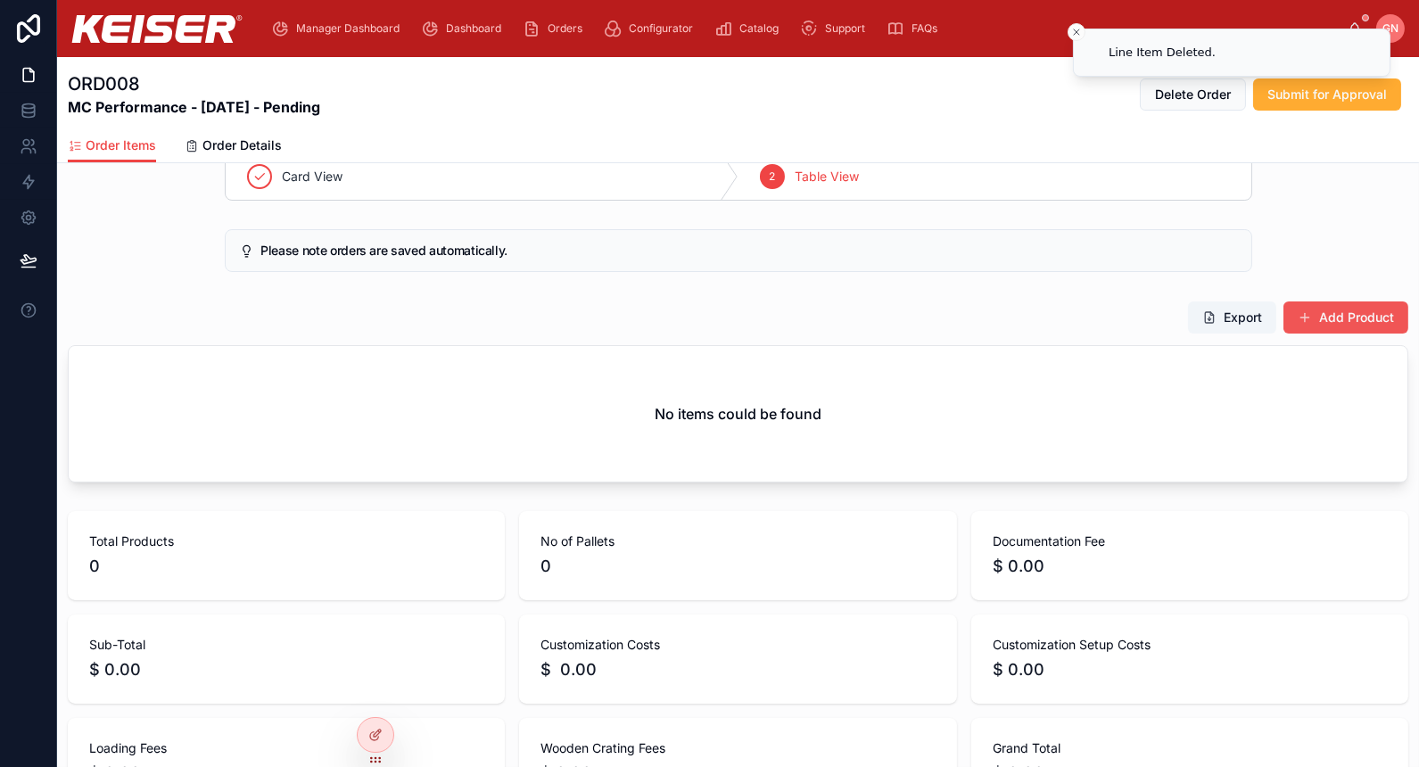
click at [1360, 323] on button "Add Product" at bounding box center [1345, 317] width 125 height 32
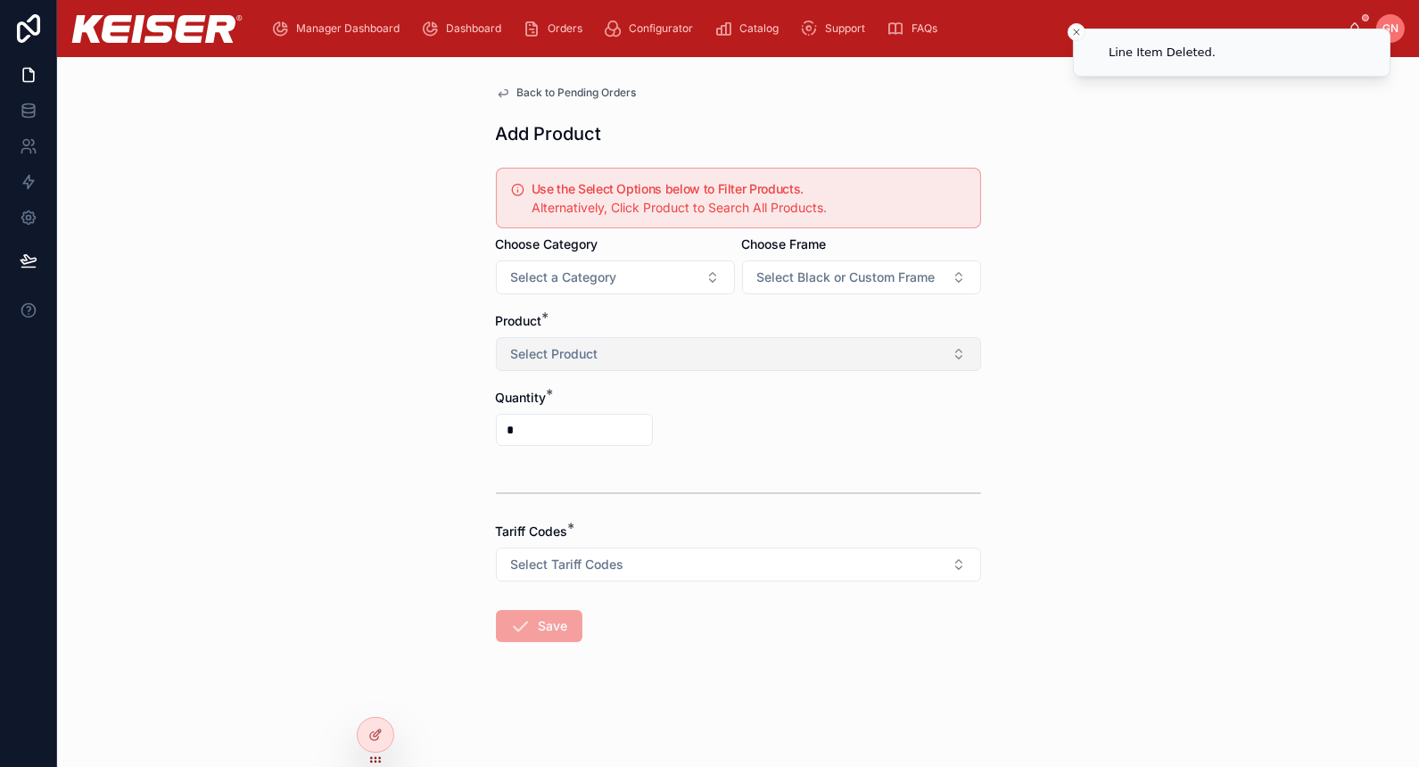
click at [798, 364] on button "Select Product" at bounding box center [738, 354] width 485 height 34
type input "********"
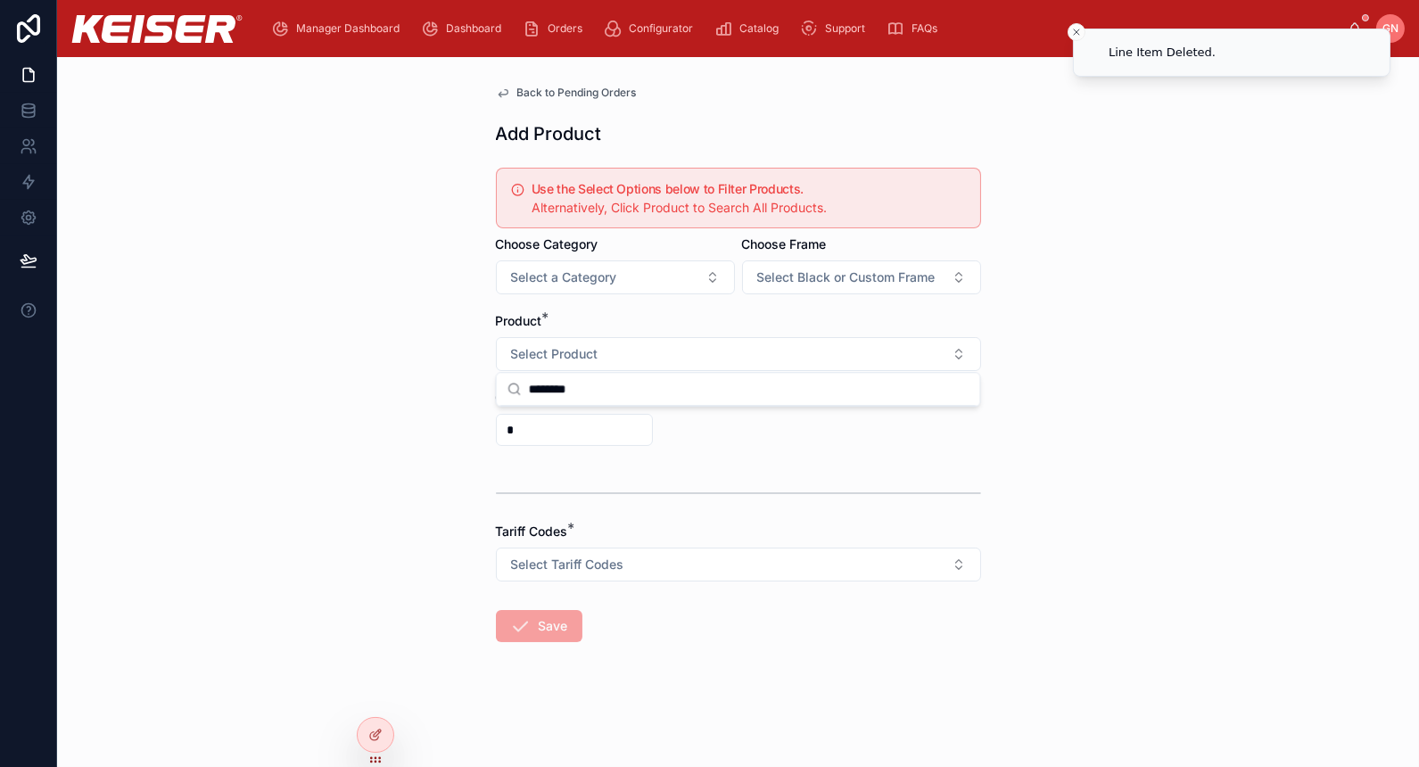
click at [586, 428] on input "*" at bounding box center [574, 429] width 155 height 25
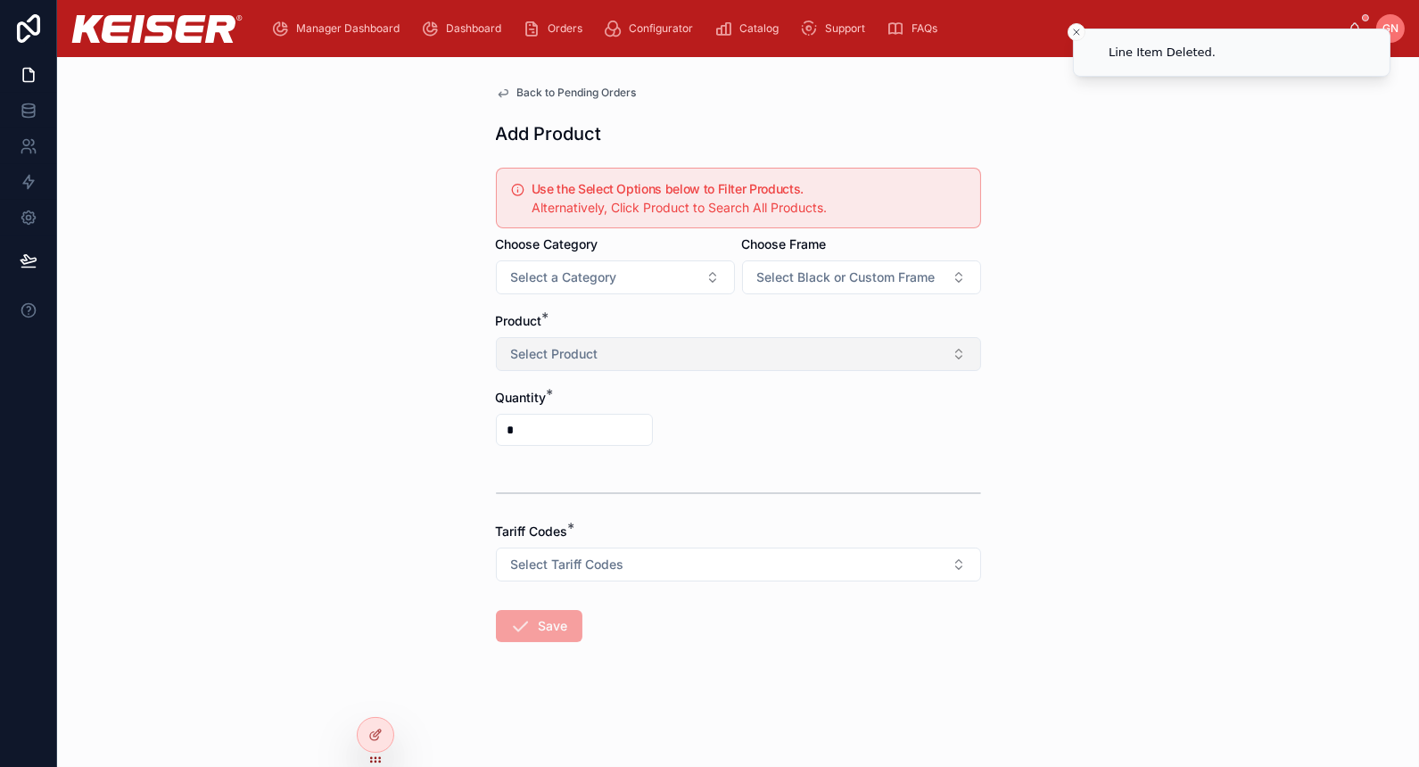
click at [676, 352] on button "Select Product" at bounding box center [738, 354] width 485 height 34
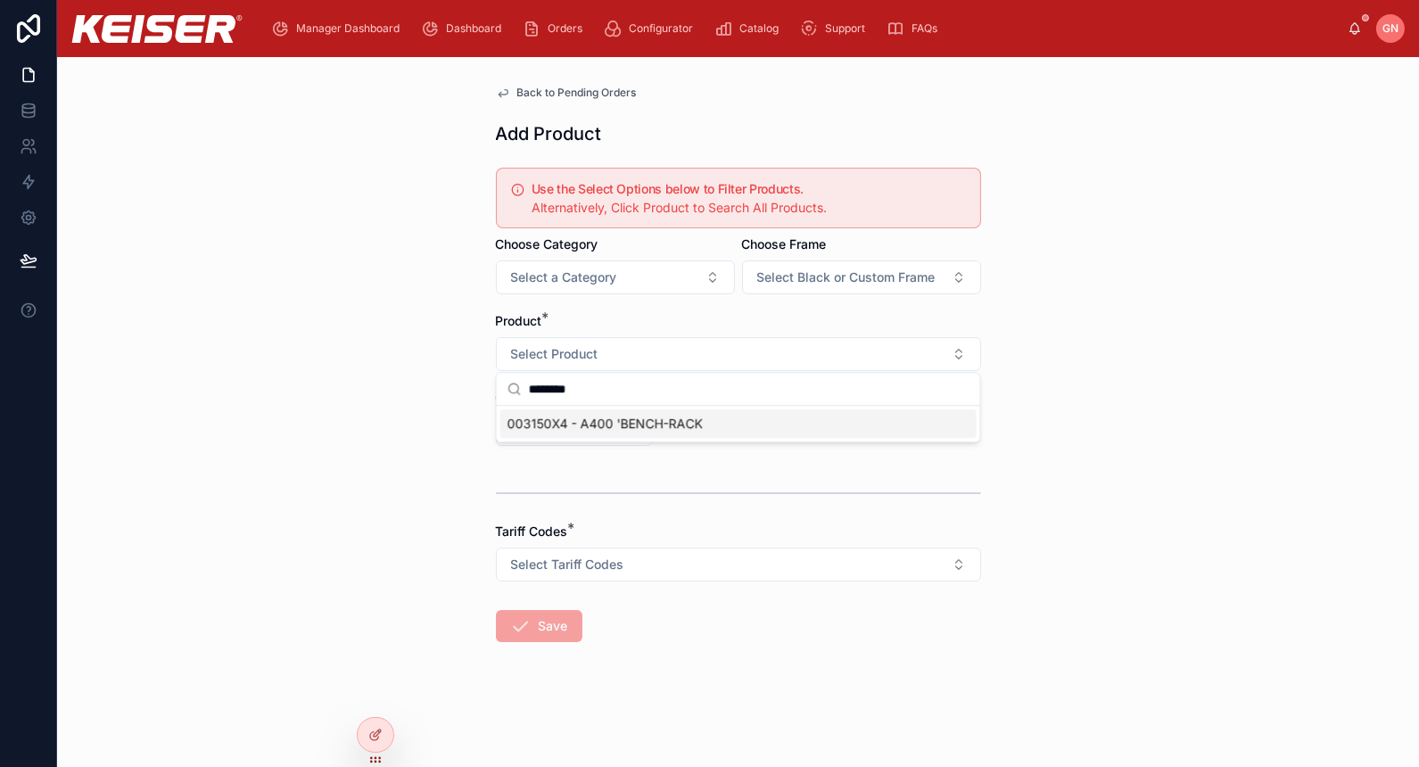
type input "********"
click at [647, 421] on span "003150X4 - A400 'BENCH-RACK" at bounding box center [604, 424] width 195 height 18
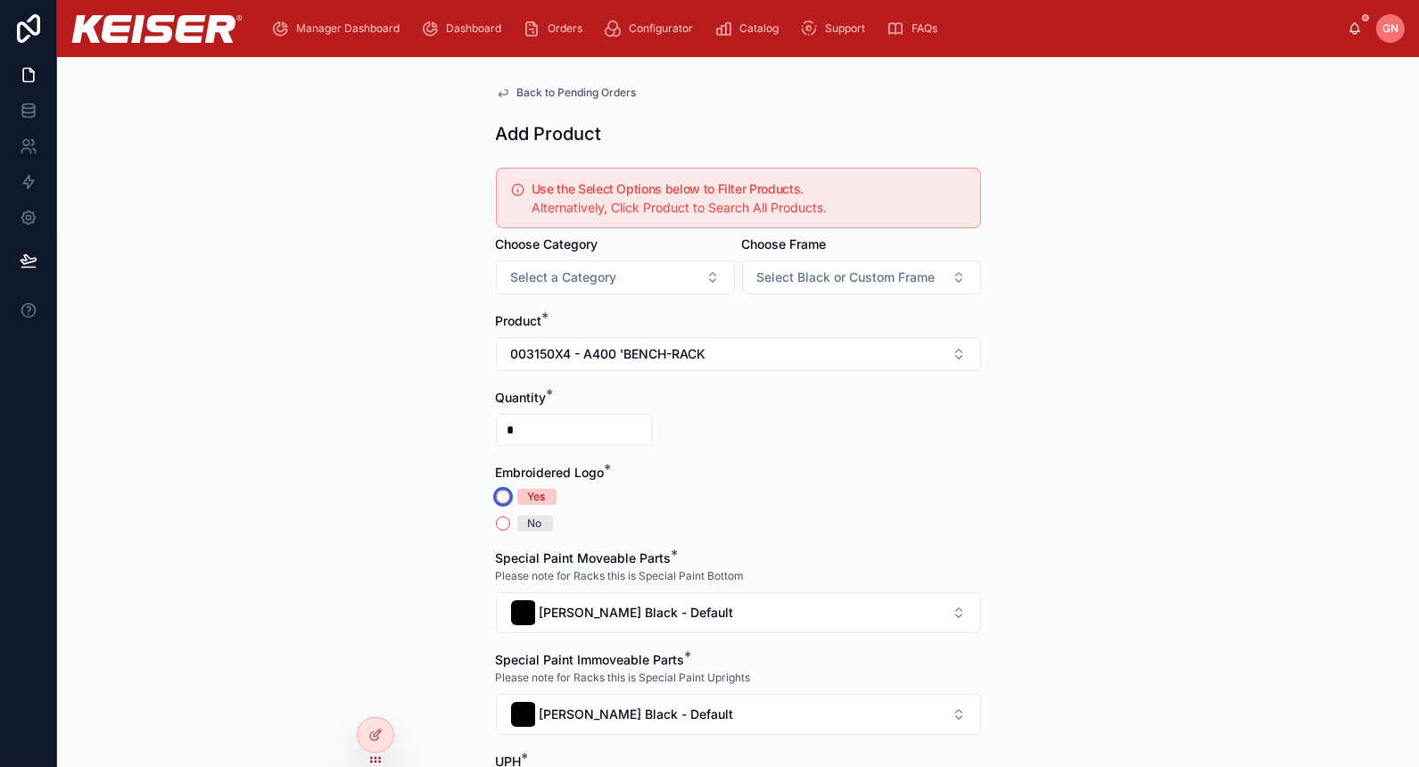
click at [496, 491] on button "Yes" at bounding box center [503, 497] width 14 height 14
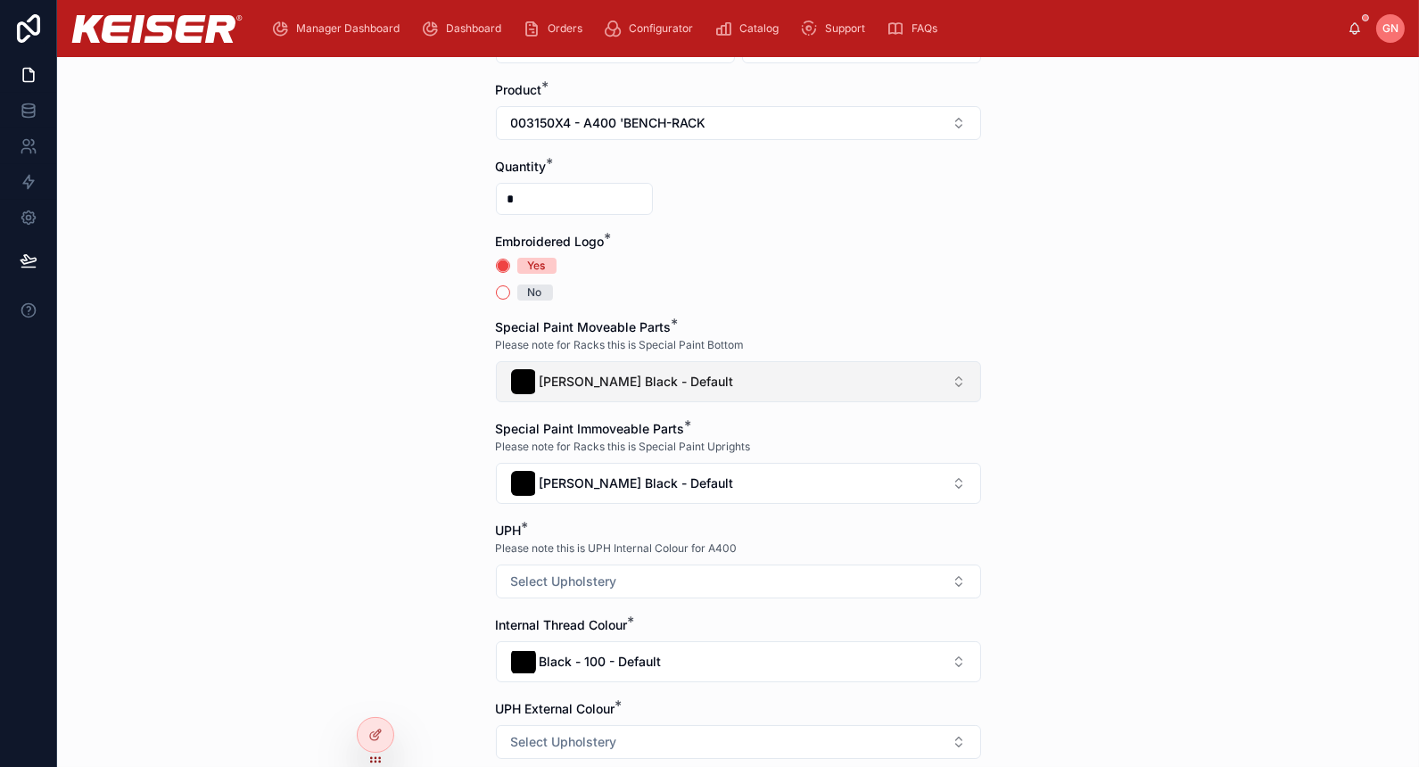
click at [657, 397] on button "[PERSON_NAME] Black - Default" at bounding box center [738, 381] width 485 height 41
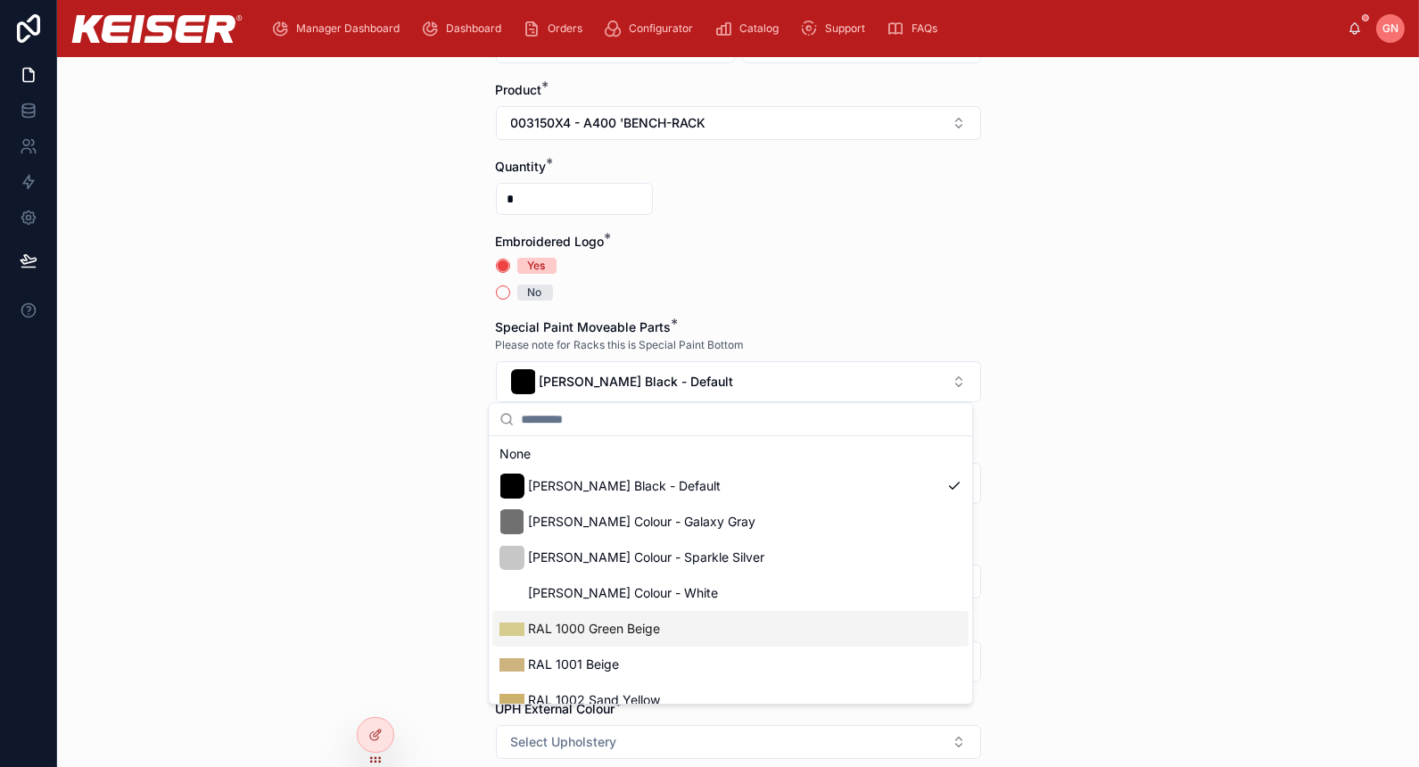
click at [599, 634] on span "RAL 1000 Green Beige" at bounding box center [594, 629] width 132 height 18
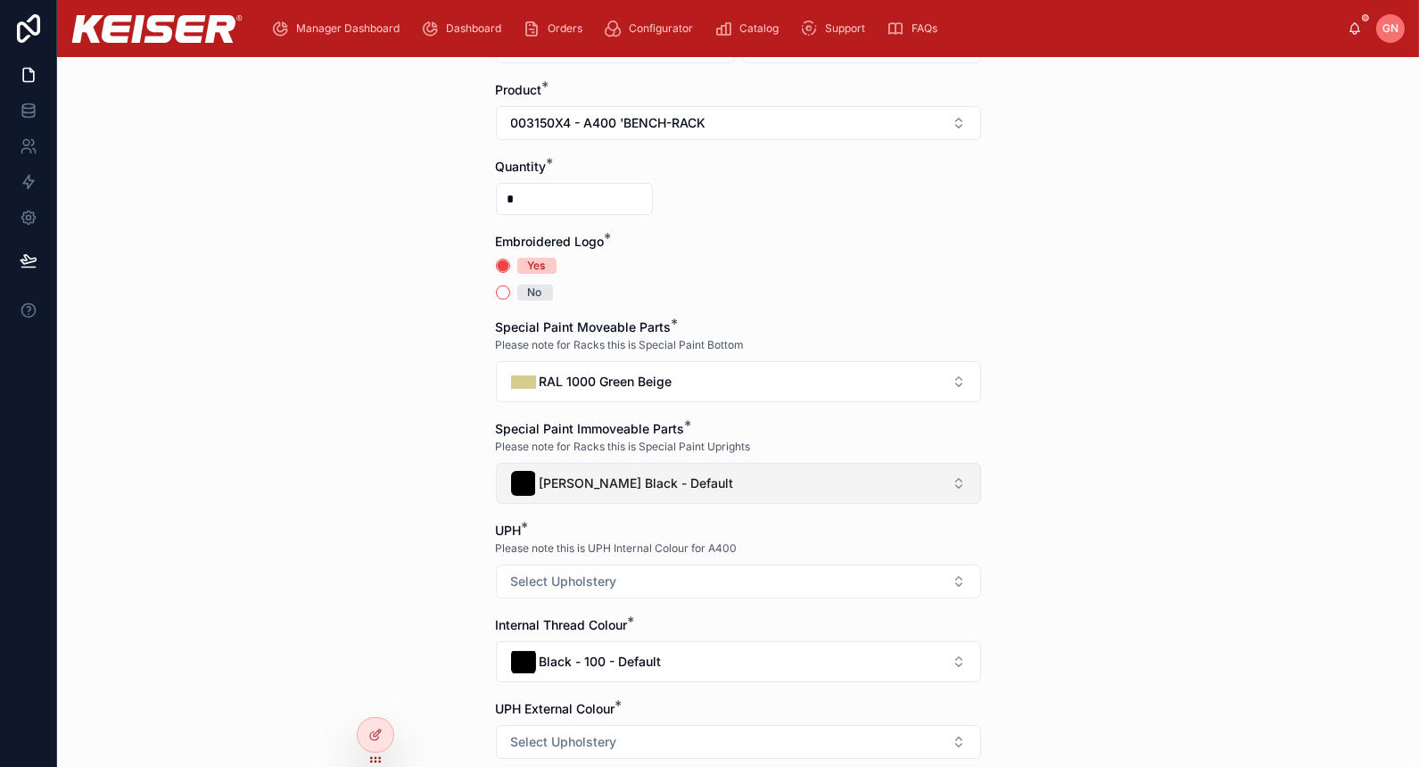
click at [666, 481] on button "[PERSON_NAME] Black - Default" at bounding box center [738, 483] width 485 height 41
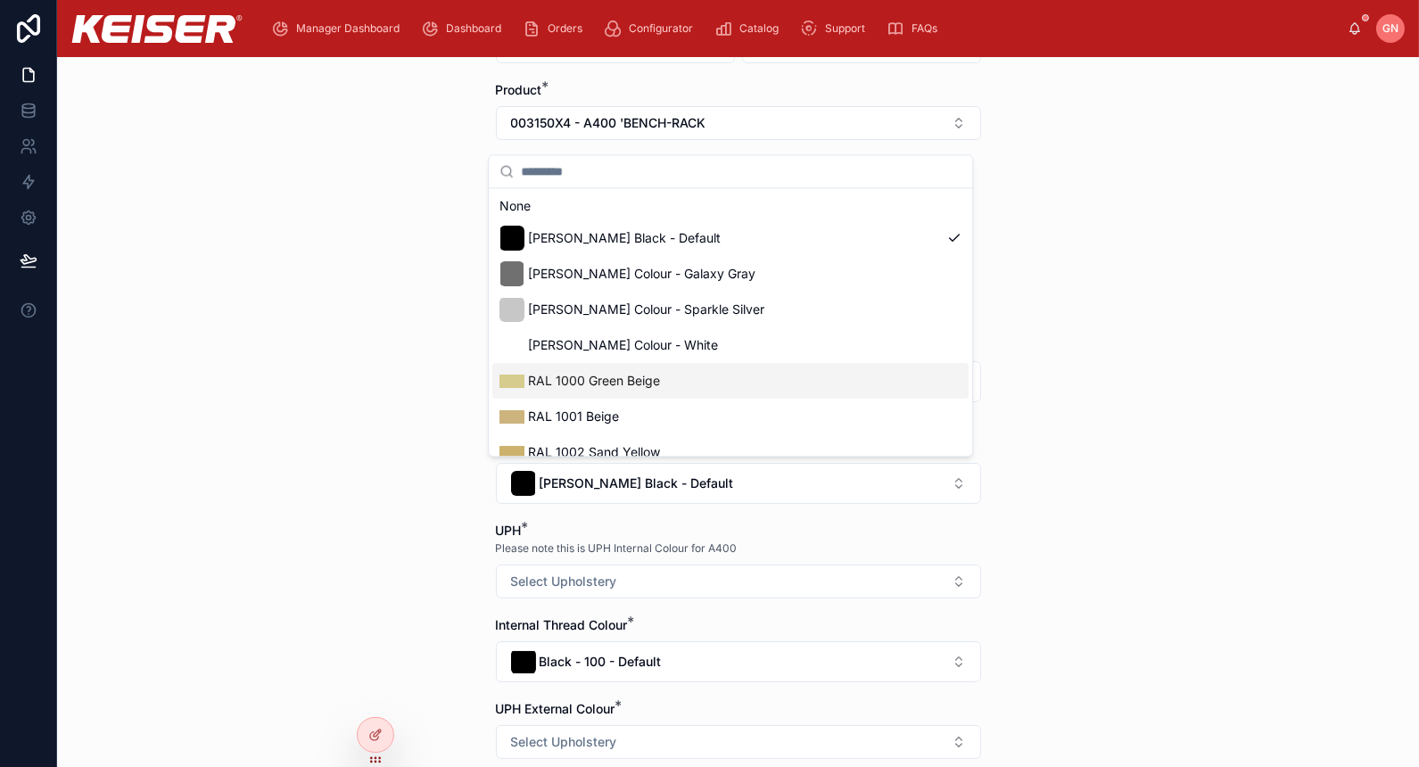
click at [696, 389] on div "RAL 1000 Green Beige" at bounding box center [730, 381] width 476 height 36
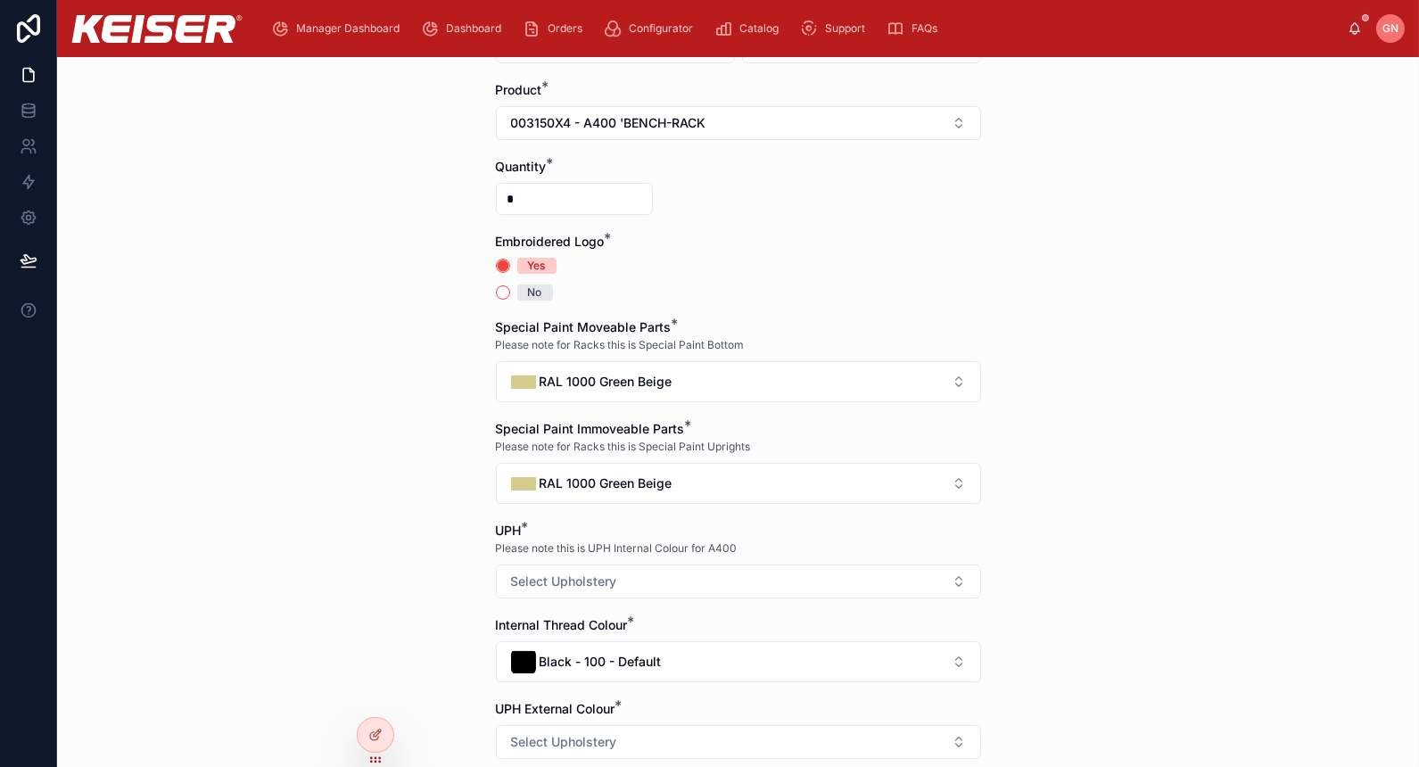
scroll to position [462, 0]
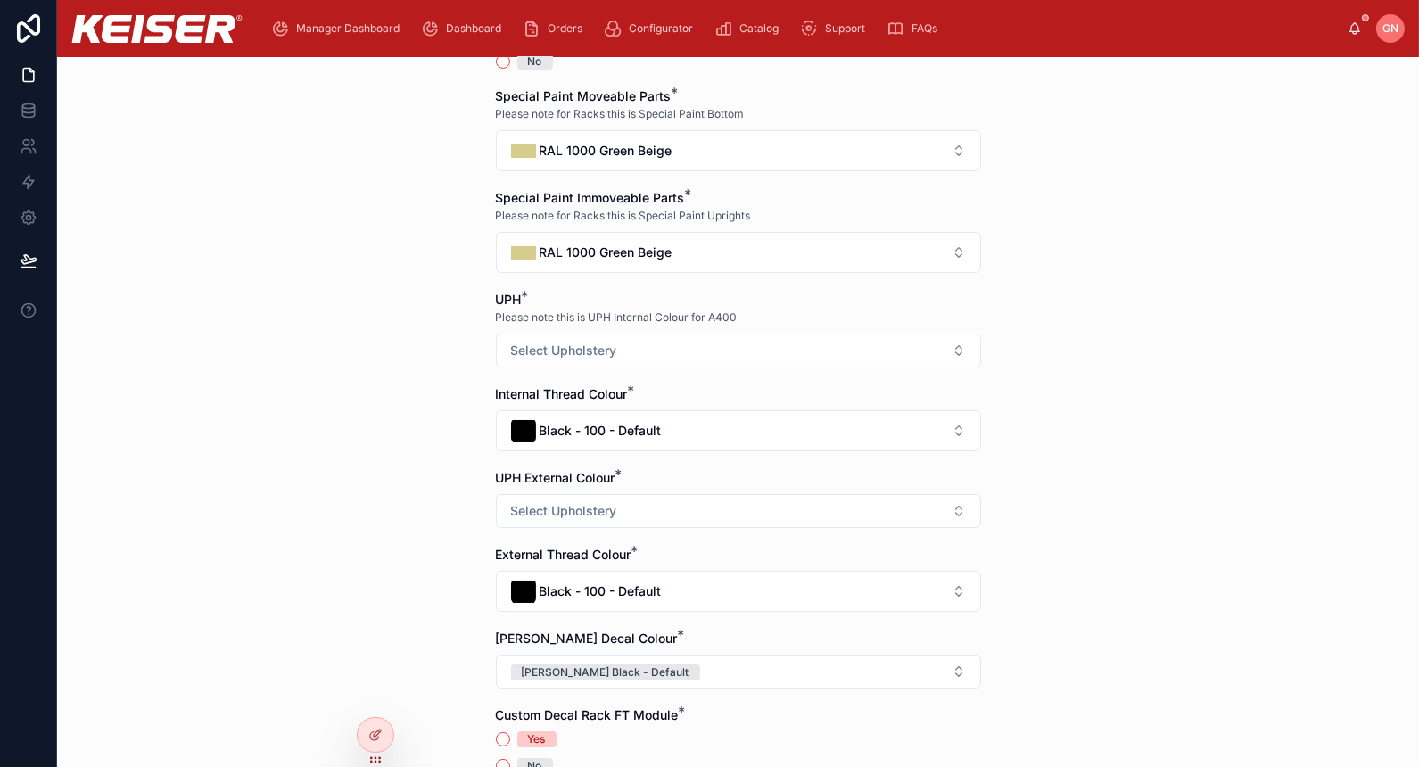
click at [594, 325] on div "UPH * Please note this is UPH Internal Colour for A400 Select Upholstery" at bounding box center [738, 329] width 485 height 77
click at [589, 334] on button "Select Upholstery" at bounding box center [738, 351] width 485 height 34
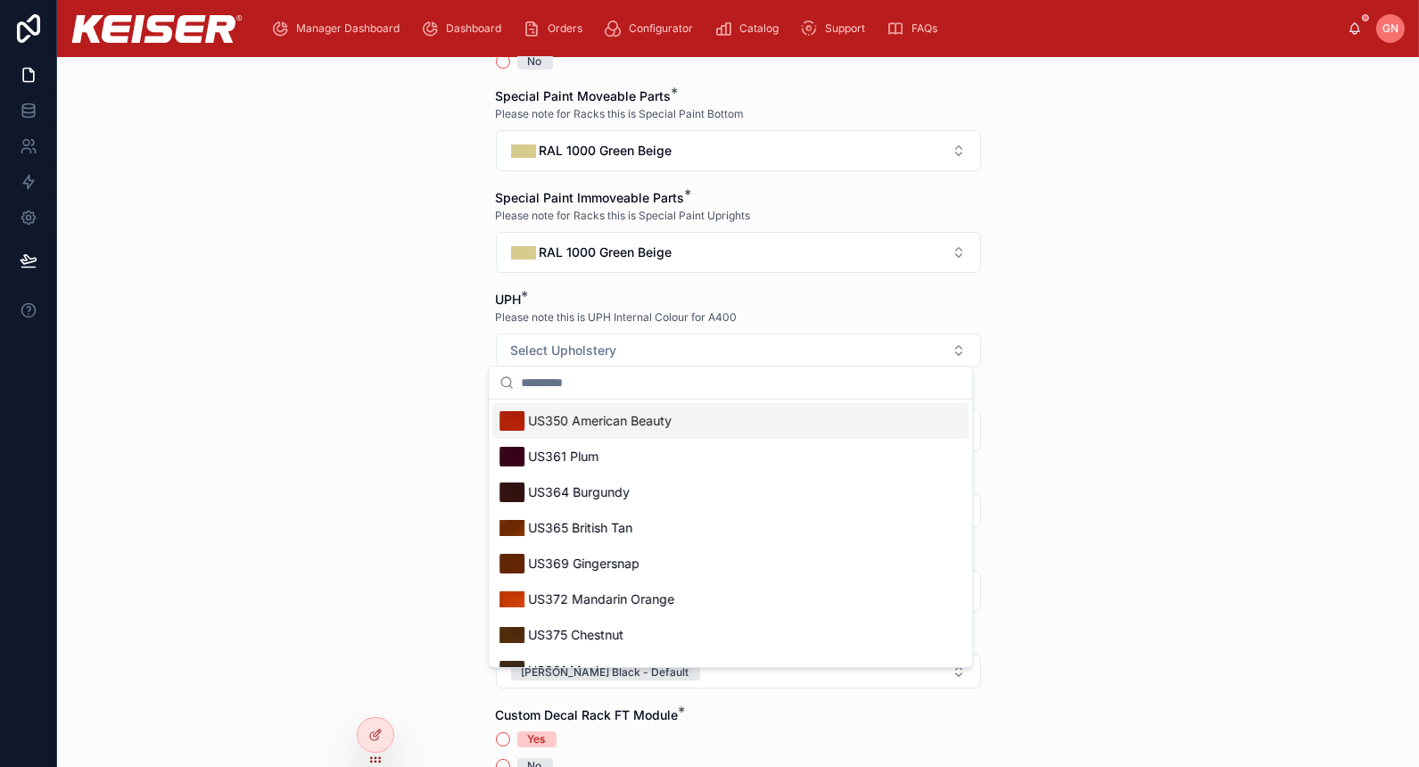
click at [578, 426] on span "US350 American Beauty" at bounding box center [600, 421] width 144 height 18
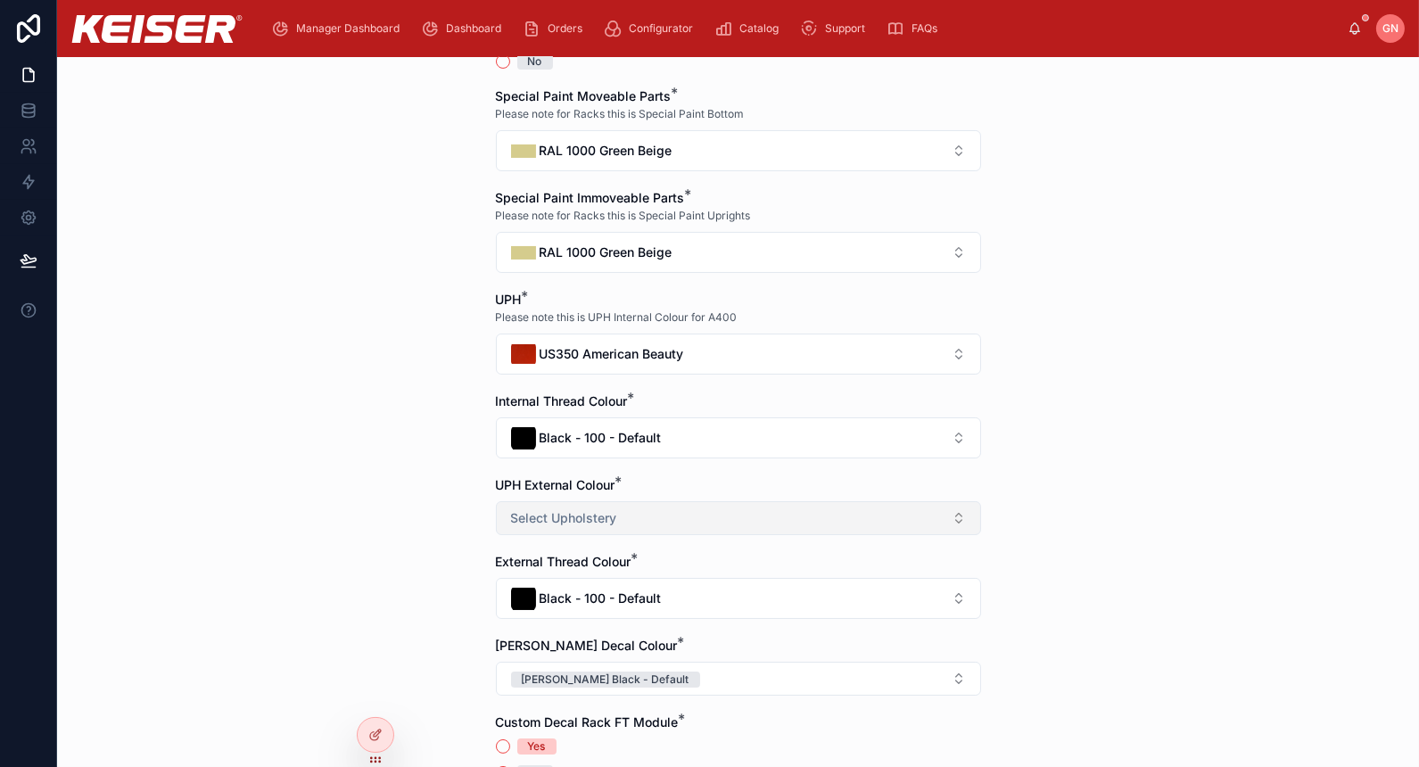
click at [692, 519] on button "Select Upholstery" at bounding box center [738, 518] width 485 height 34
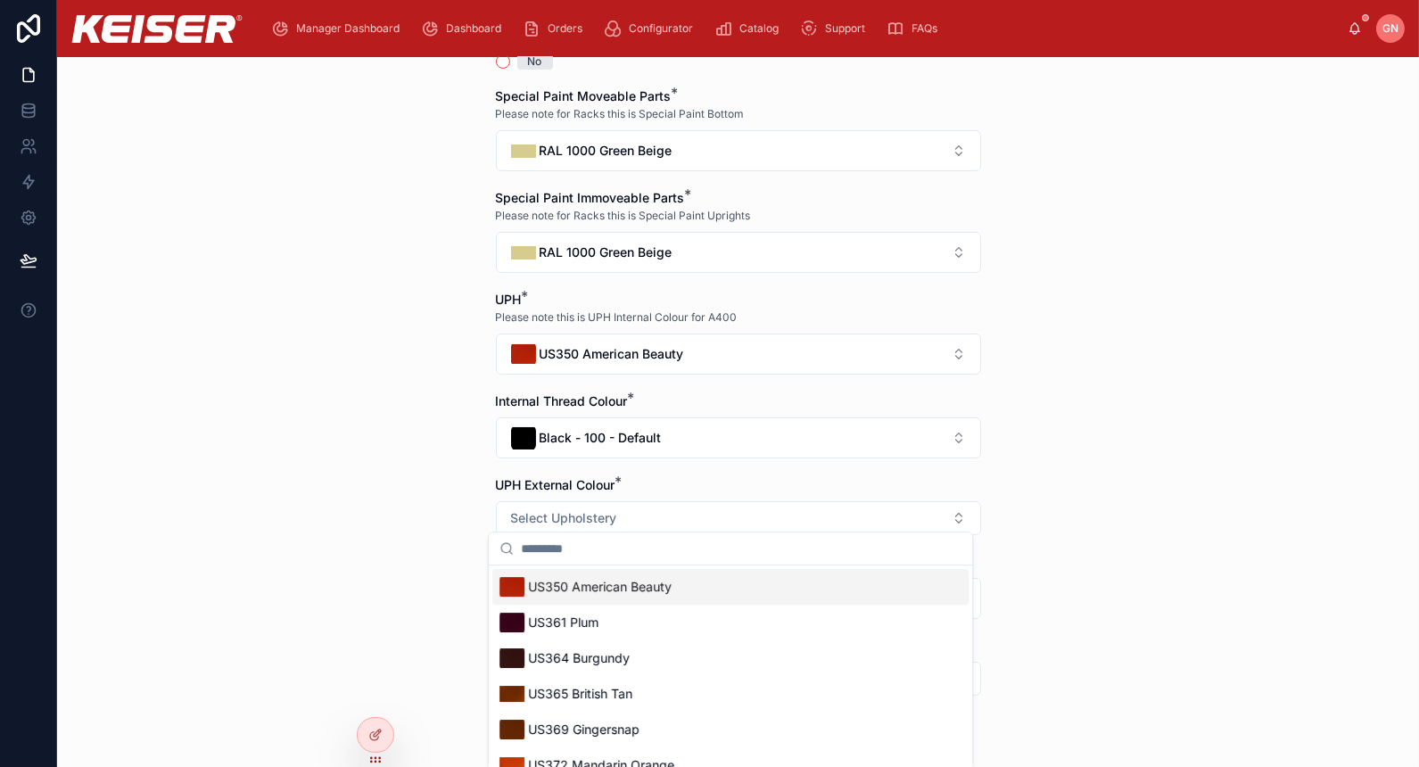
click at [667, 596] on div "US350 American Beauty" at bounding box center [585, 586] width 172 height 25
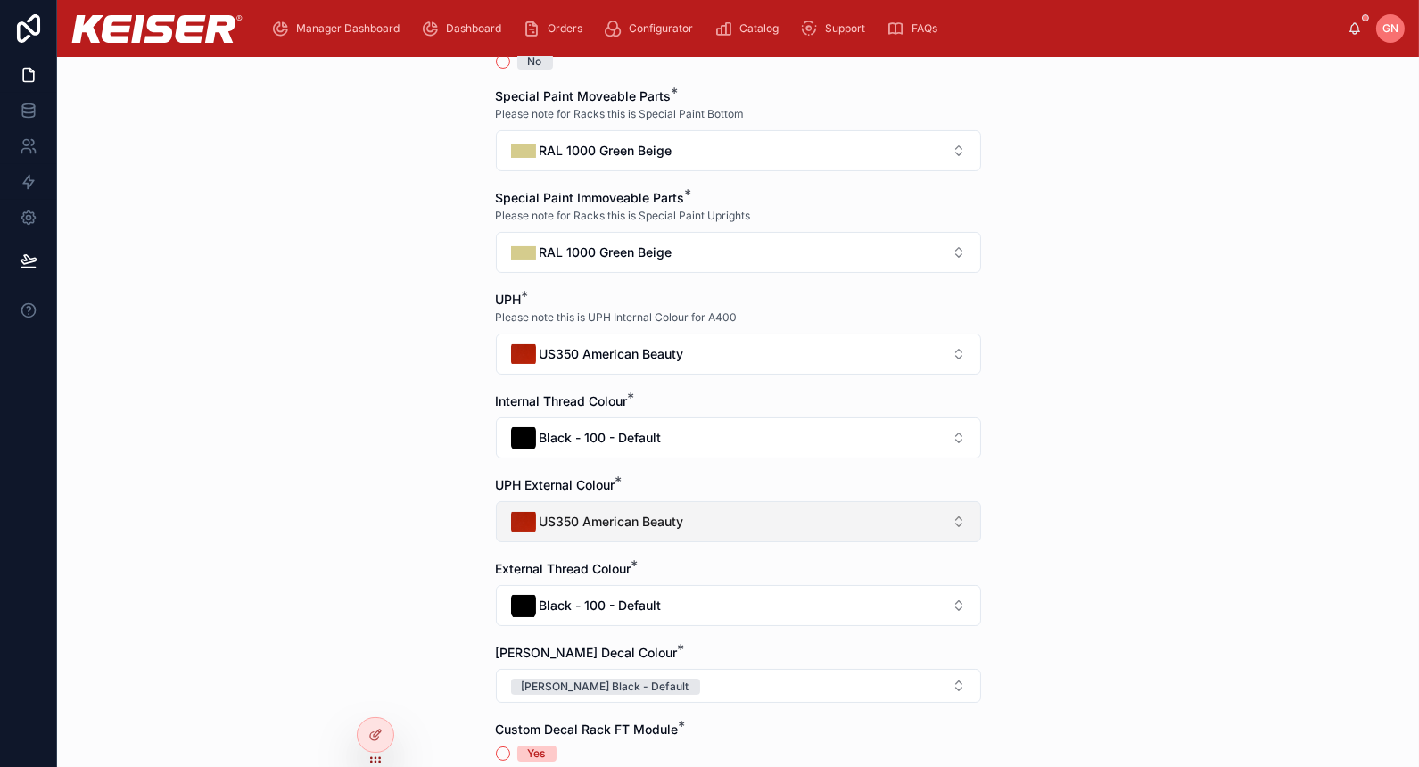
scroll to position [693, 0]
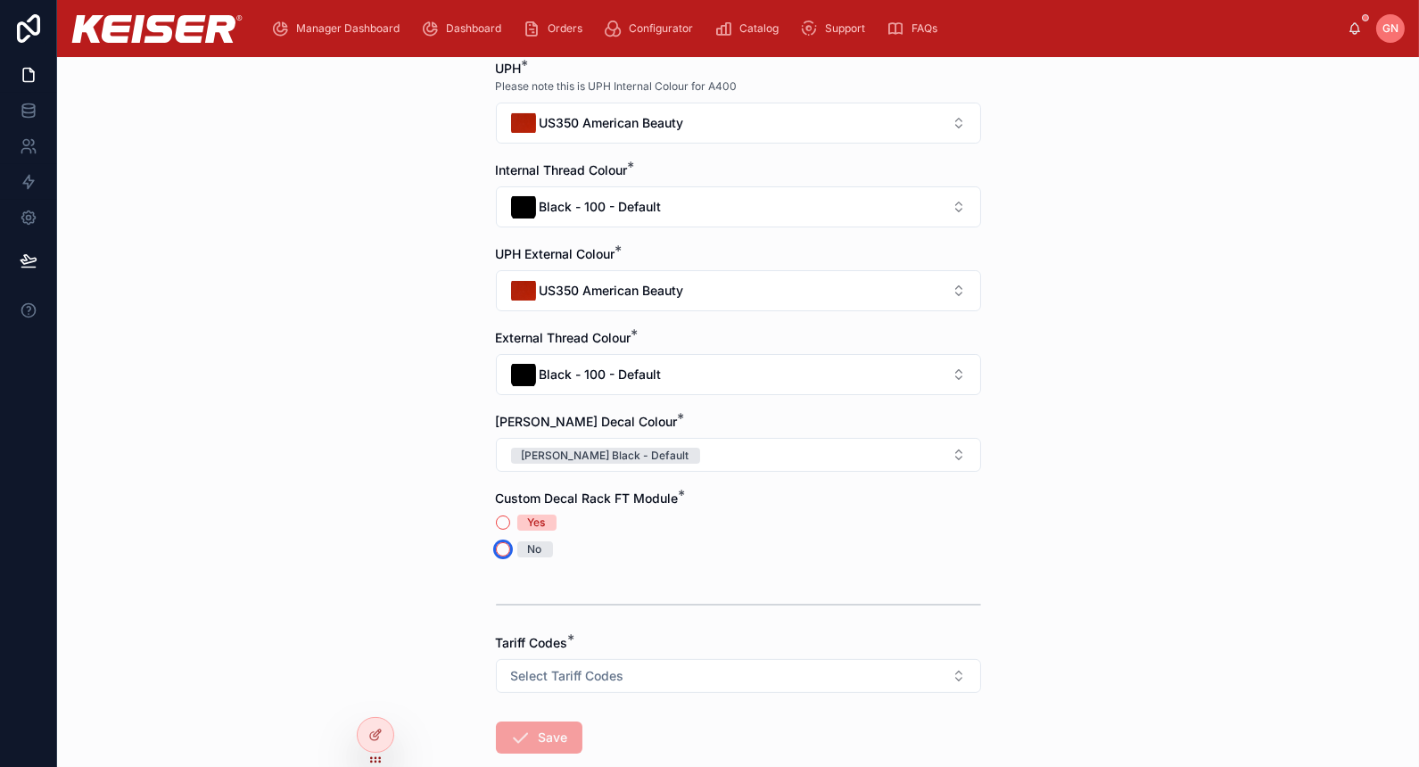
click at [498, 542] on button "No" at bounding box center [503, 549] width 14 height 14
click at [685, 663] on button "Select Tariff Codes" at bounding box center [738, 676] width 485 height 34
click at [639, 734] on div "9506.91.0030 Exercise Equipment and Parts Thereof" at bounding box center [643, 737] width 266 height 16
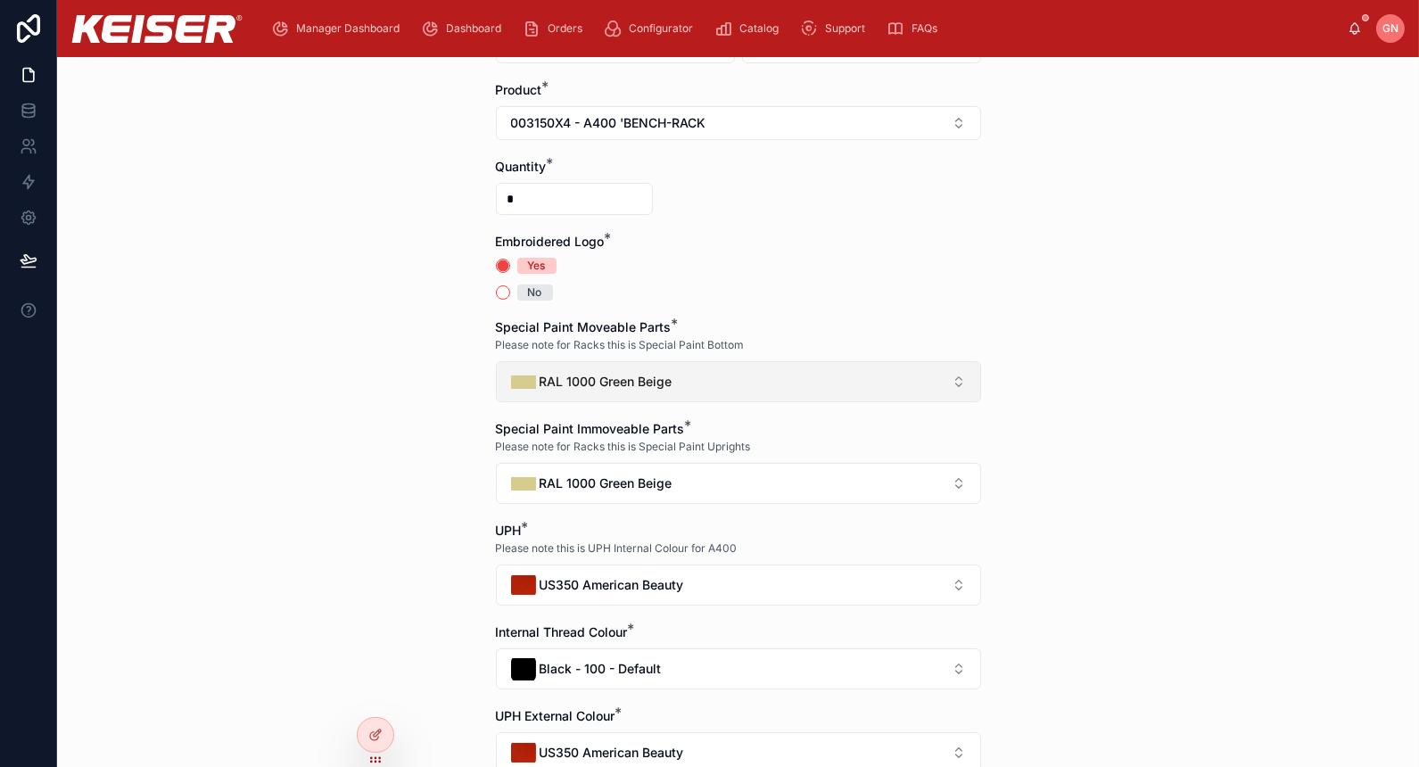
click at [677, 383] on button "RAL 1000 Green Beige" at bounding box center [738, 381] width 485 height 41
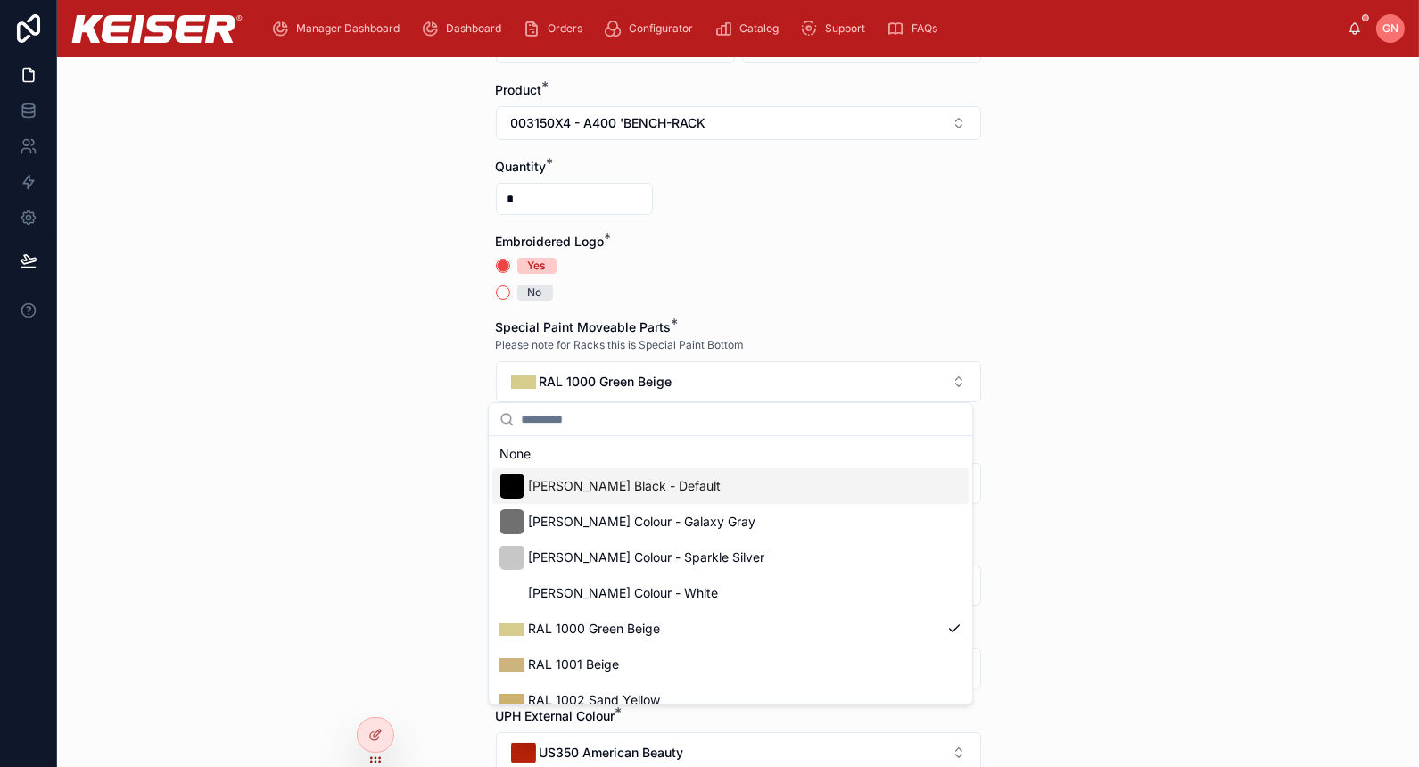
click at [614, 496] on div "[PERSON_NAME] Black - Default" at bounding box center [609, 486] width 221 height 25
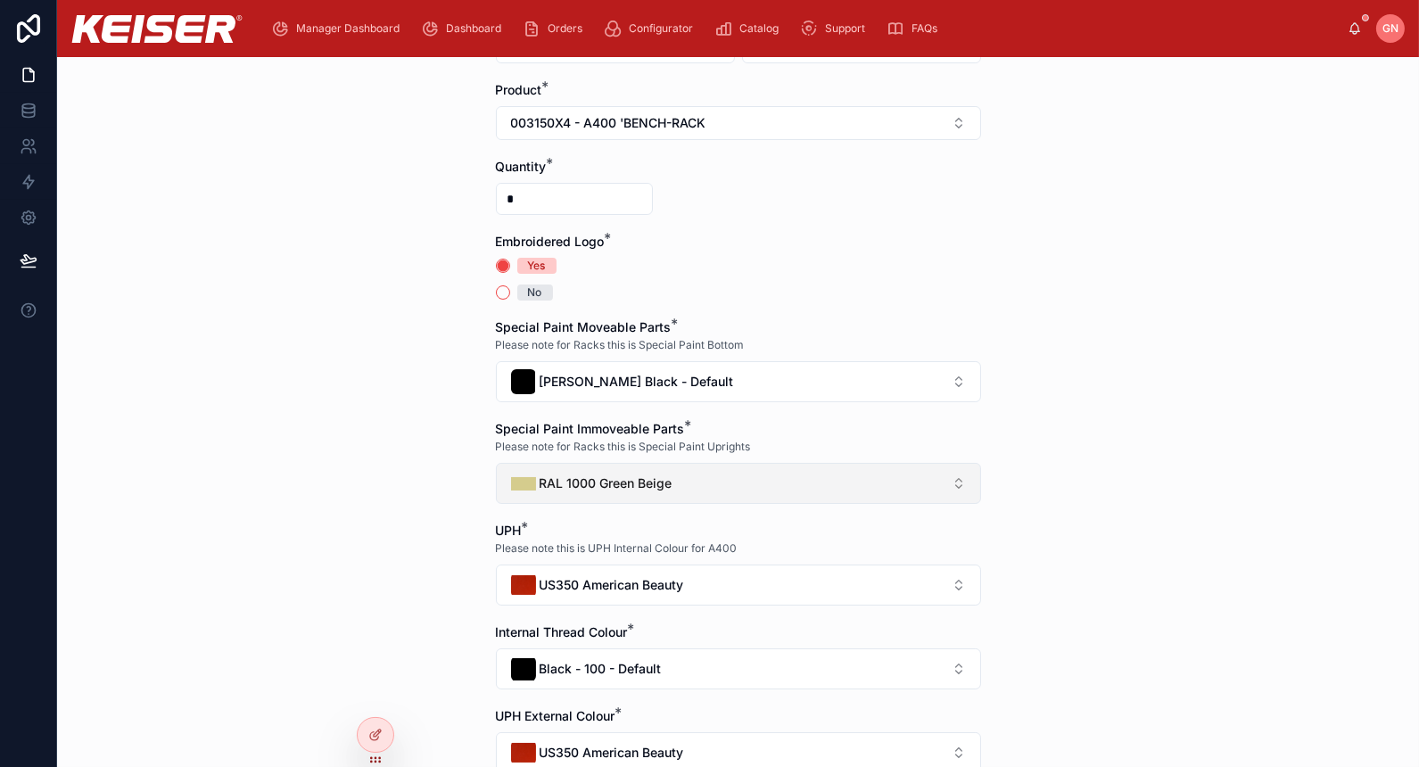
click at [605, 465] on button "RAL 1000 Green Beige" at bounding box center [738, 483] width 485 height 41
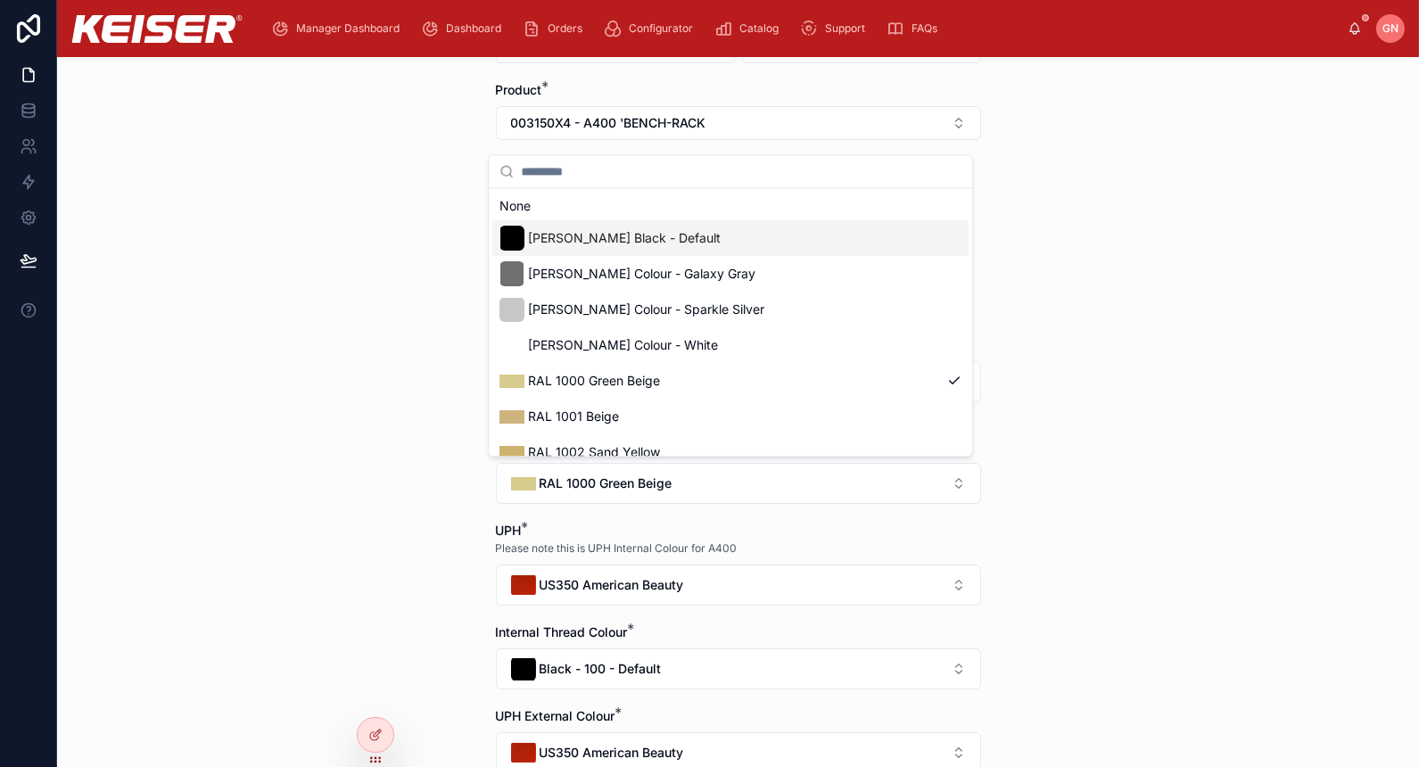
click at [684, 241] on div "[PERSON_NAME] Black - Default" at bounding box center [730, 238] width 476 height 36
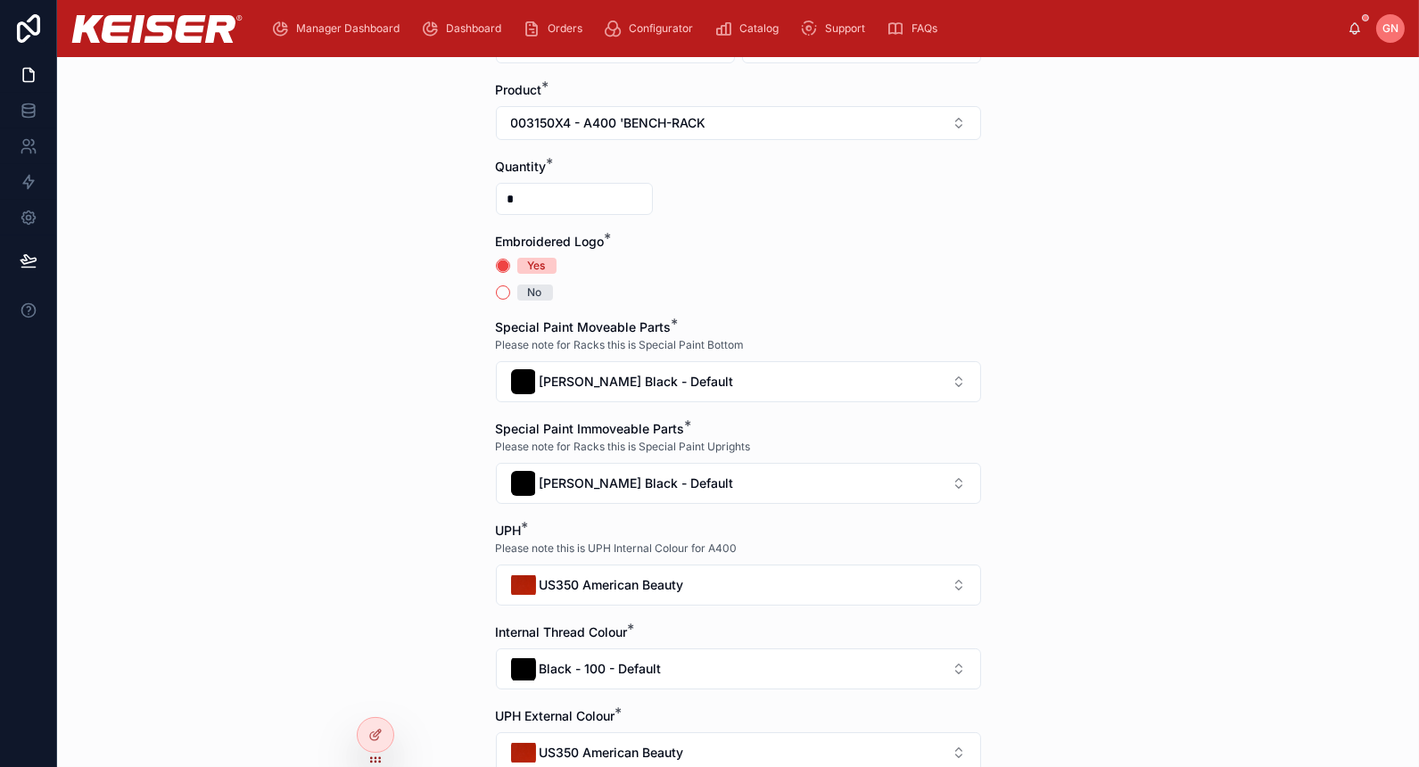
click at [787, 312] on form "Use the Select Options below to Filter Products. Alternatively, Click Product t…" at bounding box center [738, 630] width 485 height 1400
click at [496, 293] on button "No" at bounding box center [503, 292] width 14 height 14
click at [496, 260] on button "Yes" at bounding box center [503, 266] width 14 height 14
click at [641, 258] on div "Yes" at bounding box center [738, 266] width 485 height 16
click at [684, 580] on button "US350 American Beauty" at bounding box center [738, 584] width 485 height 41
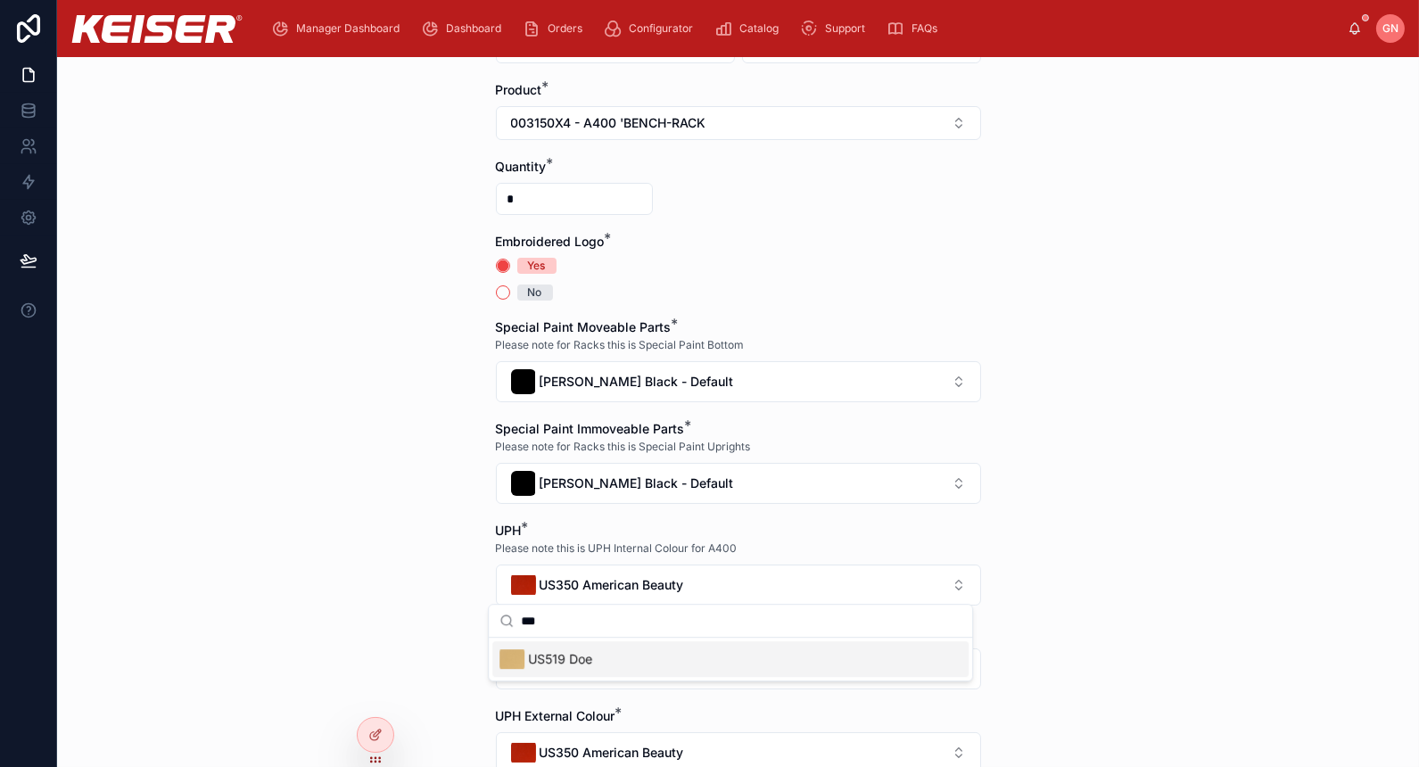
type input "***"
click at [556, 663] on span "US519 Doe" at bounding box center [560, 659] width 64 height 18
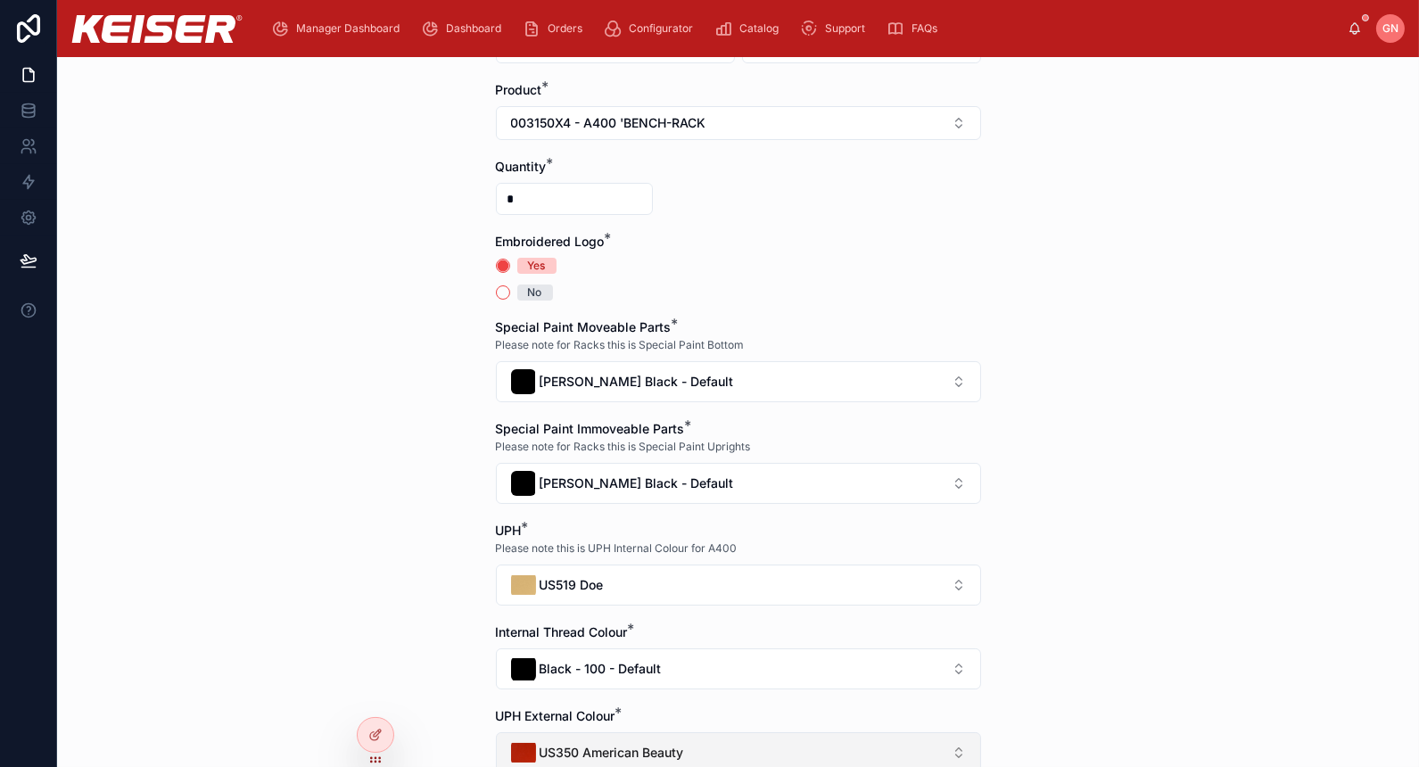
click at [638, 740] on div "US350 American Beauty" at bounding box center [597, 752] width 173 height 25
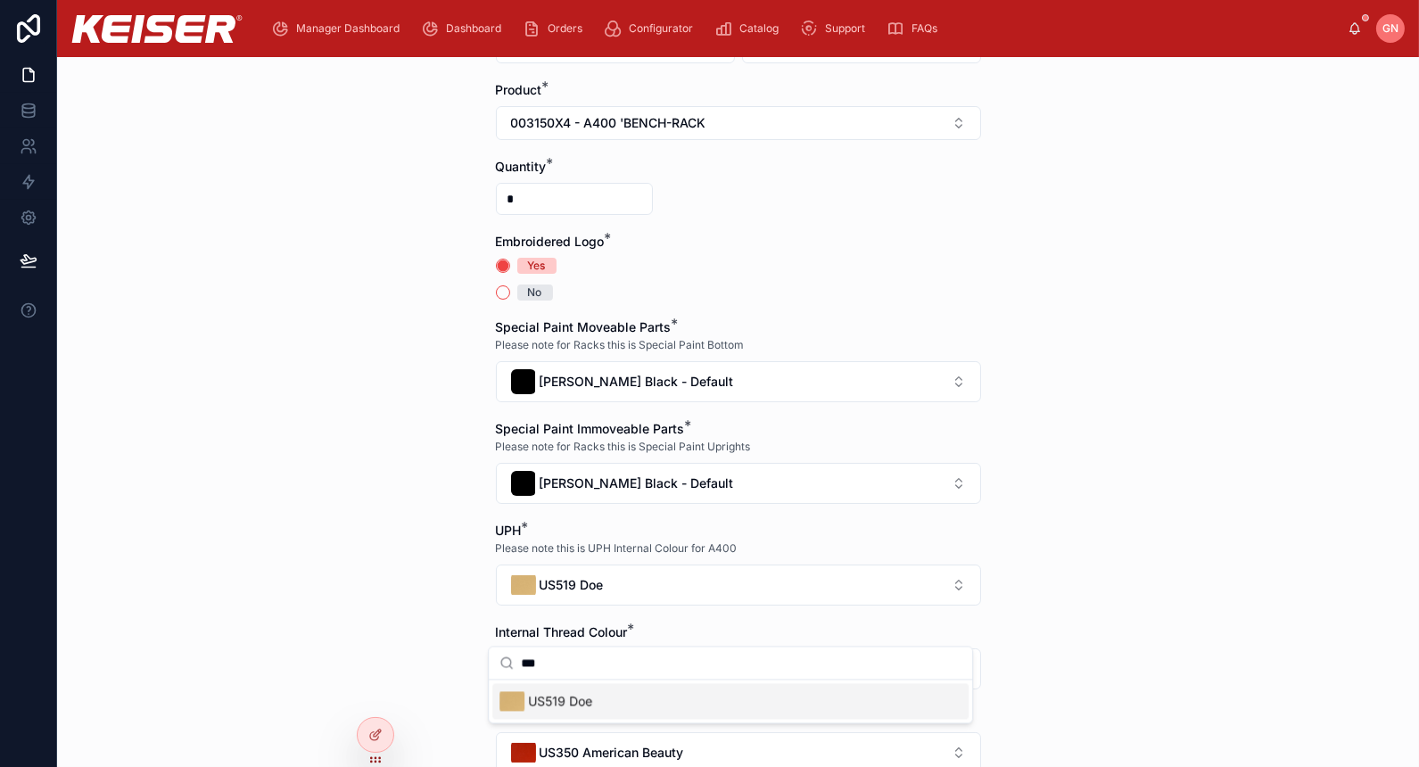
type input "***"
click at [569, 696] on span "US519 Doe" at bounding box center [560, 701] width 64 height 18
click at [499, 288] on button "No" at bounding box center [503, 292] width 14 height 14
click at [729, 269] on div "Yes" at bounding box center [738, 266] width 485 height 16
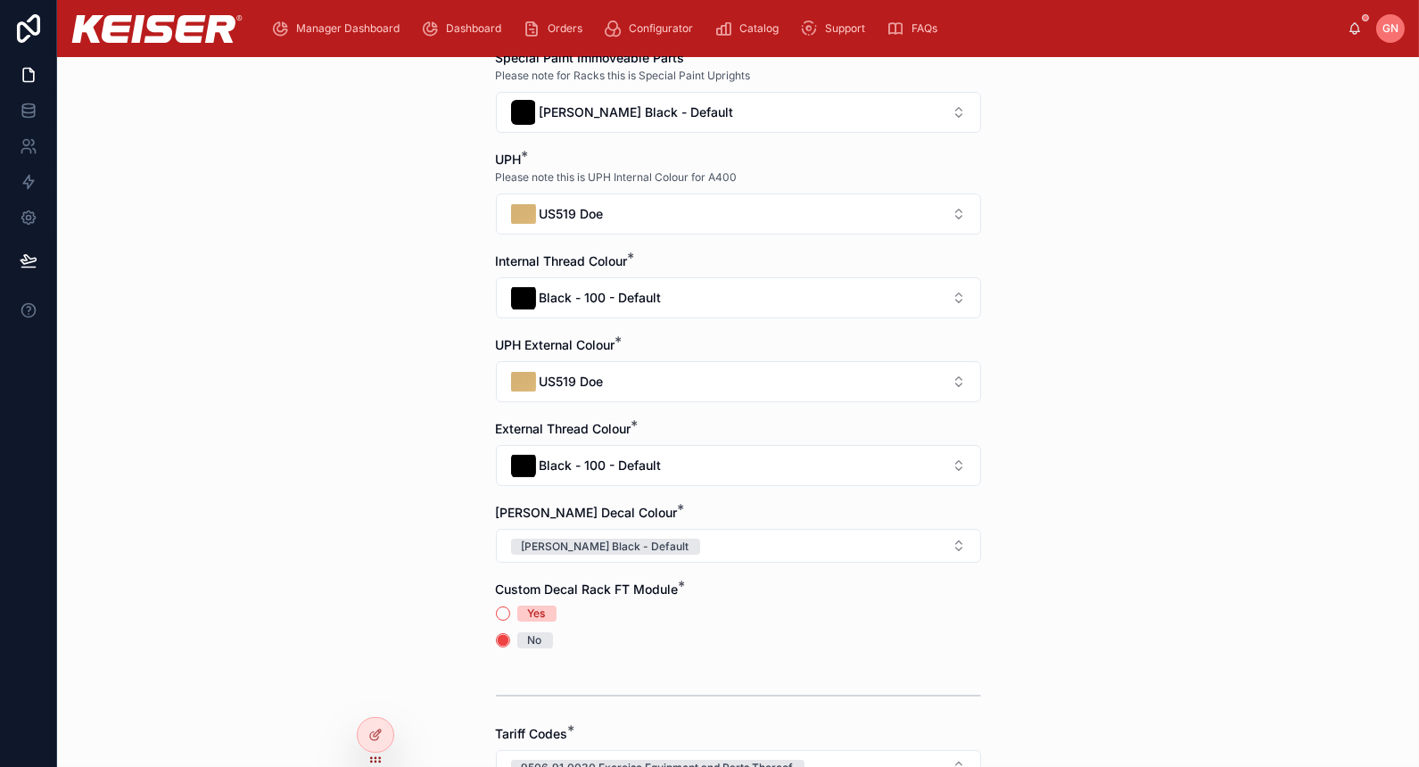
scroll to position [693, 0]
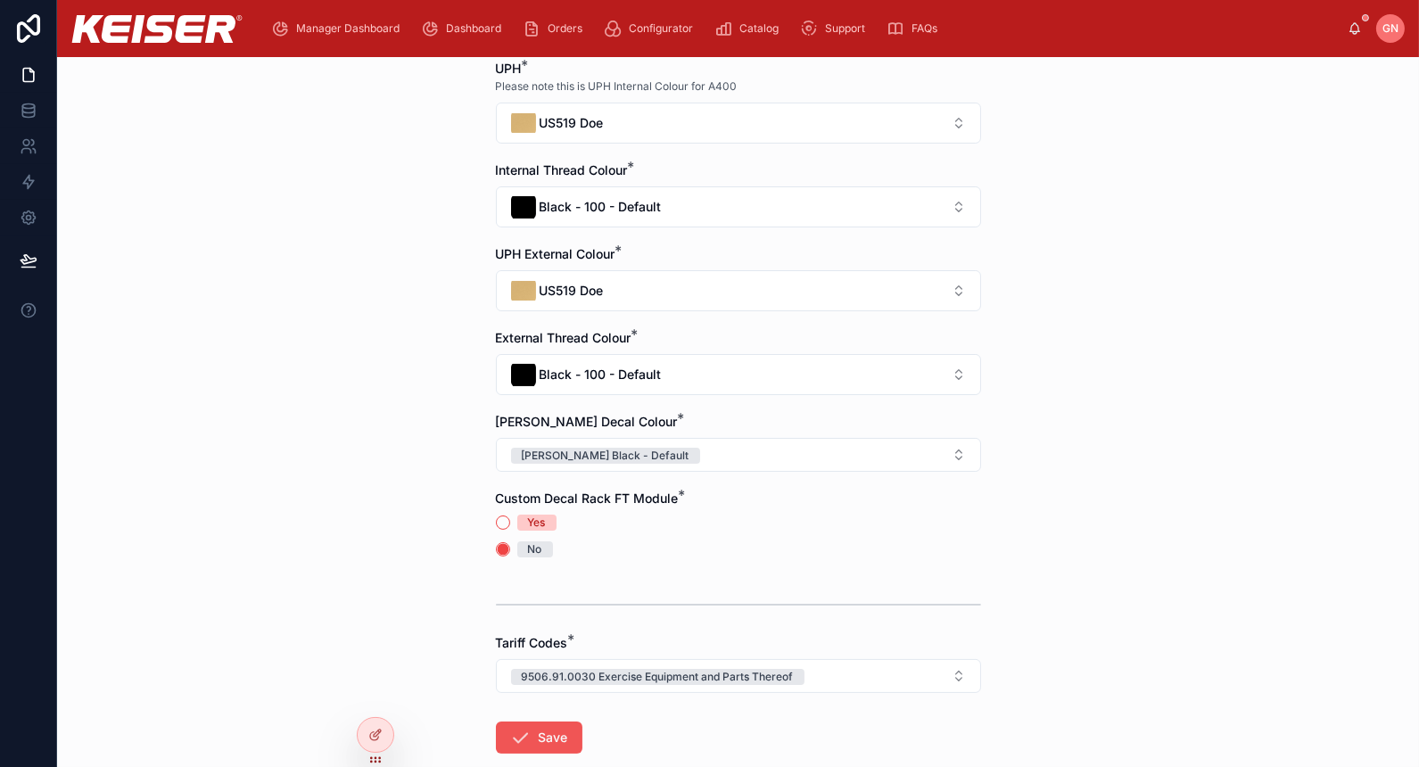
click at [532, 721] on button "Save" at bounding box center [539, 737] width 87 height 32
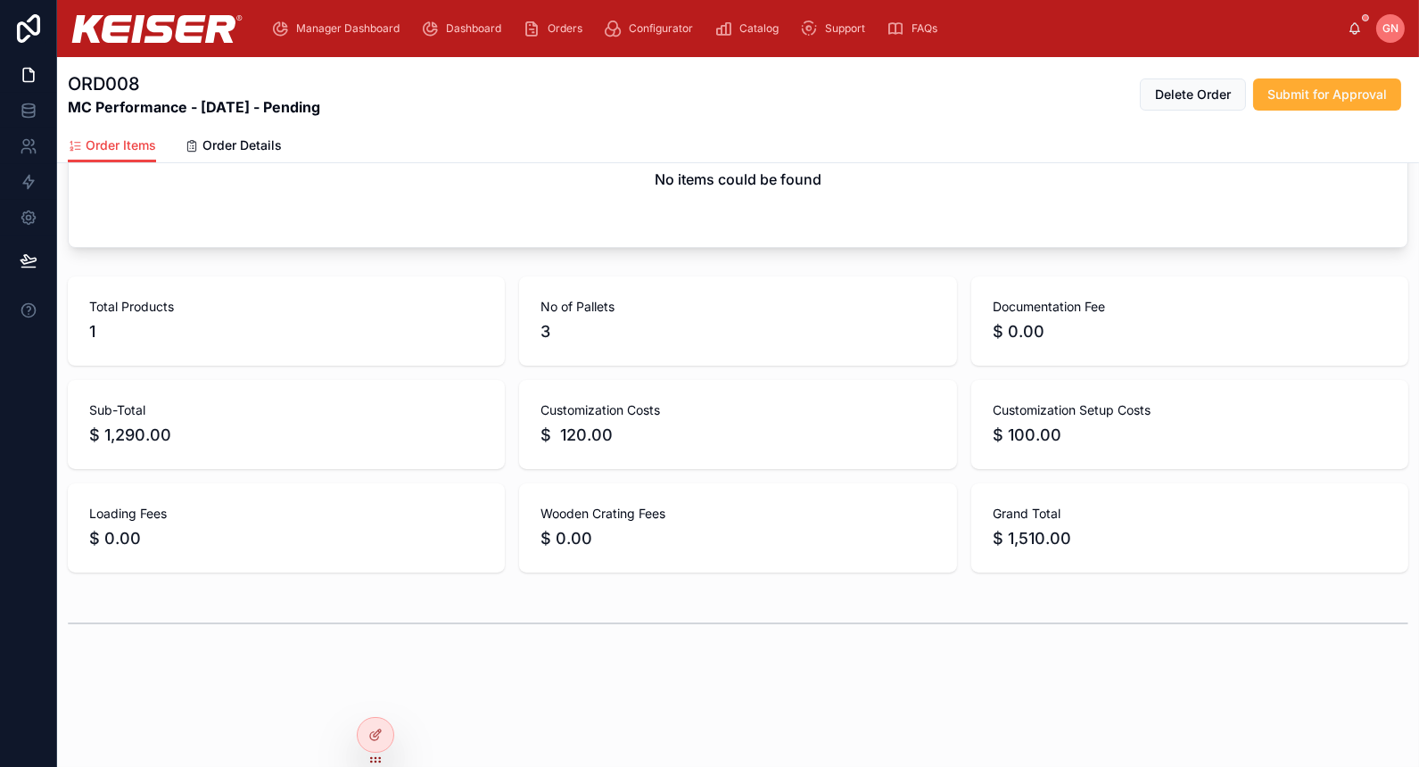
scroll to position [270, 0]
